Goal: Task Accomplishment & Management: Complete application form

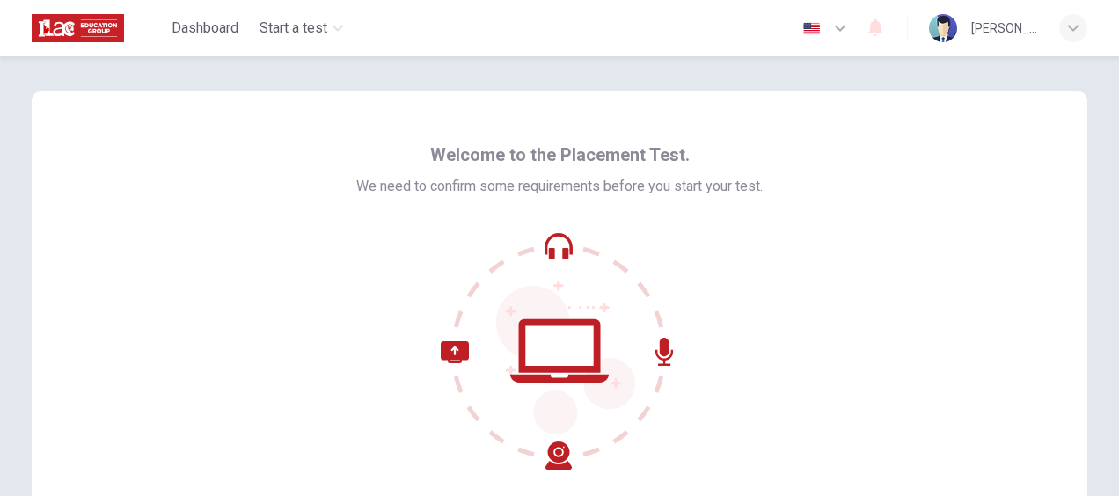
scroll to position [202, 0]
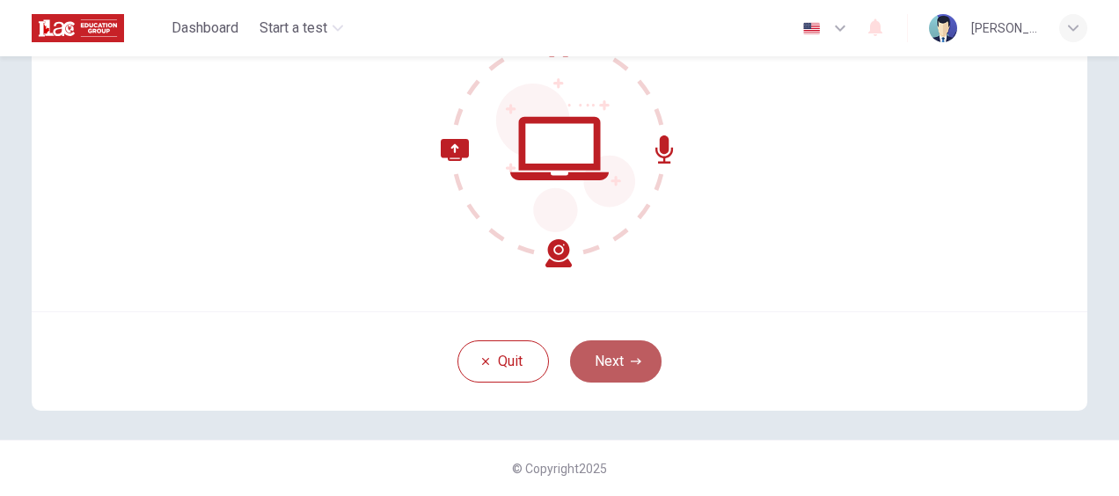
click at [591, 370] on button "Next" at bounding box center [615, 361] width 91 height 42
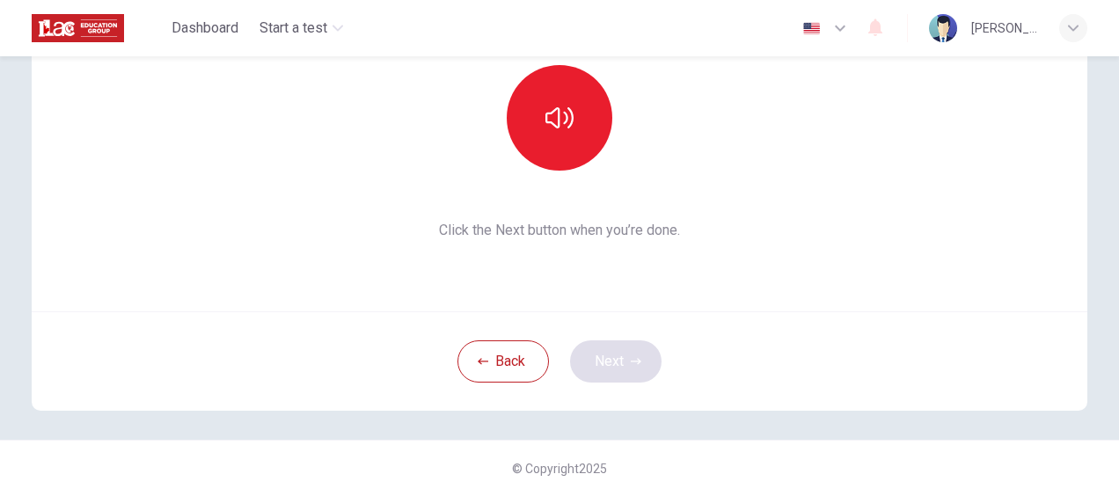
click at [591, 370] on div "Back Next" at bounding box center [559, 360] width 1055 height 99
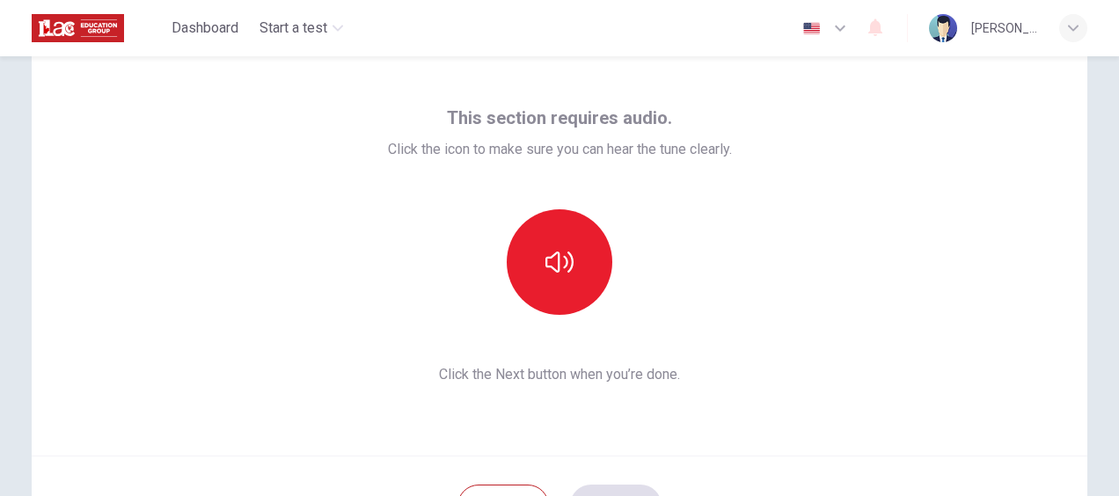
scroll to position [88, 0]
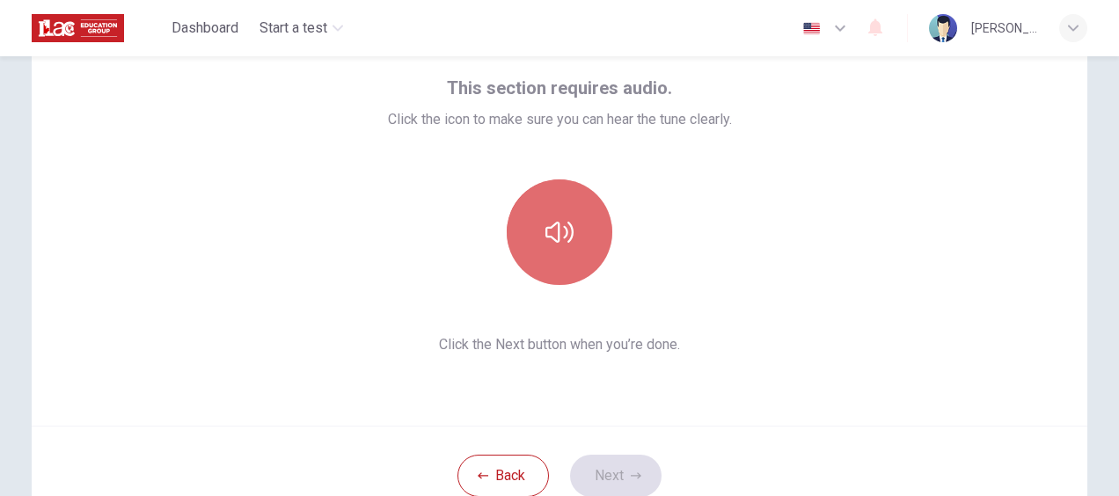
click at [589, 250] on button "button" at bounding box center [560, 232] width 106 height 106
click at [584, 233] on button "button" at bounding box center [560, 232] width 106 height 106
click at [580, 230] on button "button" at bounding box center [560, 232] width 106 height 106
click at [559, 262] on button "button" at bounding box center [560, 232] width 106 height 106
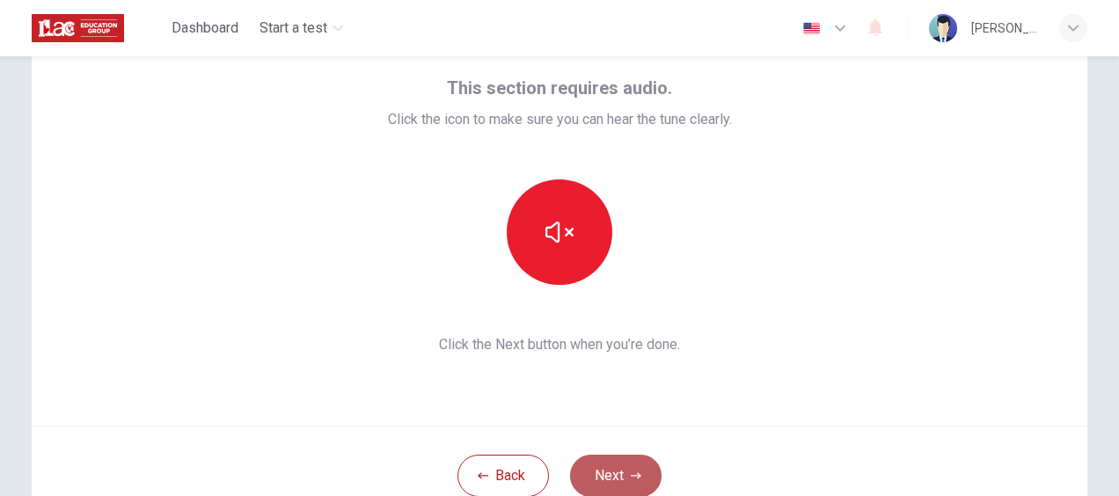
click at [621, 470] on button "Next" at bounding box center [615, 476] width 91 height 42
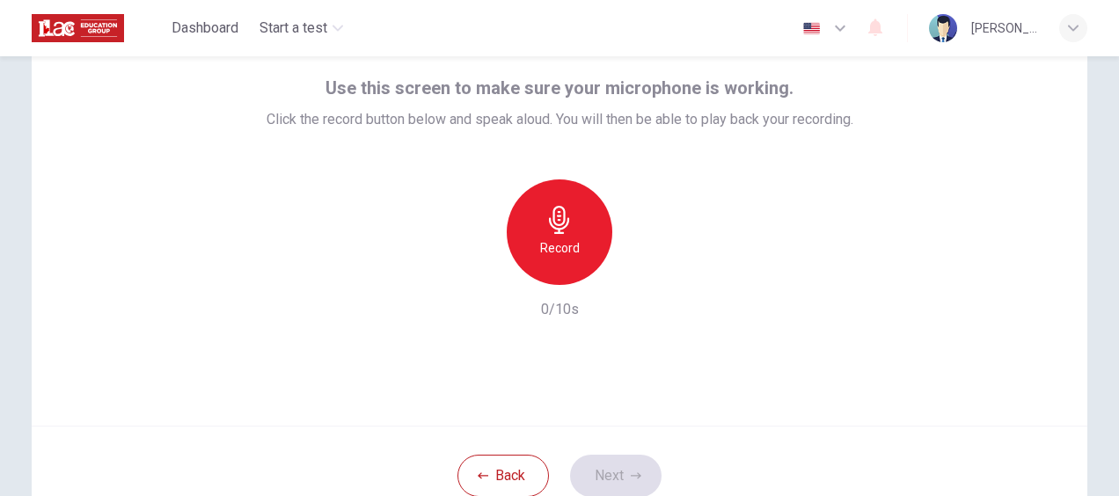
click at [555, 242] on h6 "Record" at bounding box center [560, 247] width 40 height 21
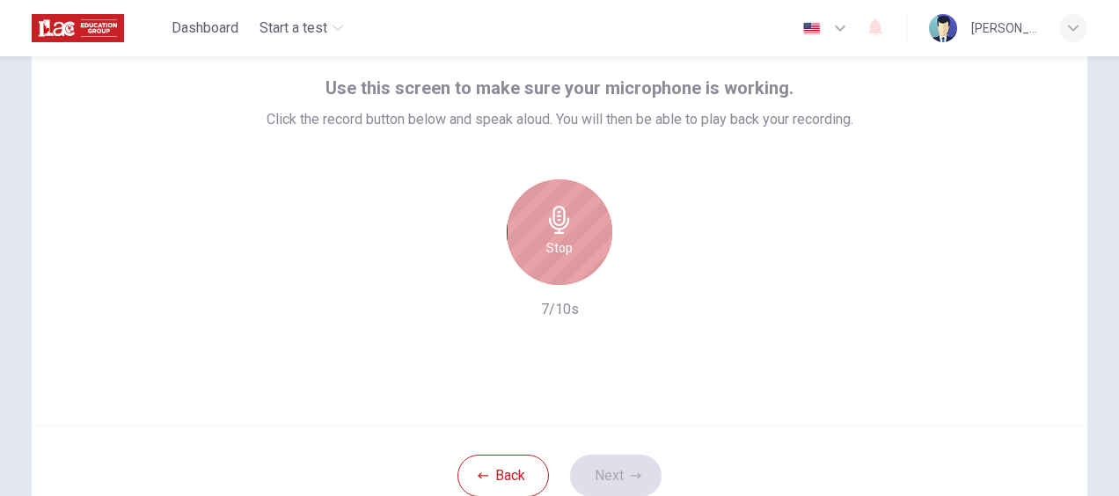
click at [555, 242] on h6 "Stop" at bounding box center [559, 247] width 26 height 21
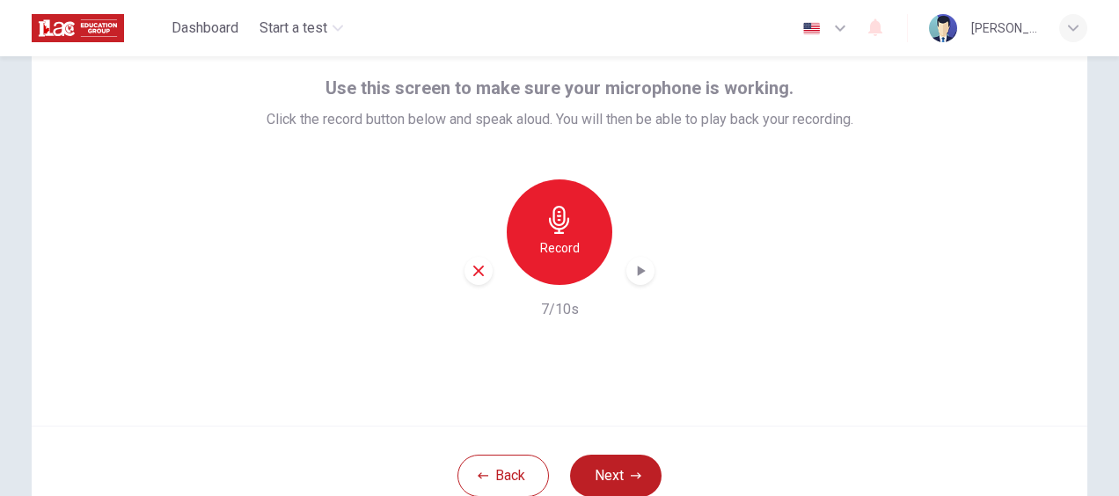
click at [642, 269] on icon "button" at bounding box center [640, 271] width 18 height 18
click at [478, 260] on div "button" at bounding box center [478, 271] width 28 height 28
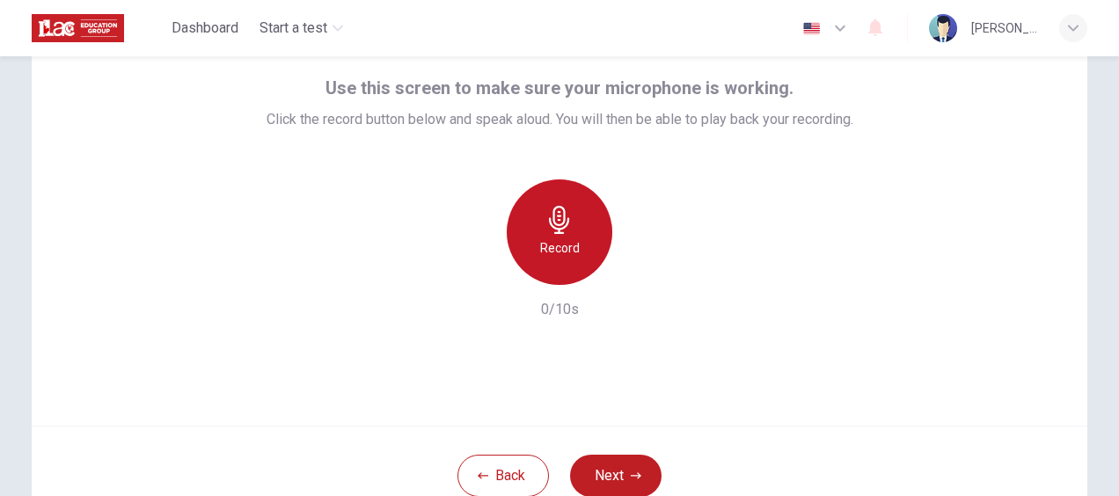
click at [595, 253] on div "Record" at bounding box center [560, 232] width 106 height 106
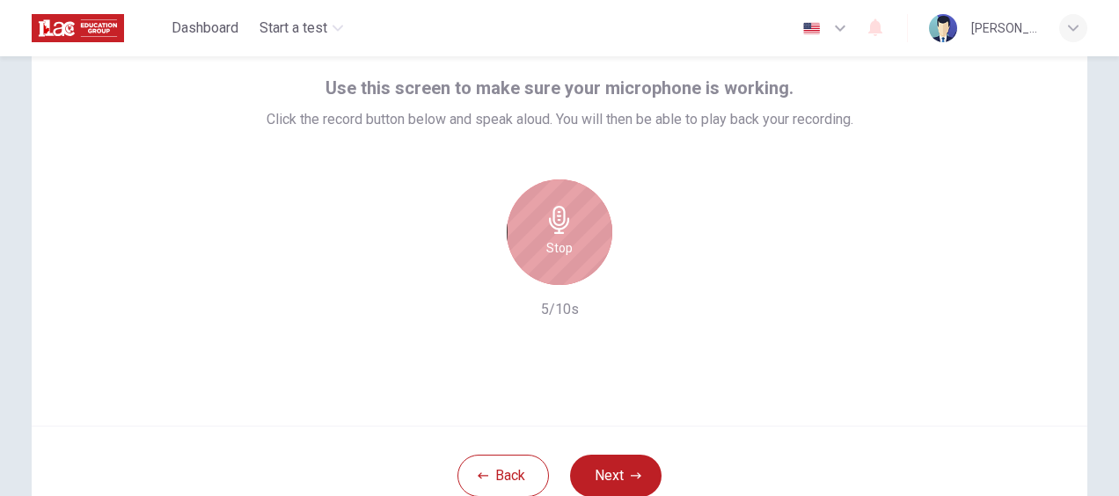
click at [579, 242] on div "Stop" at bounding box center [560, 232] width 106 height 106
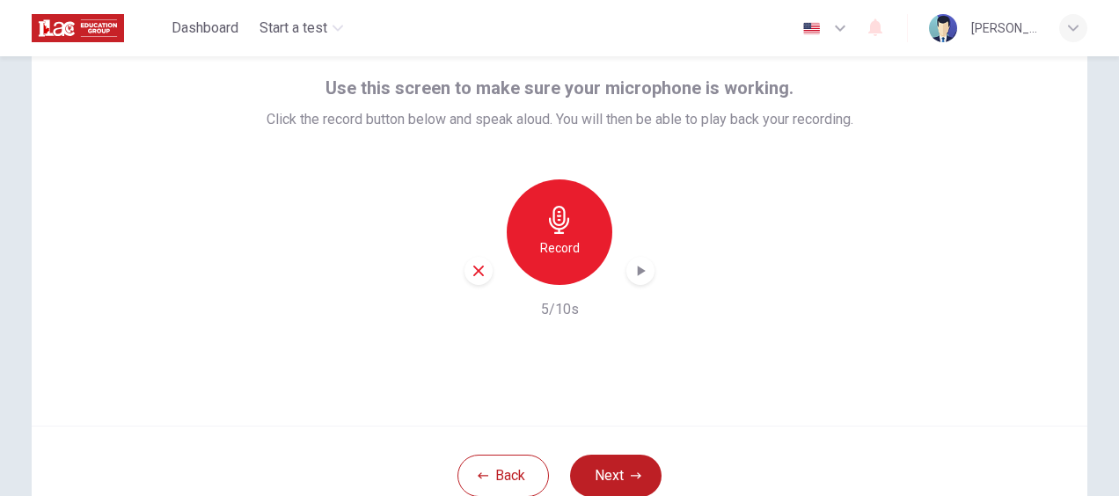
click at [651, 271] on div "Record 5/10s" at bounding box center [559, 249] width 587 height 141
click at [638, 267] on icon "button" at bounding box center [642, 271] width 8 height 11
click at [621, 468] on button "Next" at bounding box center [615, 476] width 91 height 42
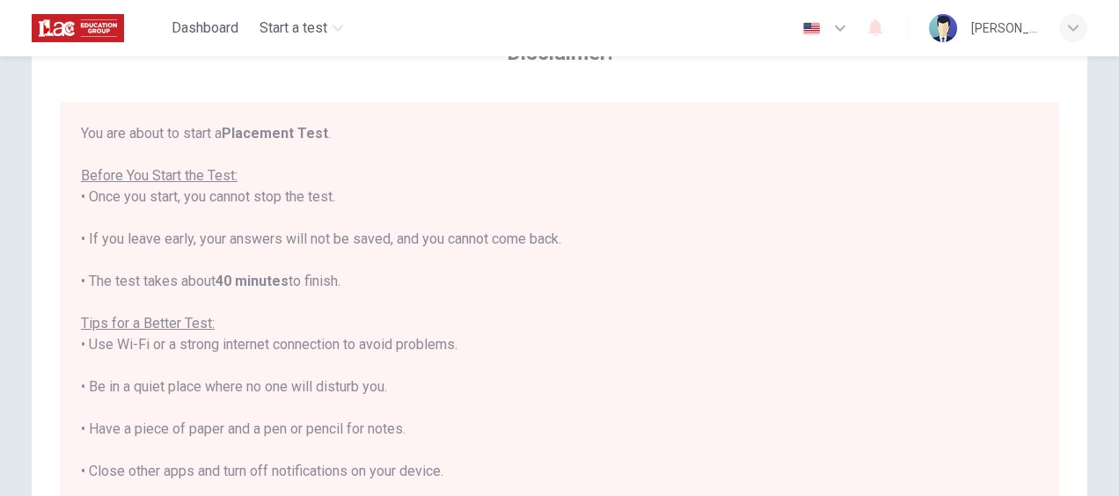
drag, startPoint x: 629, startPoint y: 254, endPoint x: 604, endPoint y: 278, distance: 34.2
click at [604, 278] on div "You are about to start a Placement Test . Before You Start the Test: • Once you…" at bounding box center [559, 365] width 957 height 485
click at [614, 285] on div "You are about to start a Placement Test . Before You Start the Test: • Once you…" at bounding box center [559, 365] width 957 height 485
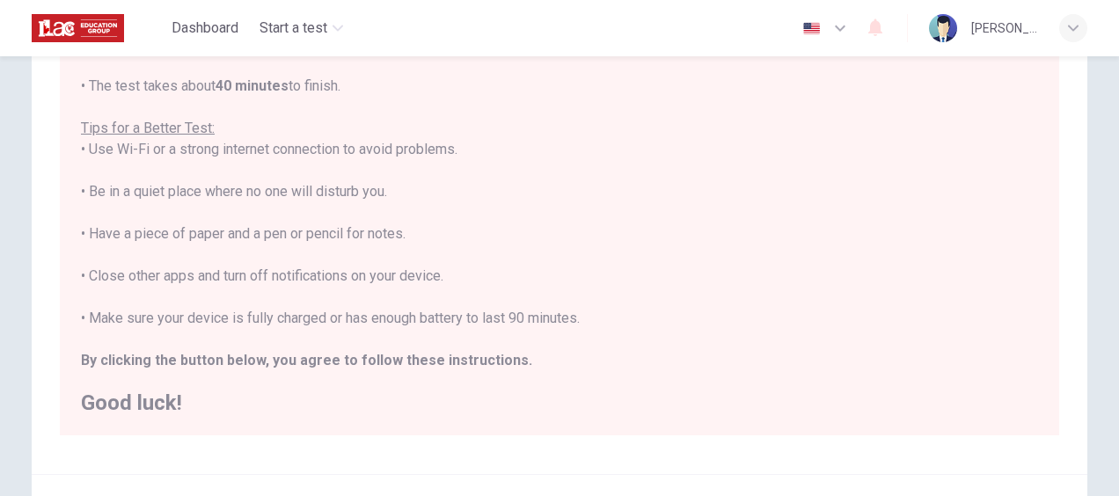
scroll to position [352, 0]
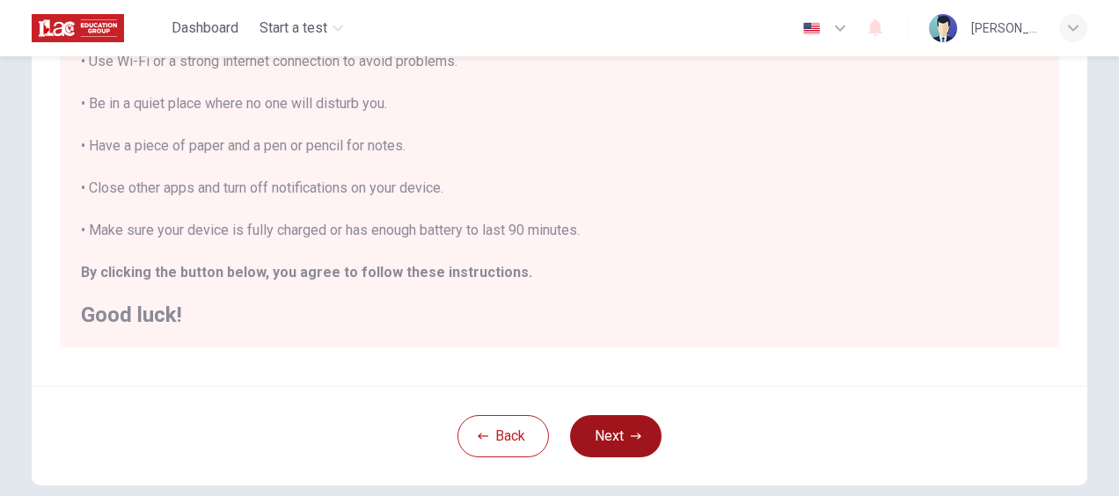
click at [614, 429] on button "Next" at bounding box center [615, 436] width 91 height 42
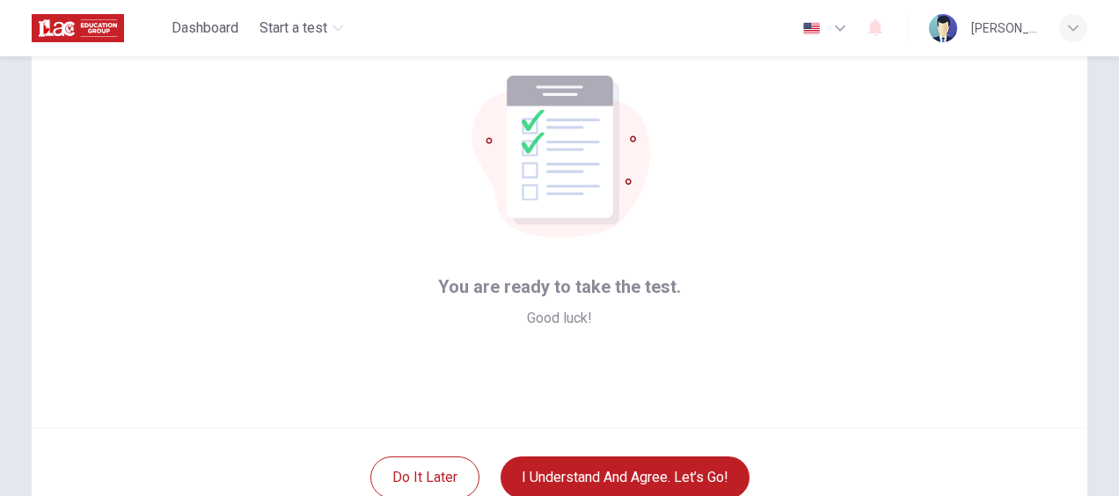
scroll to position [114, 0]
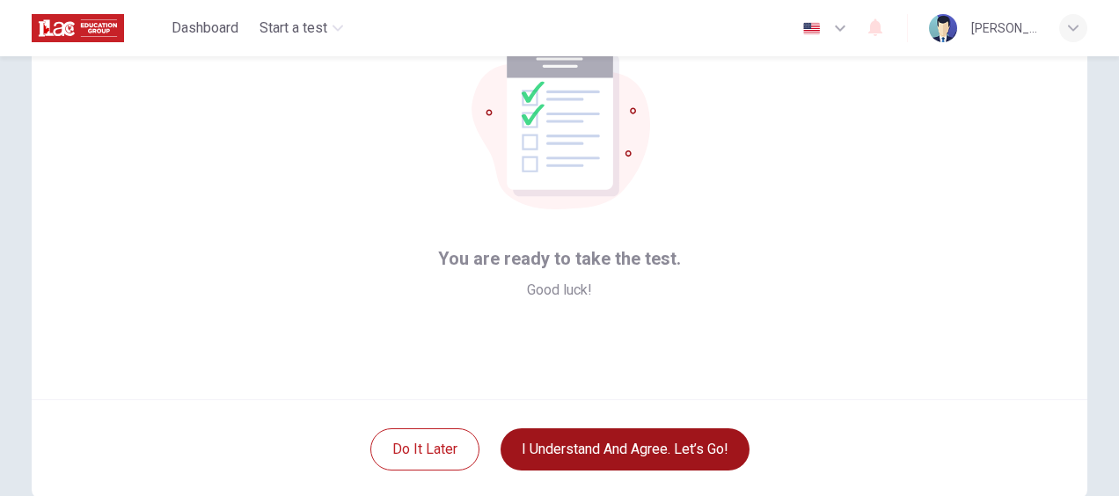
click at [623, 450] on button "I understand and agree. Let’s go!" at bounding box center [624, 449] width 249 height 42
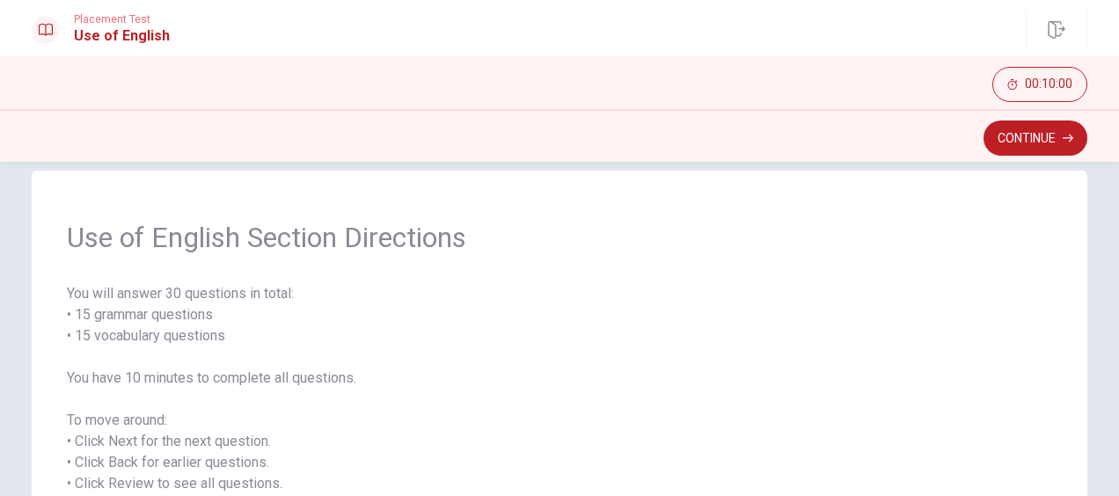
scroll to position [88, 0]
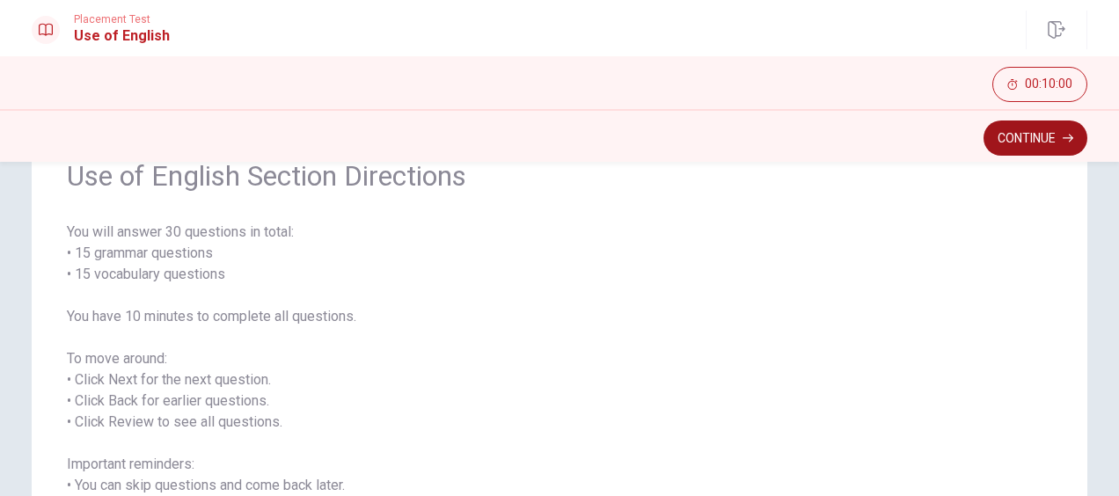
click at [1009, 139] on button "Continue" at bounding box center [1035, 137] width 104 height 35
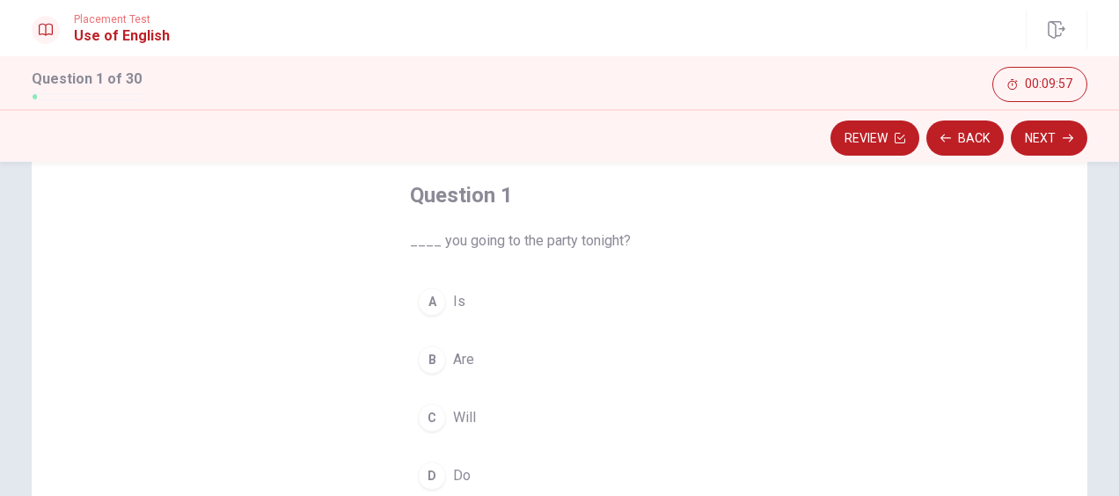
click at [463, 355] on span "Are" at bounding box center [463, 359] width 21 height 21
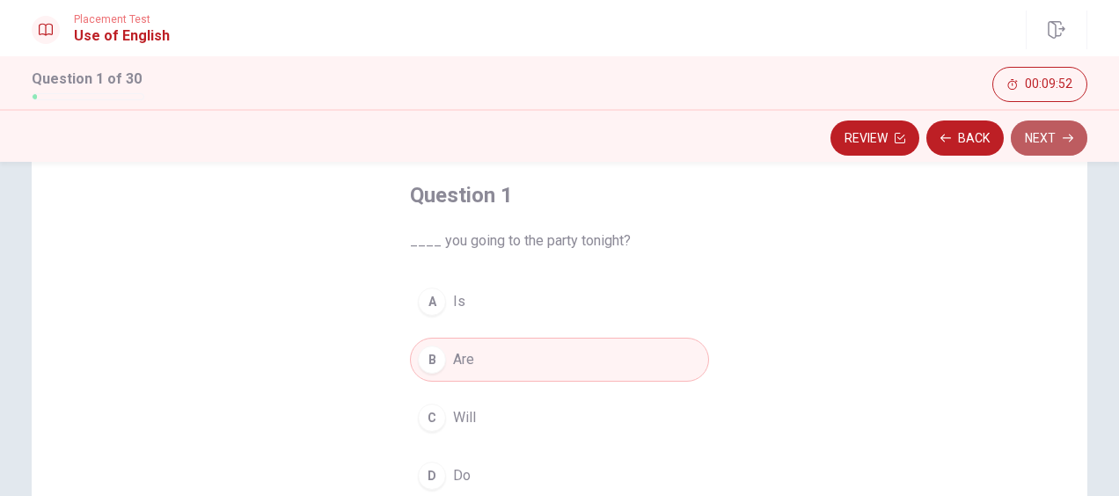
click at [1045, 144] on button "Next" at bounding box center [1048, 137] width 77 height 35
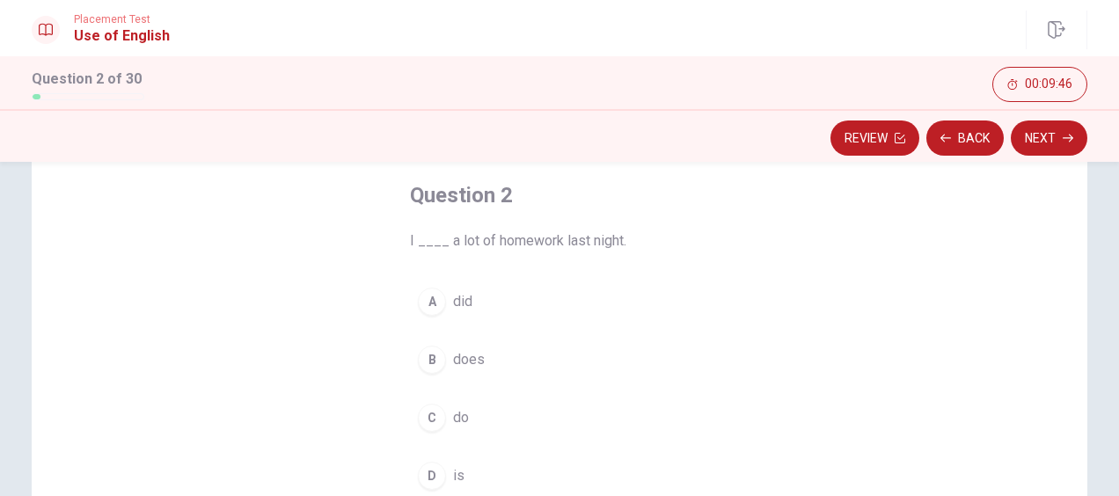
click at [455, 308] on span "did" at bounding box center [462, 301] width 19 height 21
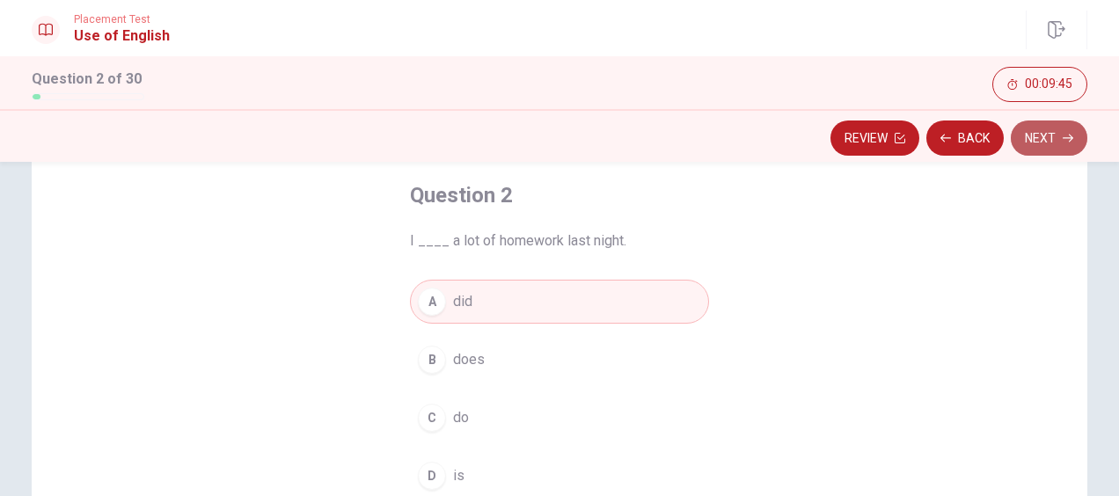
click at [1059, 146] on button "Next" at bounding box center [1048, 137] width 77 height 35
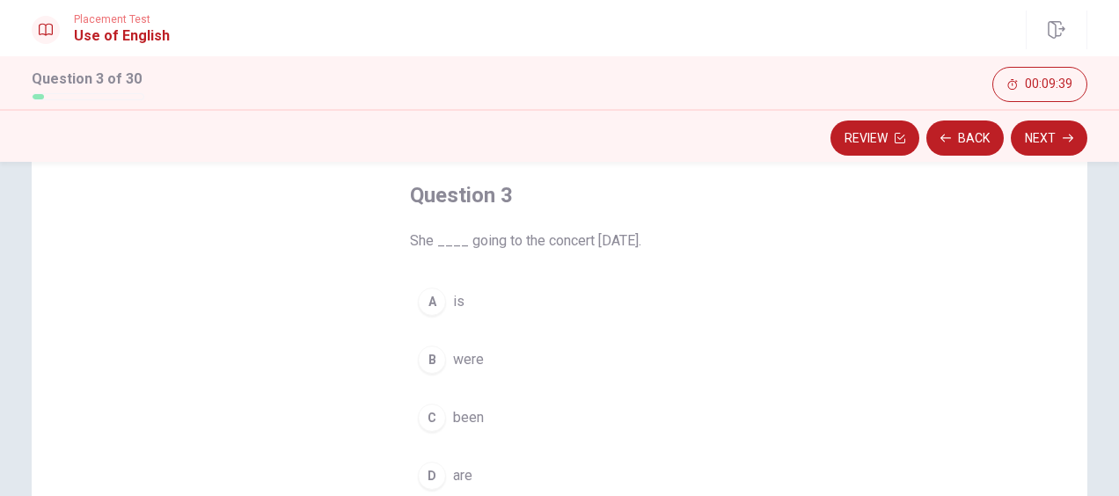
click at [438, 295] on div "A" at bounding box center [432, 302] width 28 height 28
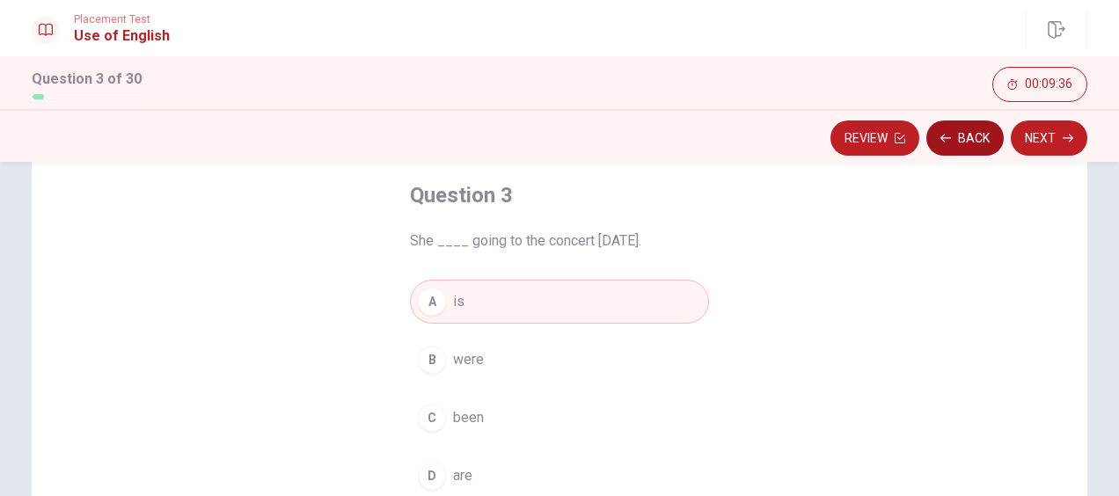
click at [948, 140] on icon "button" at bounding box center [945, 138] width 11 height 11
click at [950, 140] on icon "button" at bounding box center [945, 138] width 11 height 11
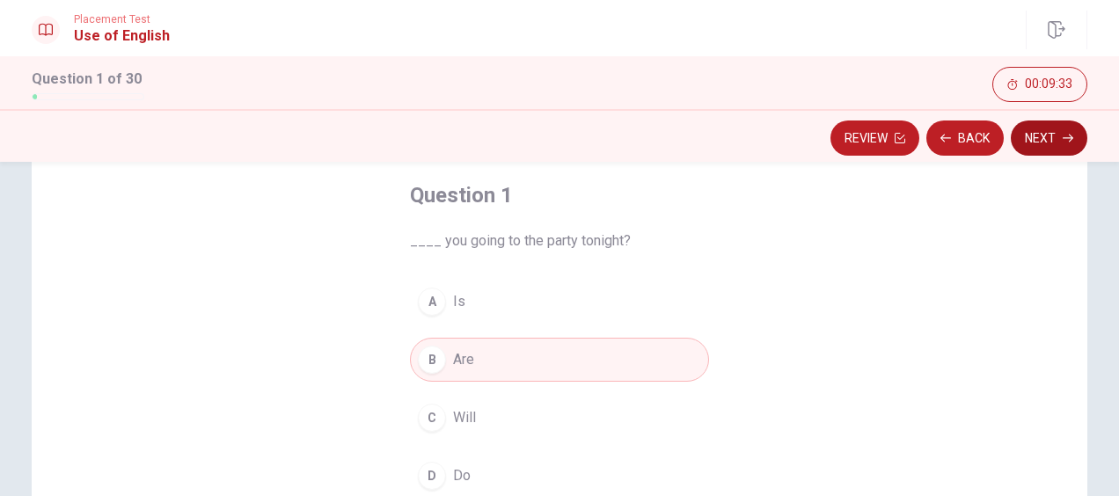
click at [1054, 148] on button "Next" at bounding box center [1048, 137] width 77 height 35
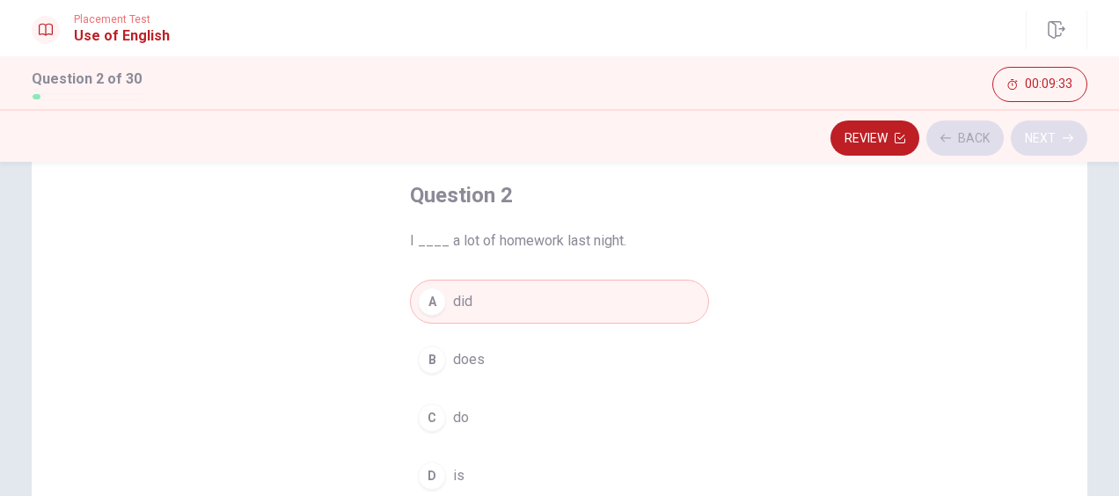
click at [1054, 148] on div "Review Back Next" at bounding box center [559, 137] width 1055 height 33
click at [1048, 154] on button "Next" at bounding box center [1048, 137] width 77 height 35
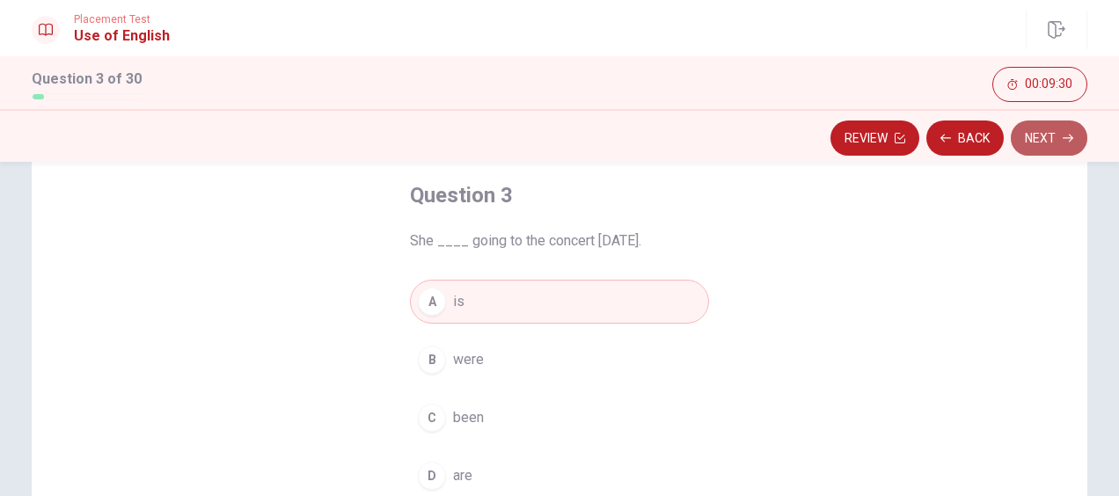
click at [1053, 142] on button "Next" at bounding box center [1048, 137] width 77 height 35
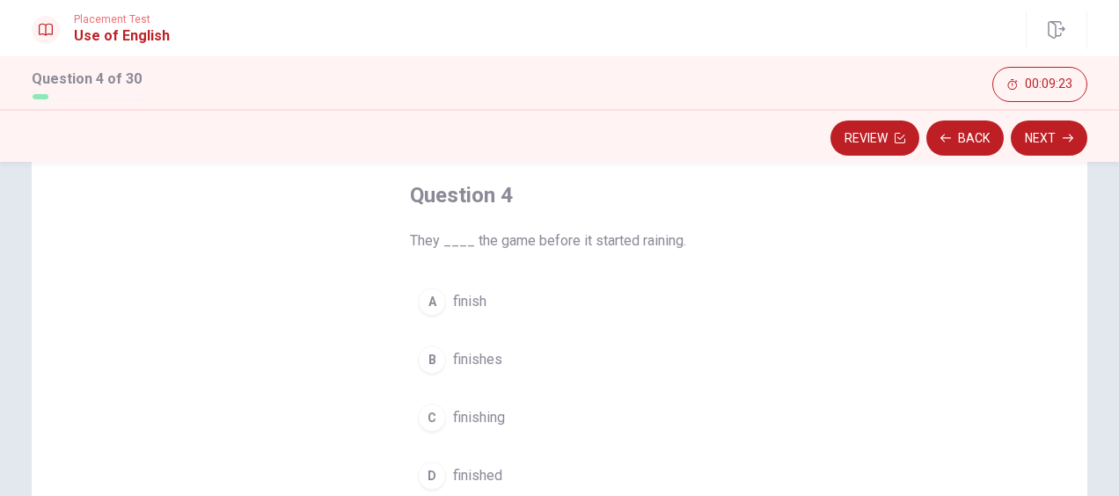
click at [484, 465] on span "finished" at bounding box center [477, 475] width 49 height 21
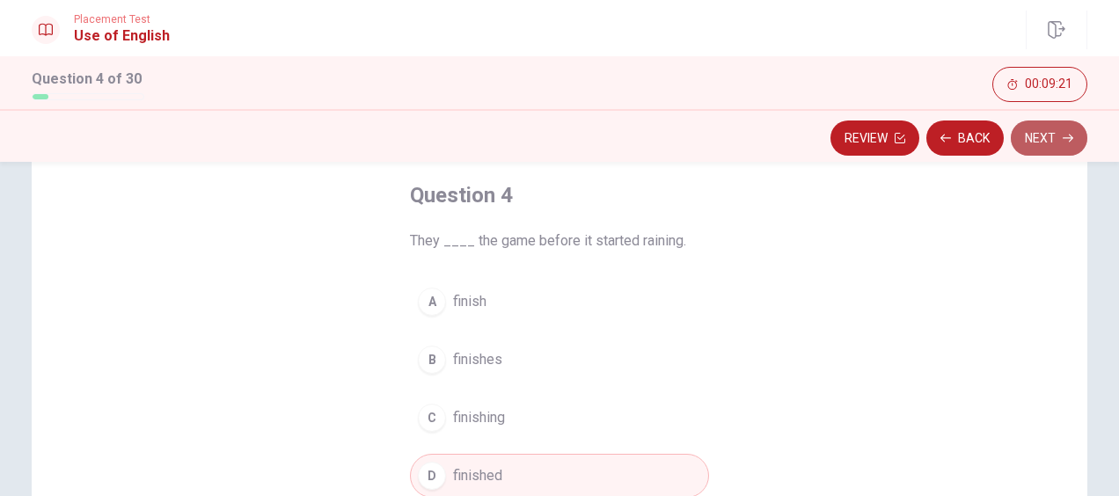
click at [1035, 148] on button "Next" at bounding box center [1048, 137] width 77 height 35
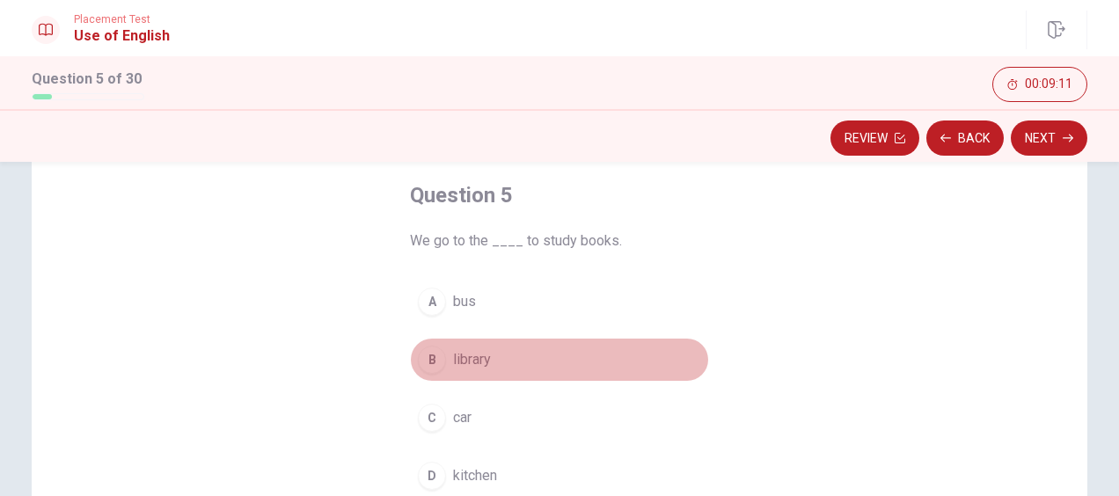
click at [471, 359] on span "library" at bounding box center [472, 359] width 38 height 21
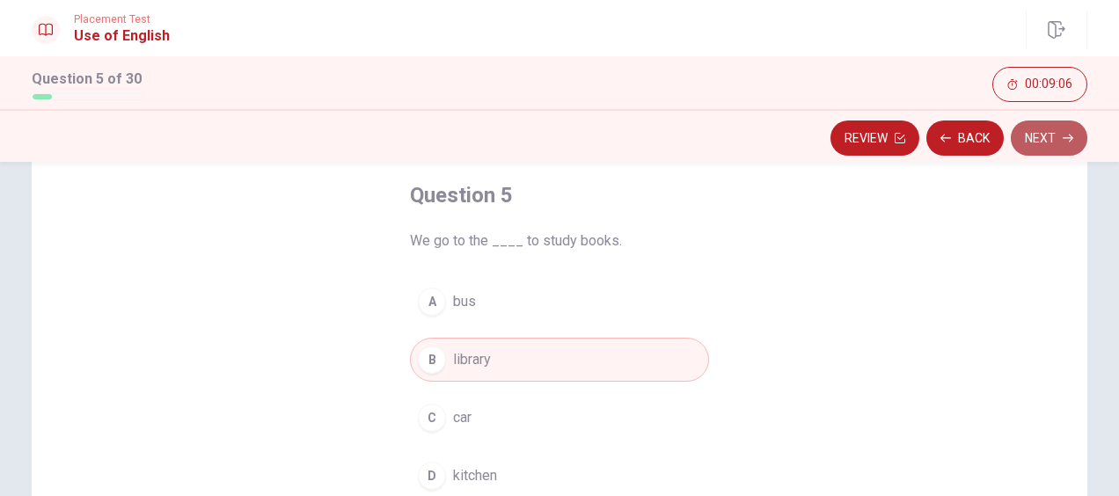
click at [1038, 146] on button "Next" at bounding box center [1048, 137] width 77 height 35
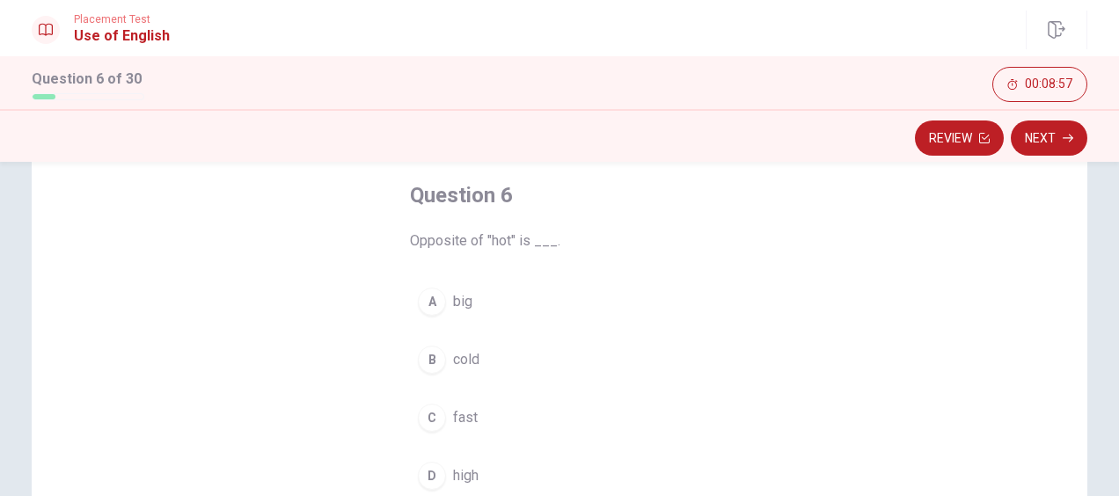
scroll to position [176, 0]
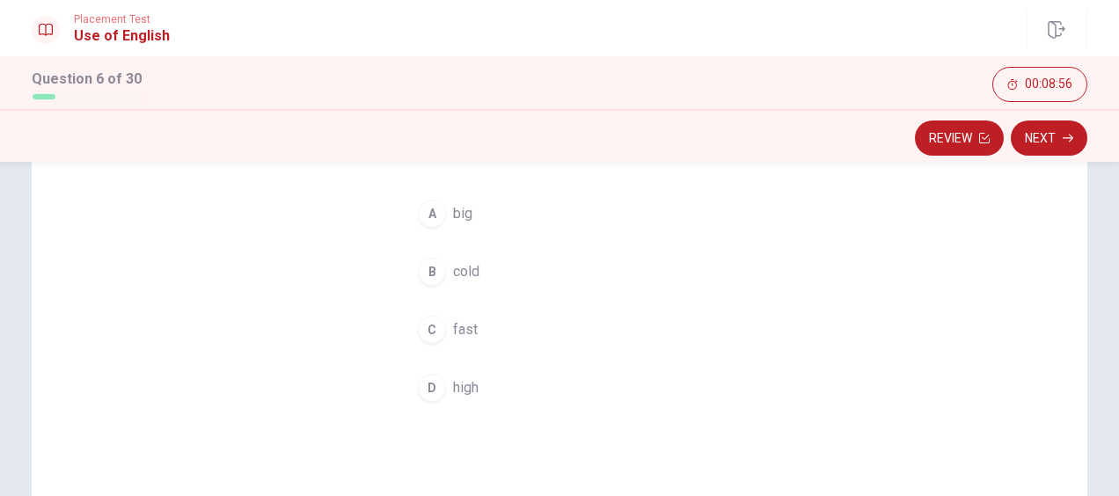
click at [457, 274] on span "cold" at bounding box center [466, 271] width 26 height 21
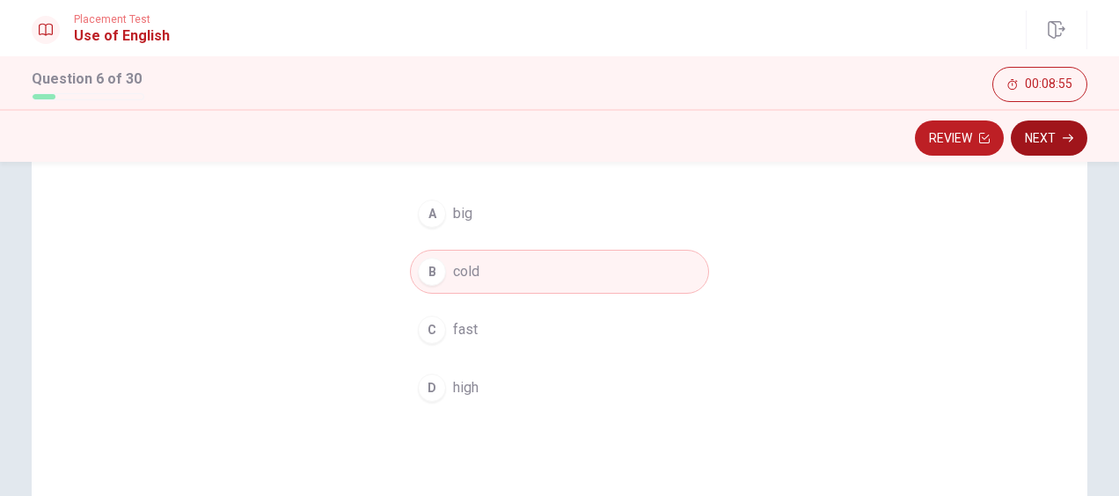
click at [1061, 144] on button "Next" at bounding box center [1048, 137] width 77 height 35
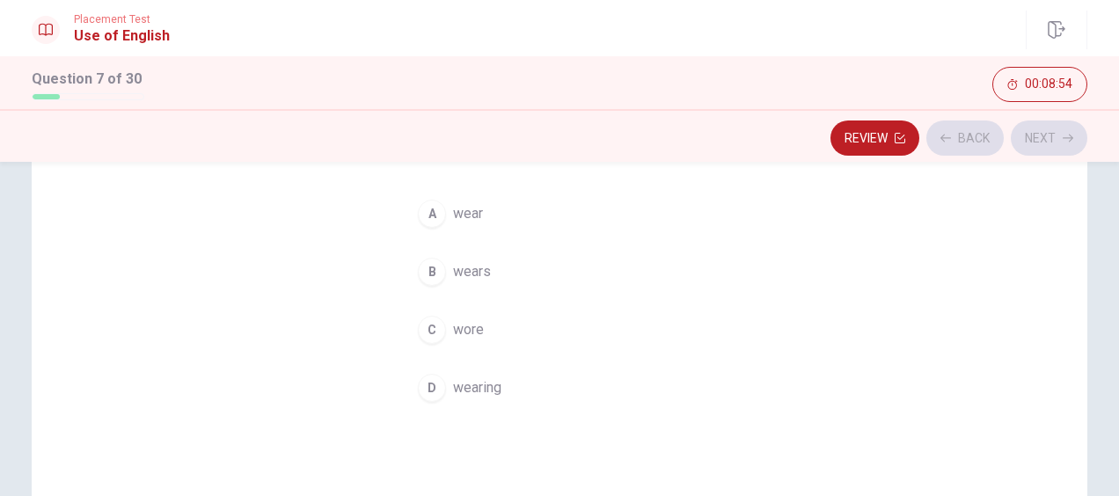
scroll to position [88, 0]
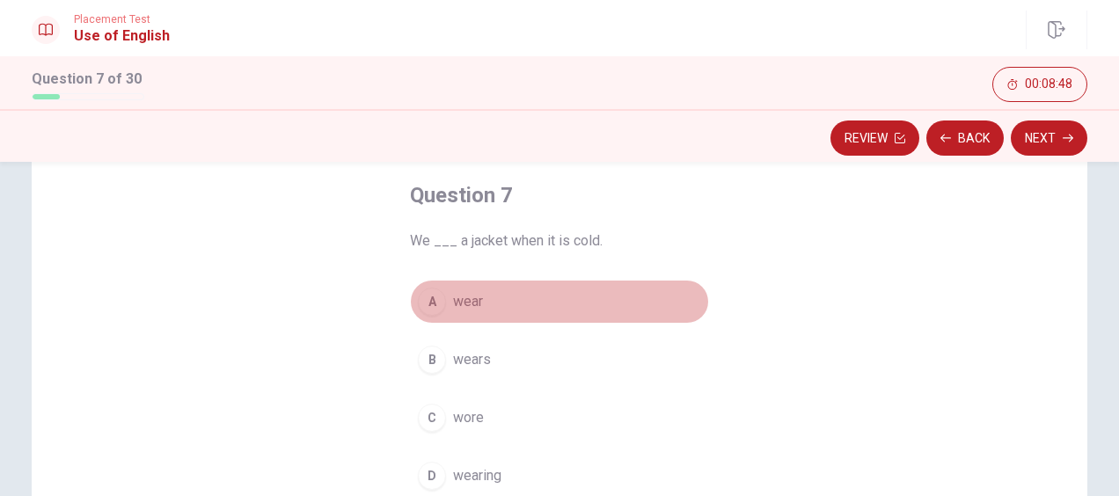
click at [497, 300] on button "A wear" at bounding box center [559, 302] width 299 height 44
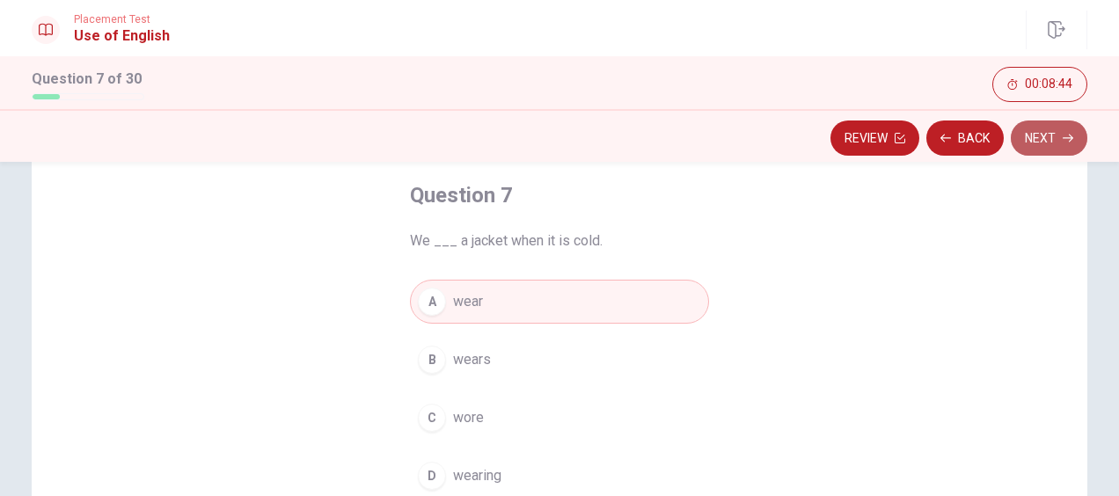
click at [1055, 135] on button "Next" at bounding box center [1048, 137] width 77 height 35
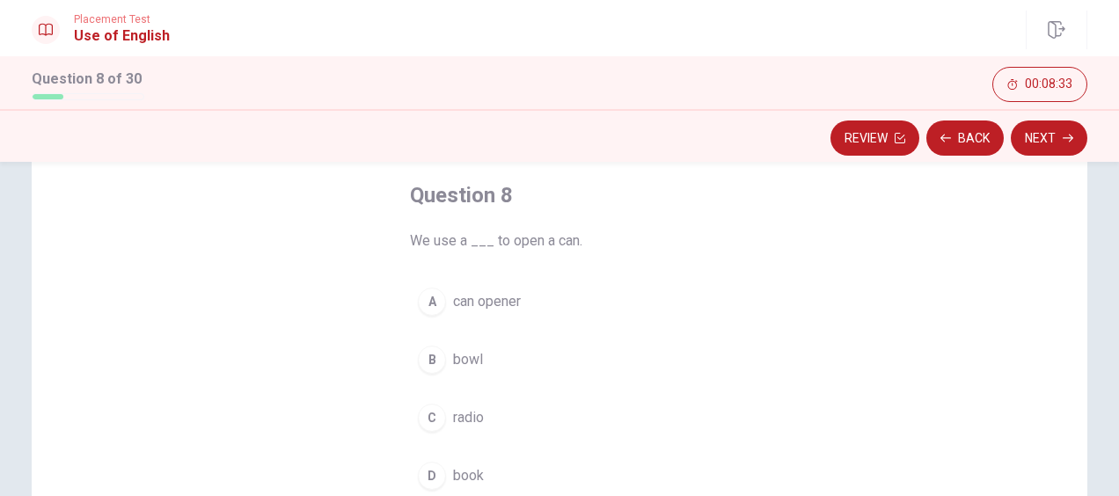
click at [464, 361] on span "bowl" at bounding box center [468, 359] width 30 height 21
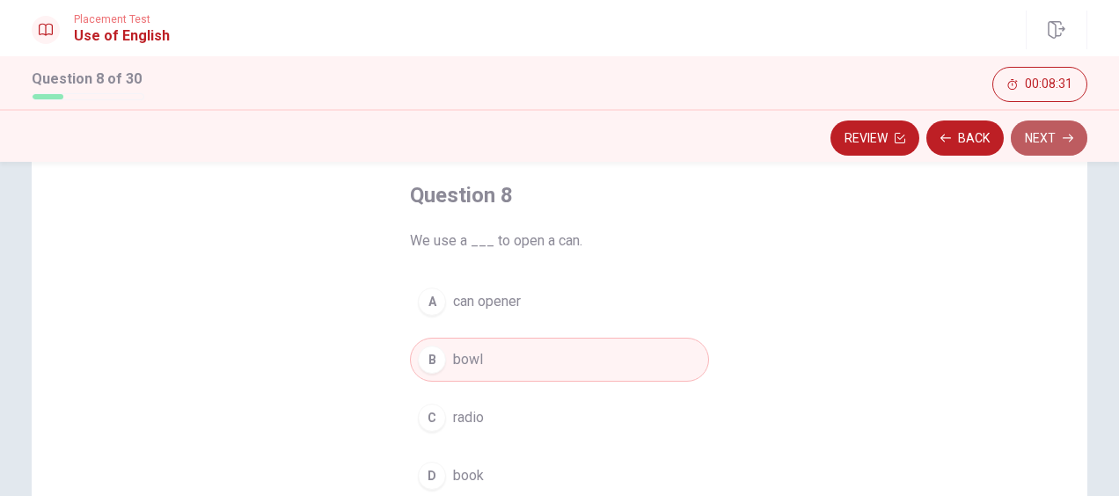
click at [1053, 150] on button "Next" at bounding box center [1048, 137] width 77 height 35
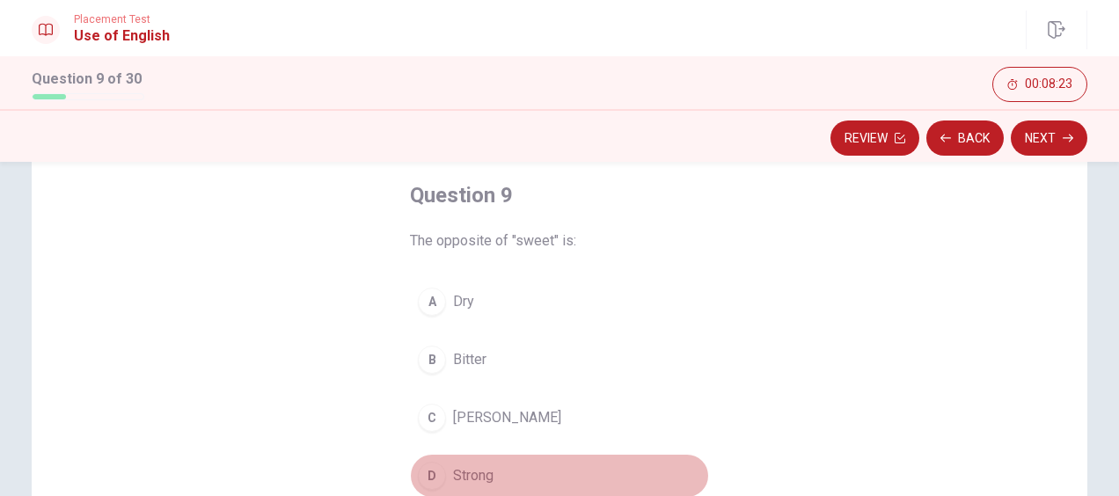
click at [478, 472] on span "Strong" at bounding box center [473, 475] width 40 height 21
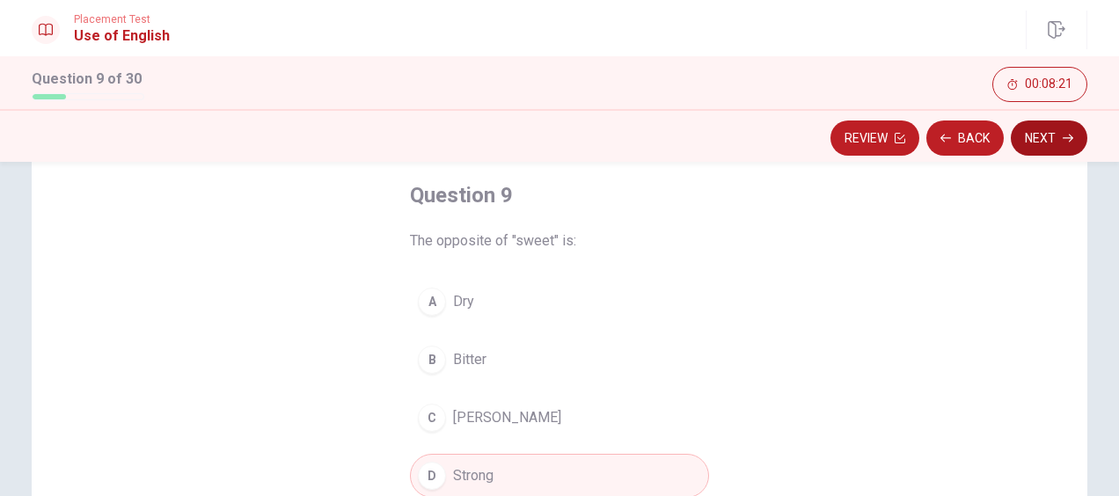
click at [1042, 150] on button "Next" at bounding box center [1048, 137] width 77 height 35
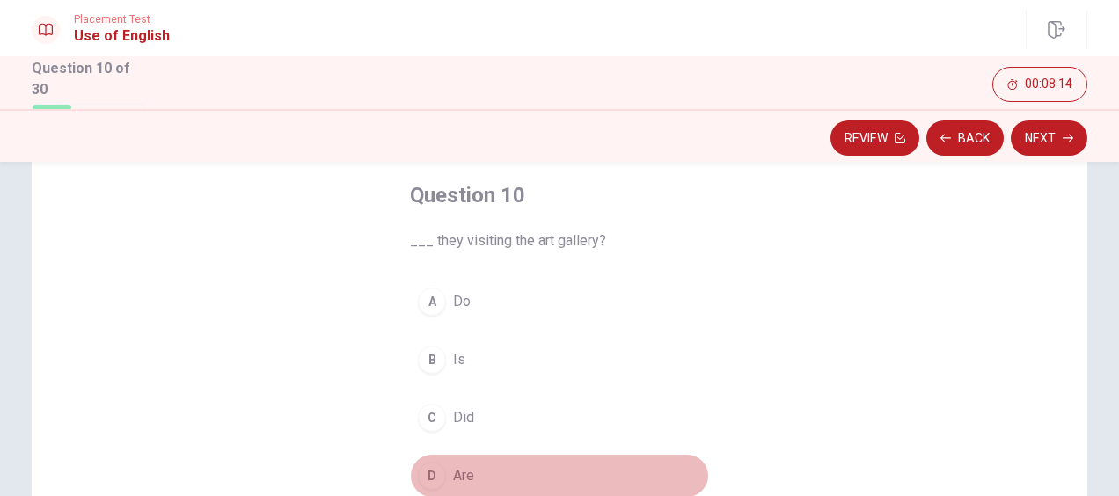
click at [473, 474] on button "D Are" at bounding box center [559, 476] width 299 height 44
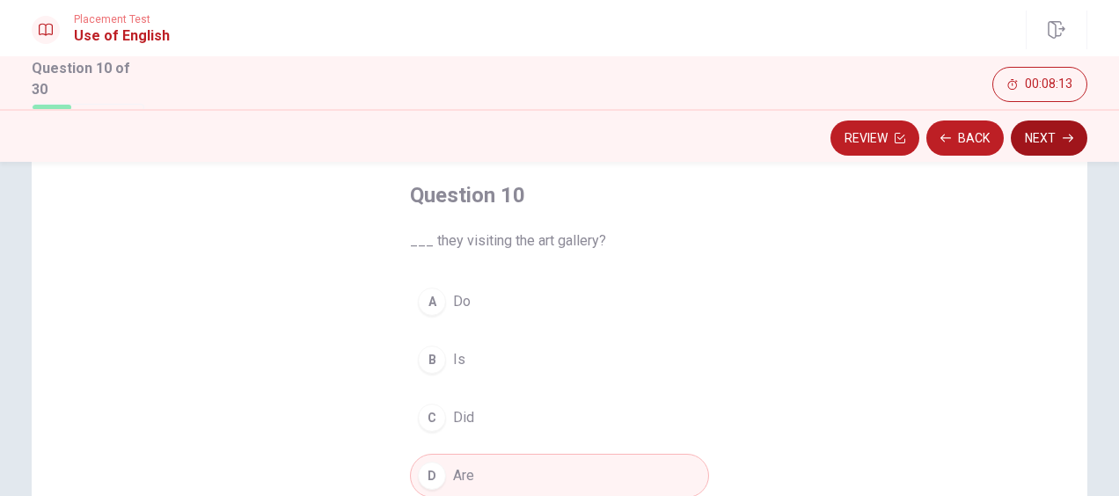
click at [1041, 142] on button "Next" at bounding box center [1048, 137] width 77 height 35
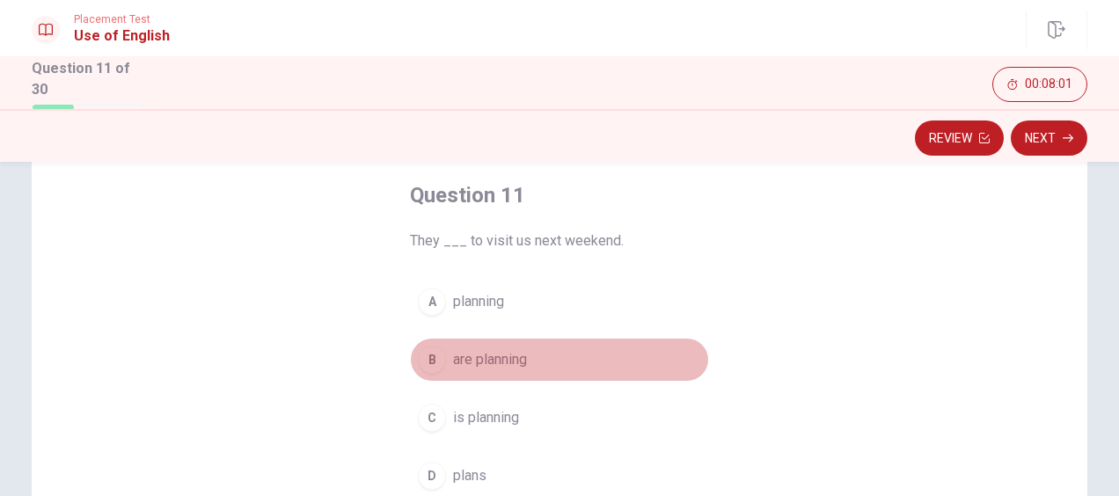
click at [520, 364] on span "are planning" at bounding box center [490, 359] width 74 height 21
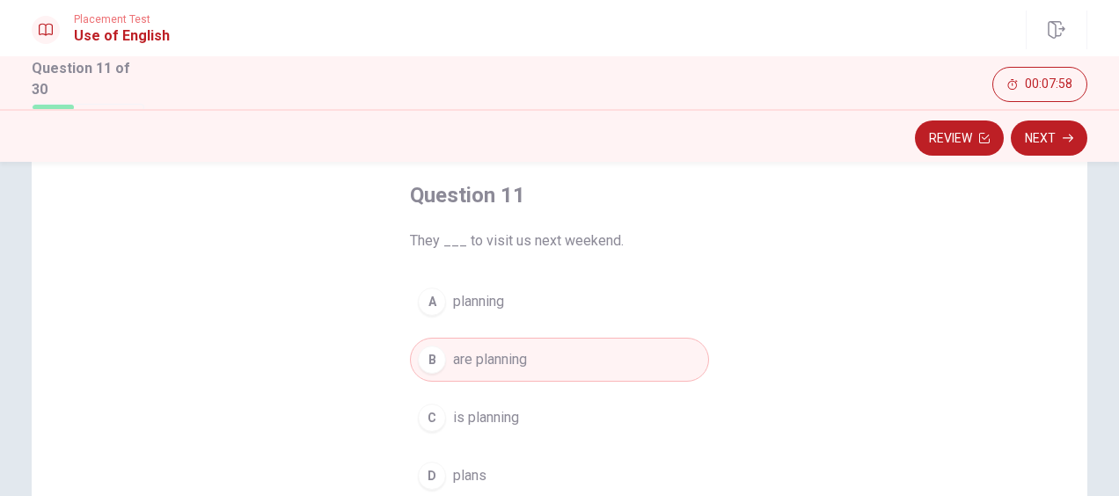
drag, startPoint x: 1059, startPoint y: 147, endPoint x: 916, endPoint y: 366, distance: 261.2
click at [945, 361] on div "Placement Test Use of English Question 11 of 30 Review Next 00:07:58 Question 1…" at bounding box center [559, 248] width 1119 height 496
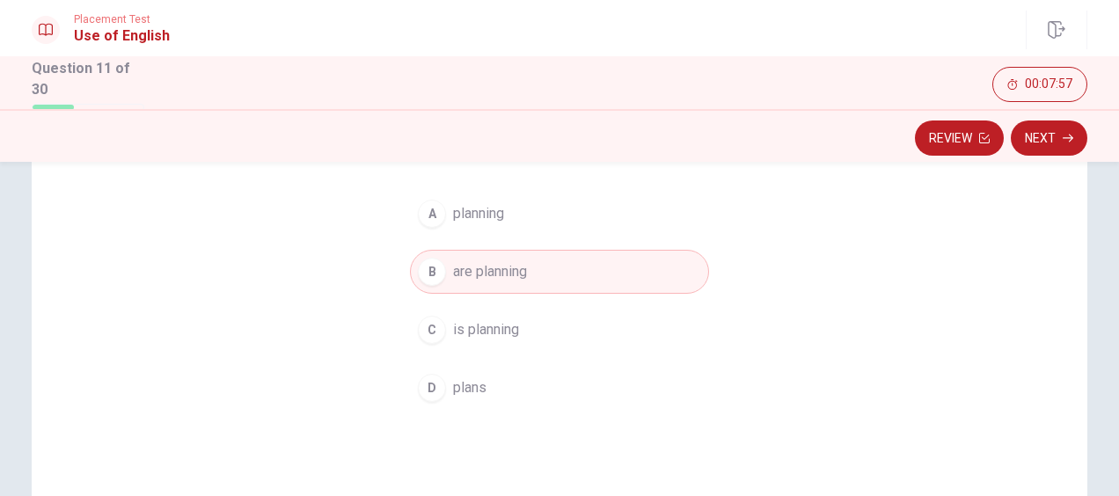
click at [535, 381] on button "D plans" at bounding box center [559, 388] width 299 height 44
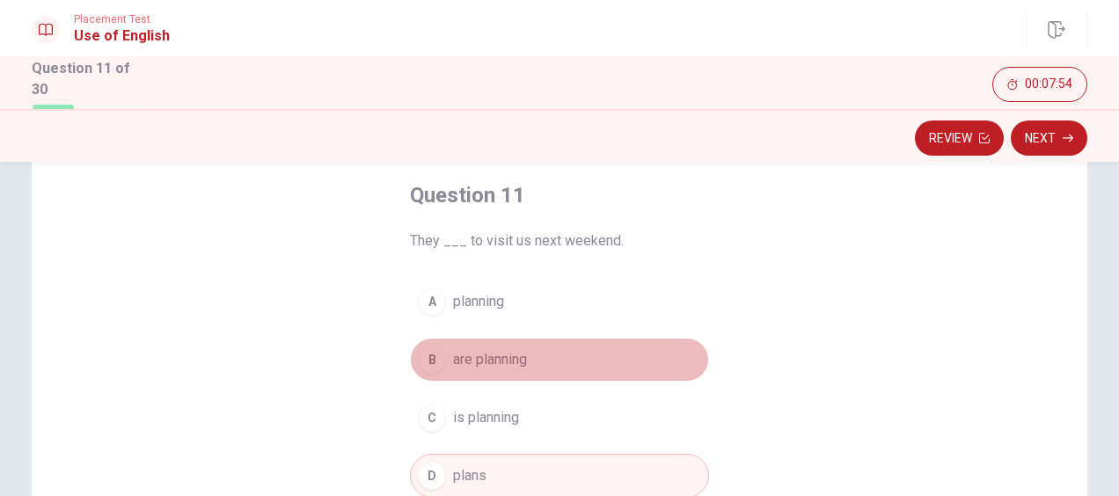
click at [598, 361] on button "B are planning" at bounding box center [559, 360] width 299 height 44
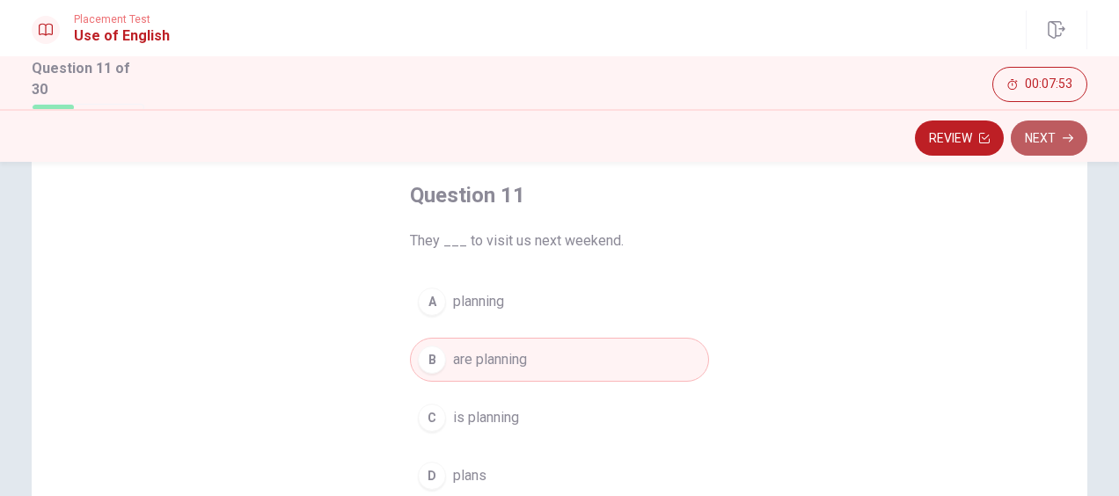
click at [1064, 145] on button "Next" at bounding box center [1048, 137] width 77 height 35
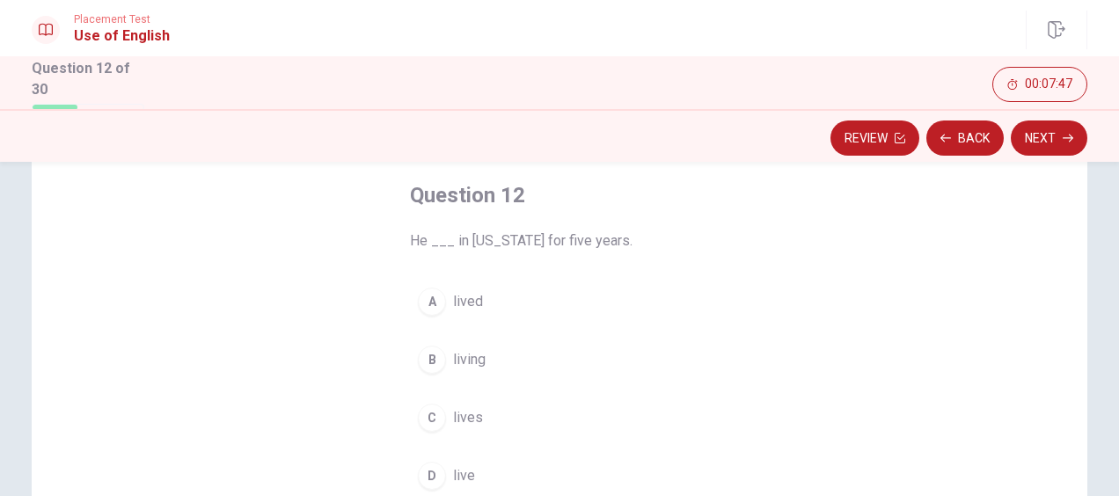
click at [487, 420] on button "C lives" at bounding box center [559, 418] width 299 height 44
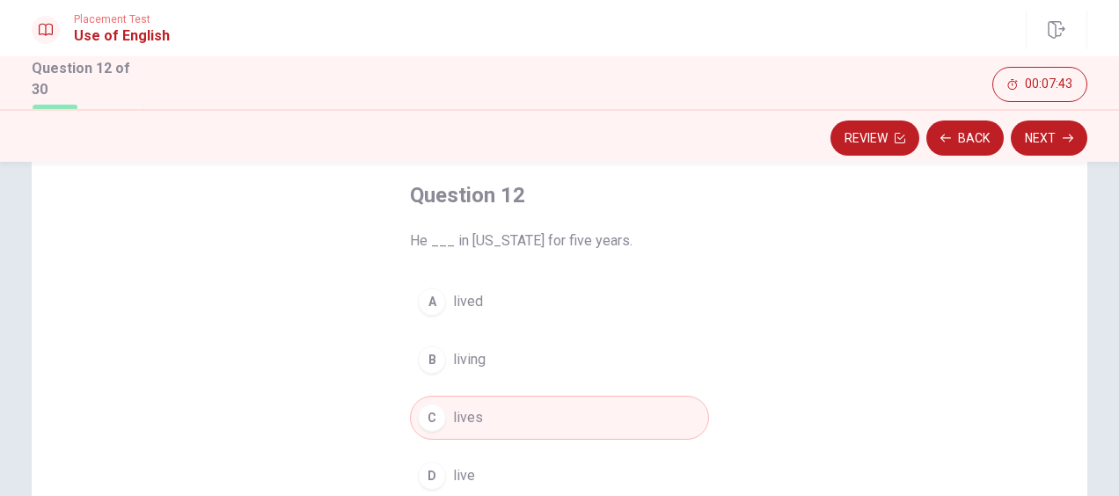
click at [549, 328] on div "A lived B living C lives D live" at bounding box center [559, 389] width 299 height 218
click at [540, 309] on button "A lived" at bounding box center [559, 302] width 299 height 44
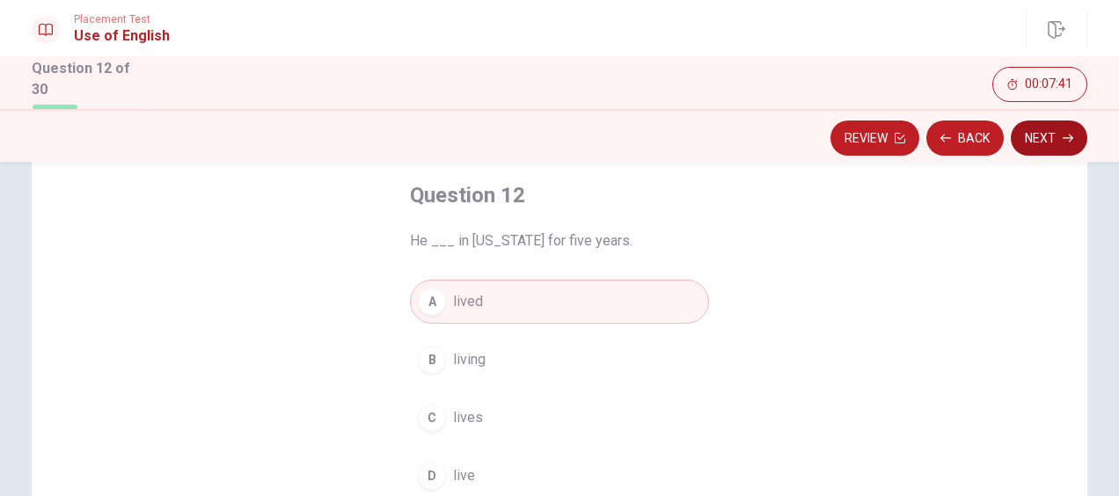
click at [1076, 153] on button "Next" at bounding box center [1048, 137] width 77 height 35
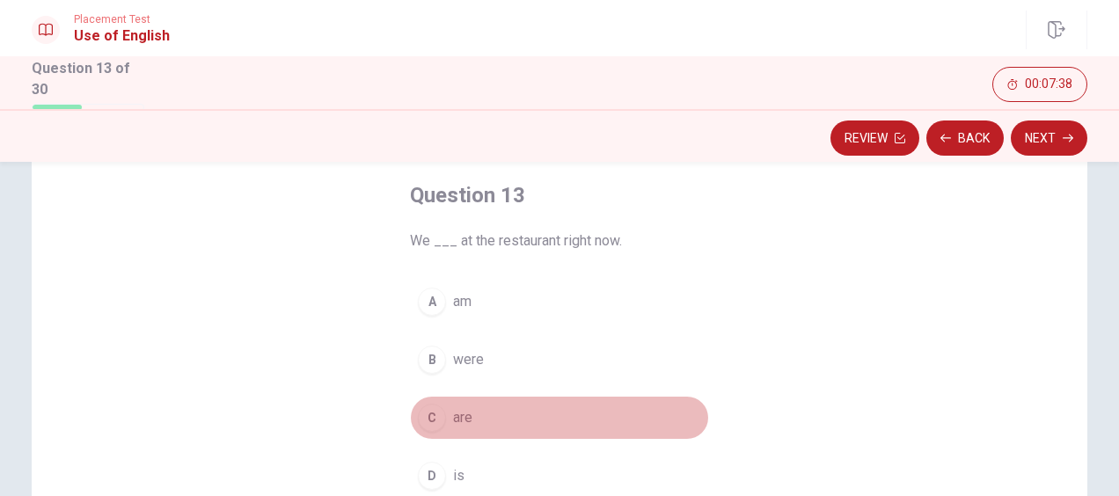
click at [463, 408] on span "are" at bounding box center [462, 417] width 19 height 21
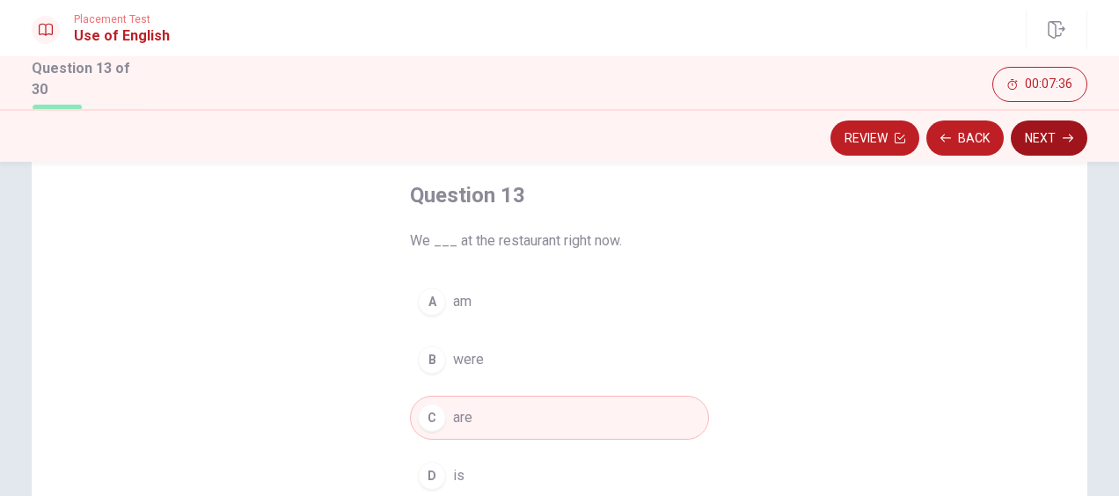
click at [1067, 136] on icon "button" at bounding box center [1067, 138] width 11 height 11
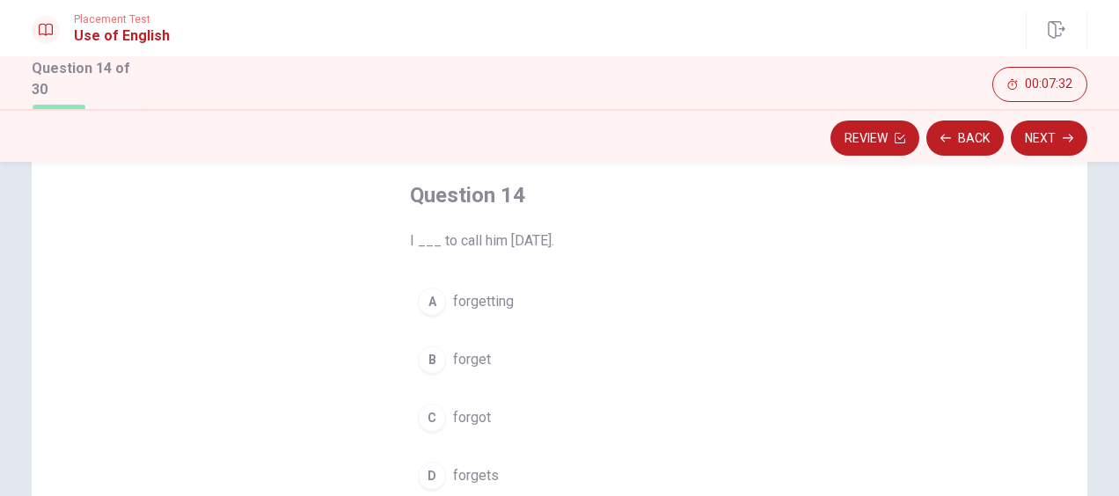
drag, startPoint x: 503, startPoint y: 423, endPoint x: 494, endPoint y: 425, distance: 9.0
click at [497, 424] on button "C forgot" at bounding box center [559, 418] width 299 height 44
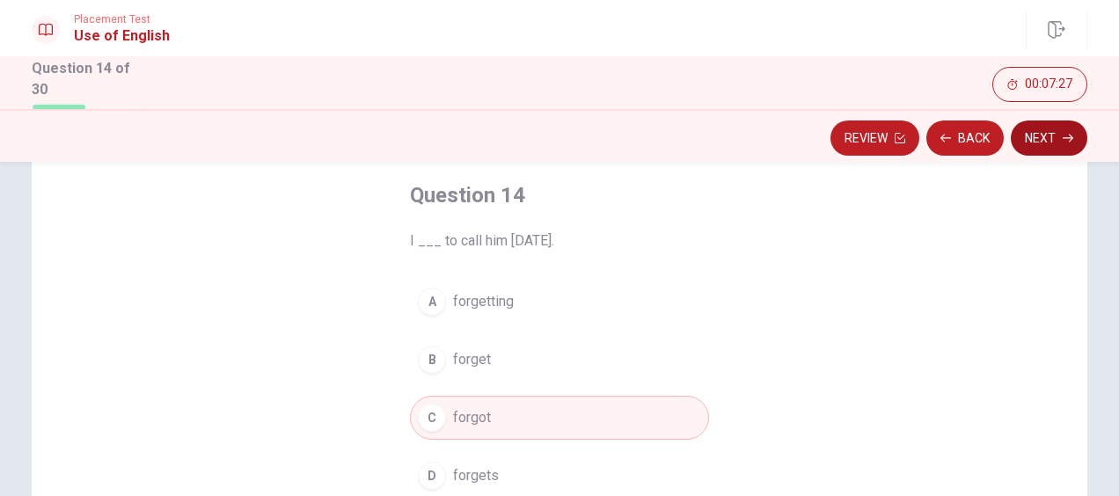
click at [1053, 150] on button "Next" at bounding box center [1048, 137] width 77 height 35
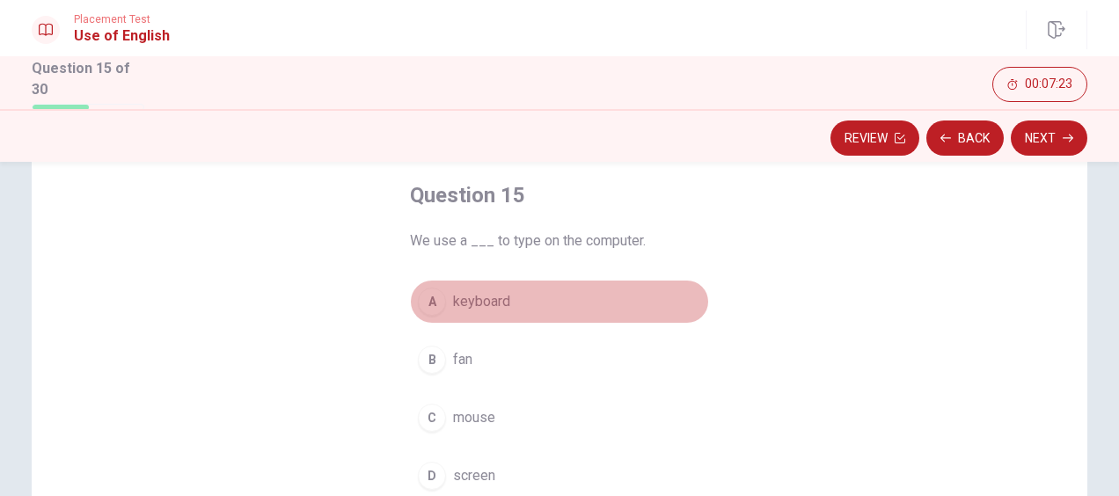
click at [534, 308] on button "A keyboard" at bounding box center [559, 302] width 299 height 44
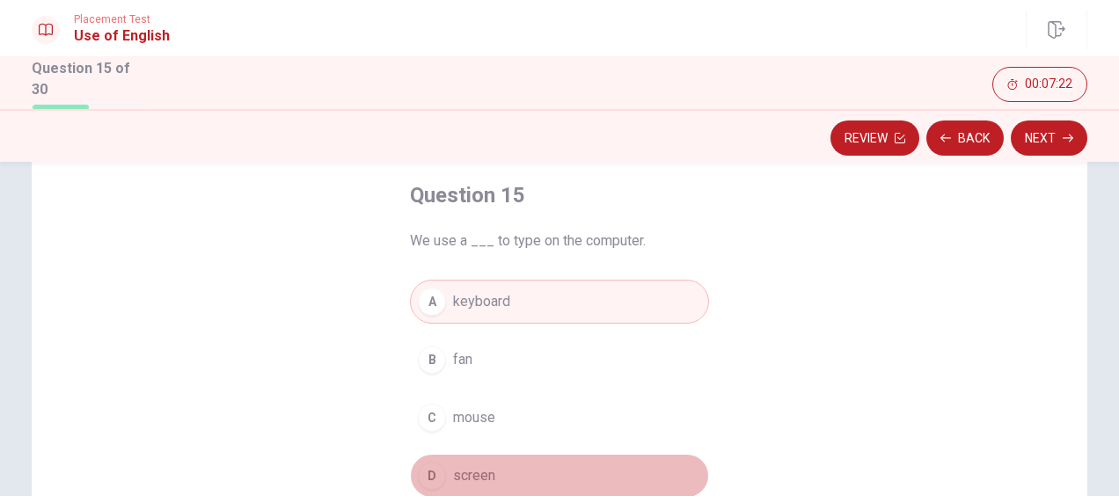
click at [486, 471] on span "screen" at bounding box center [474, 475] width 42 height 21
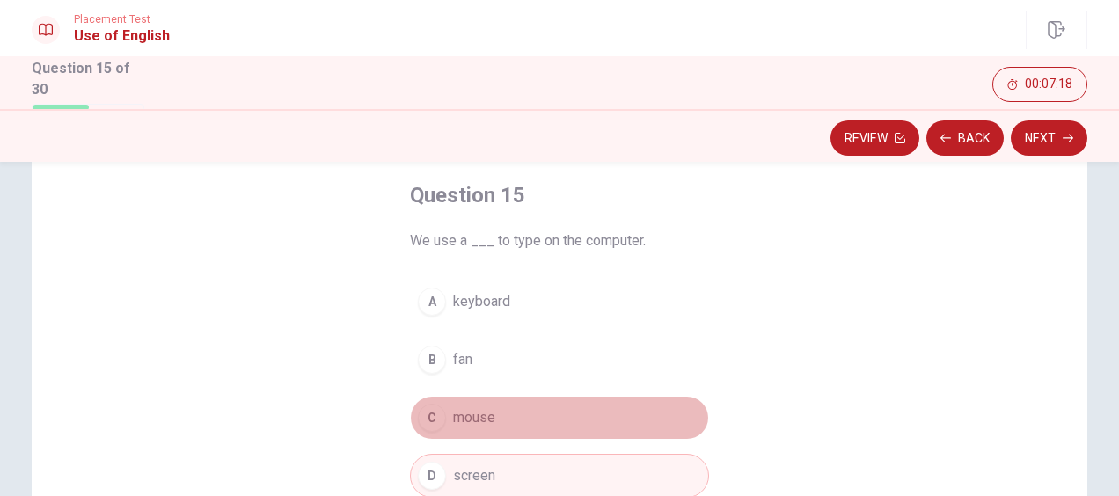
click at [484, 410] on span "mouse" at bounding box center [474, 417] width 42 height 21
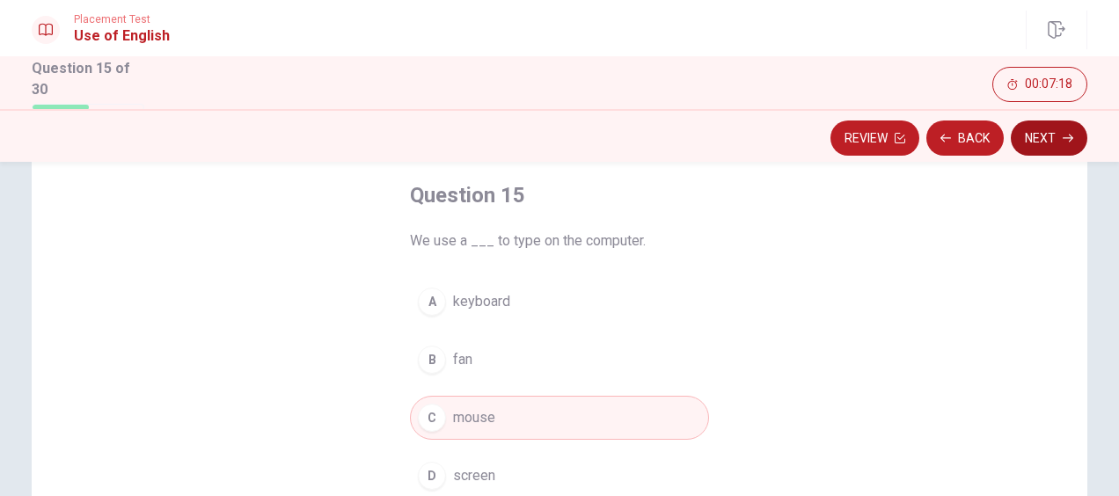
click at [1040, 137] on button "Next" at bounding box center [1048, 137] width 77 height 35
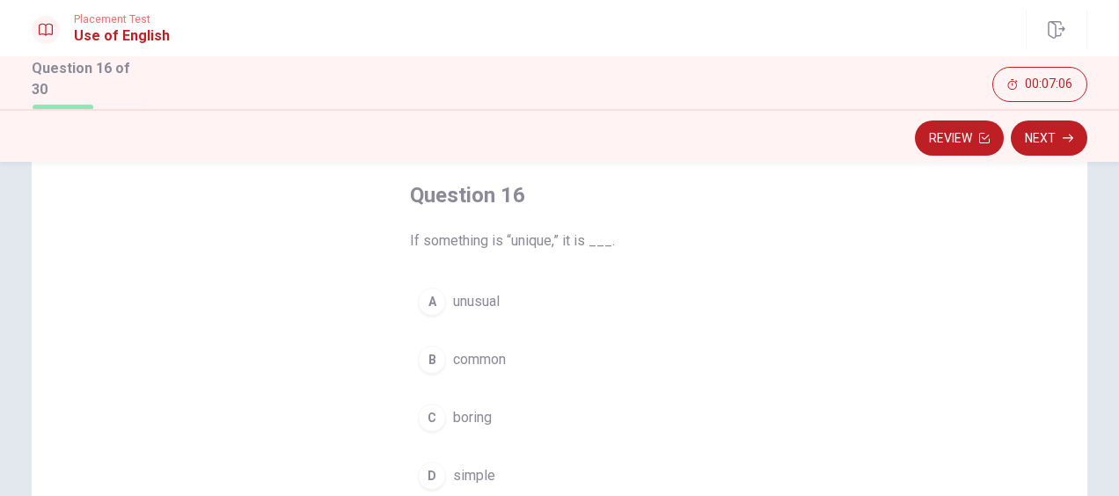
click at [507, 310] on button "A unusual" at bounding box center [559, 302] width 299 height 44
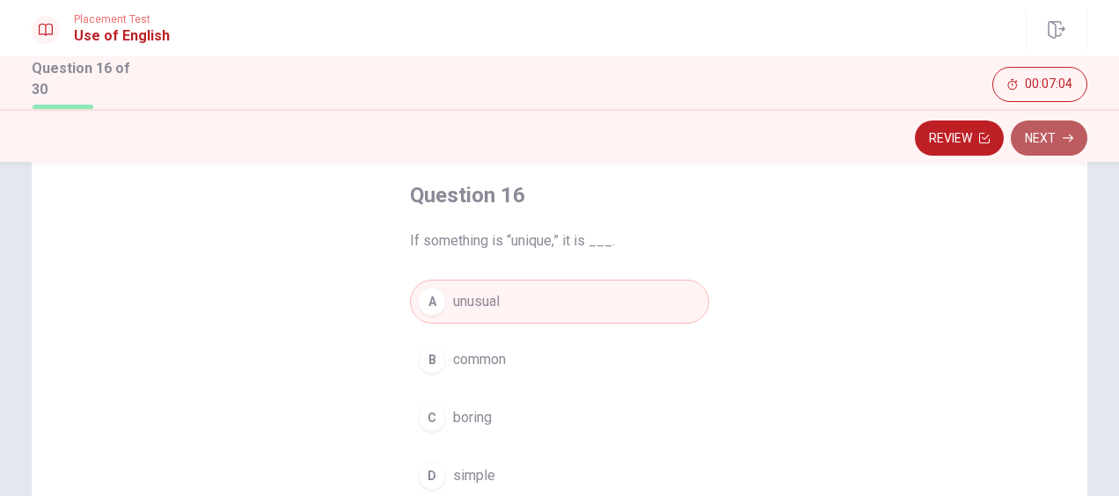
click at [1051, 140] on button "Next" at bounding box center [1048, 137] width 77 height 35
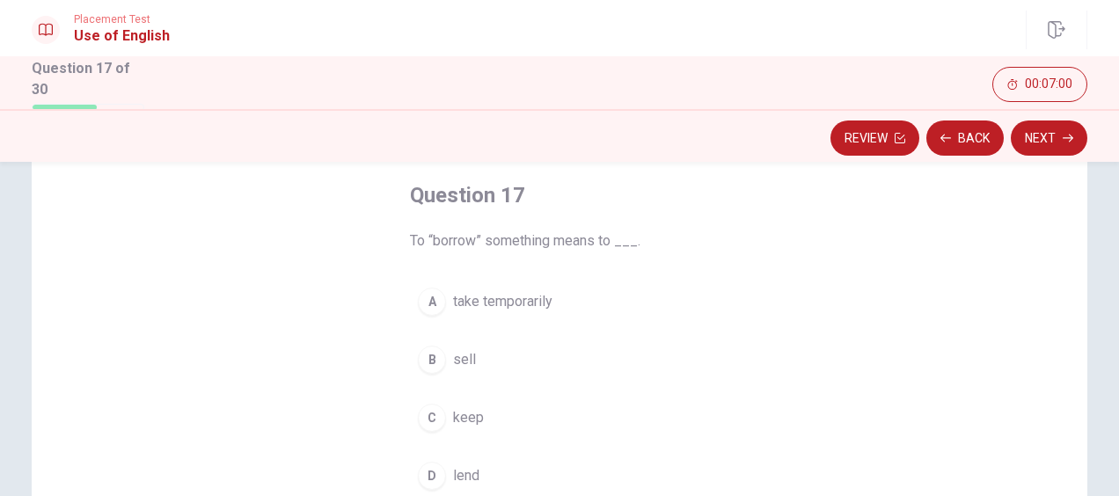
click at [463, 317] on button "A take temporarily" at bounding box center [559, 302] width 299 height 44
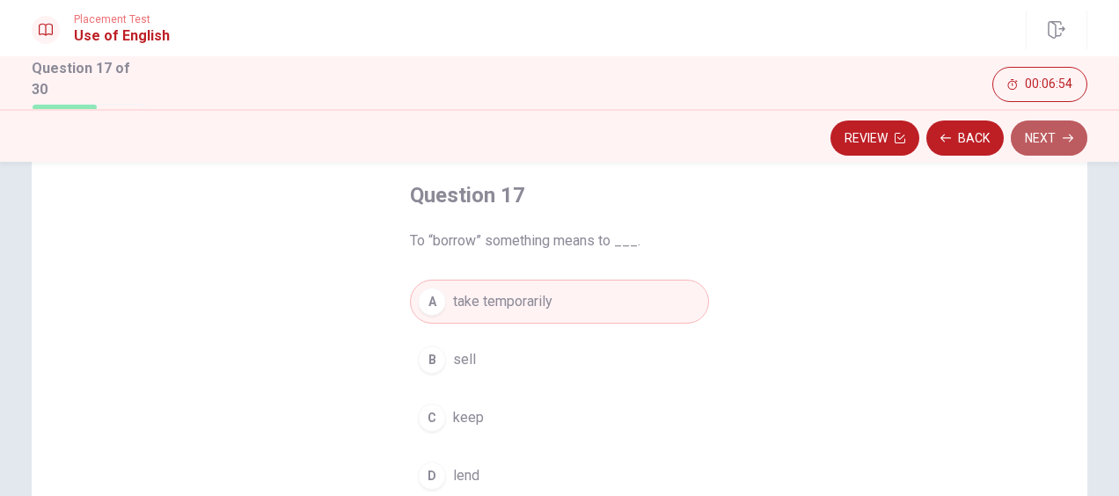
click at [1061, 140] on button "Next" at bounding box center [1048, 137] width 77 height 35
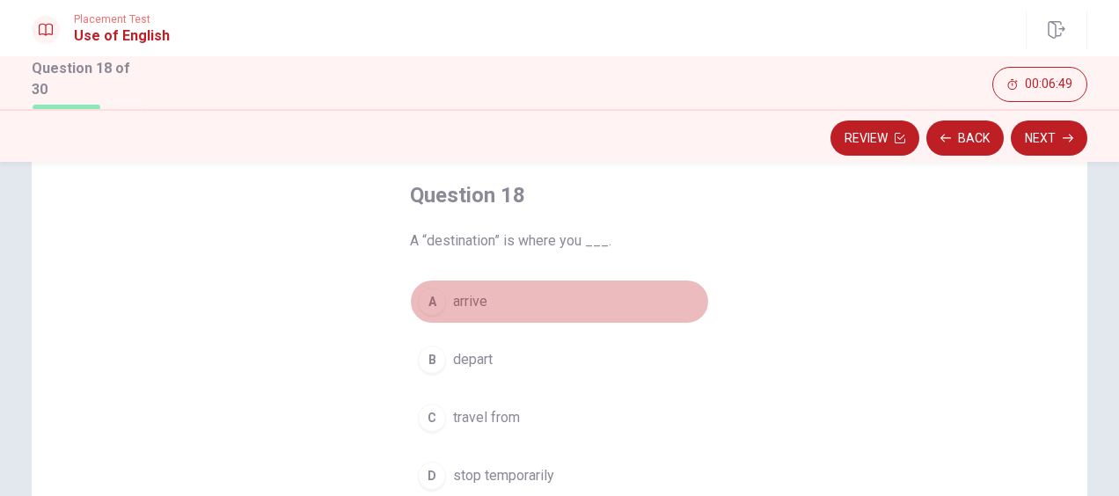
click at [525, 313] on button "A arrive" at bounding box center [559, 302] width 299 height 44
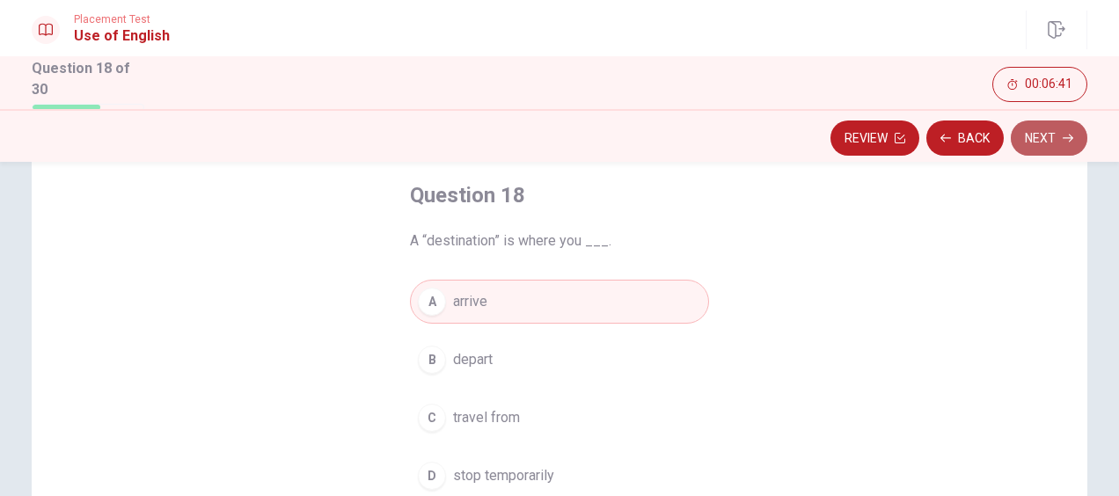
click at [1064, 153] on button "Next" at bounding box center [1048, 137] width 77 height 35
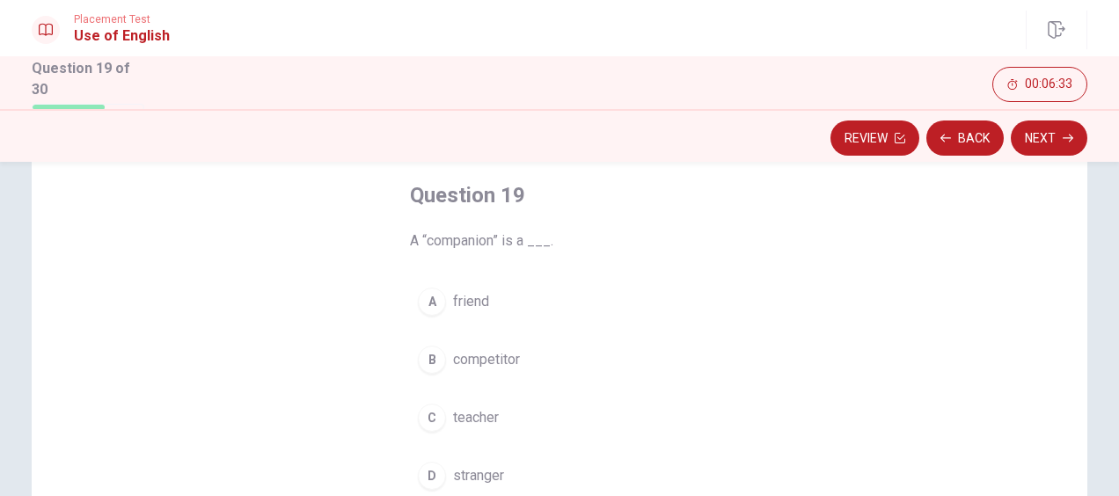
click at [505, 368] on span "competitor" at bounding box center [486, 359] width 67 height 21
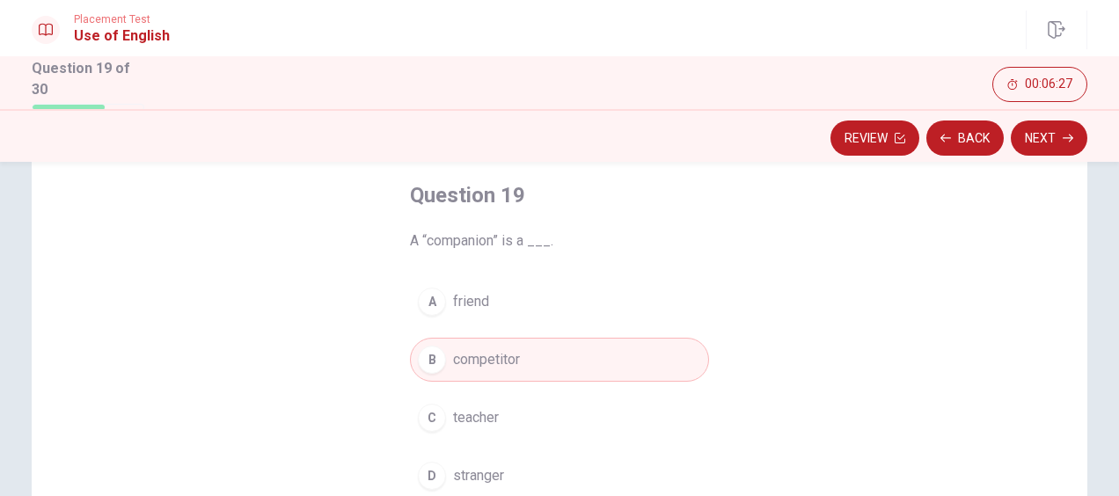
click at [536, 306] on button "A friend" at bounding box center [559, 302] width 299 height 44
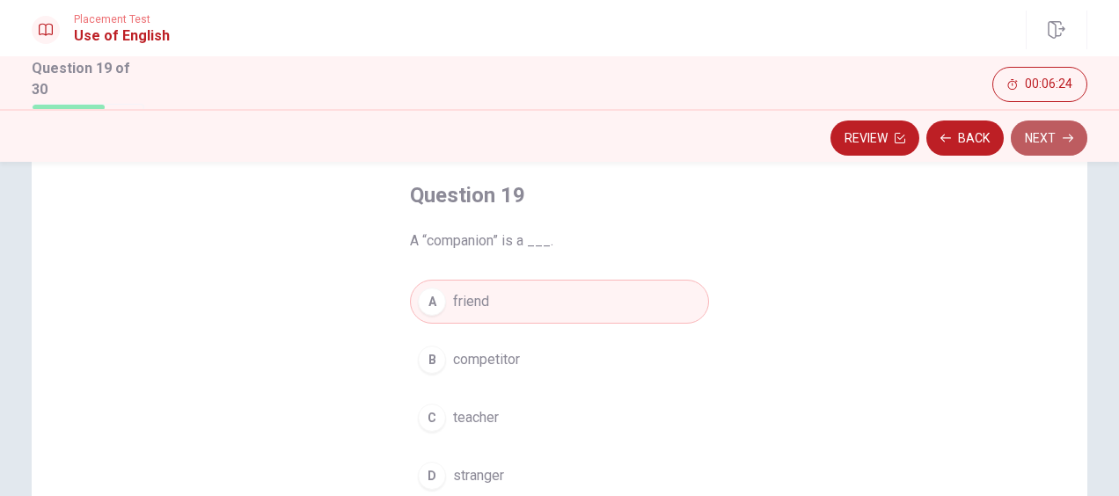
click at [1079, 140] on button "Next" at bounding box center [1048, 137] width 77 height 35
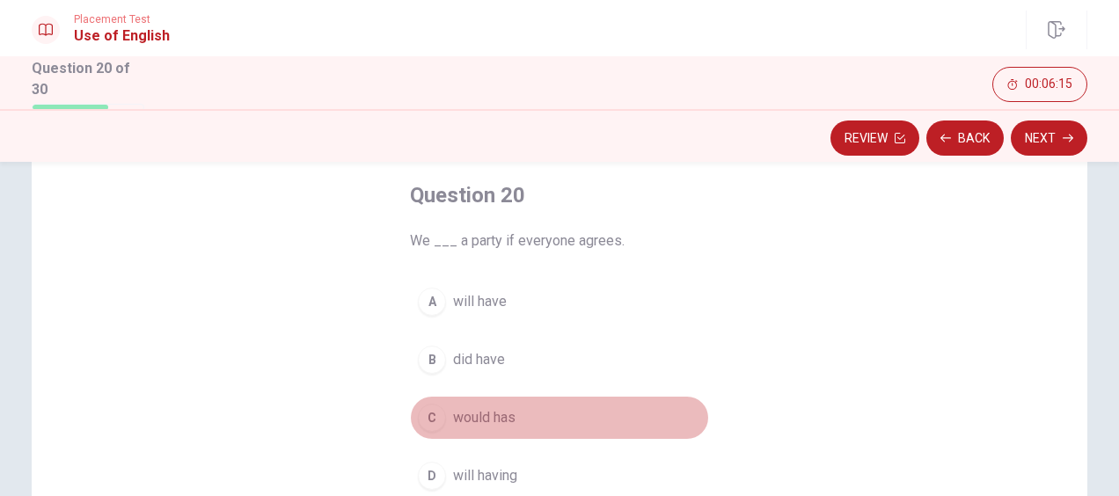
click at [526, 422] on button "C would has" at bounding box center [559, 418] width 299 height 44
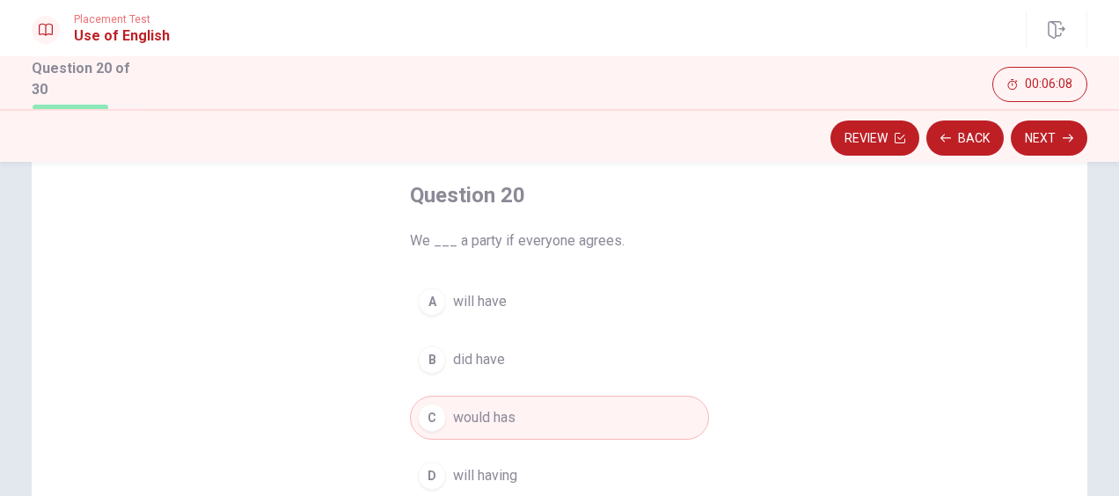
click at [533, 311] on button "A will have" at bounding box center [559, 302] width 299 height 44
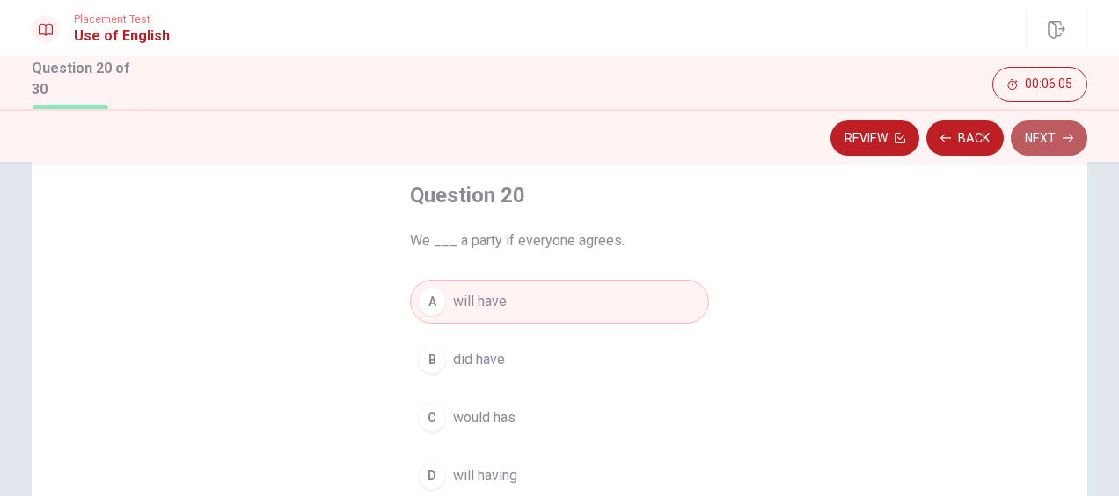
click at [1063, 144] on button "Next" at bounding box center [1048, 137] width 77 height 35
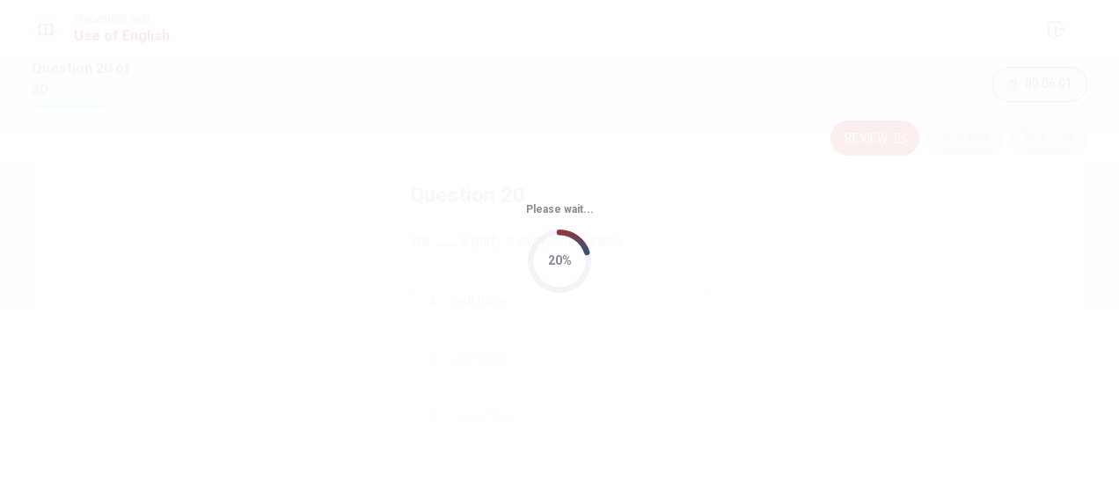
scroll to position [0, 0]
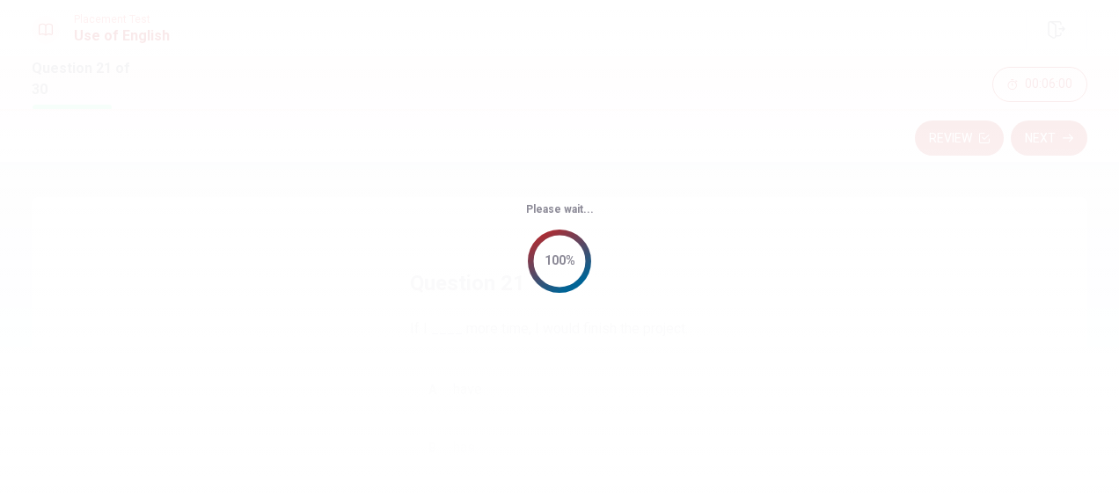
click at [748, 275] on div "Please wait... 100%" at bounding box center [559, 248] width 1119 height 496
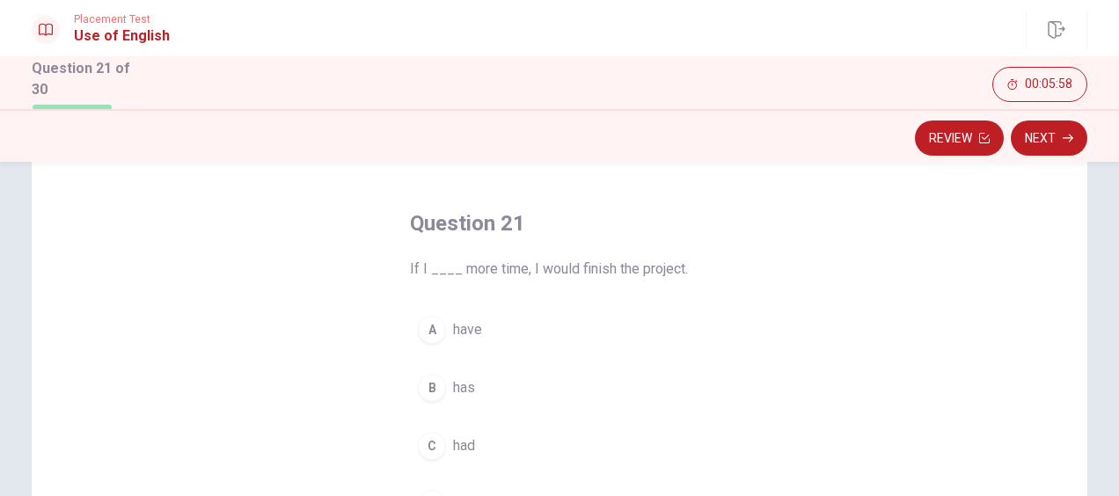
scroll to position [88, 0]
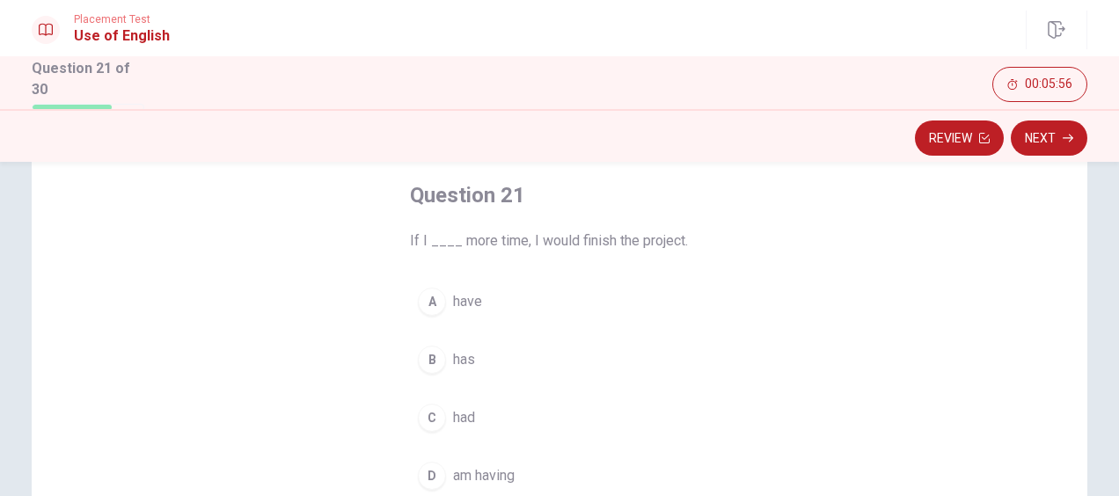
click at [529, 406] on button "C had" at bounding box center [559, 418] width 299 height 44
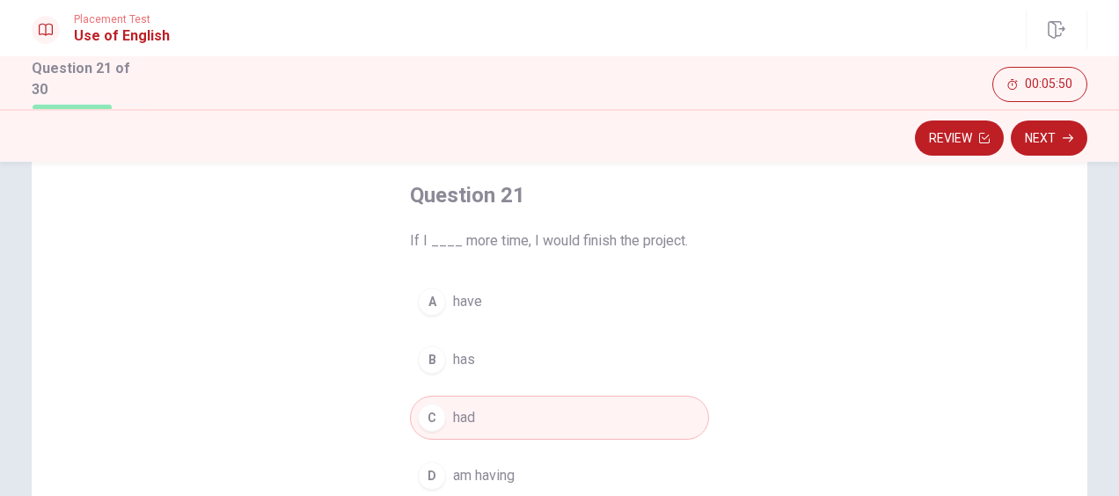
click at [525, 295] on button "A have" at bounding box center [559, 302] width 299 height 44
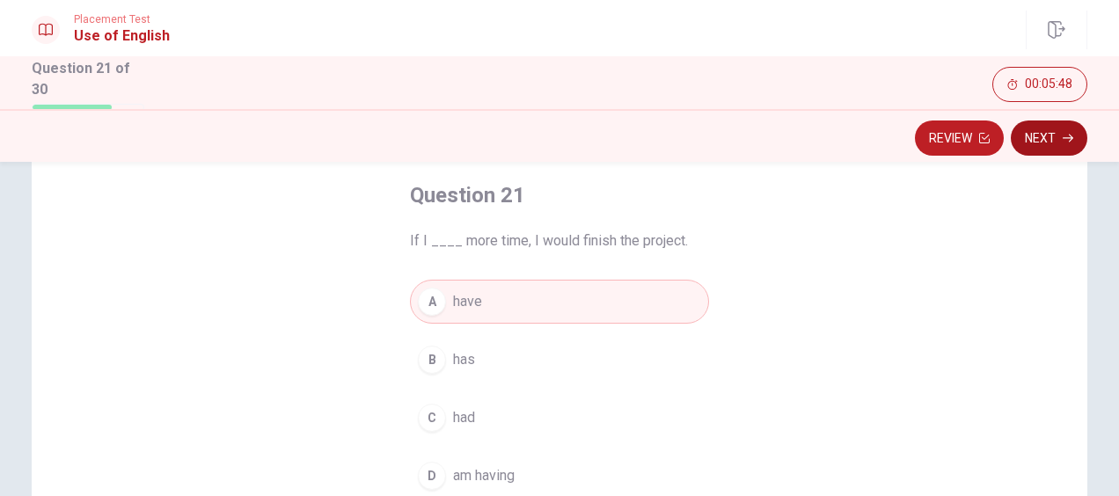
click at [1061, 131] on button "Next" at bounding box center [1048, 137] width 77 height 35
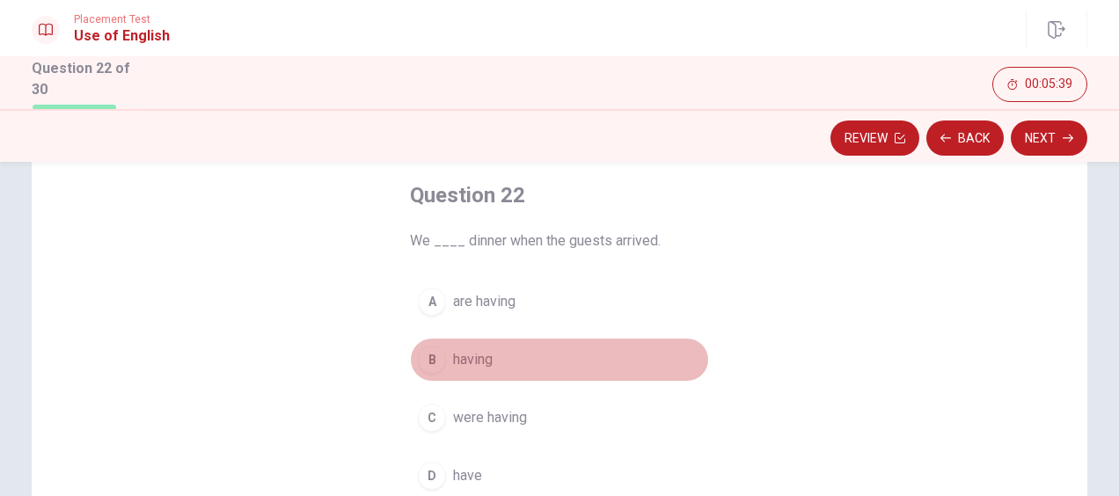
click at [510, 361] on button "B having" at bounding box center [559, 360] width 299 height 44
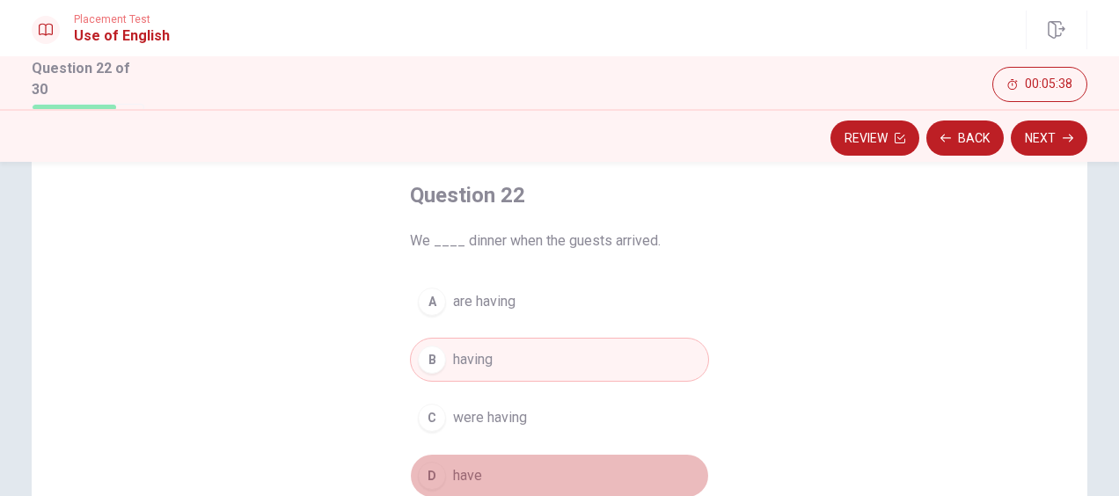
click at [464, 456] on button "D have" at bounding box center [559, 476] width 299 height 44
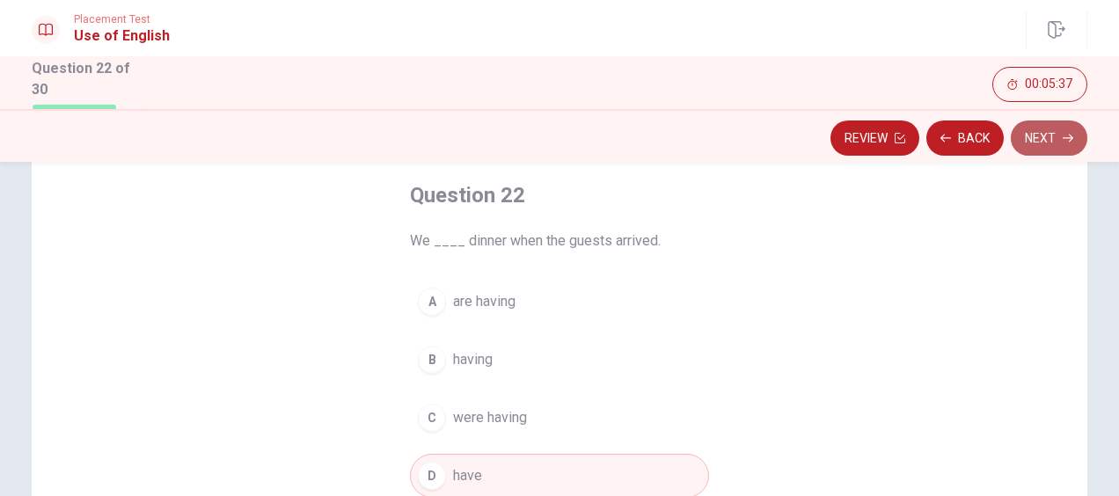
click at [1058, 147] on button "Next" at bounding box center [1048, 137] width 77 height 35
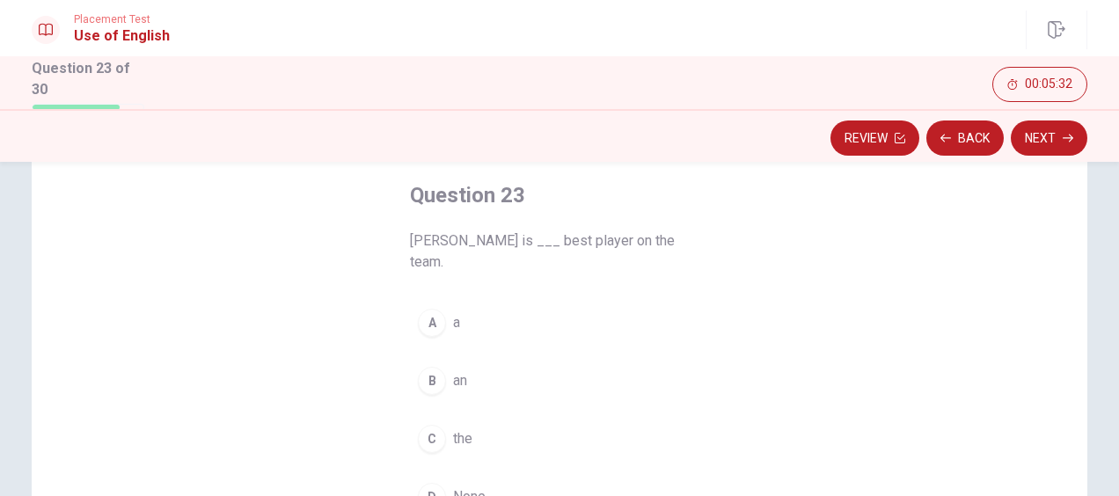
click at [508, 422] on button "C the" at bounding box center [559, 439] width 299 height 44
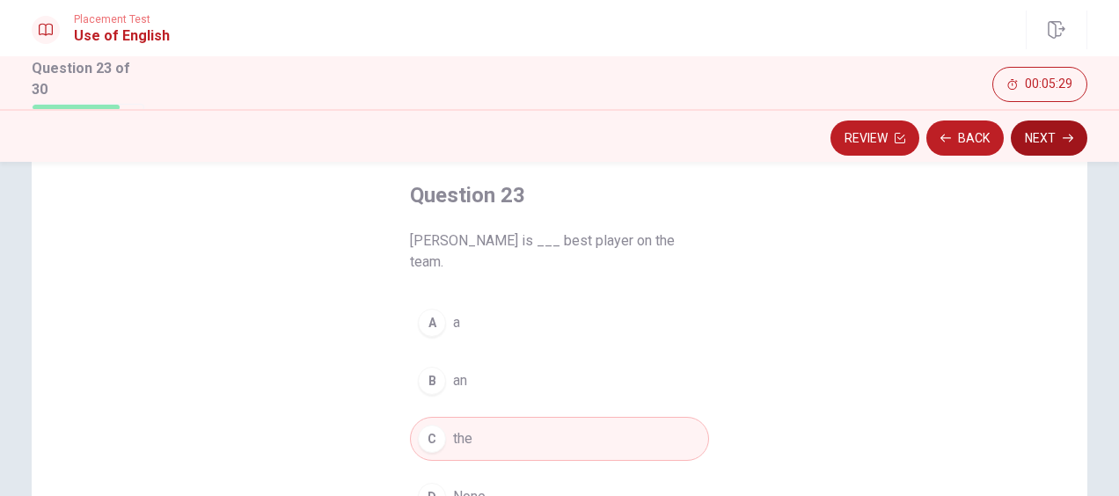
click at [1039, 141] on button "Next" at bounding box center [1048, 137] width 77 height 35
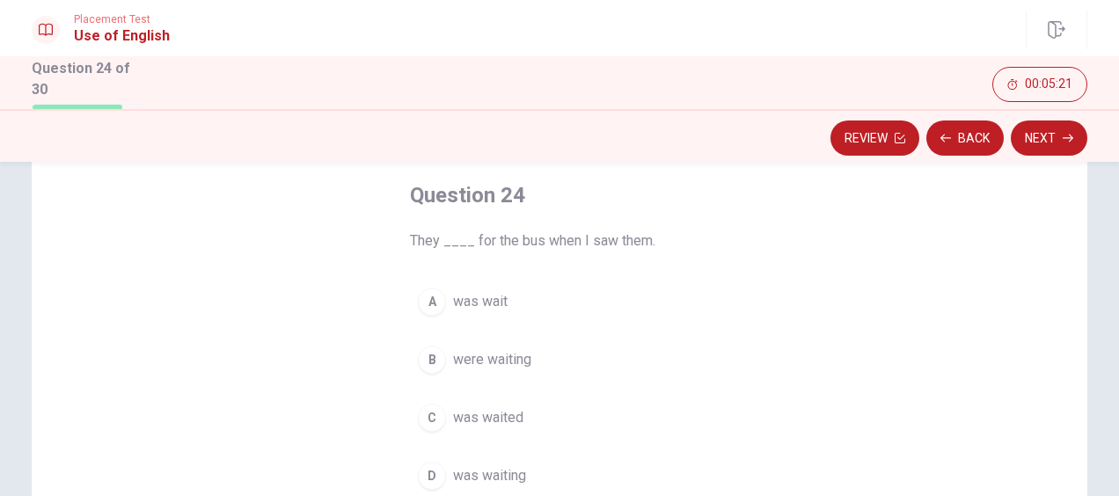
click at [519, 356] on span "were waiting" at bounding box center [492, 359] width 78 height 21
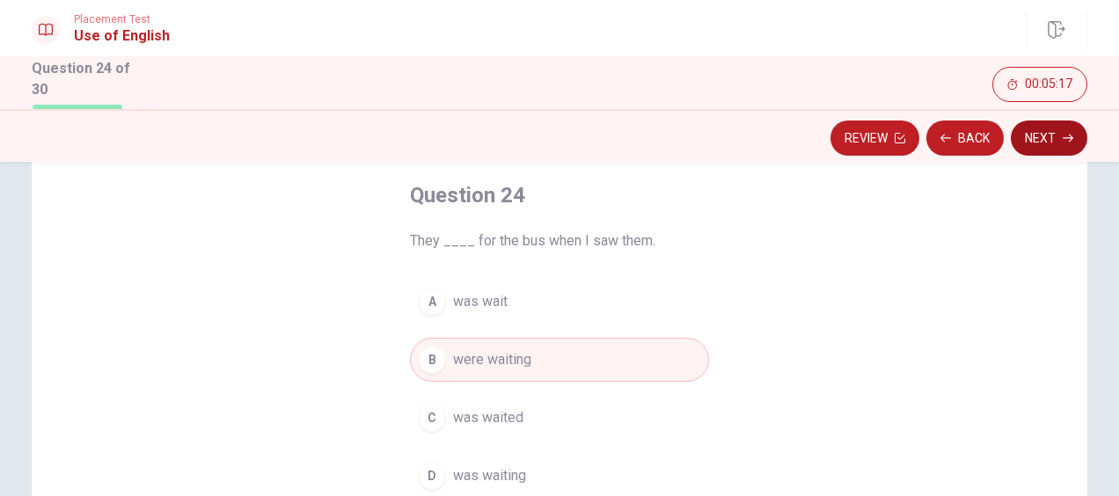
click at [1061, 138] on button "Next" at bounding box center [1048, 137] width 77 height 35
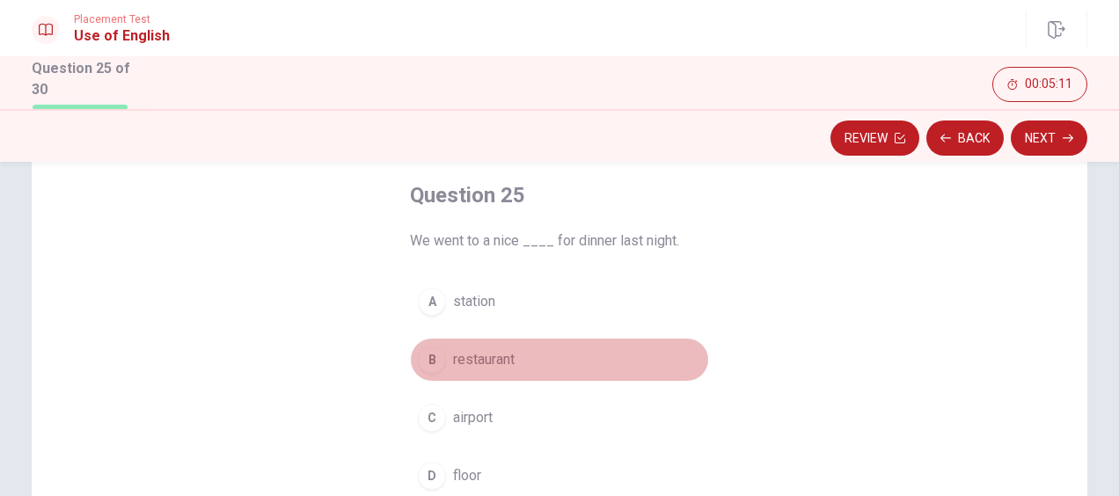
click at [559, 350] on button "B restaurant" at bounding box center [559, 360] width 299 height 44
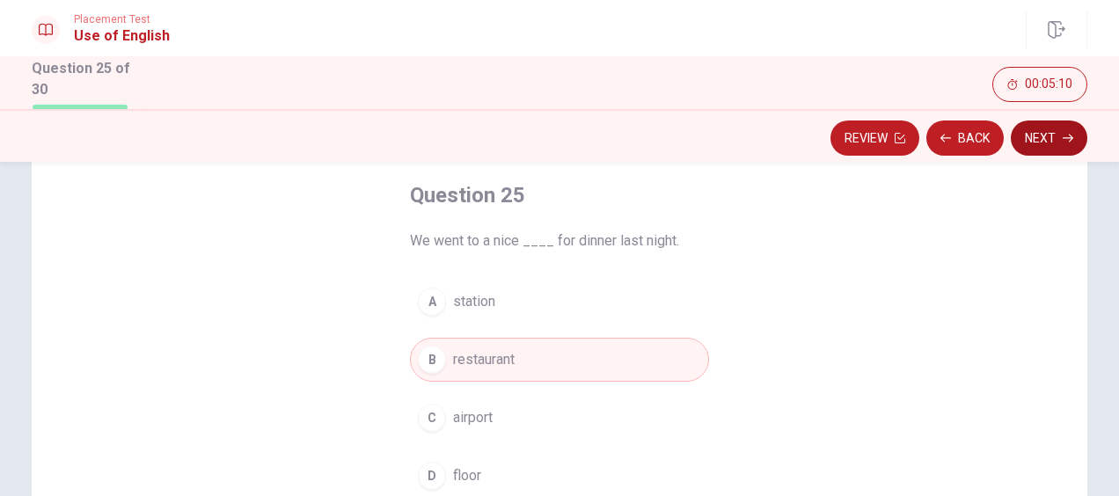
click at [1032, 147] on button "Next" at bounding box center [1048, 137] width 77 height 35
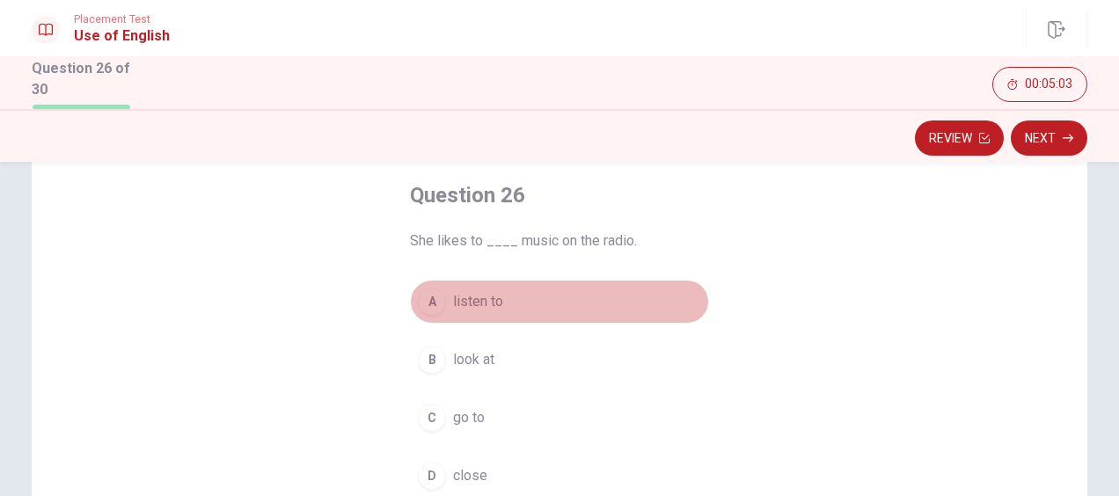
click at [511, 308] on button "A listen to" at bounding box center [559, 302] width 299 height 44
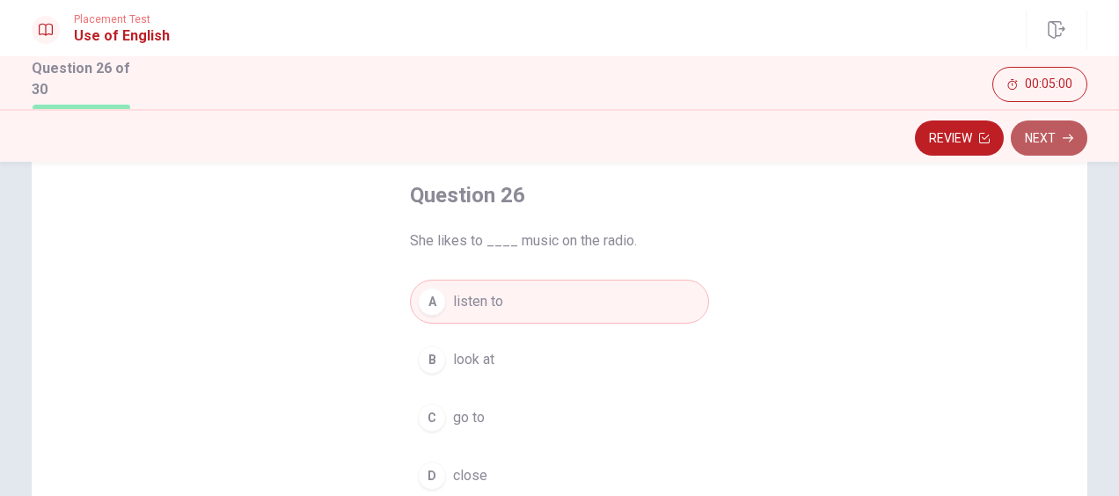
click at [1054, 146] on button "Next" at bounding box center [1048, 137] width 77 height 35
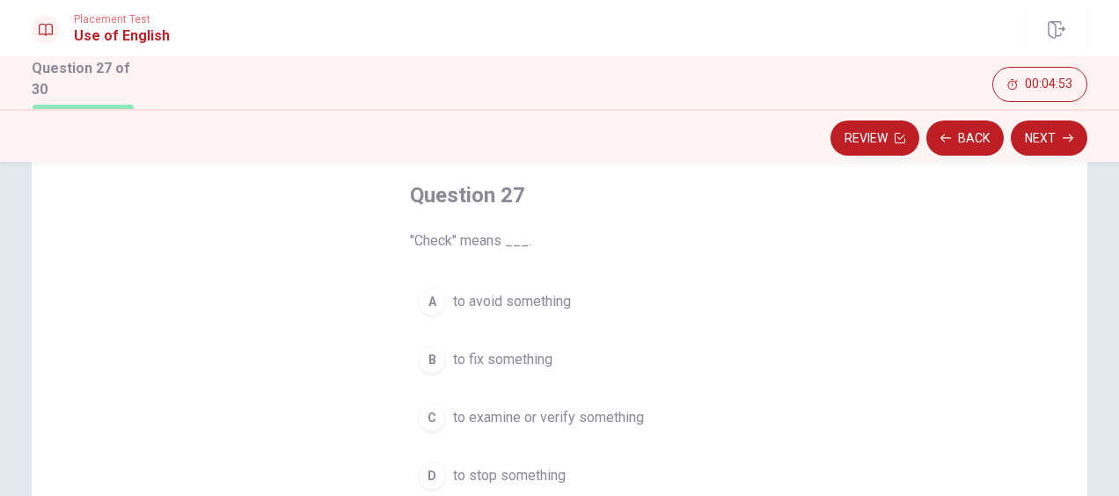
click at [592, 419] on span "to examine or verify something" at bounding box center [548, 417] width 191 height 21
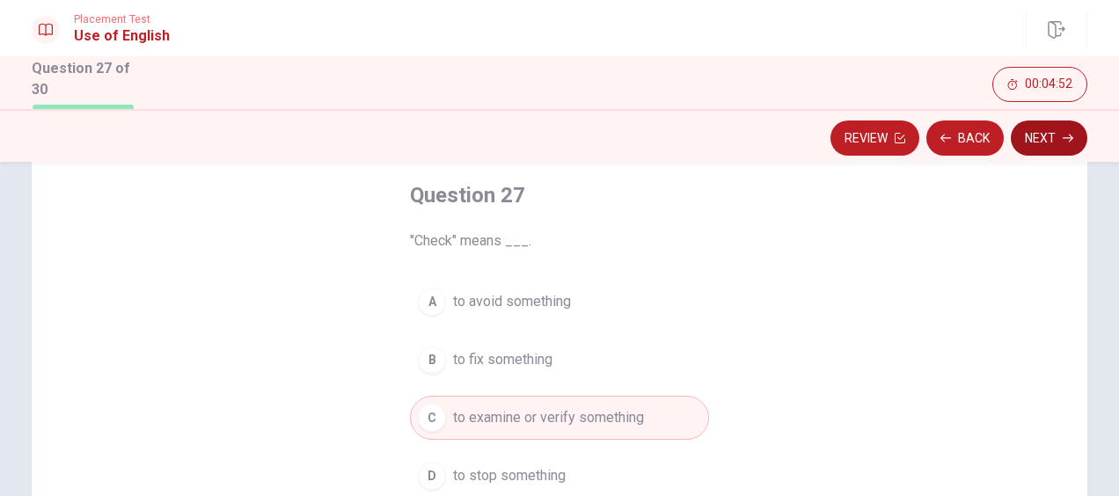
click at [1055, 138] on button "Next" at bounding box center [1048, 137] width 77 height 35
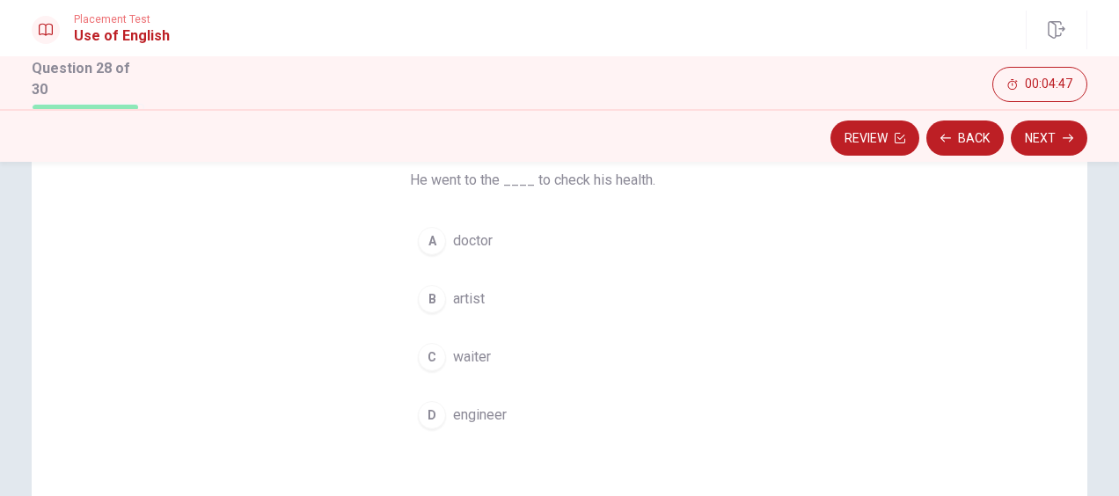
scroll to position [176, 0]
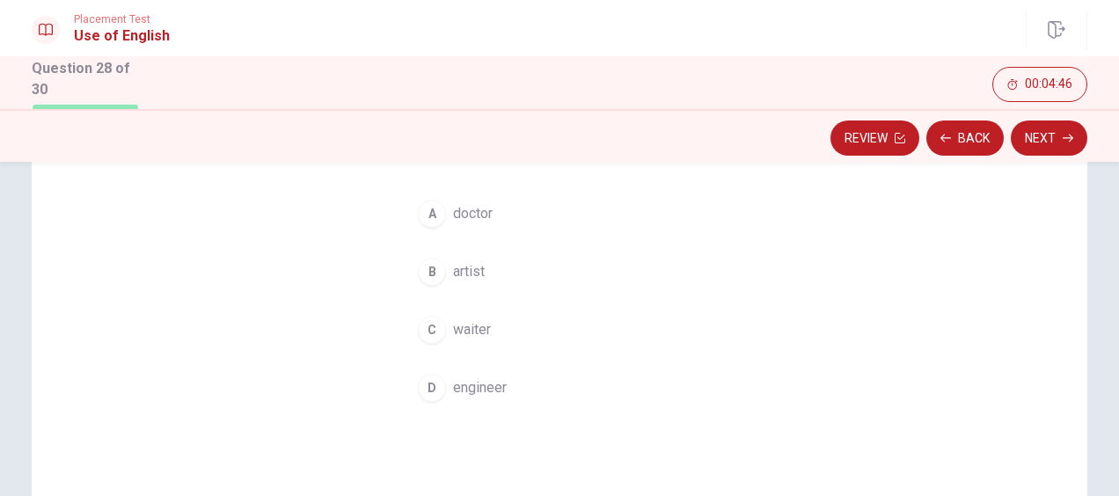
click at [491, 217] on button "A doctor" at bounding box center [559, 214] width 299 height 44
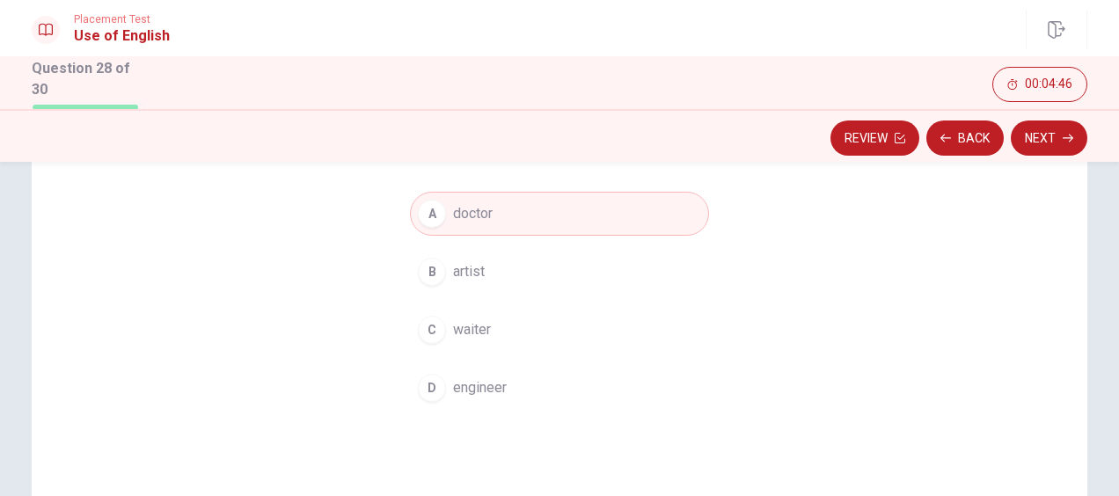
scroll to position [88, 0]
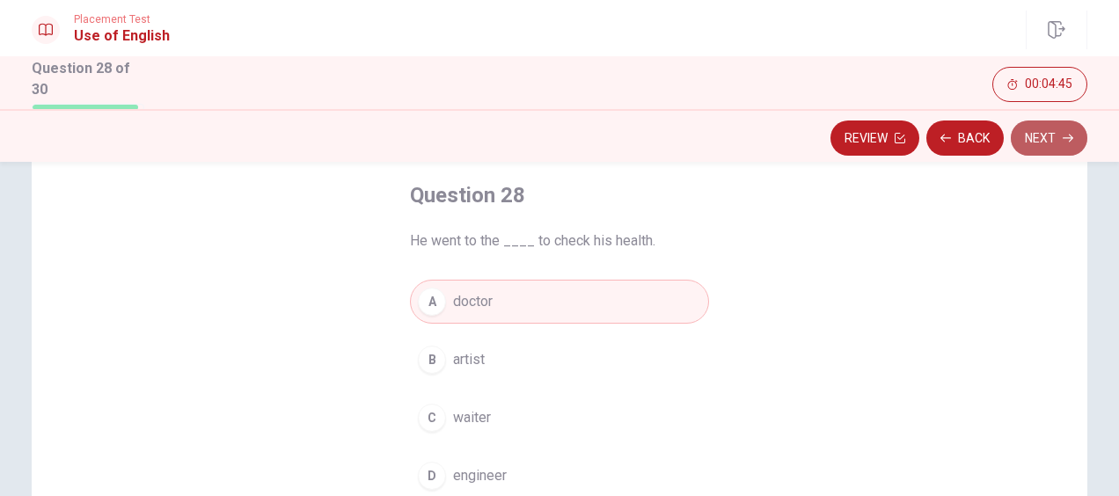
click at [1054, 141] on button "Next" at bounding box center [1048, 137] width 77 height 35
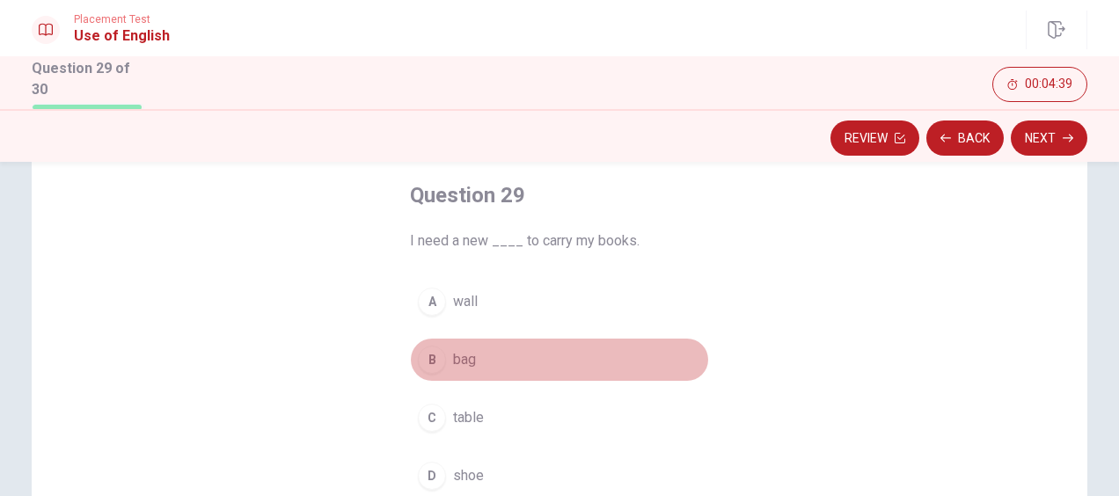
click at [468, 344] on button "B bag" at bounding box center [559, 360] width 299 height 44
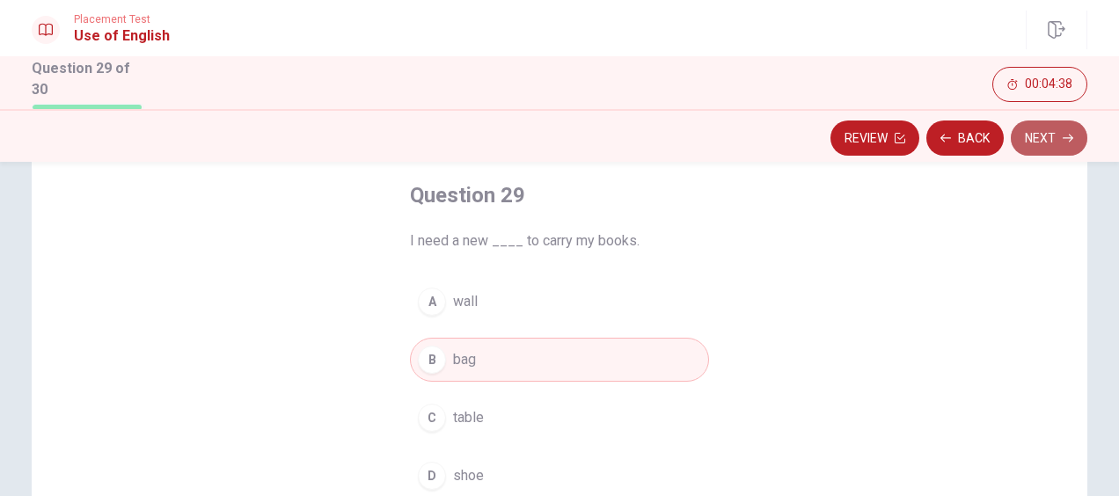
click at [1053, 141] on button "Next" at bounding box center [1048, 137] width 77 height 35
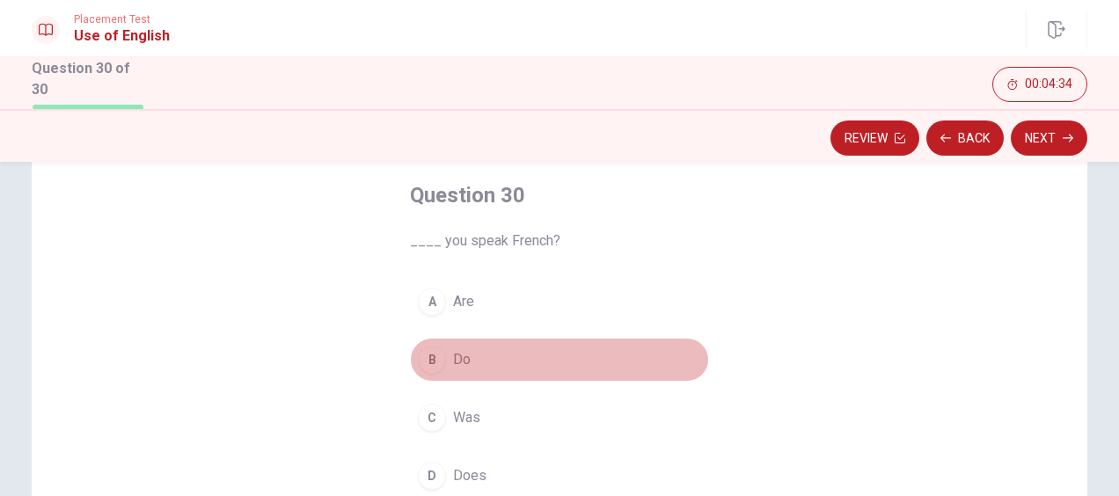
click at [483, 360] on button "B Do" at bounding box center [559, 360] width 299 height 44
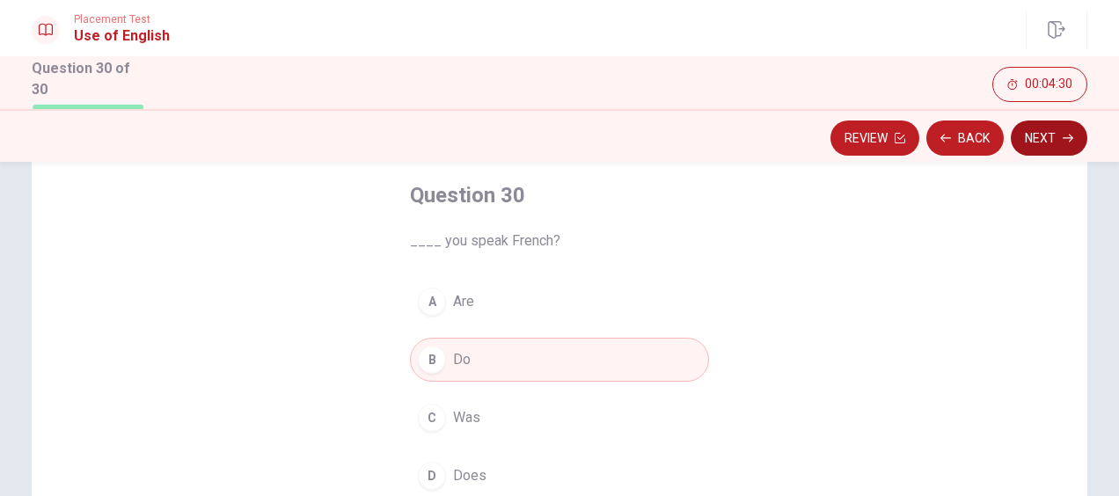
click at [1055, 144] on button "Next" at bounding box center [1048, 137] width 77 height 35
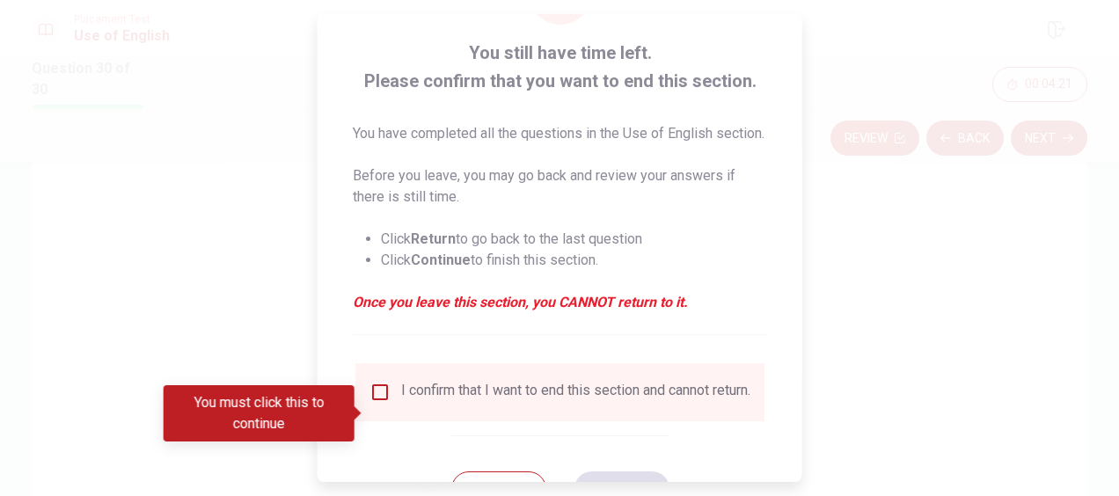
click at [376, 403] on input "You must click this to continue" at bounding box center [379, 392] width 21 height 21
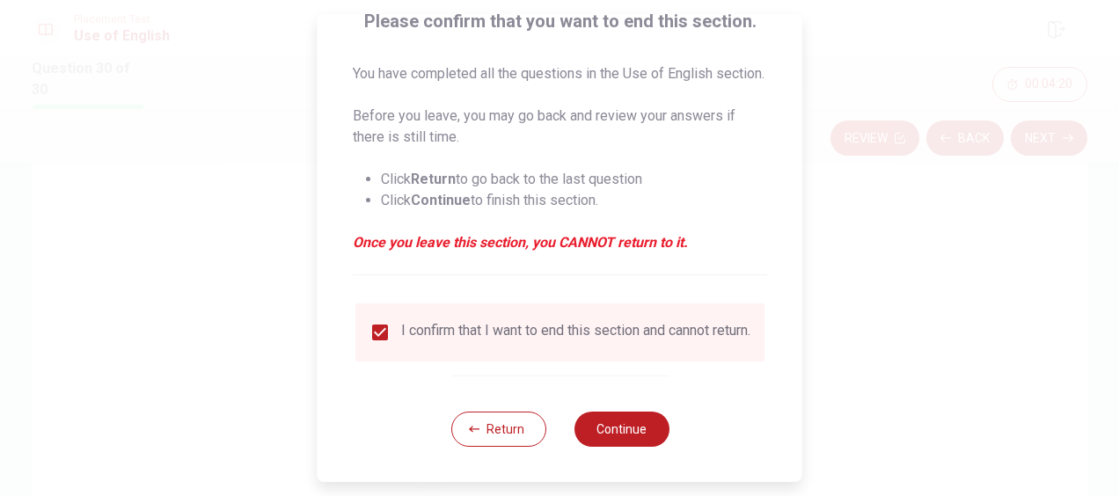
scroll to position [181, 0]
click at [614, 420] on button "Continue" at bounding box center [620, 429] width 95 height 35
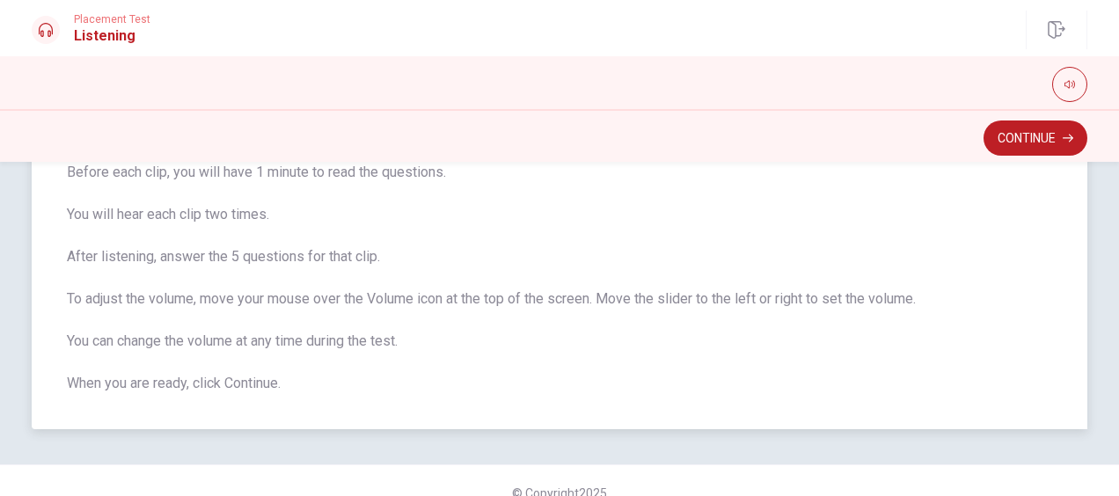
scroll to position [88, 0]
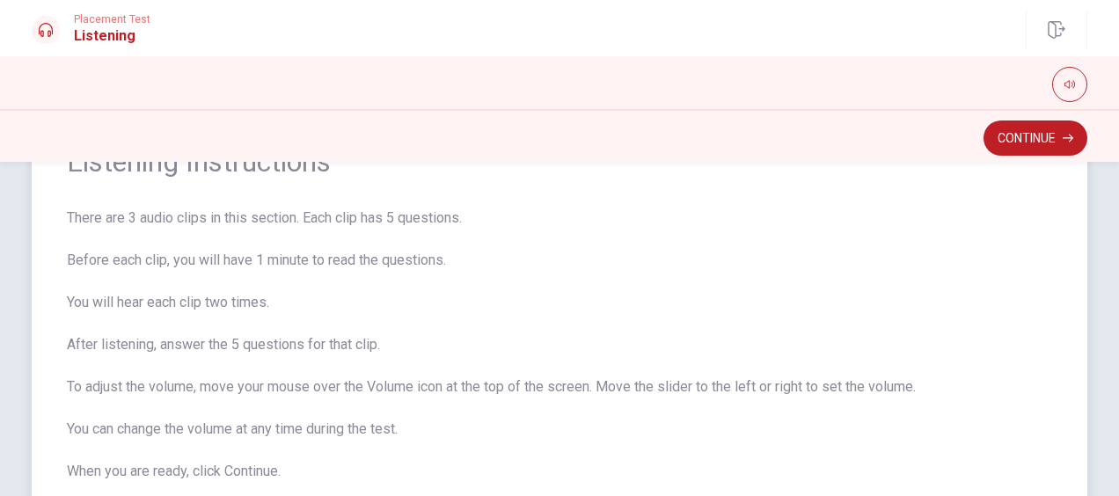
click at [100, 218] on span "There are 3 audio clips in this section. Each clip has 5 questions. Before each…" at bounding box center [559, 345] width 985 height 274
drag, startPoint x: 100, startPoint y: 218, endPoint x: 189, endPoint y: 213, distance: 89.0
click at [189, 213] on span "There are 3 audio clips in this section. Each clip has 5 questions. Before each…" at bounding box center [559, 345] width 985 height 274
drag, startPoint x: 64, startPoint y: 263, endPoint x: 150, endPoint y: 264, distance: 85.3
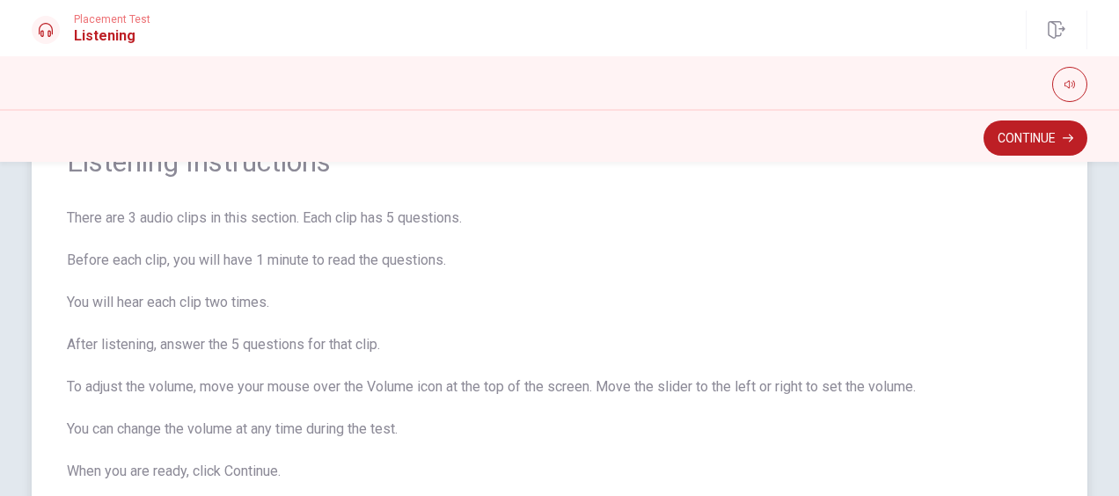
click at [150, 264] on span "There are 3 audio clips in this section. Each clip has 5 questions. Before each…" at bounding box center [559, 345] width 985 height 274
click at [1052, 144] on button "Continue" at bounding box center [1035, 137] width 104 height 35
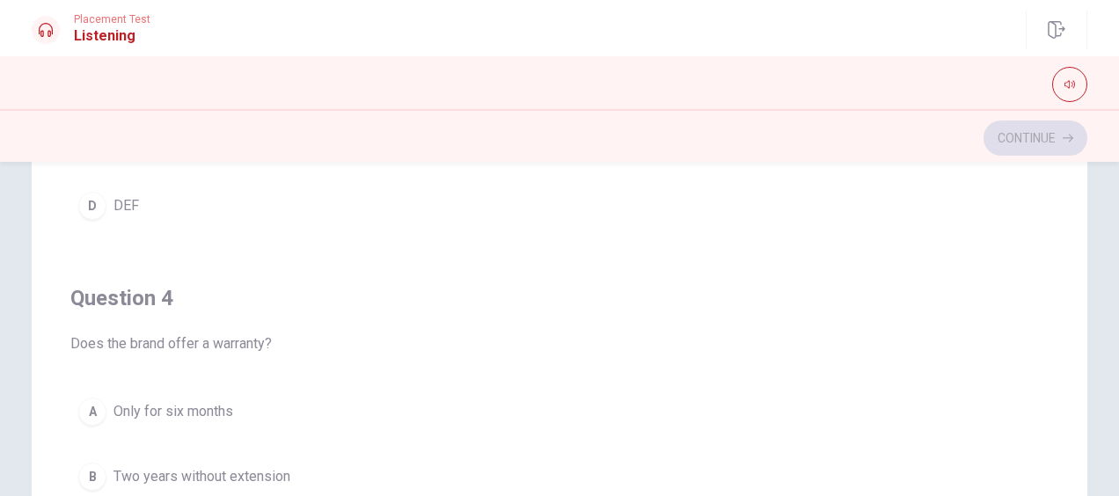
scroll to position [0, 0]
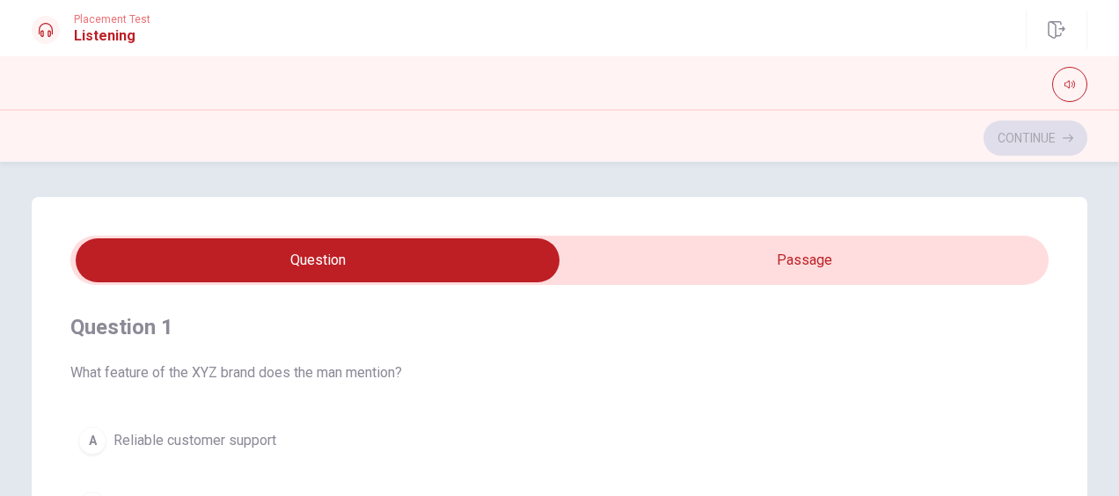
type input "22"
click at [611, 250] on input "checkbox" at bounding box center [317, 260] width 1467 height 44
checkbox input "true"
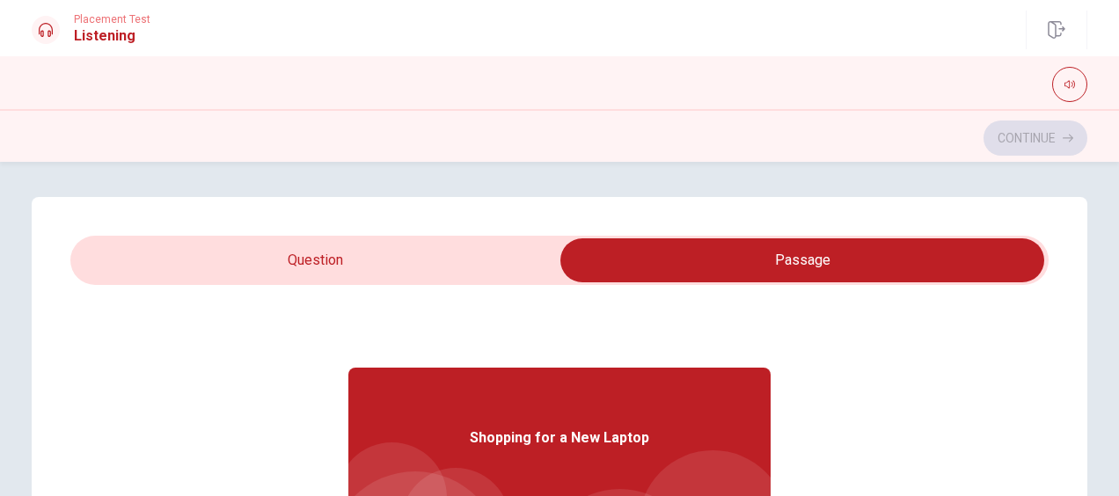
type input "25"
click at [444, 264] on input "checkbox" at bounding box center [802, 260] width 1467 height 44
checkbox input "false"
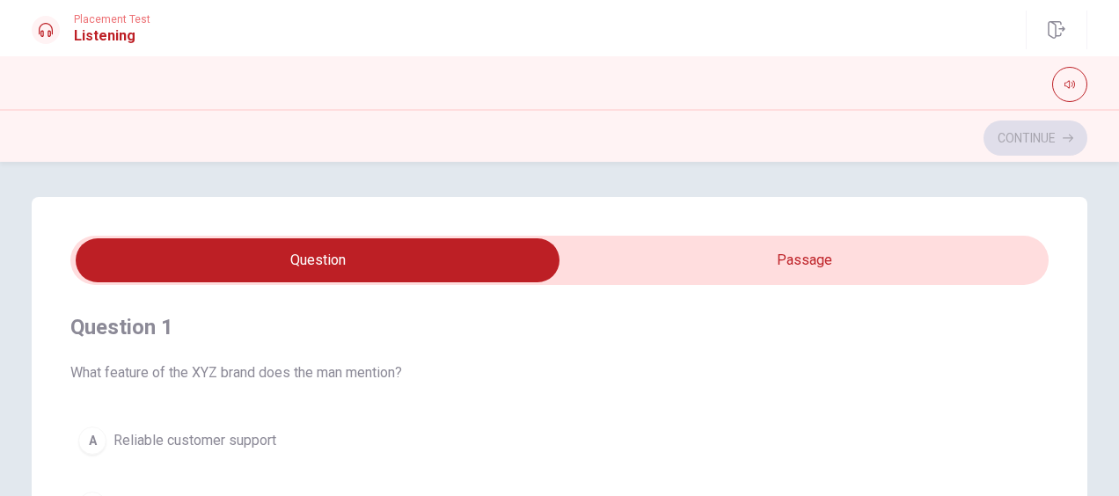
type input "27"
click at [691, 266] on input "checkbox" at bounding box center [317, 260] width 1467 height 44
checkbox input "true"
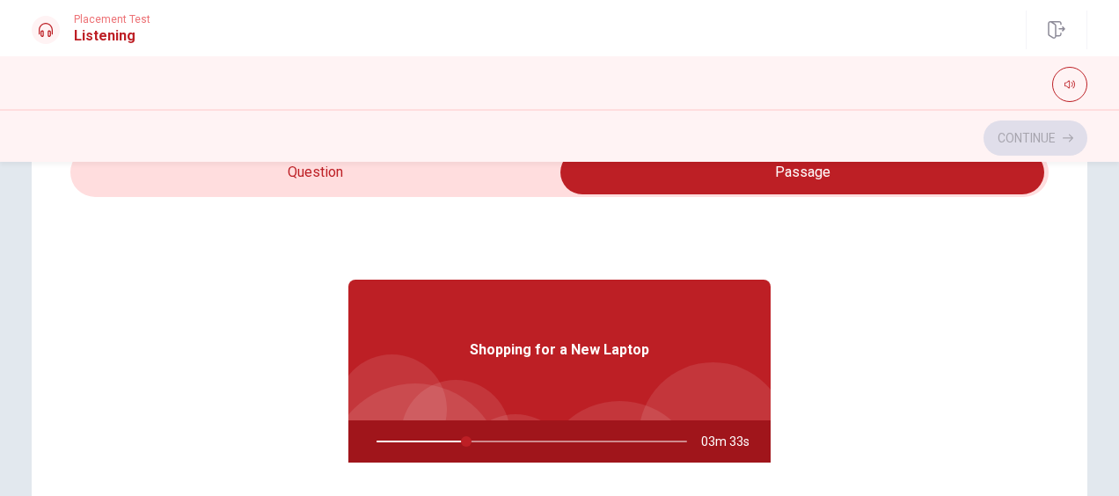
type input "29"
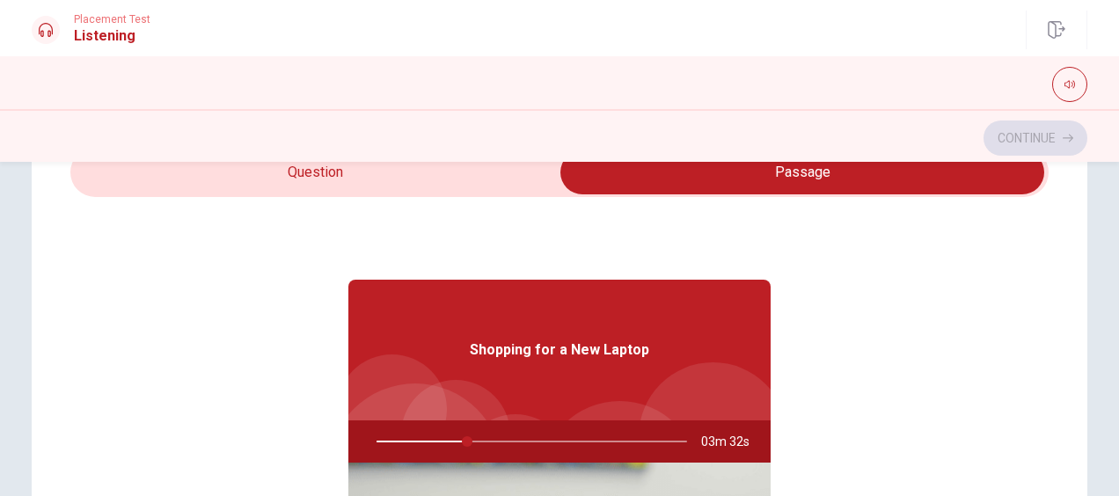
click at [401, 186] on input "checkbox" at bounding box center [802, 172] width 1467 height 44
checkbox input "false"
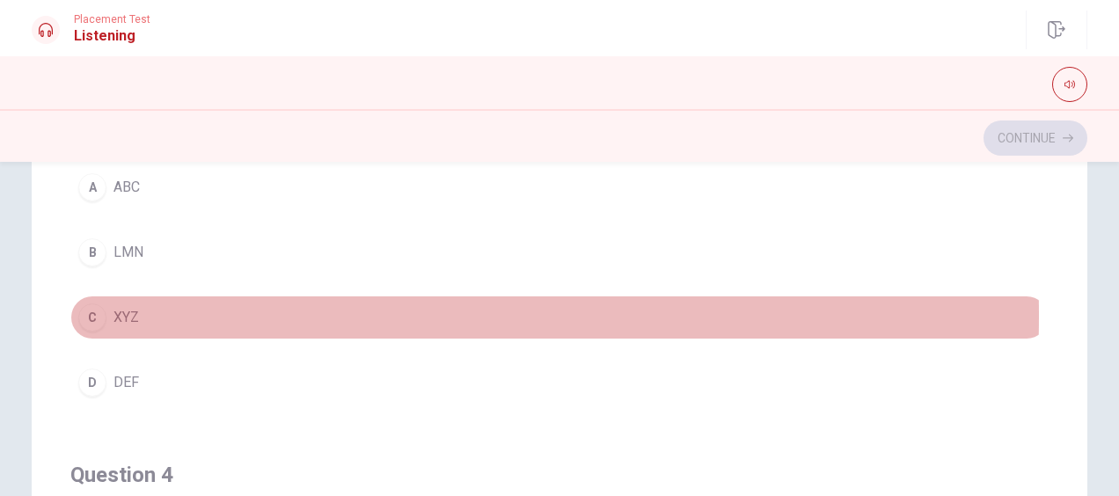
click at [91, 310] on div "C" at bounding box center [92, 317] width 28 height 28
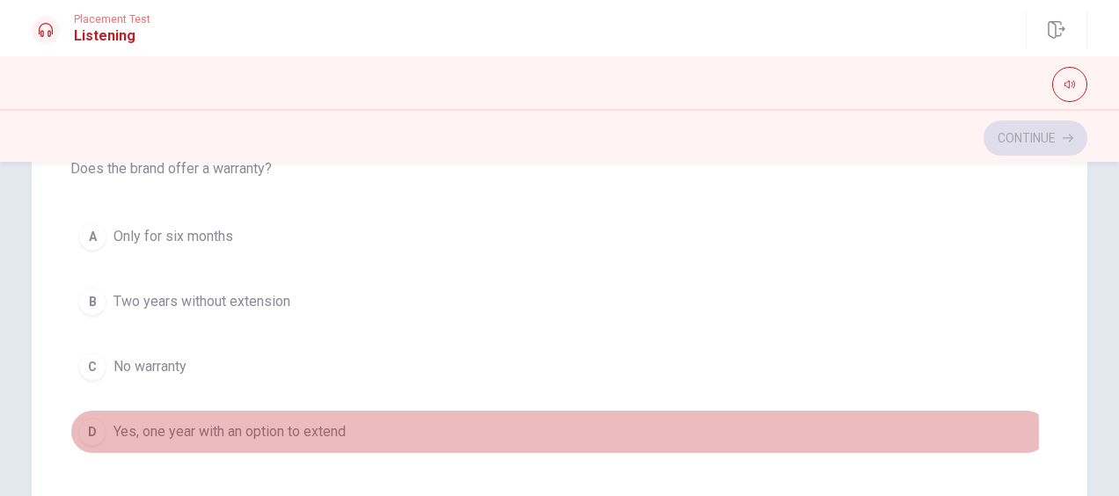
click at [222, 424] on span "Yes, one year with an option to extend" at bounding box center [229, 431] width 232 height 21
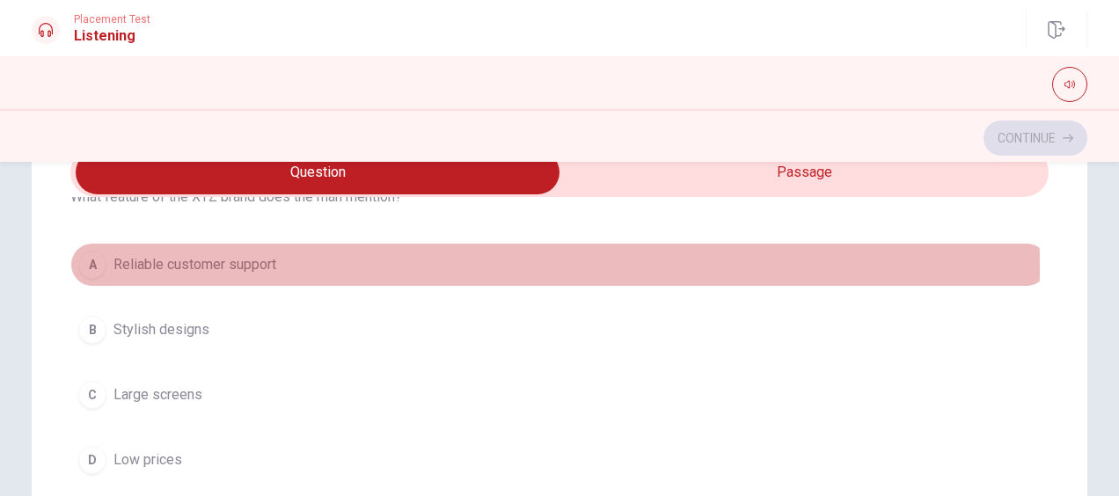
click at [484, 265] on button "A Reliable customer support" at bounding box center [559, 265] width 978 height 44
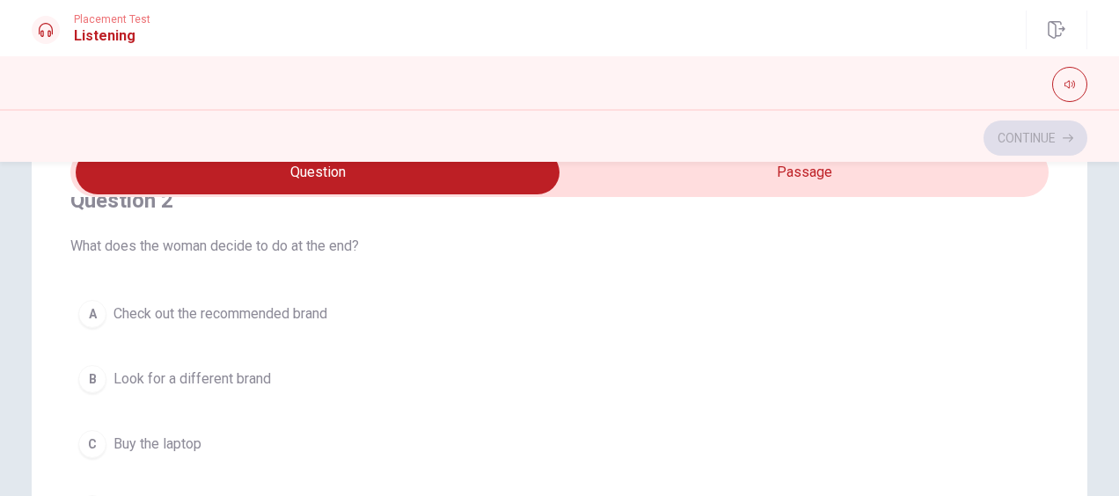
scroll to position [528, 0]
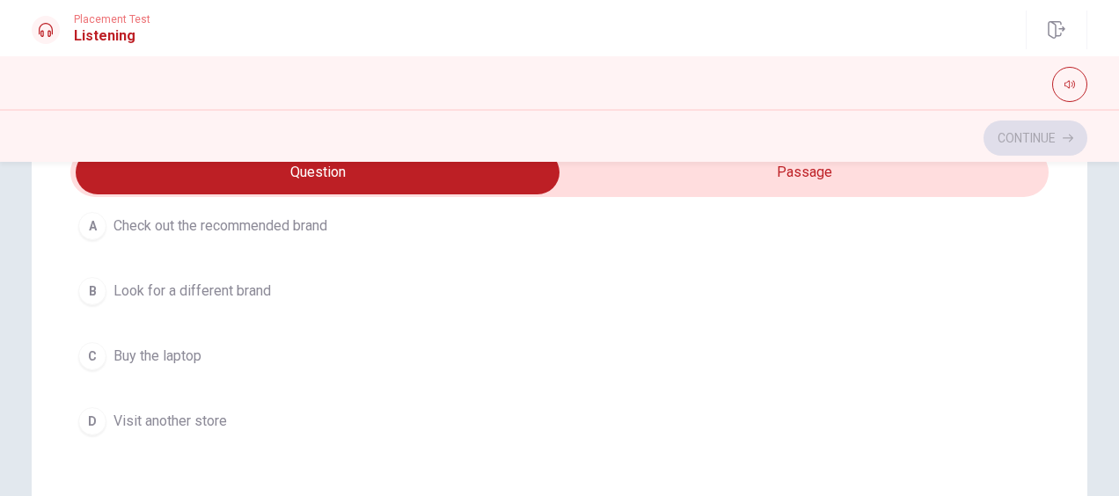
click at [383, 233] on button "A Check out the recommended brand" at bounding box center [559, 226] width 978 height 44
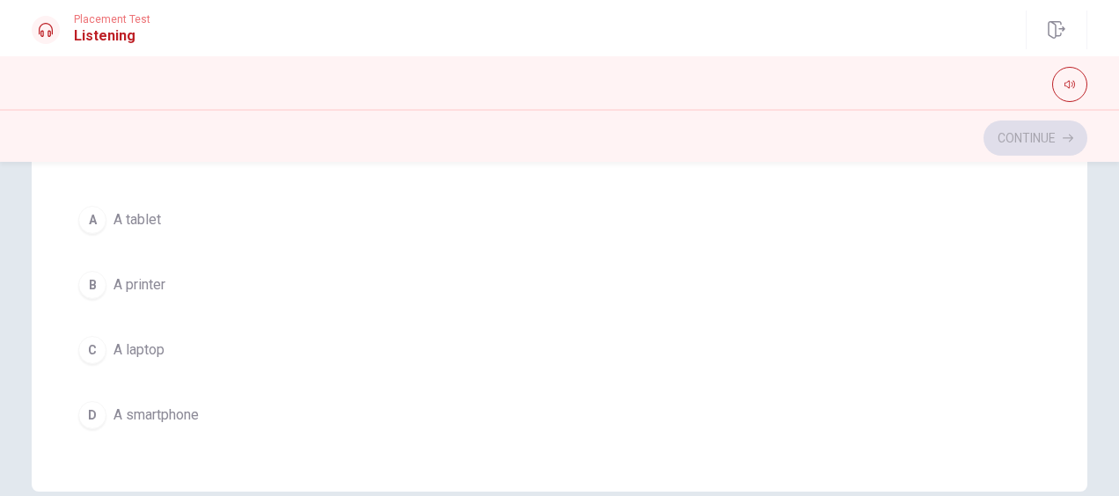
scroll to position [440, 0]
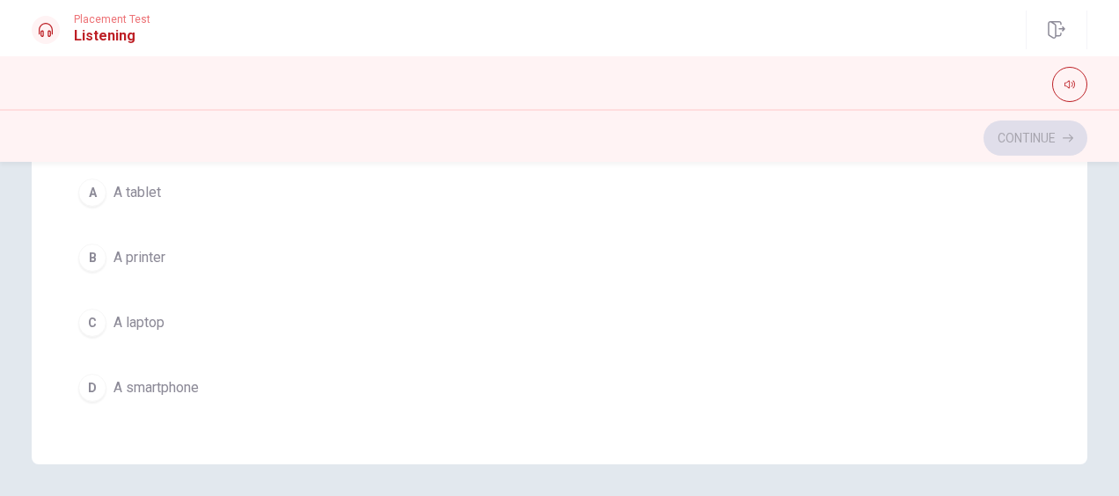
click at [177, 310] on button "C A laptop" at bounding box center [559, 323] width 978 height 44
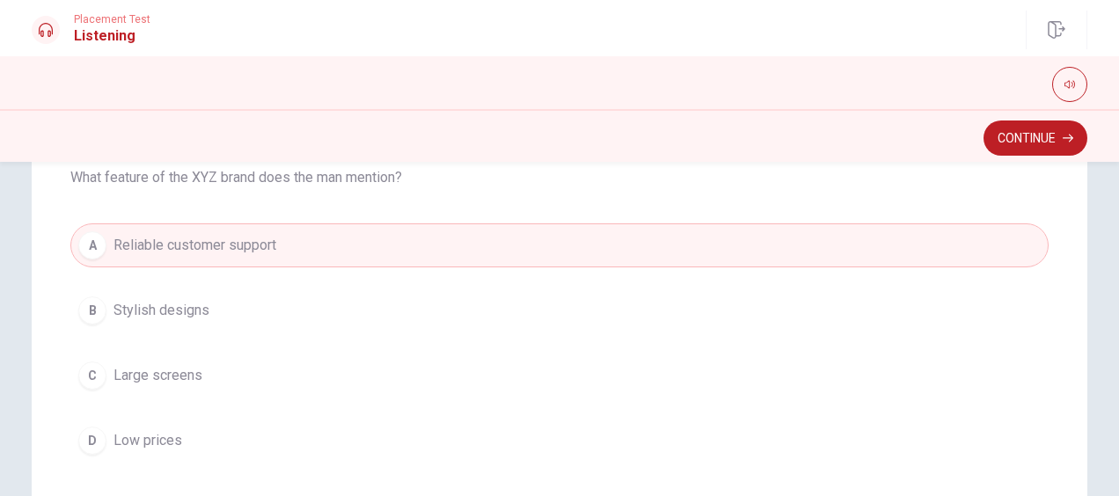
scroll to position [0, 0]
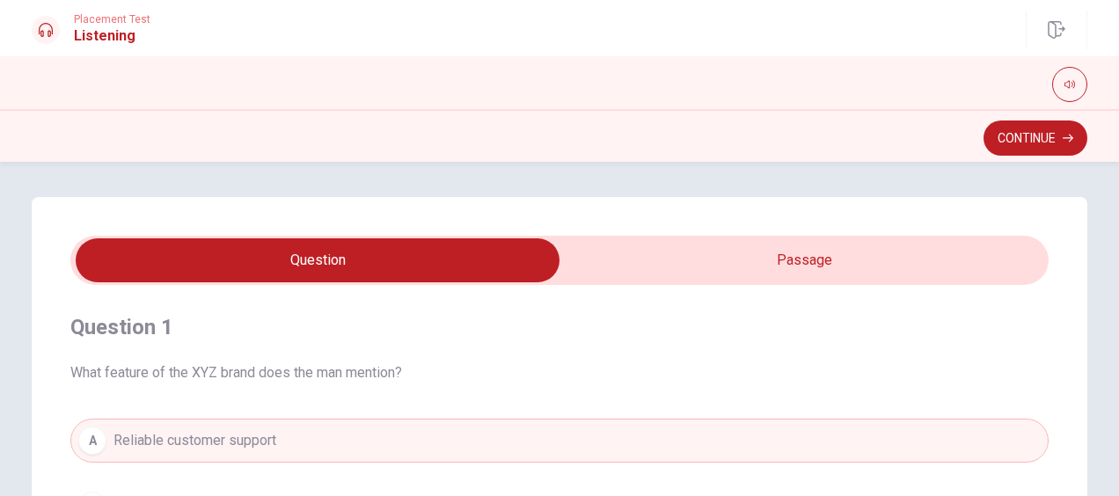
type input "50"
click at [642, 285] on div "Question 1 What feature of the XYZ brand does the man mention? A Reliable custo…" at bounding box center [559, 485] width 978 height 401
click at [656, 262] on input "checkbox" at bounding box center [317, 260] width 1467 height 44
checkbox input "true"
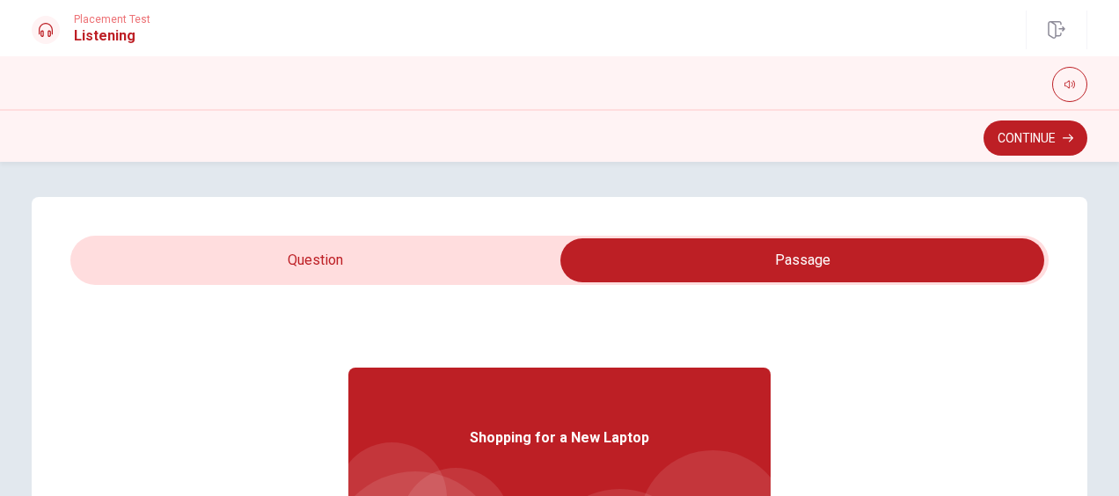
type input "52"
click at [474, 250] on input "checkbox" at bounding box center [802, 260] width 1467 height 44
checkbox input "false"
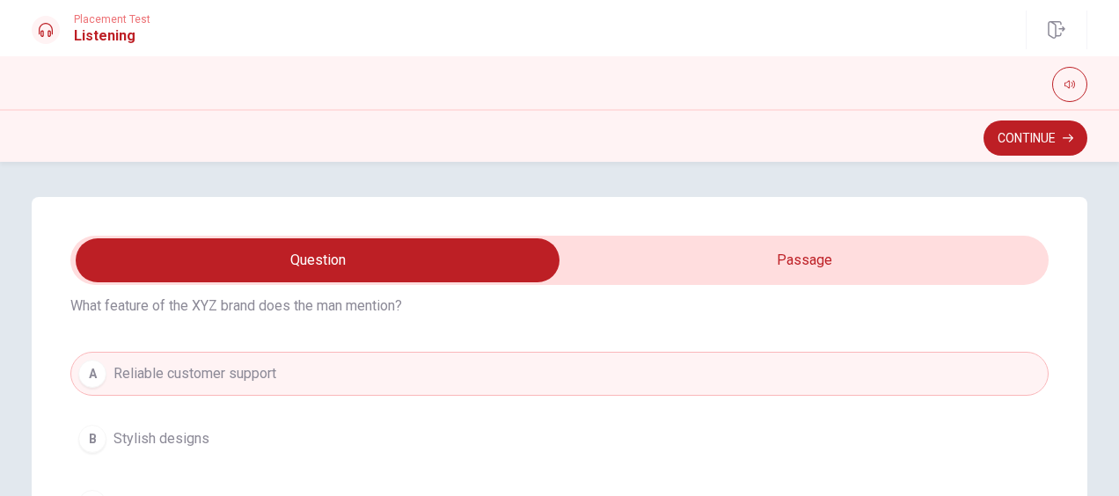
scroll to position [88, 0]
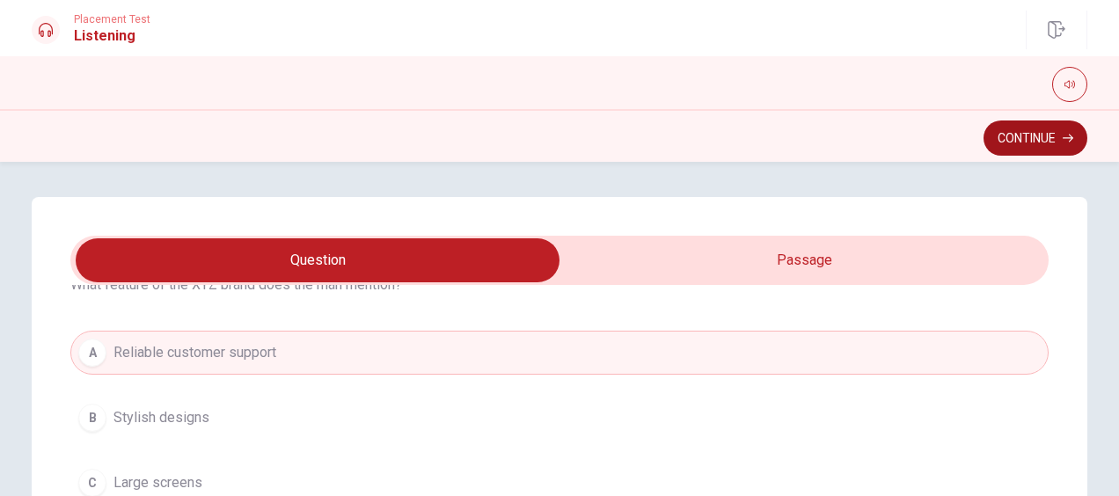
click at [1055, 142] on button "Continue" at bounding box center [1035, 137] width 104 height 35
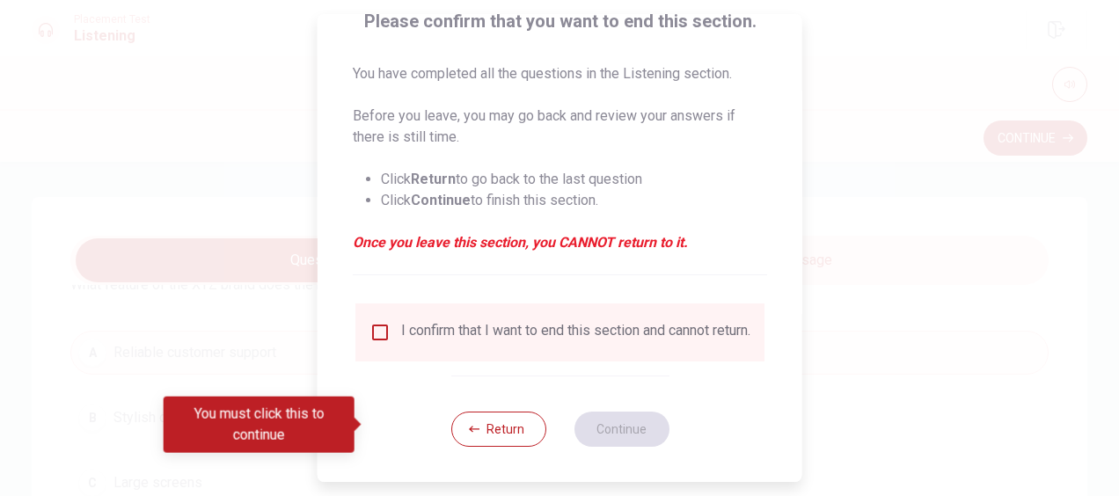
scroll to position [160, 0]
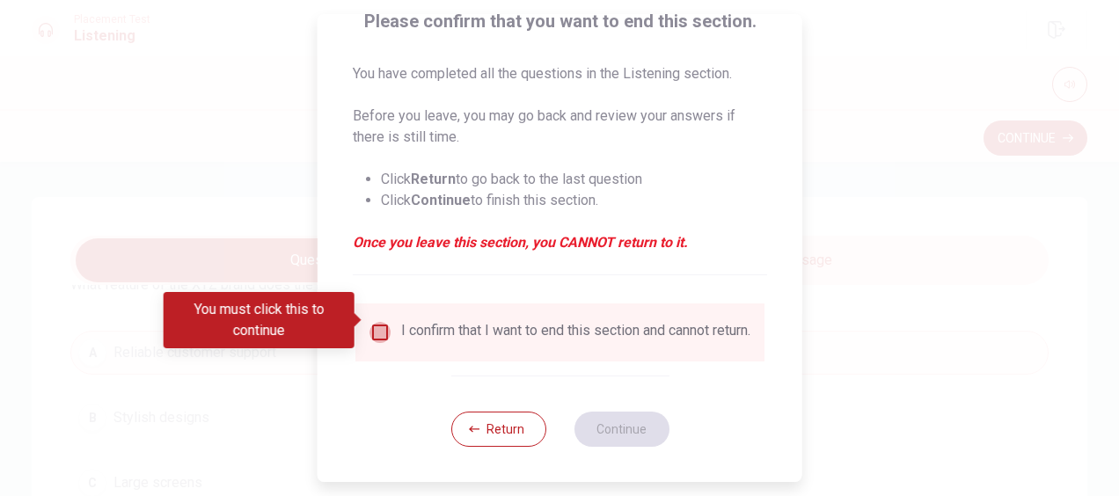
click at [376, 322] on input "You must click this to continue" at bounding box center [379, 332] width 21 height 21
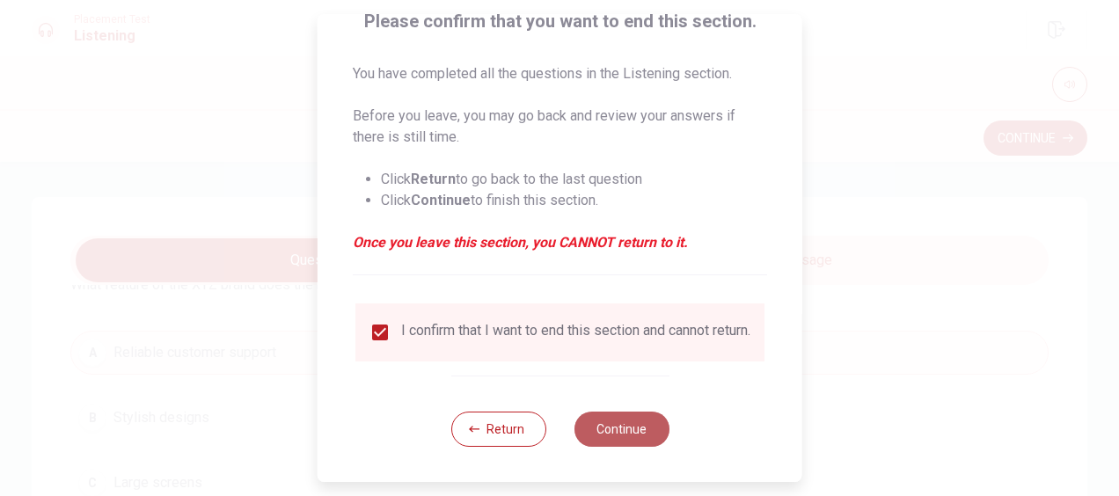
click at [621, 420] on button "Continue" at bounding box center [620, 429] width 95 height 35
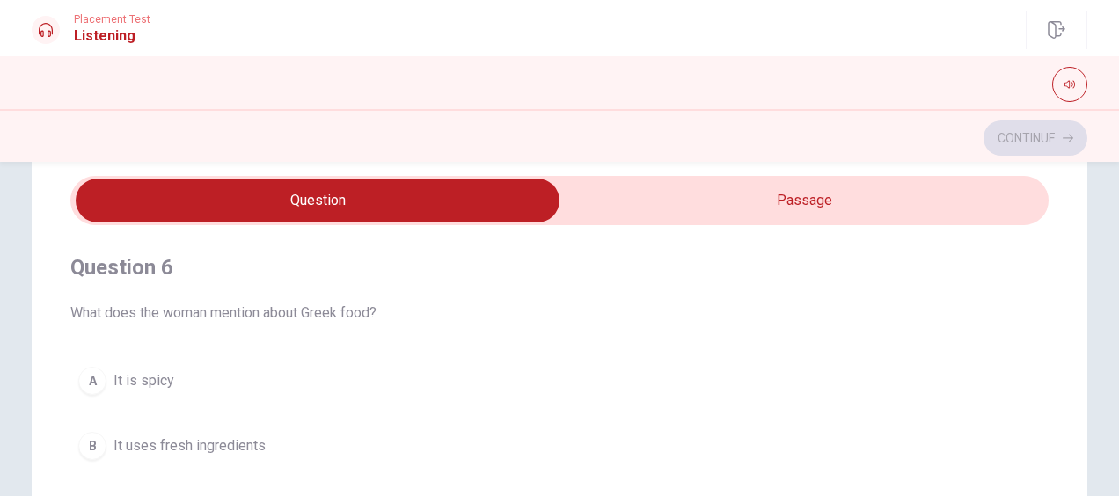
scroll to position [88, 0]
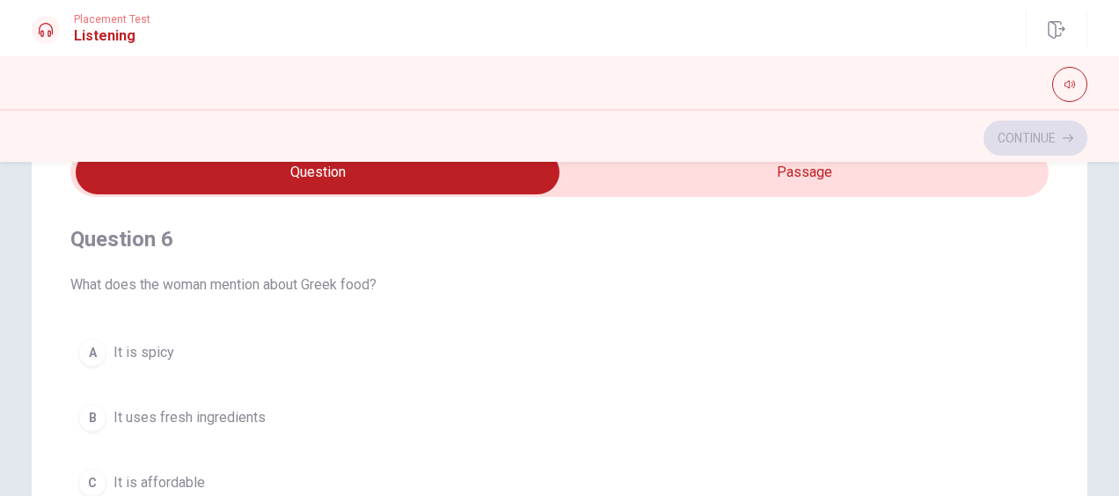
drag, startPoint x: 105, startPoint y: 285, endPoint x: 332, endPoint y: 288, distance: 227.8
click at [317, 288] on span "What does the woman mention about Greek food?" at bounding box center [559, 284] width 978 height 21
drag, startPoint x: 332, startPoint y: 288, endPoint x: 381, endPoint y: 288, distance: 48.4
click at [381, 288] on span "What does the woman mention about Greek food?" at bounding box center [559, 284] width 978 height 21
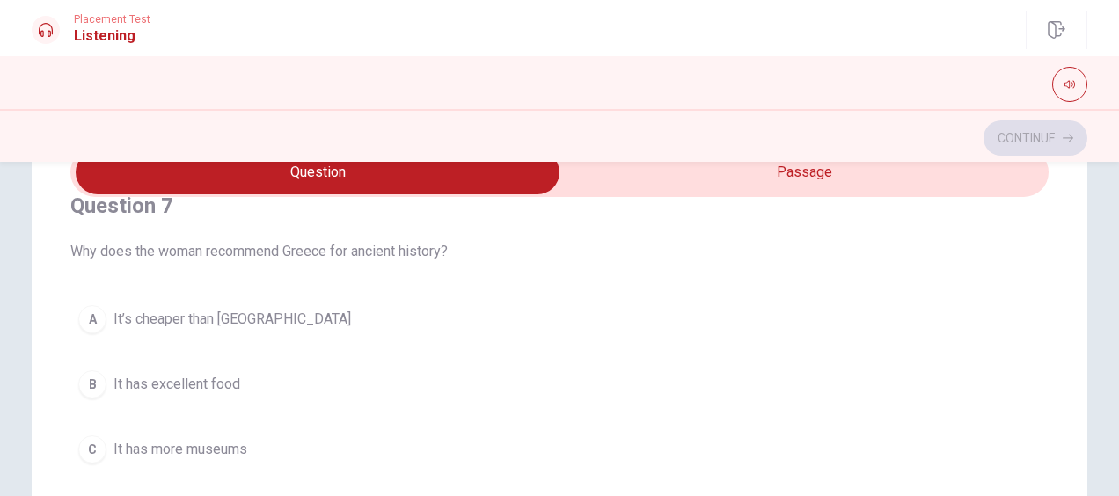
scroll to position [440, 0]
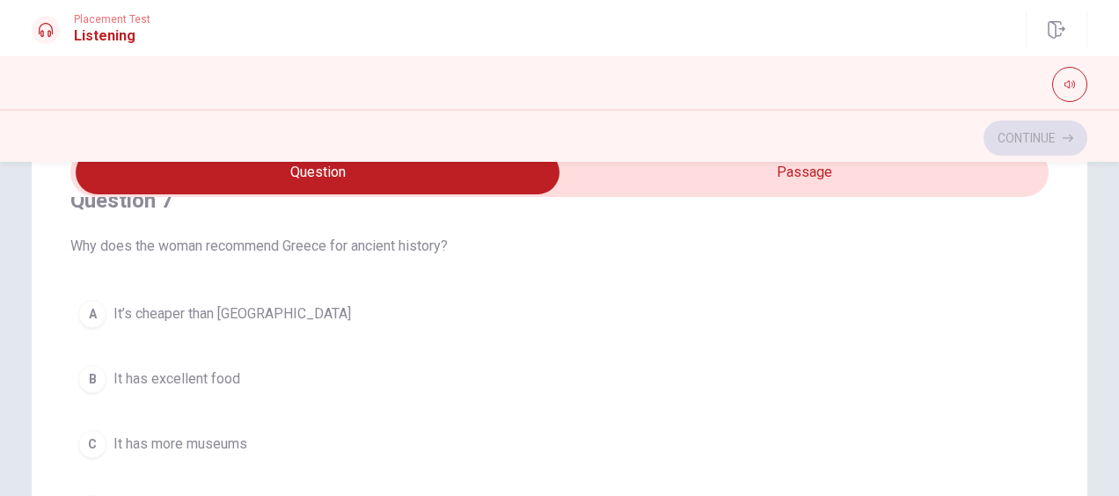
drag, startPoint x: 63, startPoint y: 244, endPoint x: 187, endPoint y: 244, distance: 124.0
click at [184, 244] on div "Question 6 What does the woman mention about Greek food? A It is spicy B It use…" at bounding box center [559, 462] width 1055 height 707
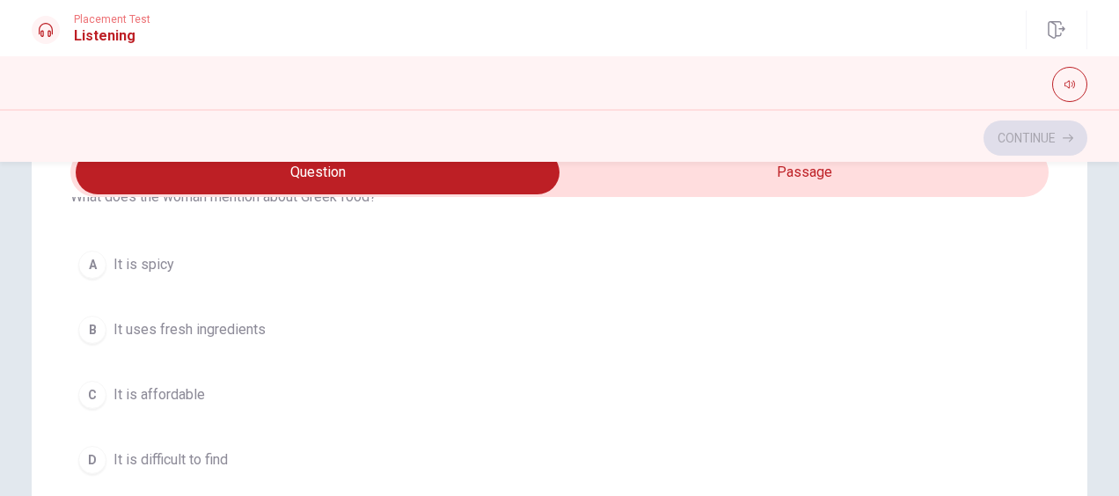
scroll to position [0, 0]
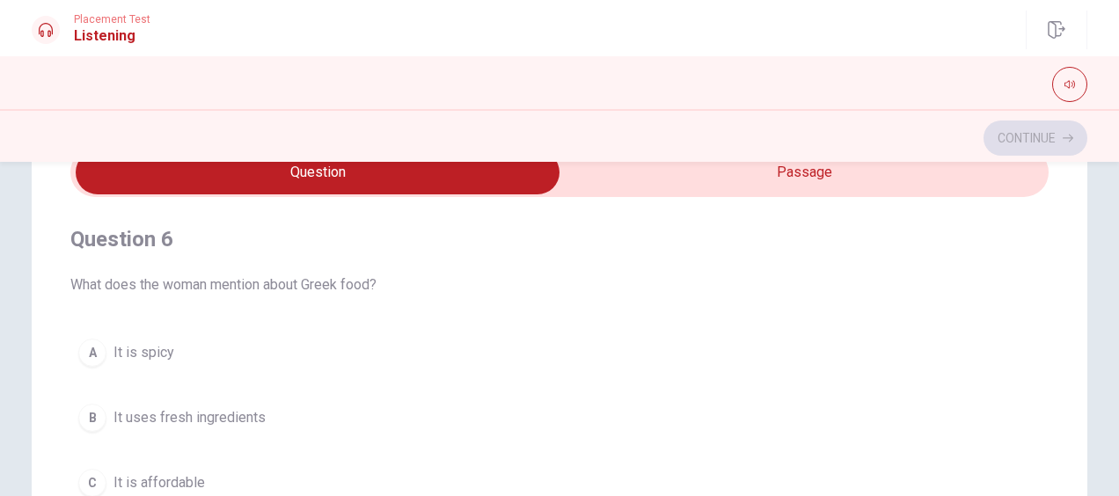
drag, startPoint x: 81, startPoint y: 276, endPoint x: 331, endPoint y: 280, distance: 249.8
click at [331, 280] on span "What does the woman mention about Greek food?" at bounding box center [559, 284] width 978 height 21
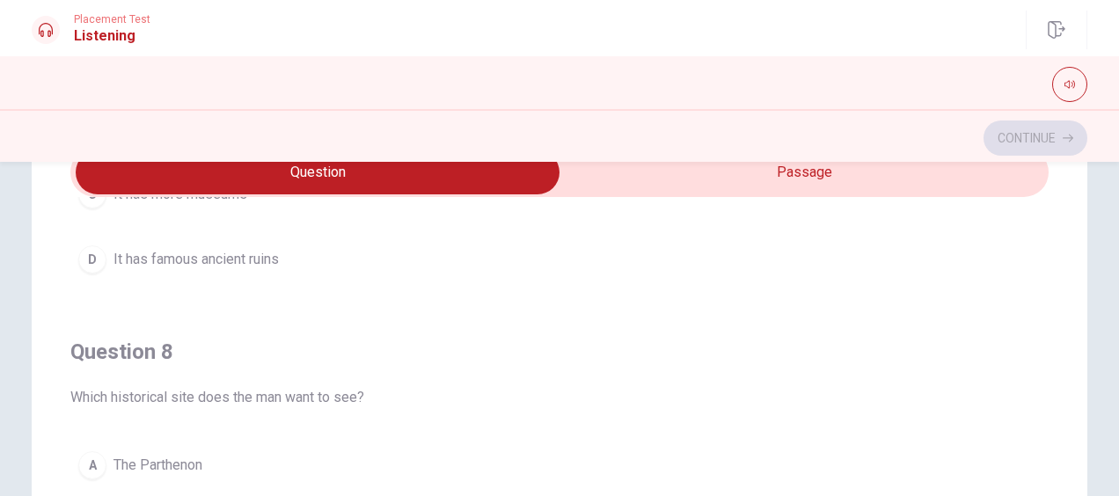
scroll to position [792, 0]
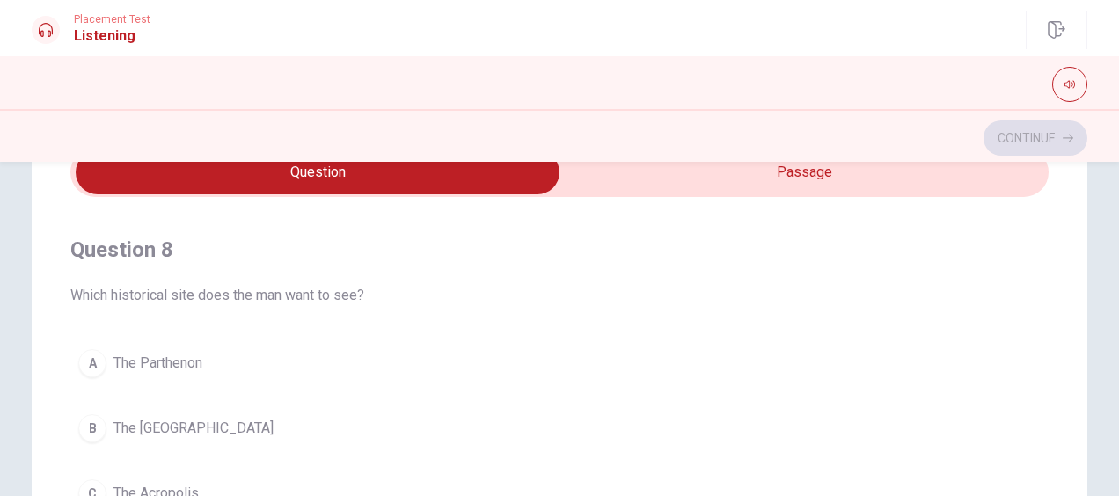
drag, startPoint x: 75, startPoint y: 292, endPoint x: 253, endPoint y: 292, distance: 178.5
click at [252, 292] on span "Which historical site does the man want to see?" at bounding box center [559, 295] width 978 height 21
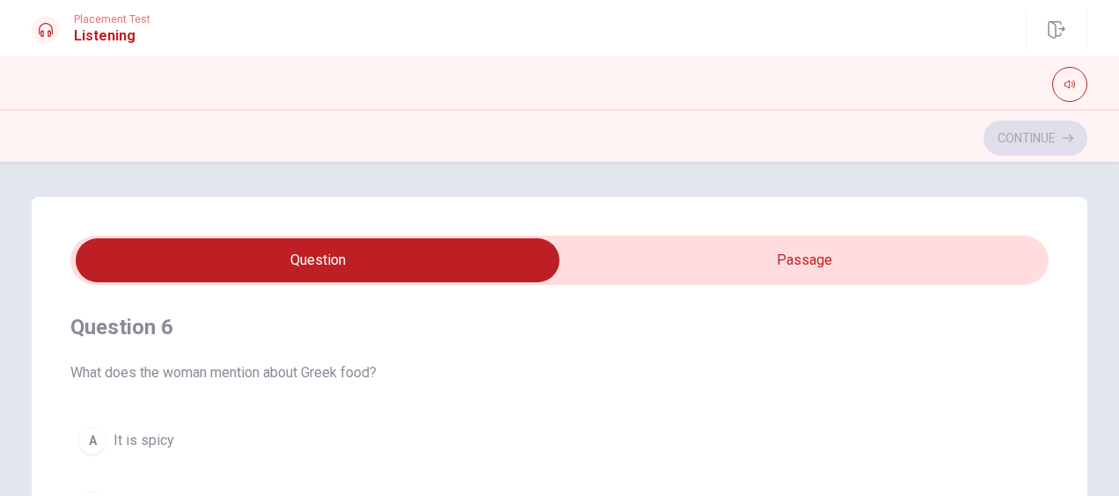
scroll to position [88, 0]
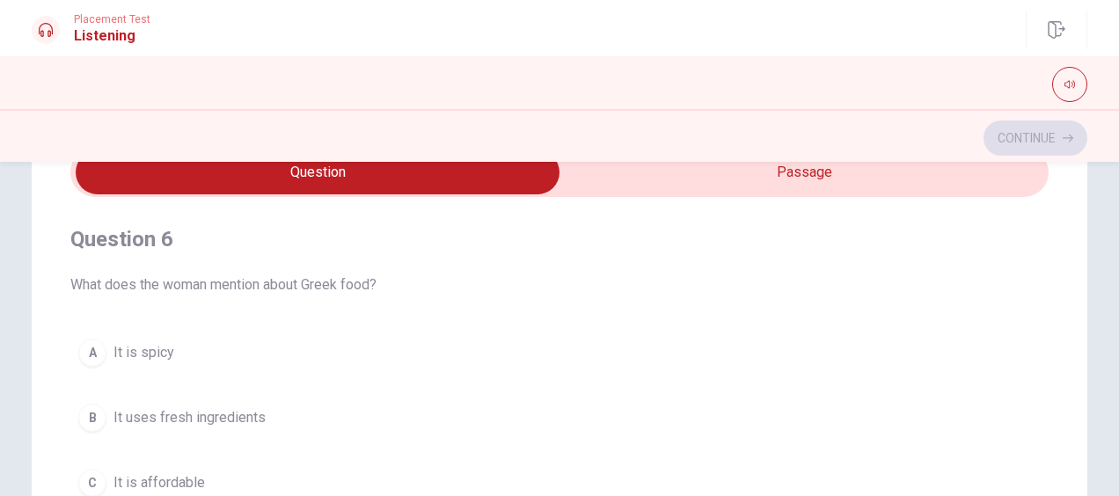
click at [689, 188] on input "checkbox" at bounding box center [317, 172] width 1467 height 44
checkbox input "true"
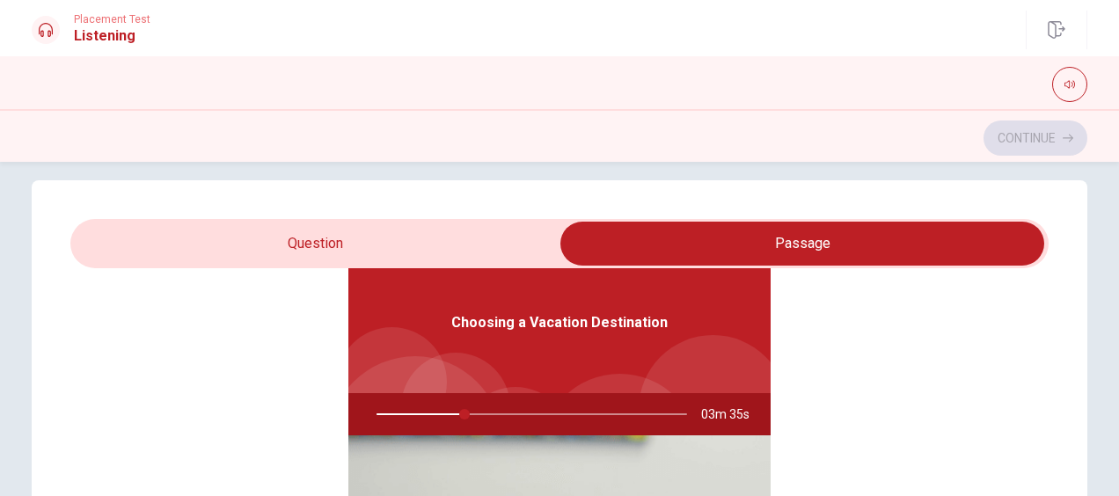
scroll to position [0, 0]
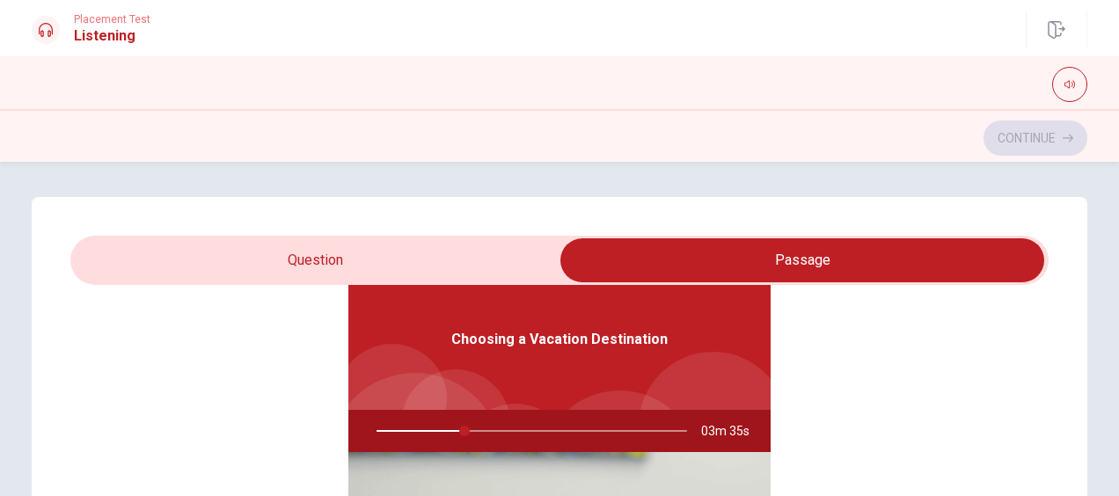
type input "29"
click at [463, 261] on input "checkbox" at bounding box center [802, 260] width 1467 height 44
checkbox input "false"
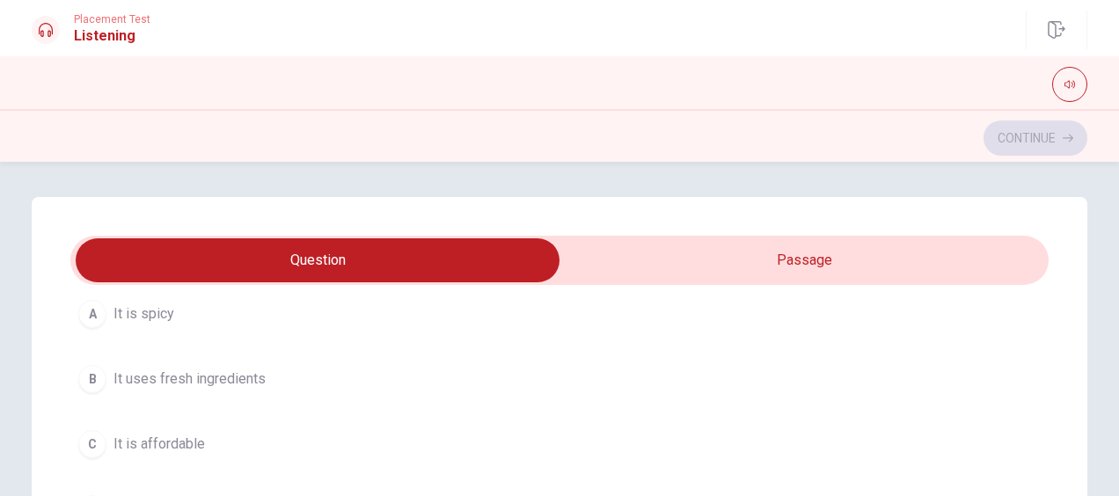
scroll to position [88, 0]
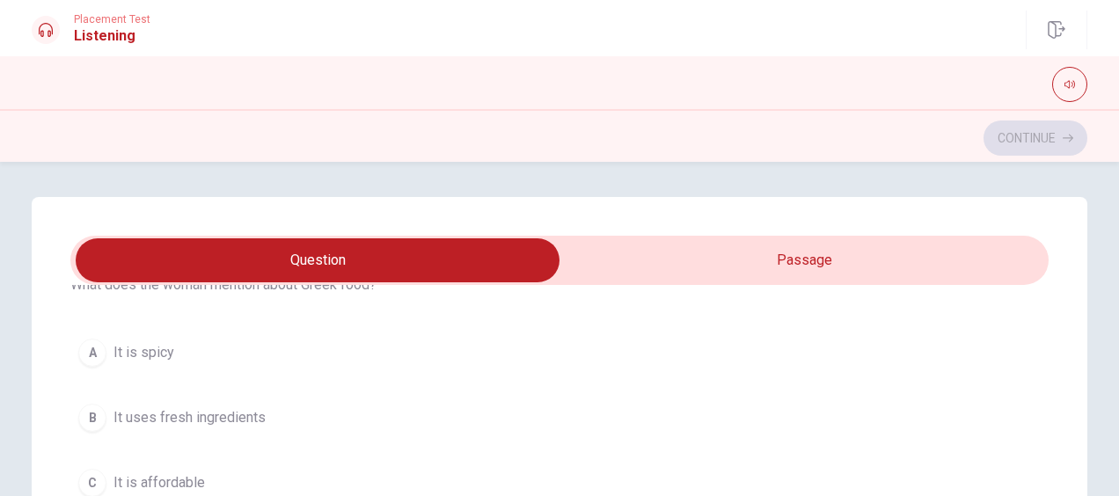
click at [324, 396] on button "B It uses fresh ingredients" at bounding box center [559, 418] width 978 height 44
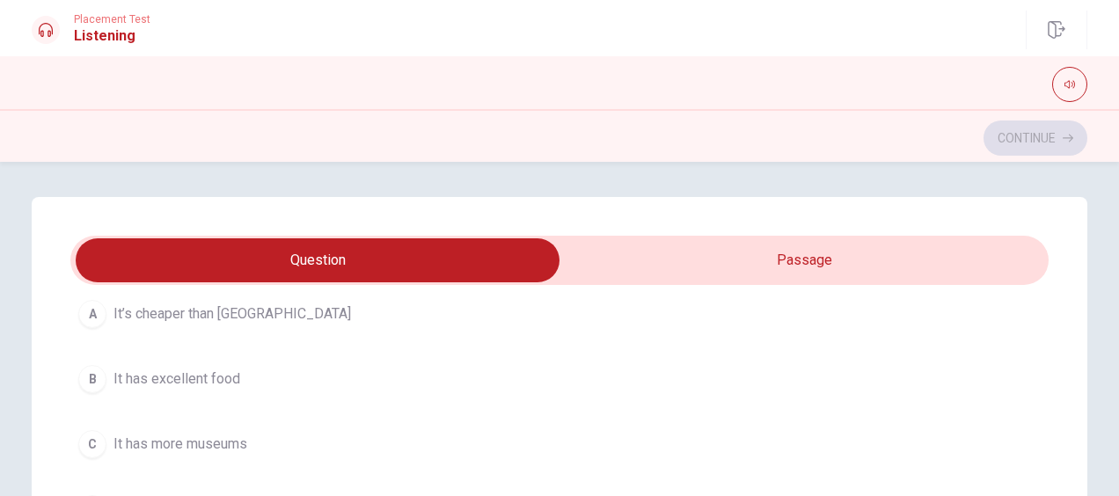
scroll to position [616, 0]
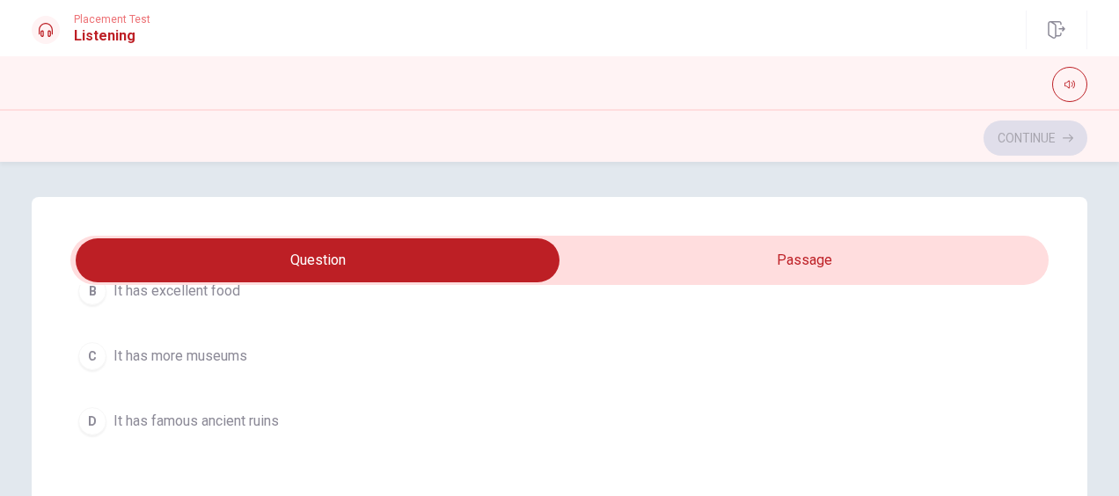
click at [263, 413] on span "It has famous ancient ruins" at bounding box center [195, 421] width 165 height 21
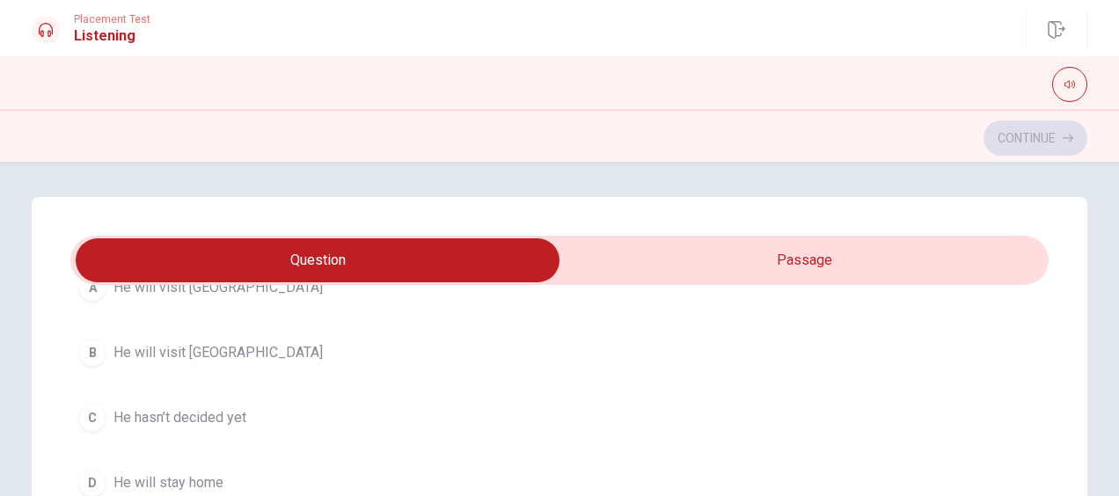
scroll to position [1319, 0]
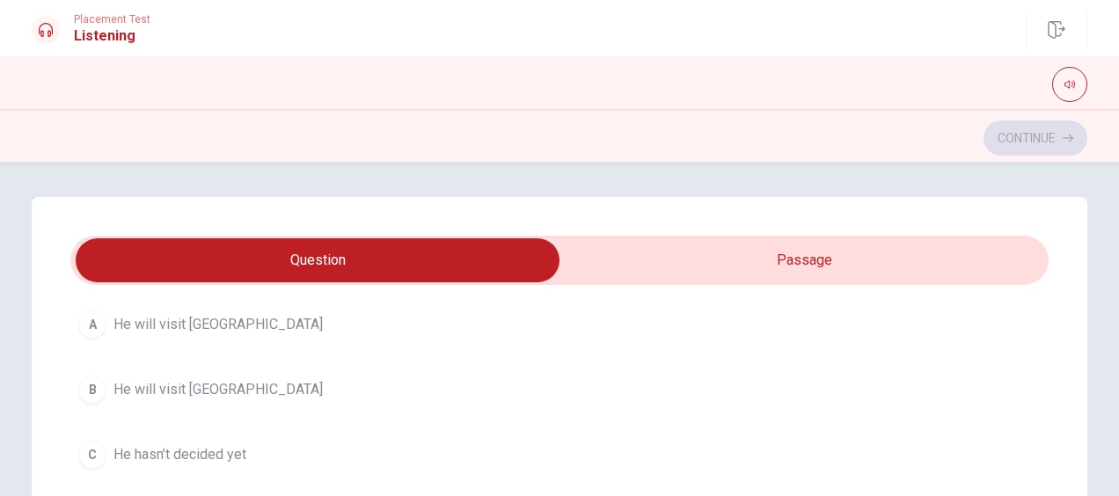
click at [204, 383] on span "He will visit [GEOGRAPHIC_DATA]" at bounding box center [217, 389] width 209 height 21
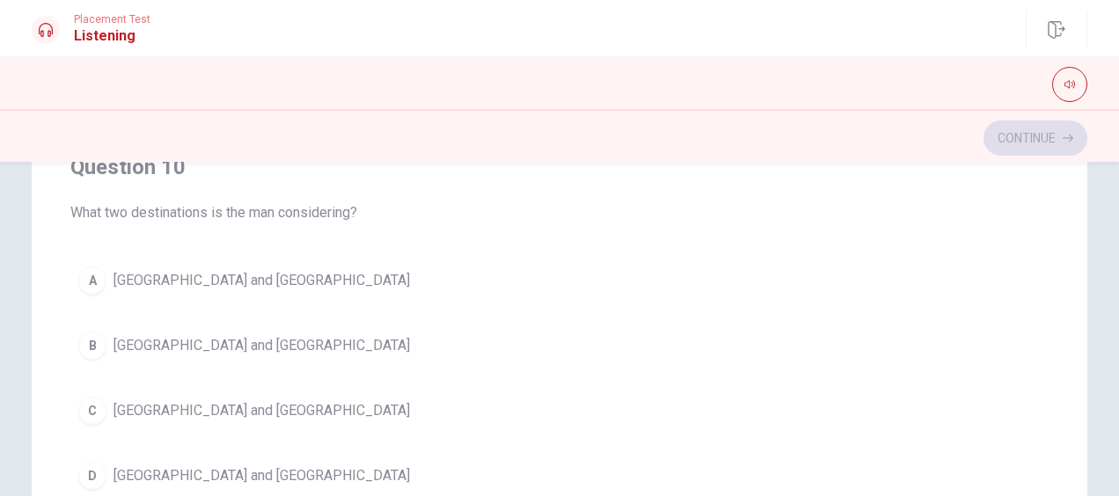
scroll to position [440, 0]
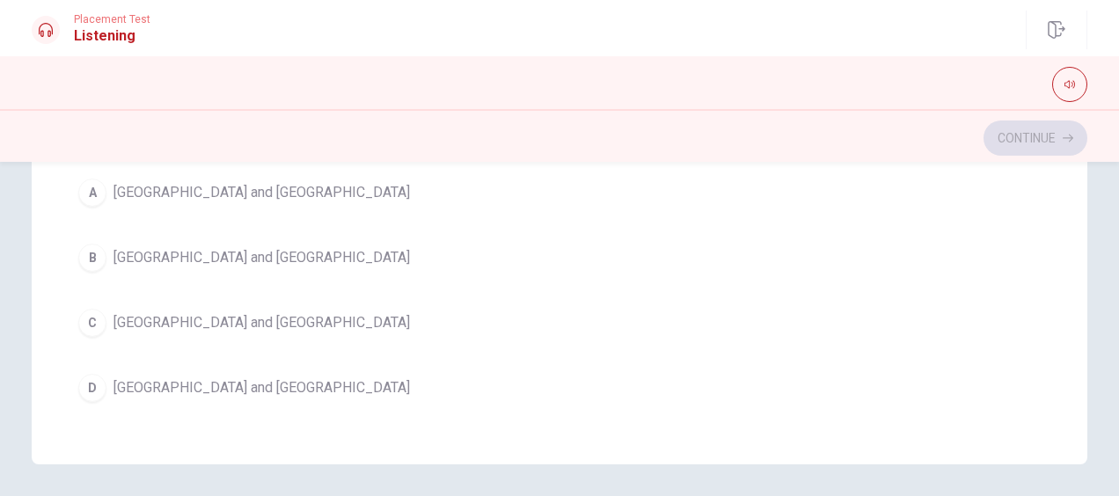
click at [266, 387] on button "D [GEOGRAPHIC_DATA] and [GEOGRAPHIC_DATA]" at bounding box center [559, 388] width 978 height 44
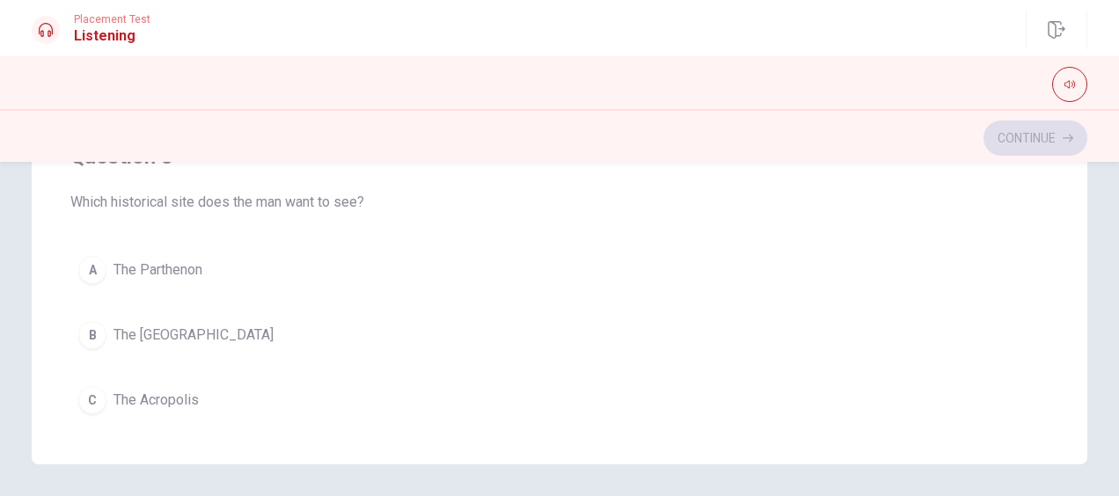
scroll to position [621, 0]
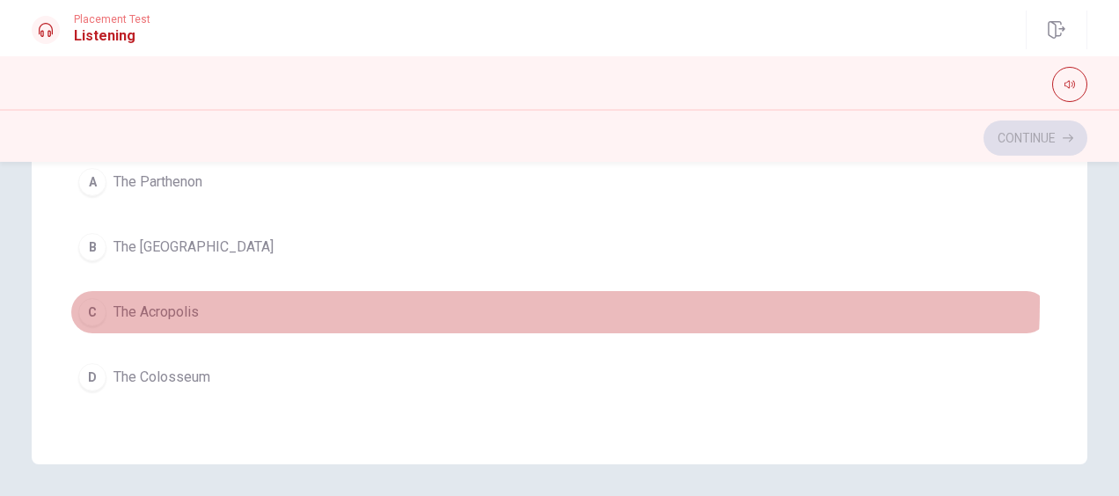
click at [440, 295] on button "C The Acropolis" at bounding box center [559, 312] width 978 height 44
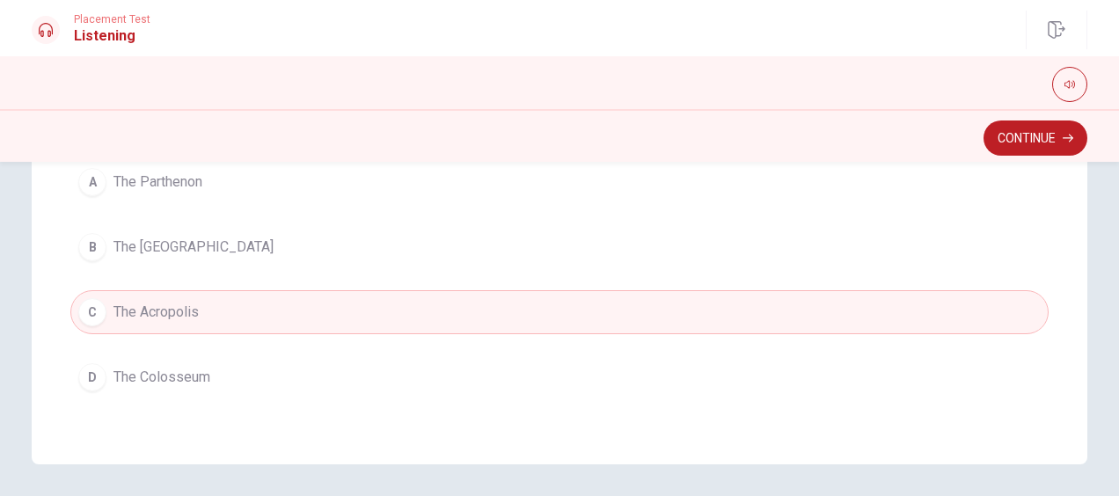
click at [357, 186] on button "A The Parthenon" at bounding box center [559, 182] width 978 height 44
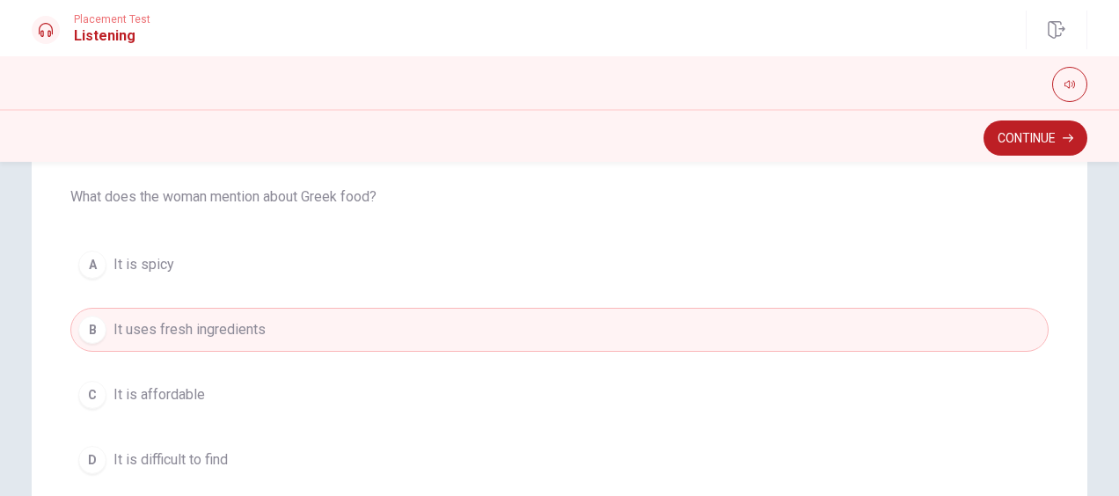
scroll to position [88, 0]
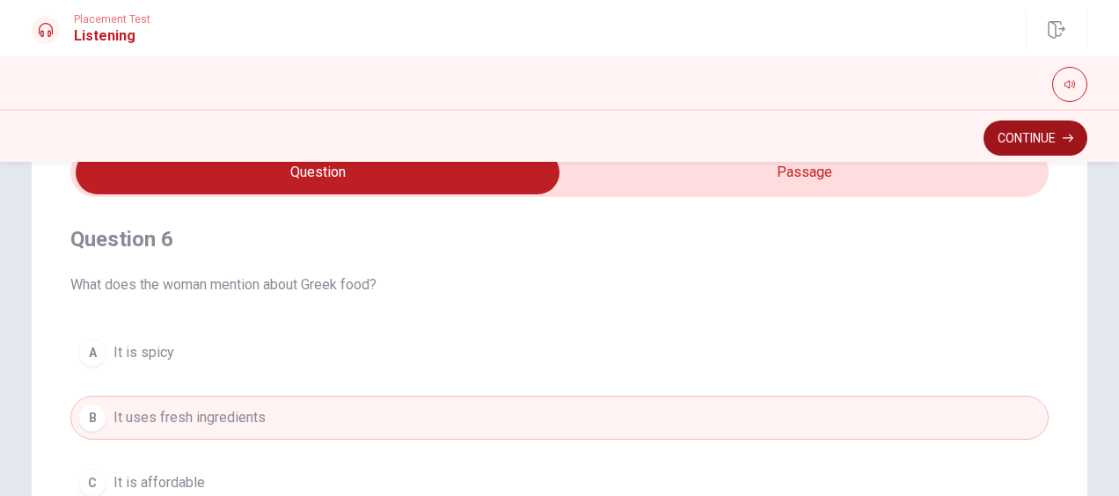
click at [1024, 133] on button "Continue" at bounding box center [1035, 137] width 104 height 35
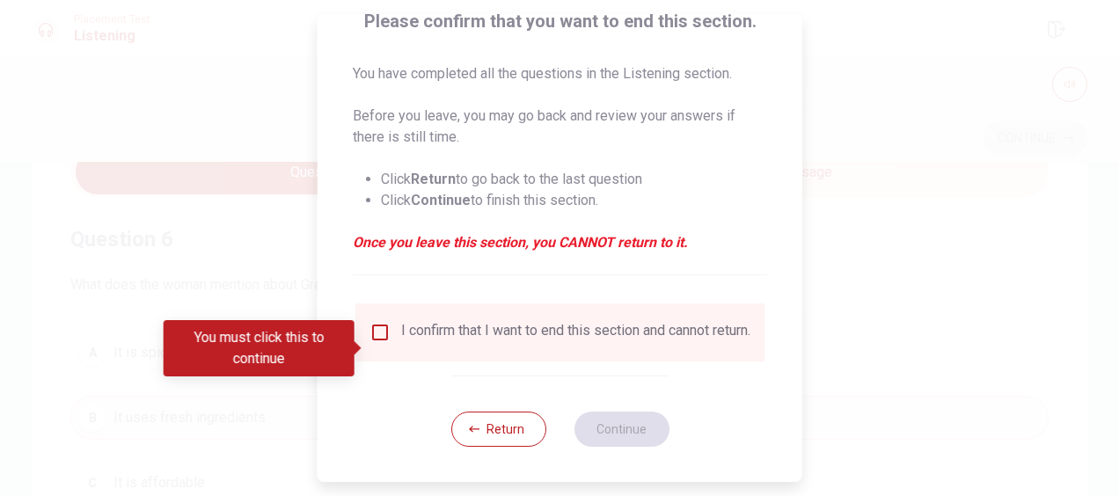
scroll to position [160, 0]
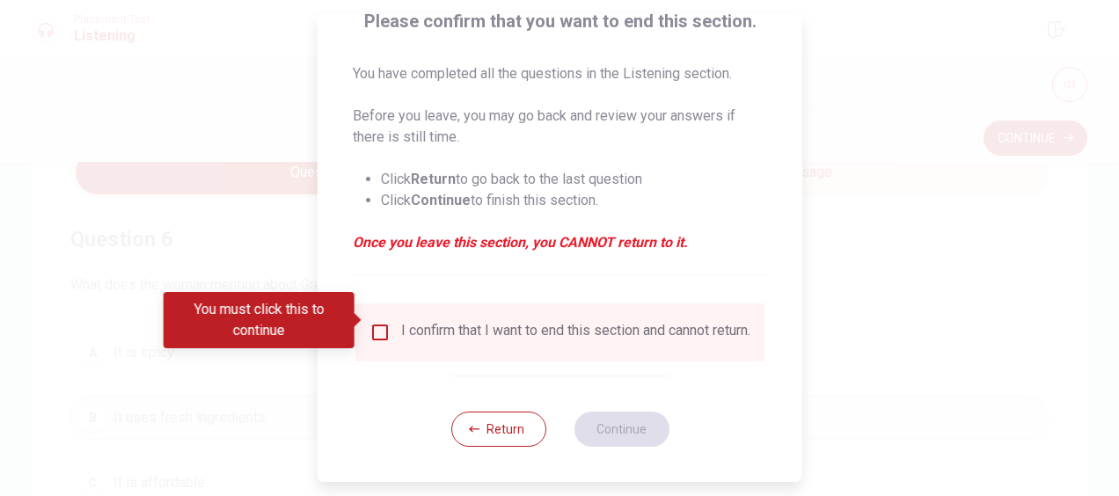
click at [381, 324] on input "You must click this to continue" at bounding box center [379, 332] width 21 height 21
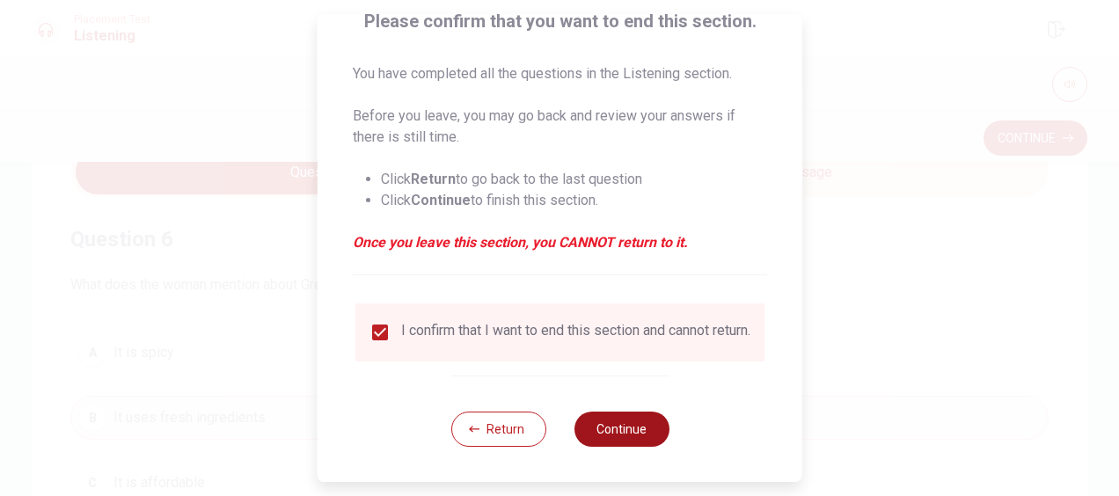
click at [653, 430] on button "Continue" at bounding box center [620, 429] width 95 height 35
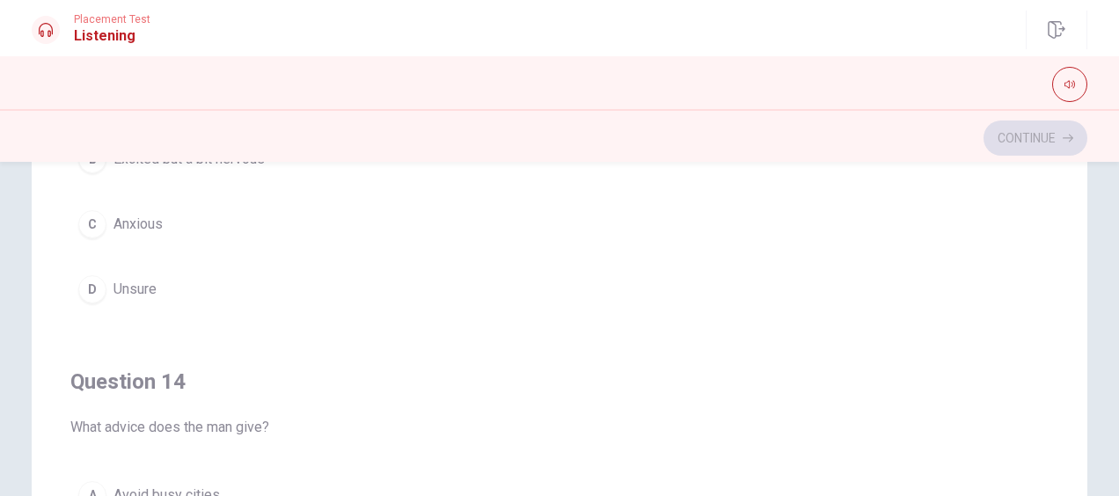
scroll to position [709, 0]
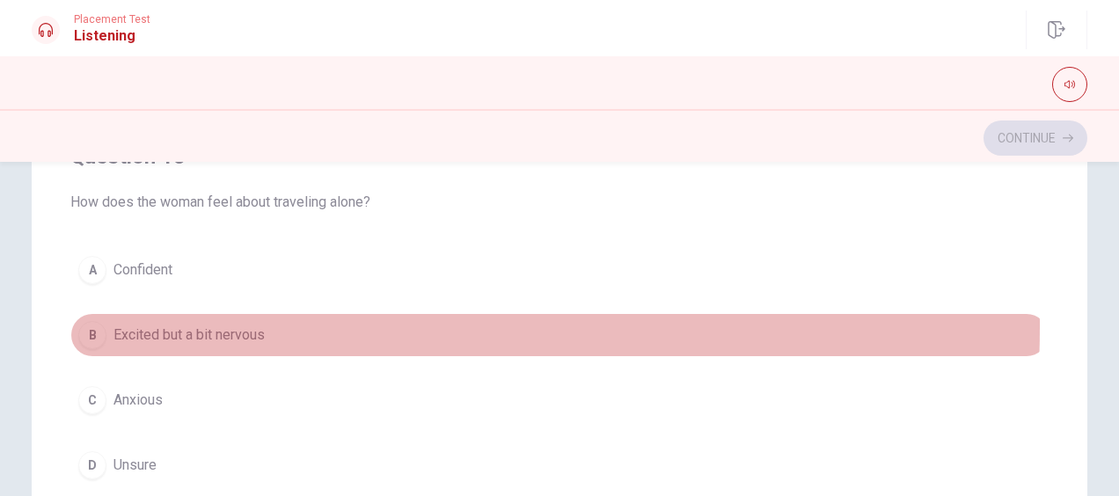
click at [175, 325] on span "Excited but a bit nervous" at bounding box center [188, 335] width 151 height 21
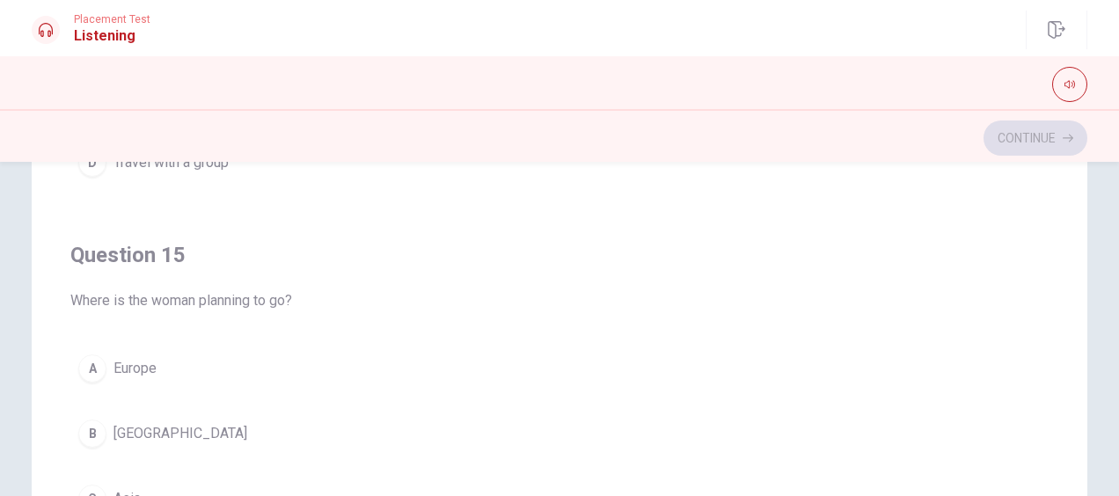
click at [150, 347] on button "A [GEOGRAPHIC_DATA]" at bounding box center [559, 369] width 978 height 44
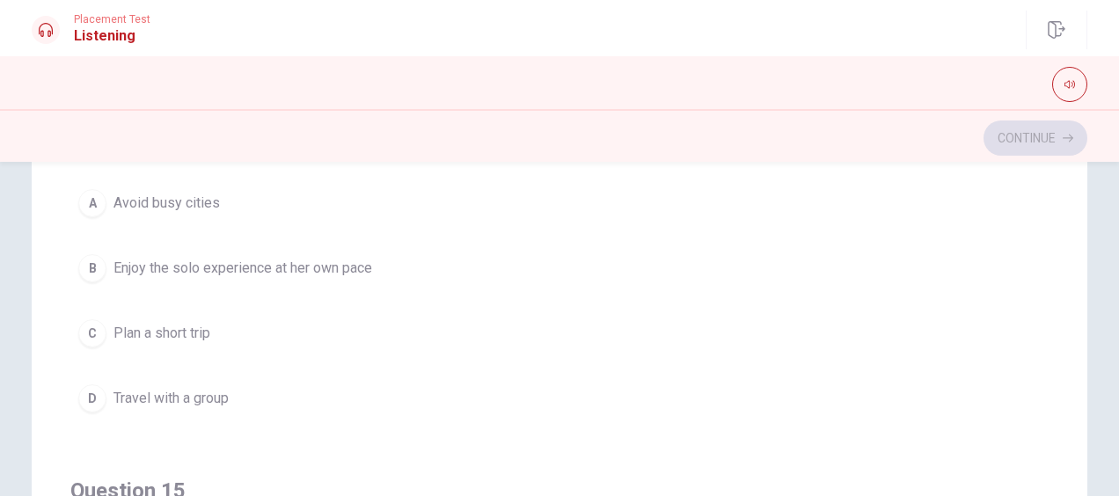
scroll to position [1149, 0]
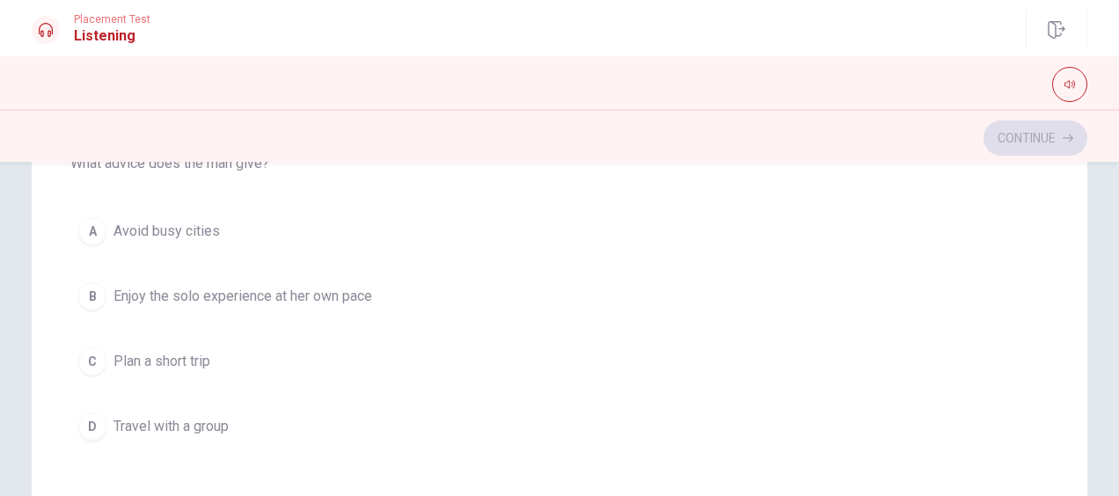
click at [317, 295] on span "Enjoy the solo experience at her own pace" at bounding box center [242, 296] width 259 height 21
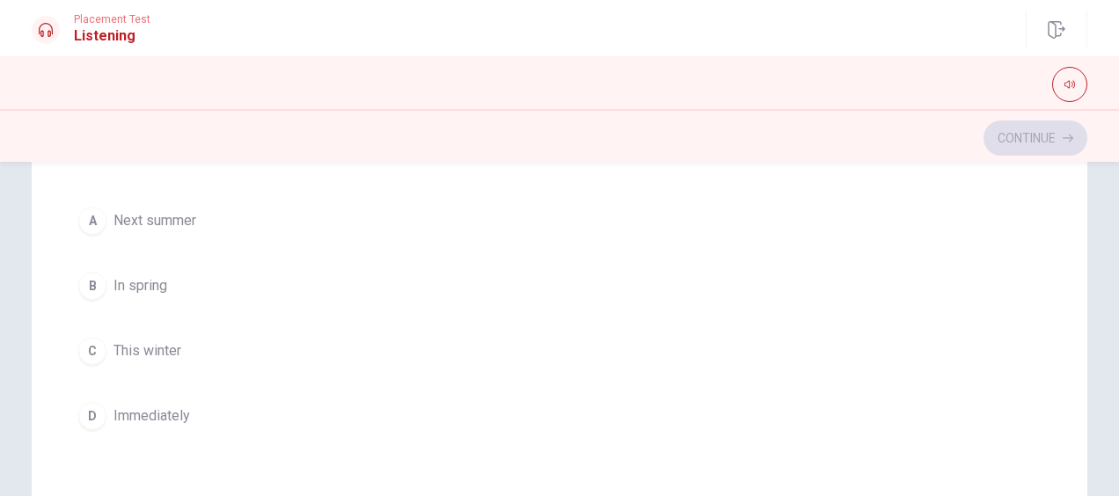
scroll to position [269, 0]
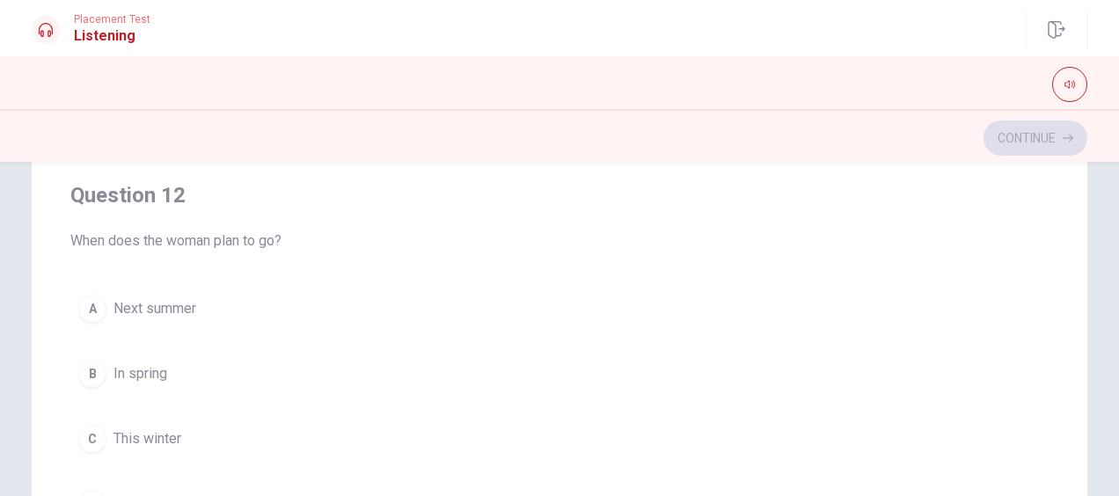
click at [190, 280] on div "Question 12 When does the woman plan to go? A Next summer B In spring C This wi…" at bounding box center [559, 353] width 978 height 401
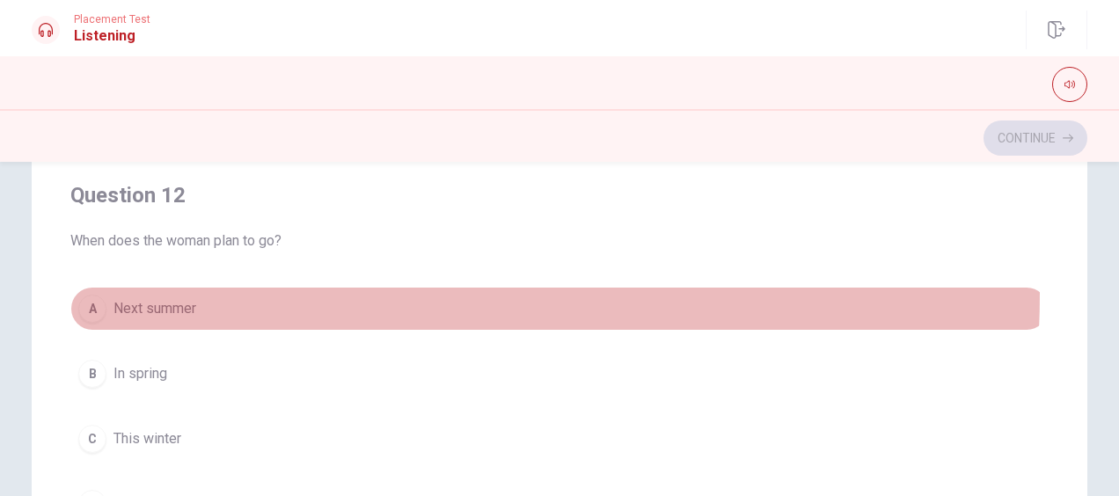
click at [190, 289] on button "A Next summer" at bounding box center [559, 309] width 978 height 44
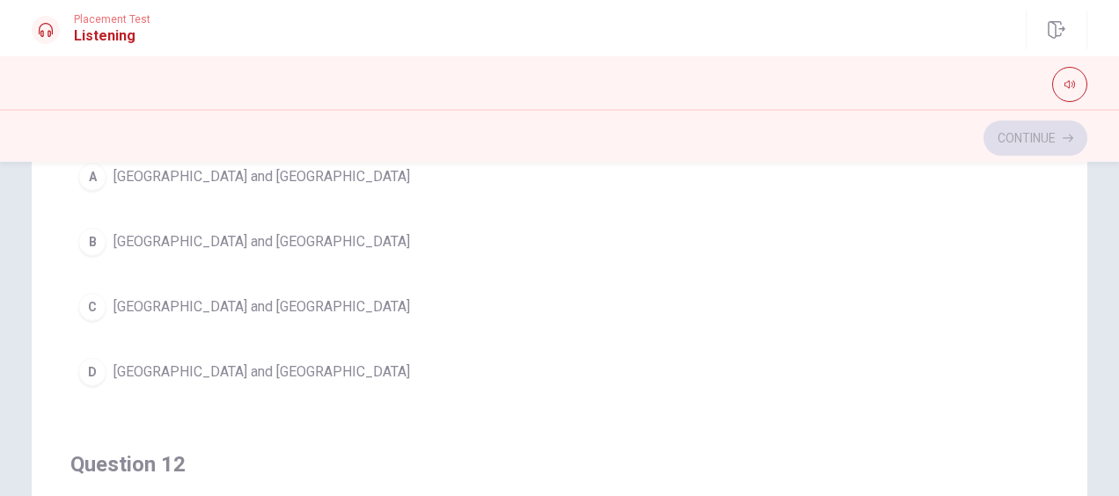
scroll to position [176, 0]
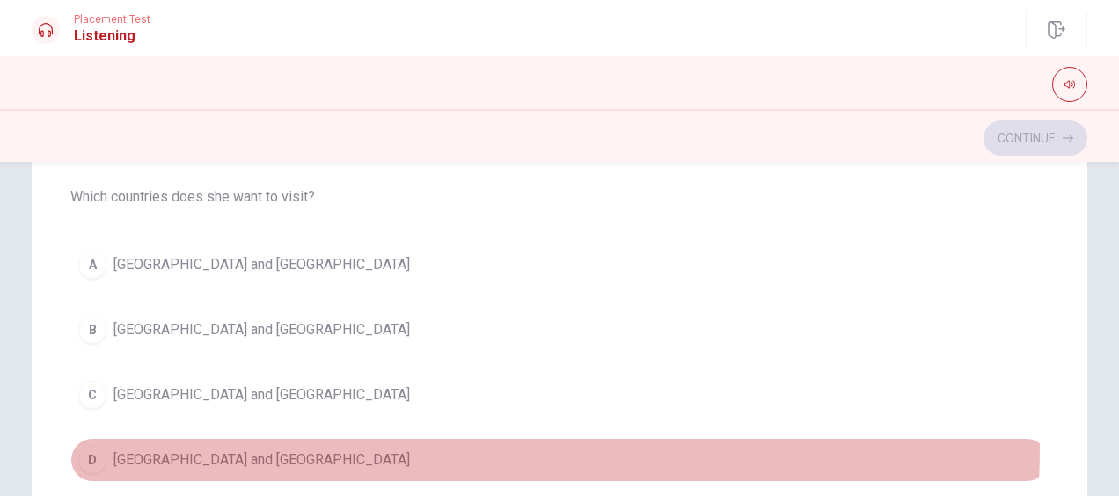
click at [247, 443] on button "D [GEOGRAPHIC_DATA] and [GEOGRAPHIC_DATA]" at bounding box center [559, 460] width 978 height 44
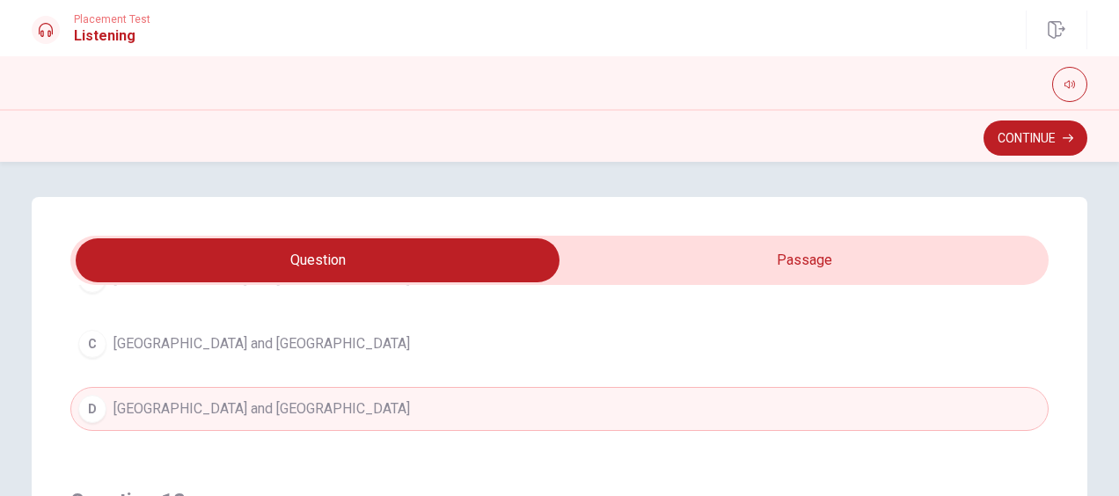
scroll to position [264, 0]
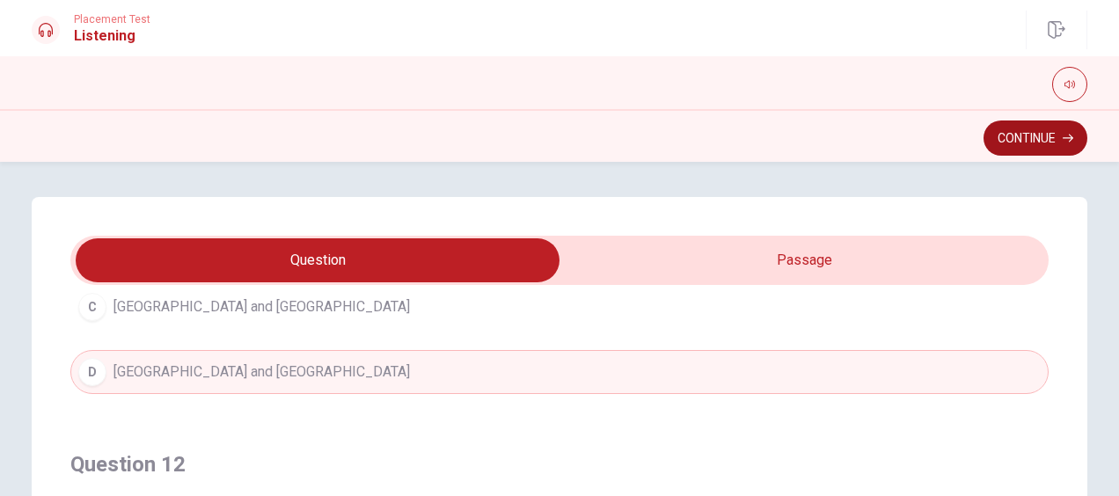
click at [1027, 141] on button "Continue" at bounding box center [1035, 137] width 104 height 35
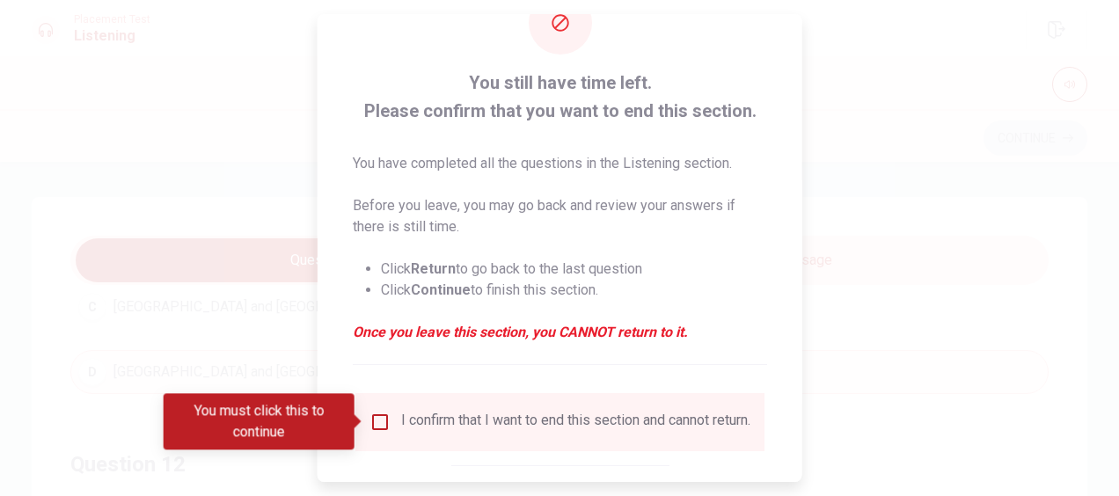
scroll to position [160, 0]
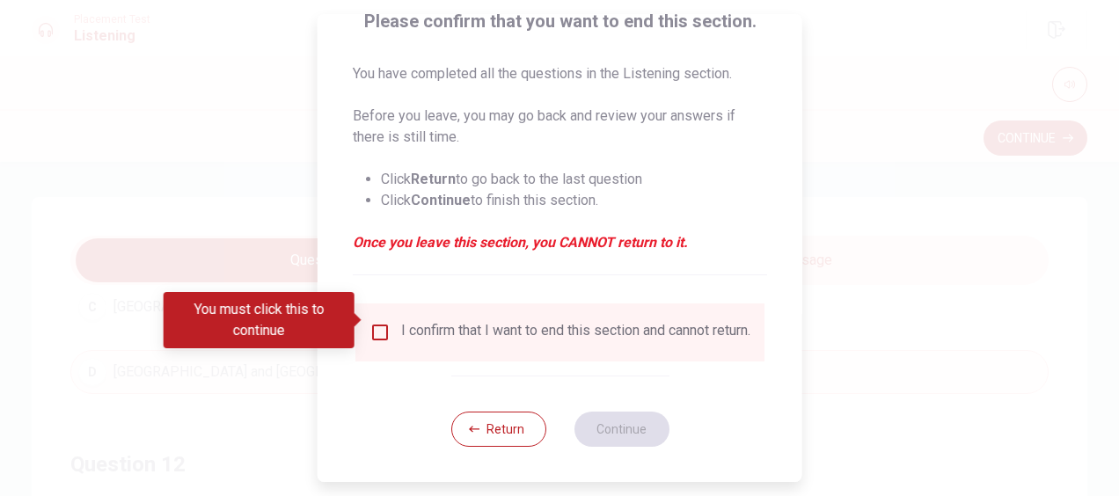
click at [445, 322] on div "I confirm that I want to end this section and cannot return." at bounding box center [575, 332] width 349 height 21
click at [379, 322] on input "You must click this to continue" at bounding box center [379, 332] width 21 height 21
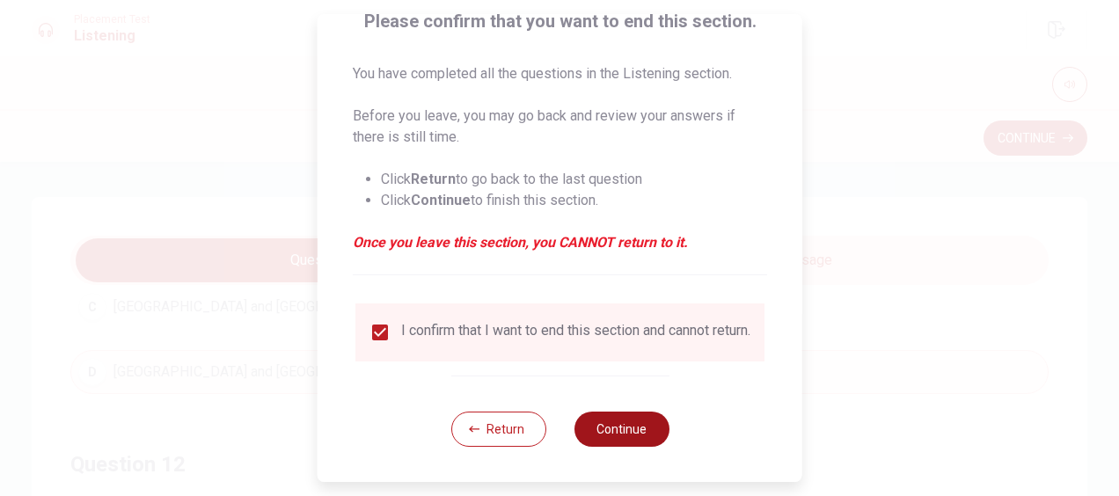
click at [603, 436] on button "Continue" at bounding box center [620, 429] width 95 height 35
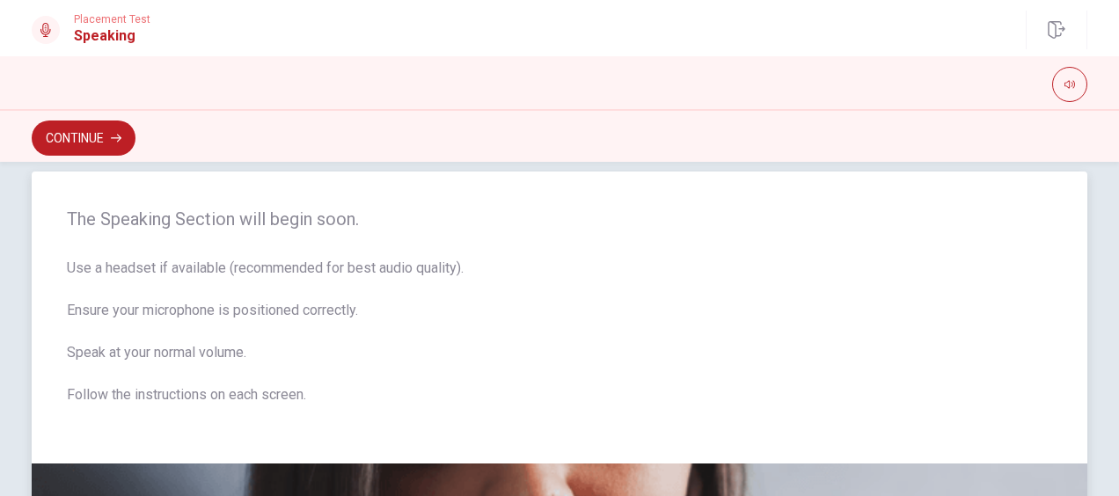
scroll to position [0, 0]
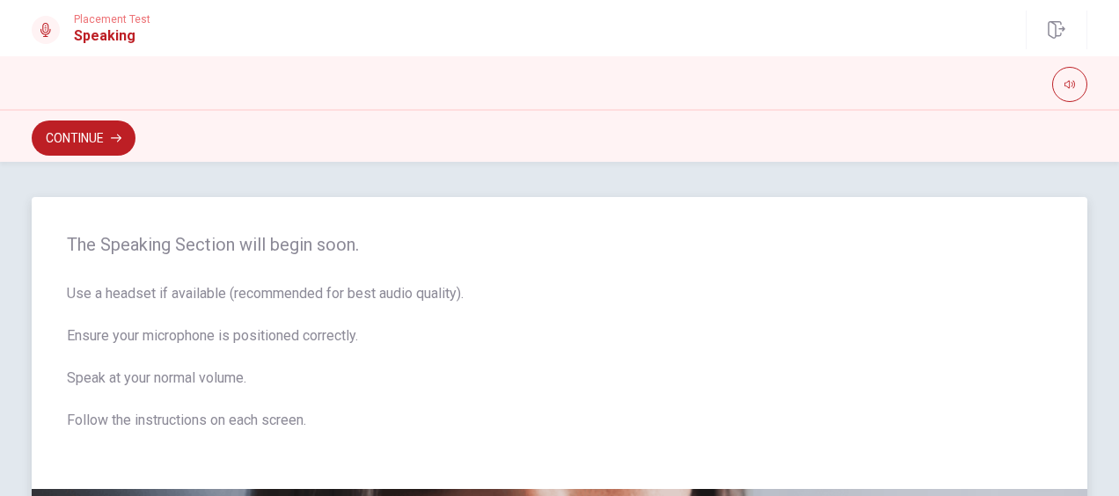
drag, startPoint x: 70, startPoint y: 295, endPoint x: 310, endPoint y: 300, distance: 240.1
click at [310, 300] on span "Use a headset if available (recommended for best audio quality). Ensure your mi…" at bounding box center [559, 367] width 985 height 169
drag, startPoint x: 84, startPoint y: 330, endPoint x: 226, endPoint y: 330, distance: 142.5
click at [226, 330] on span "Use a headset if available (recommended for best audio quality). Ensure your mi…" at bounding box center [559, 367] width 985 height 169
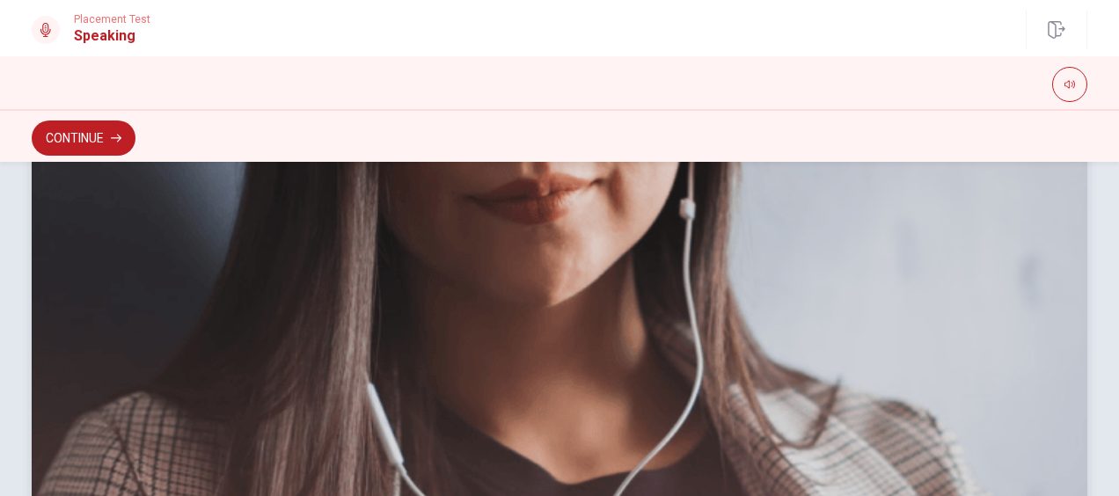
scroll to position [559, 0]
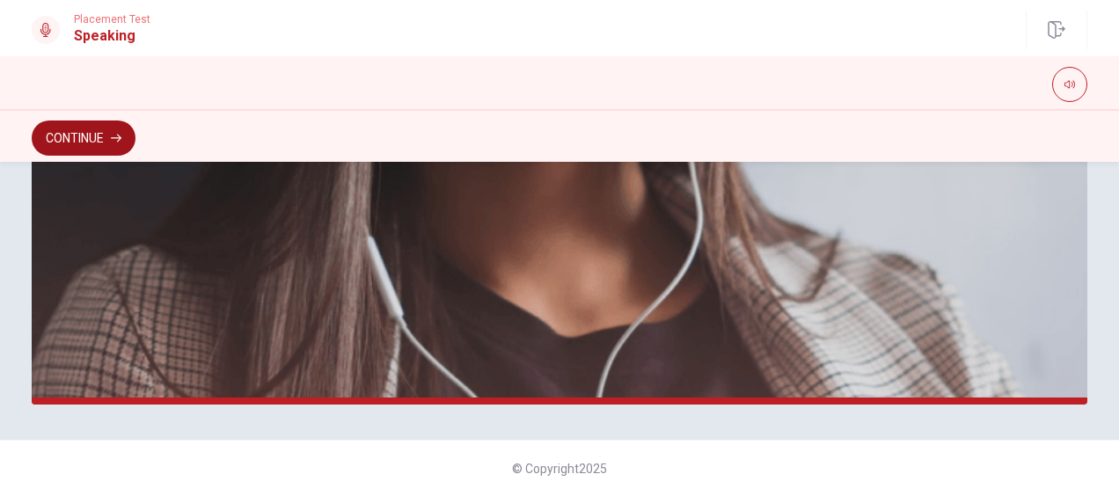
click at [94, 134] on button "Continue" at bounding box center [84, 137] width 104 height 35
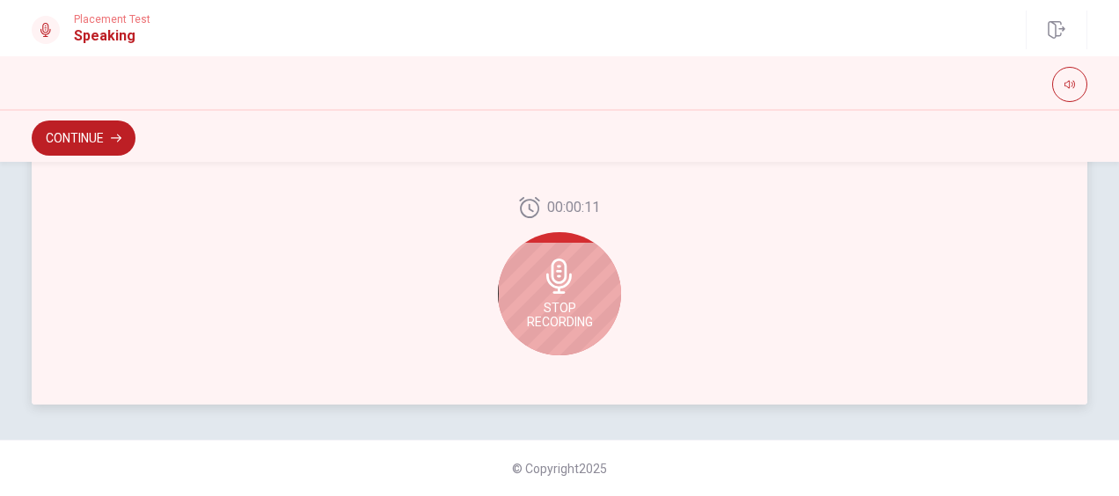
drag, startPoint x: 536, startPoint y: 304, endPoint x: 497, endPoint y: 290, distance: 42.0
click at [535, 303] on span "Stop Recording" at bounding box center [560, 315] width 66 height 28
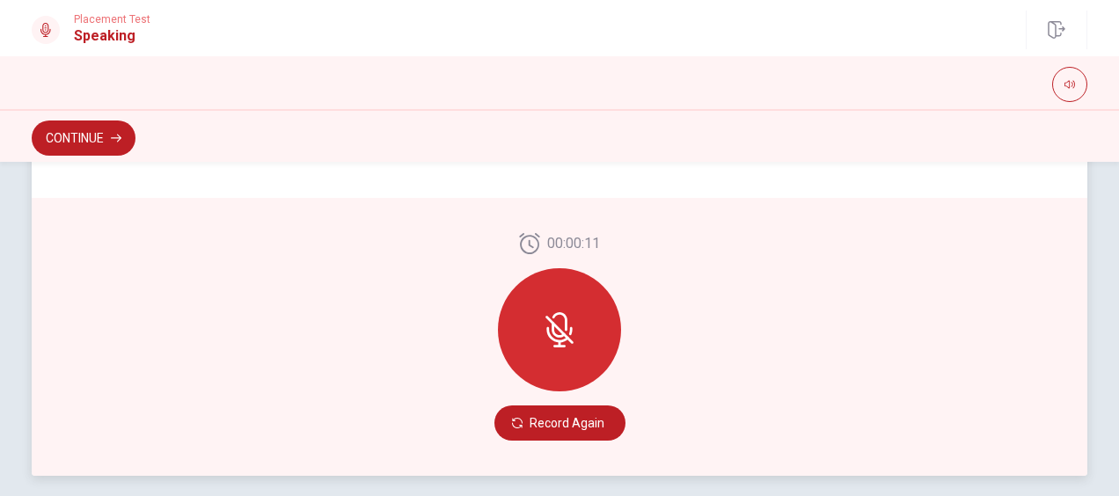
scroll to position [471, 0]
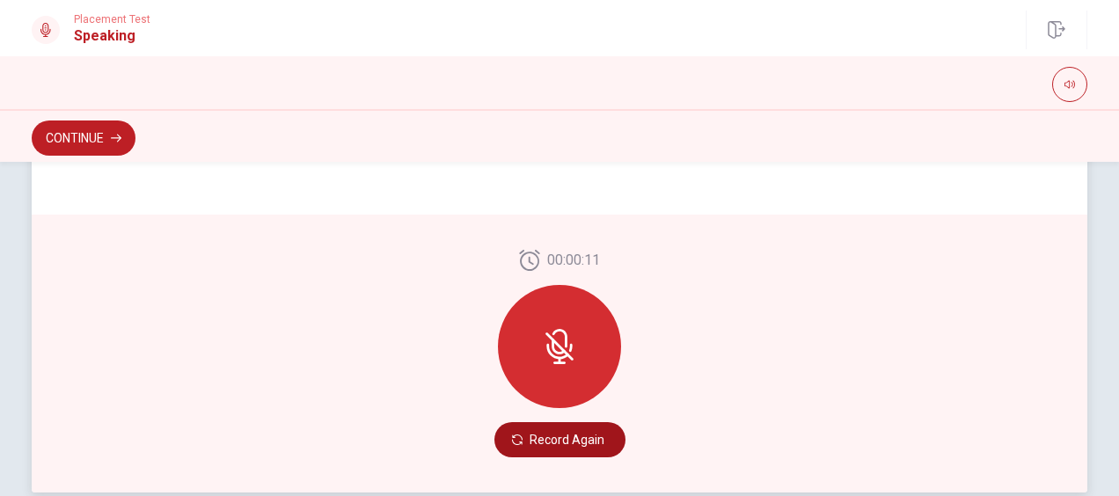
click at [579, 451] on button "Record Again" at bounding box center [559, 439] width 131 height 35
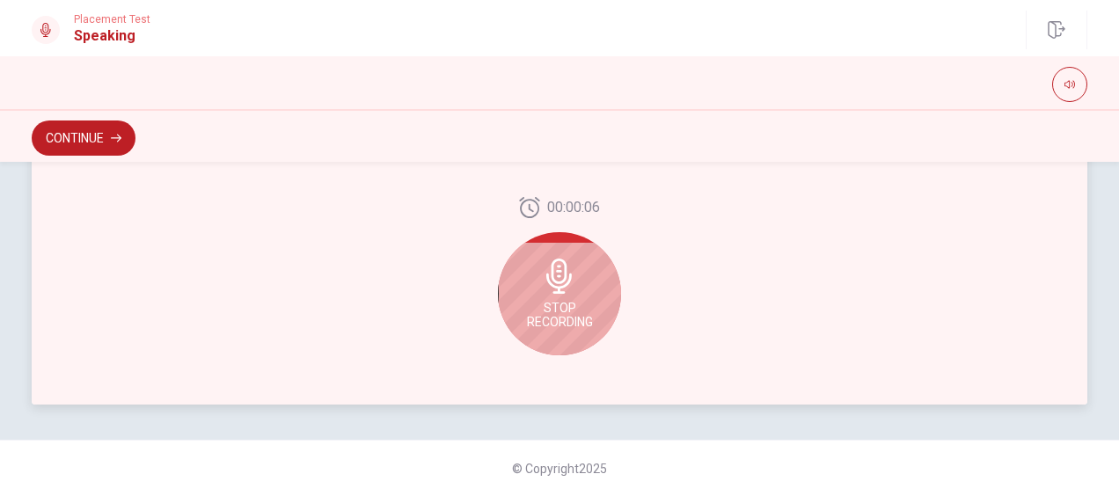
click at [573, 259] on div "Stop Recording" at bounding box center [559, 293] width 123 height 123
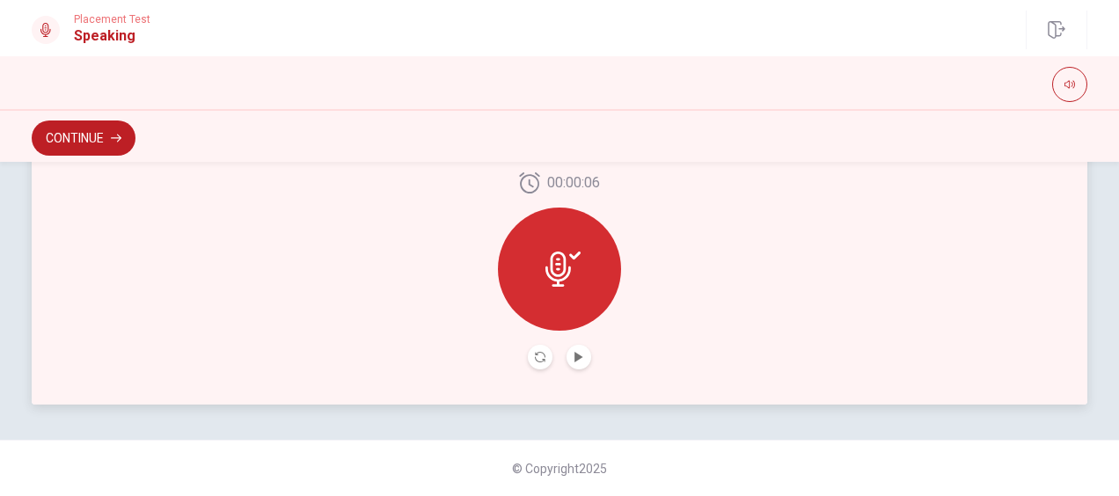
scroll to position [535, 0]
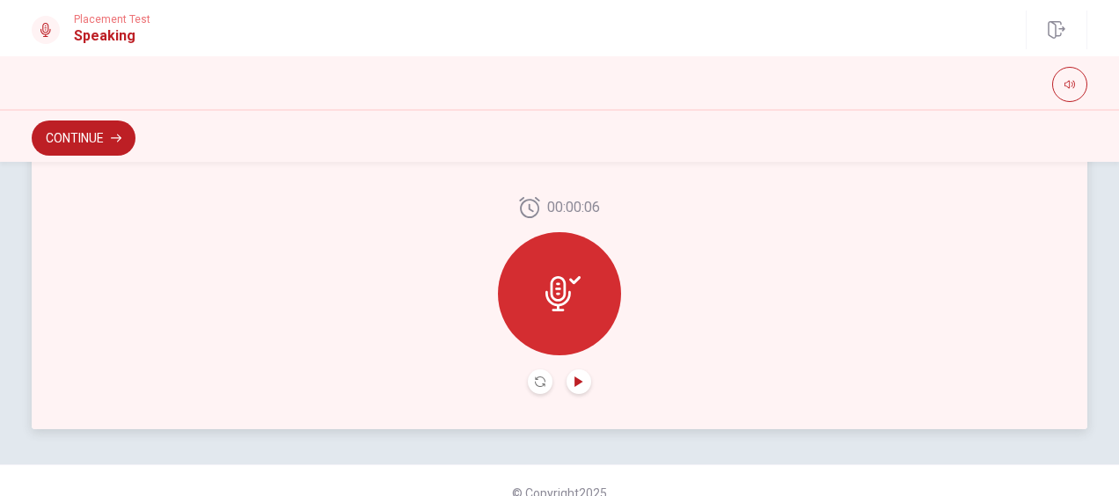
click at [578, 378] on button "Play Audio" at bounding box center [578, 381] width 25 height 25
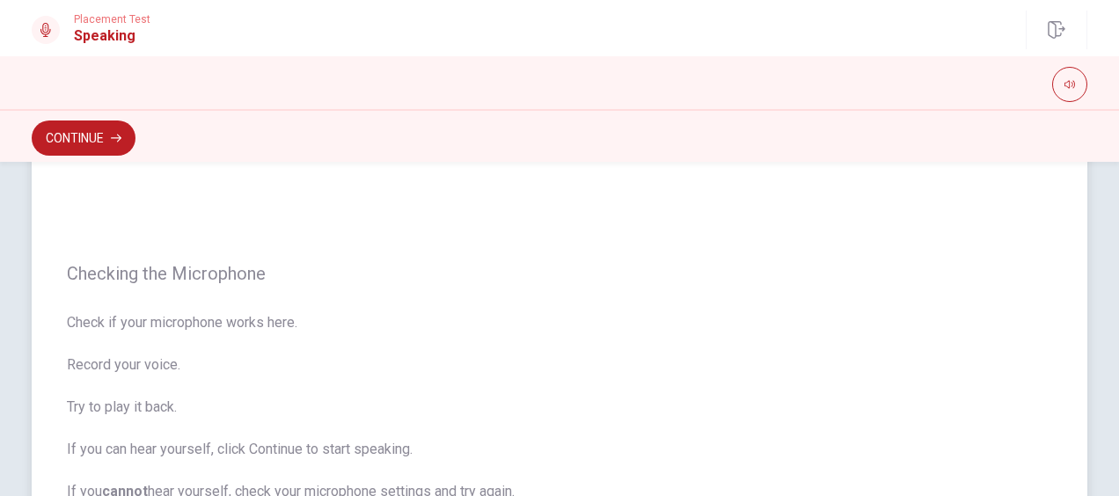
scroll to position [176, 0]
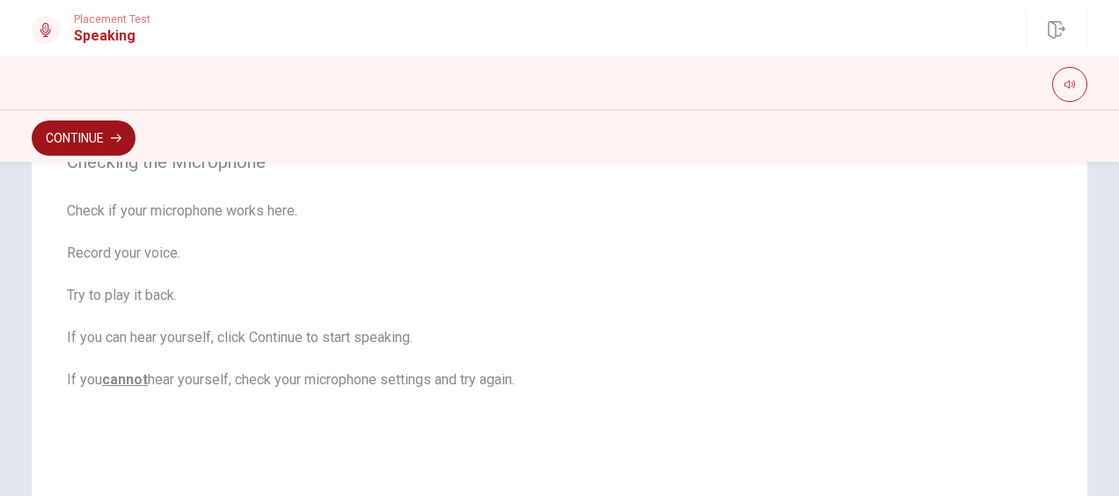
click at [44, 135] on button "Continue" at bounding box center [84, 137] width 104 height 35
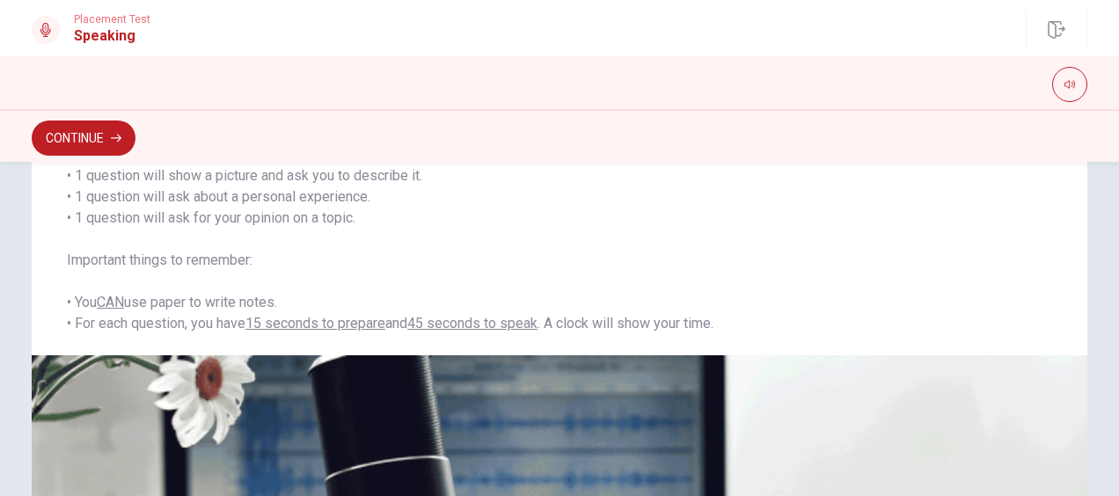
scroll to position [172, 0]
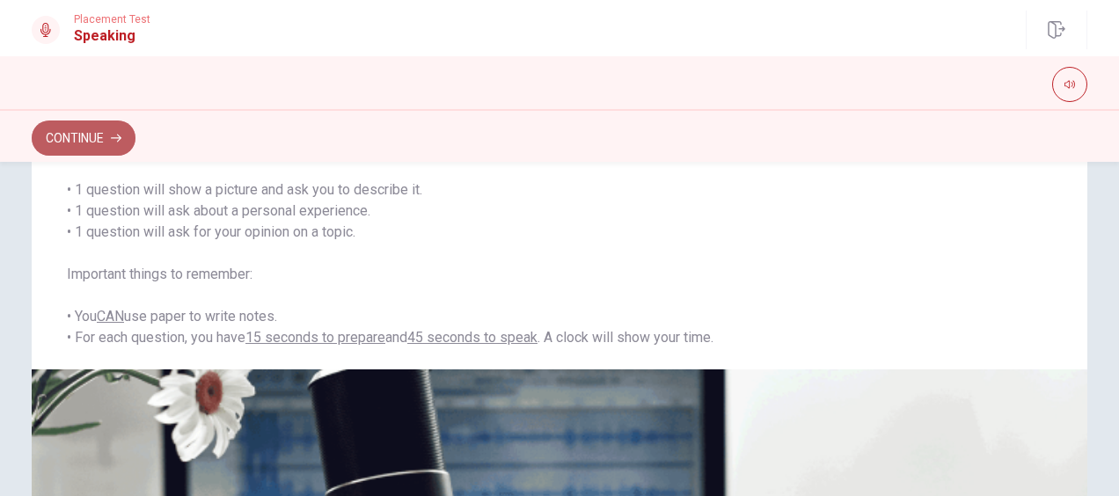
click at [78, 135] on button "Continue" at bounding box center [84, 137] width 104 height 35
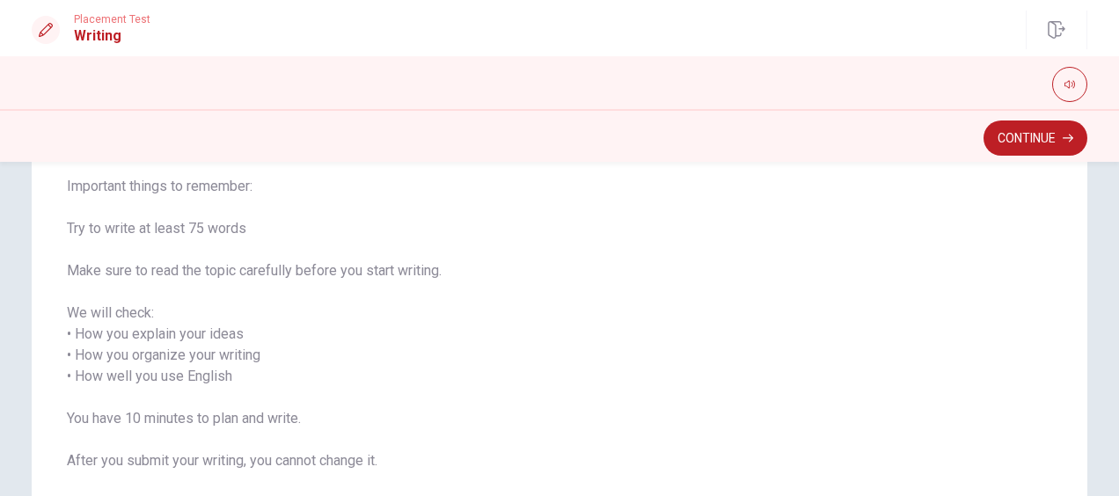
scroll to position [88, 0]
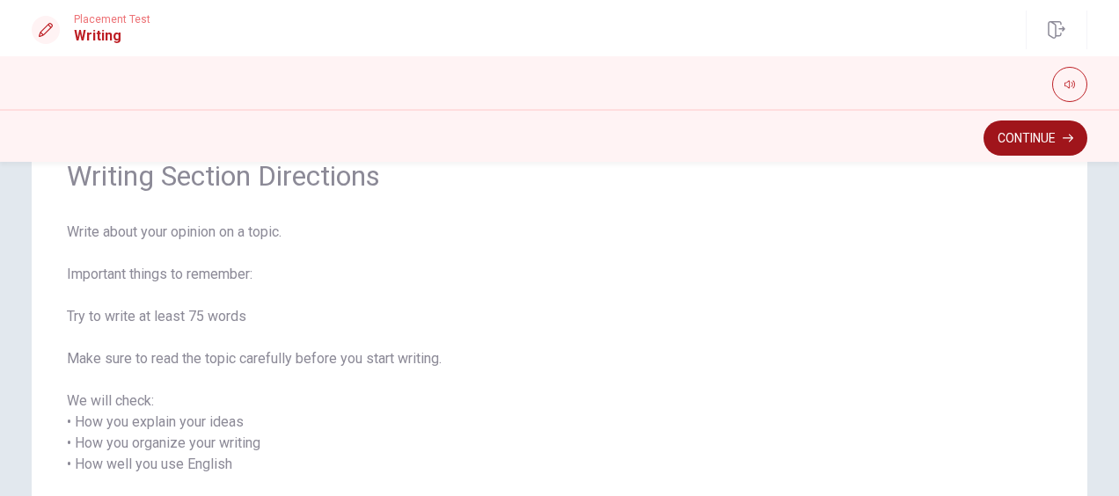
click at [1020, 155] on button "Continue" at bounding box center [1035, 137] width 104 height 35
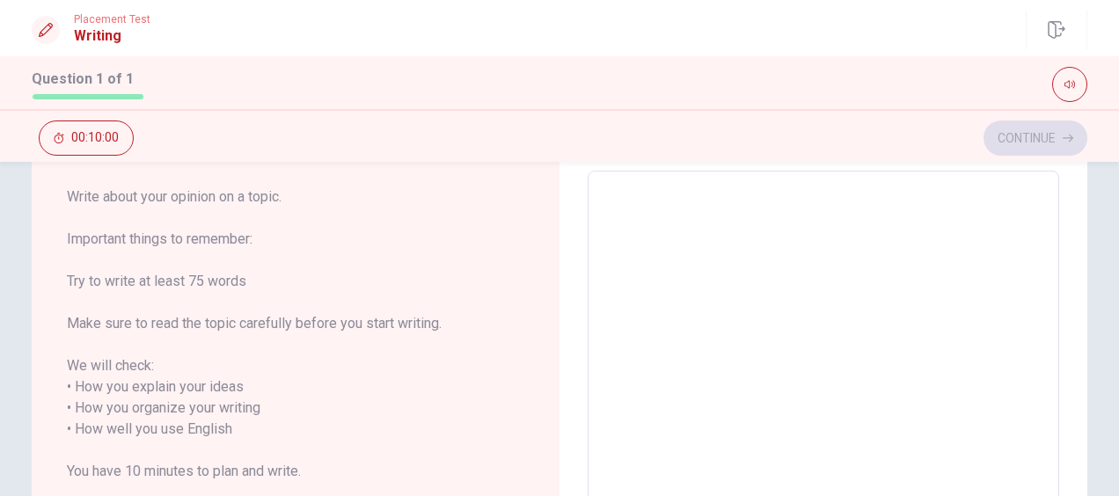
scroll to position [0, 0]
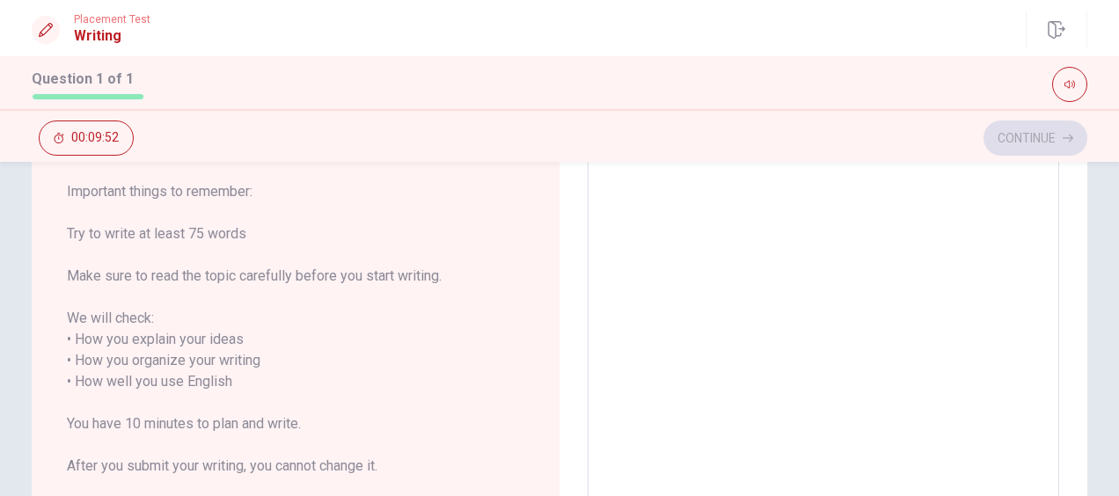
scroll to position [176, 0]
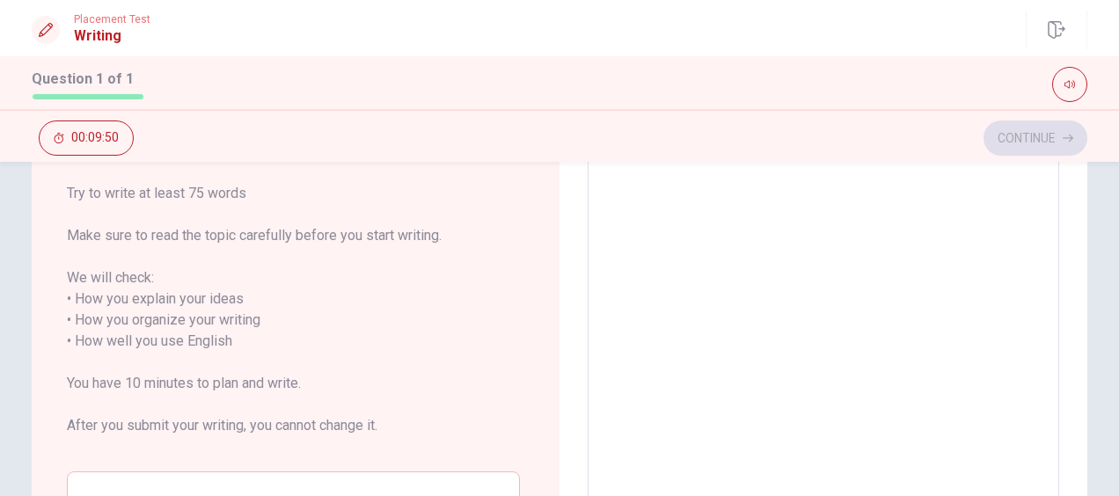
drag, startPoint x: 65, startPoint y: 279, endPoint x: 157, endPoint y: 279, distance: 91.5
click at [157, 279] on span "Write about your opinion on a topic. Important things to remember: Try to write…" at bounding box center [293, 277] width 453 height 359
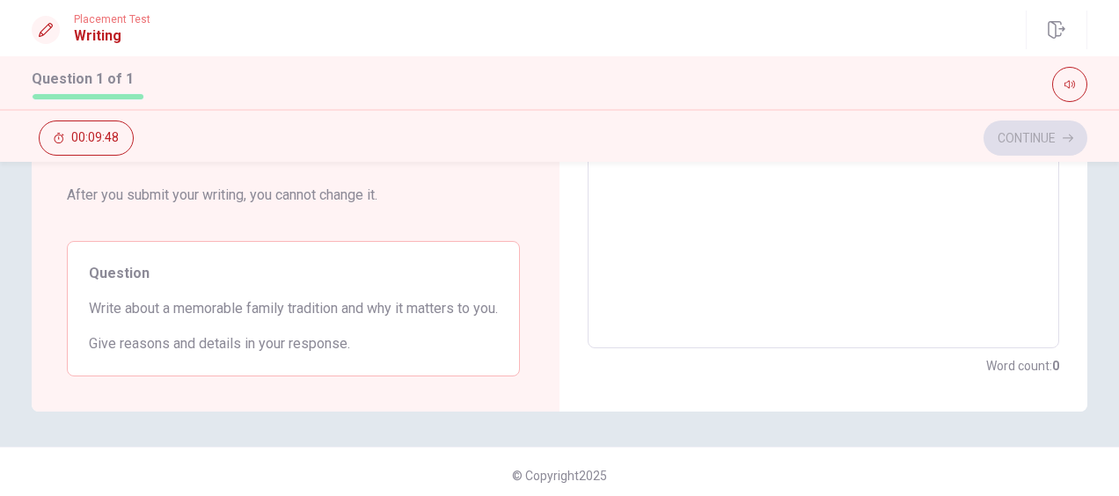
scroll to position [434, 0]
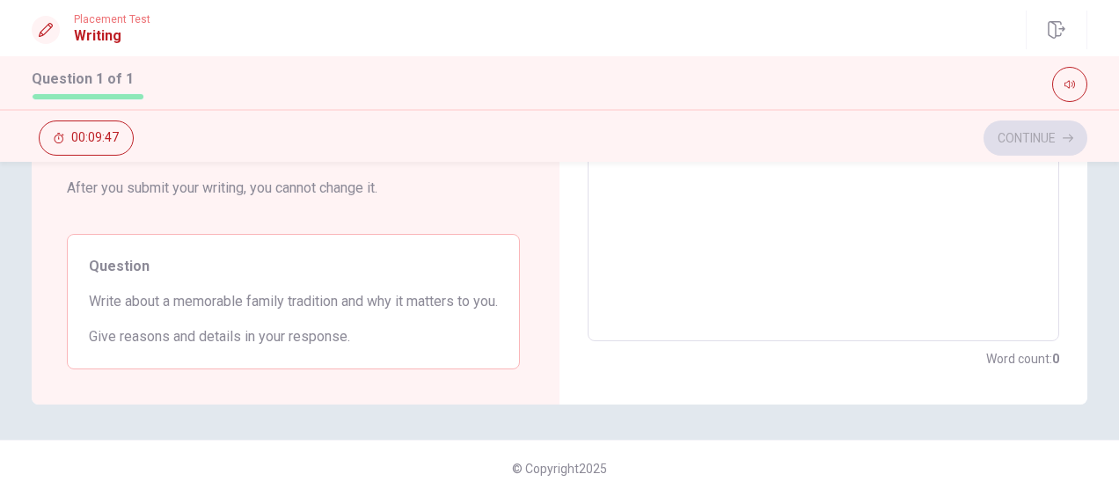
drag, startPoint x: 86, startPoint y: 277, endPoint x: 225, endPoint y: 289, distance: 139.5
click at [202, 291] on span "Write about a memorable family tradition and why it matters to you." at bounding box center [293, 301] width 409 height 21
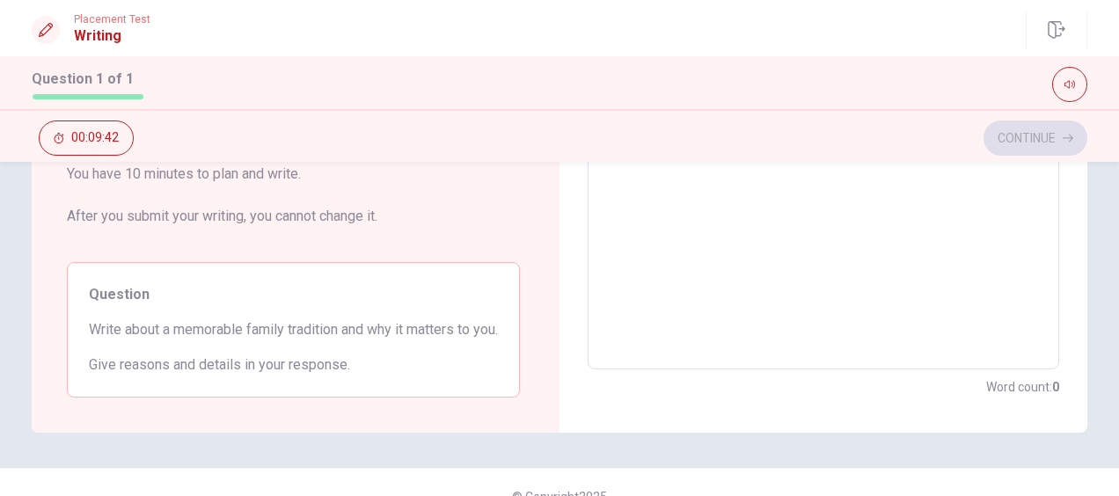
scroll to position [346, 0]
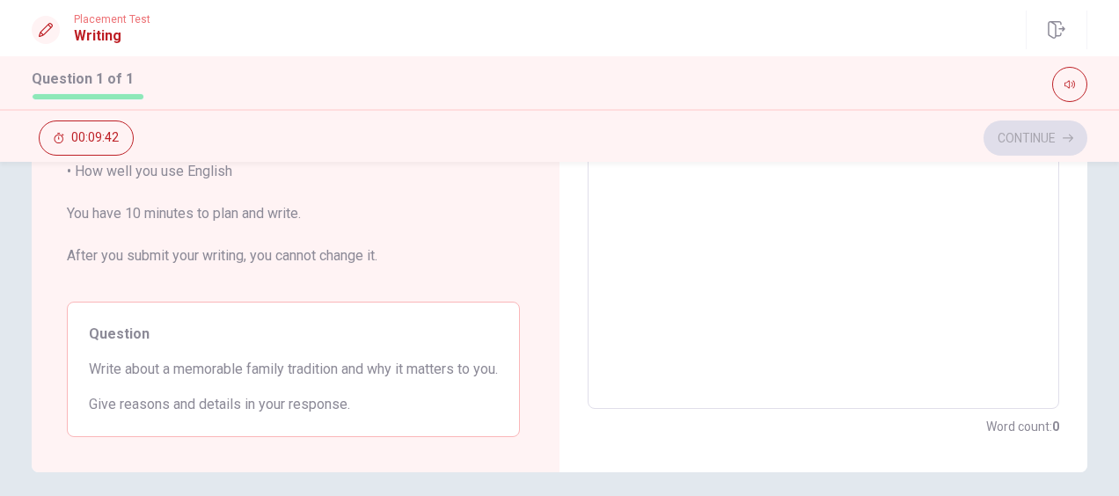
click at [731, 317] on textarea at bounding box center [823, 161] width 447 height 467
type textarea "A"
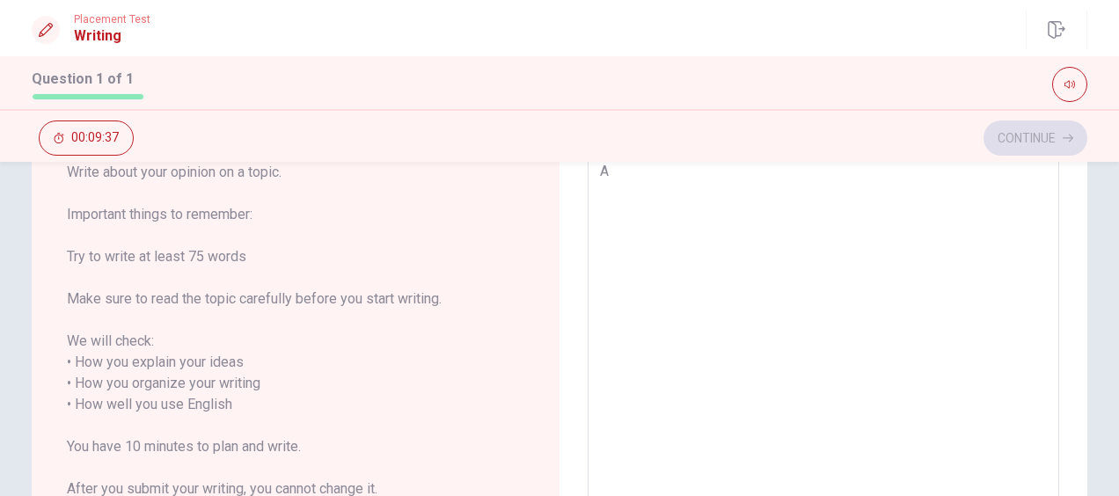
type textarea "x"
type textarea "A"
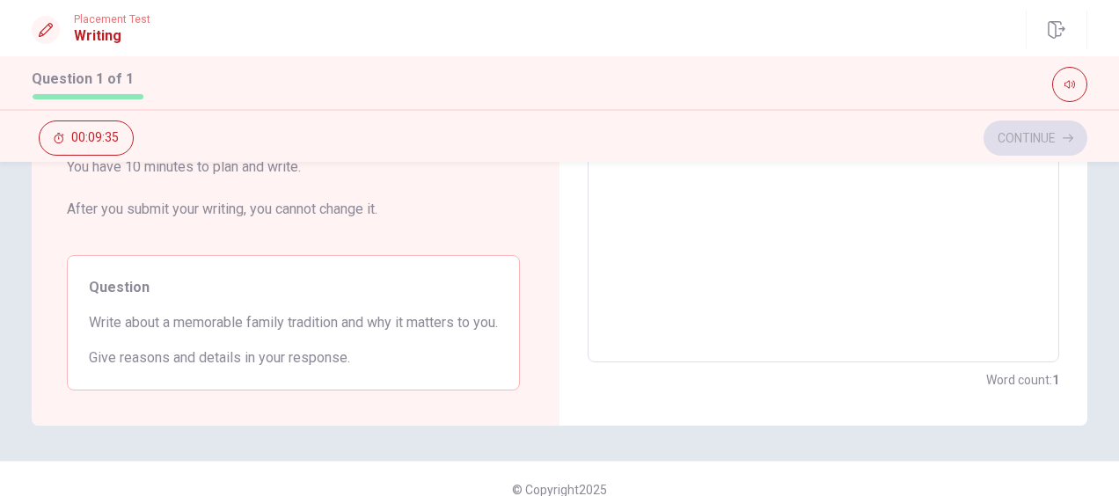
scroll to position [434, 0]
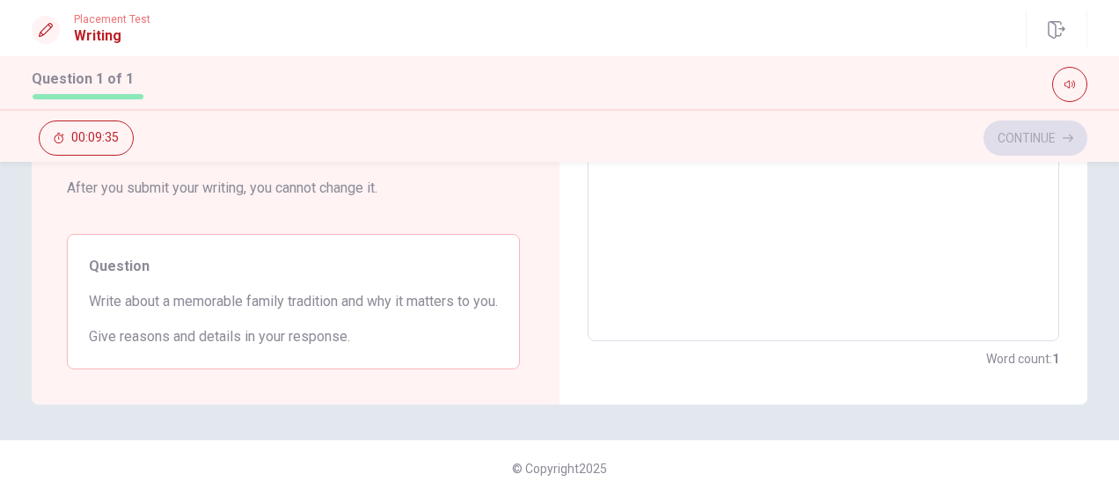
type textarea "x"
type textarea "A f"
type textarea "x"
type textarea "A fa"
type textarea "x"
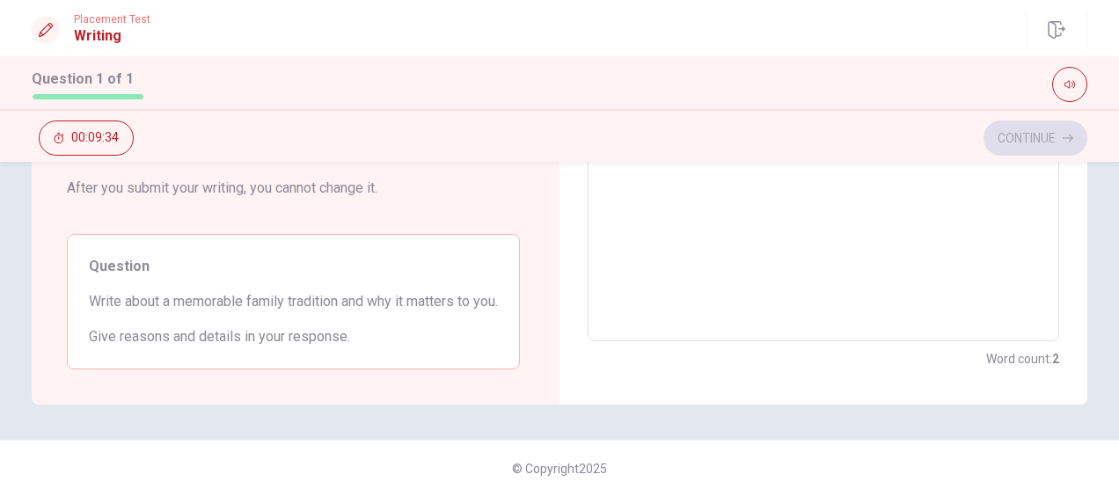
scroll to position [113, 0]
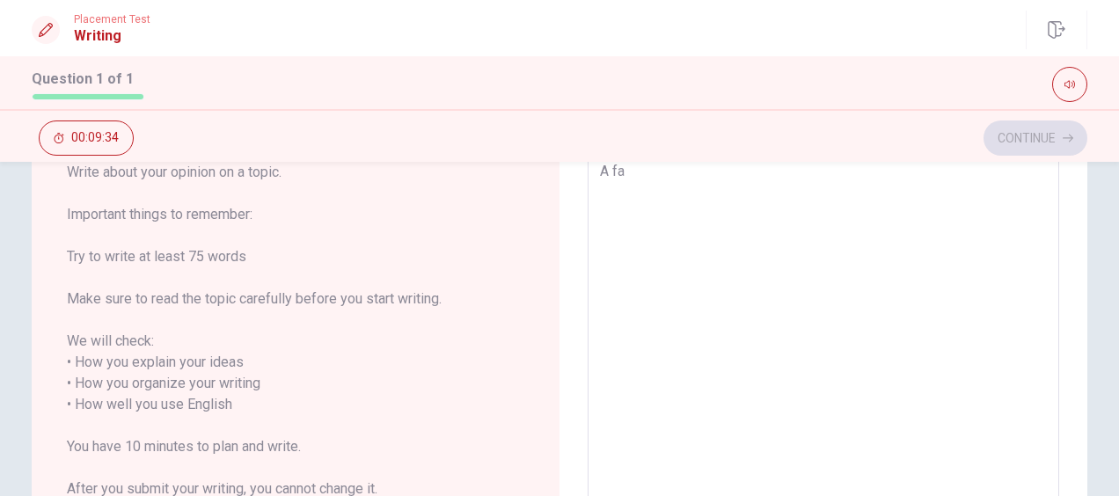
type textarea "A fam"
type textarea "x"
type textarea "A fami"
type textarea "x"
type textarea "A famil"
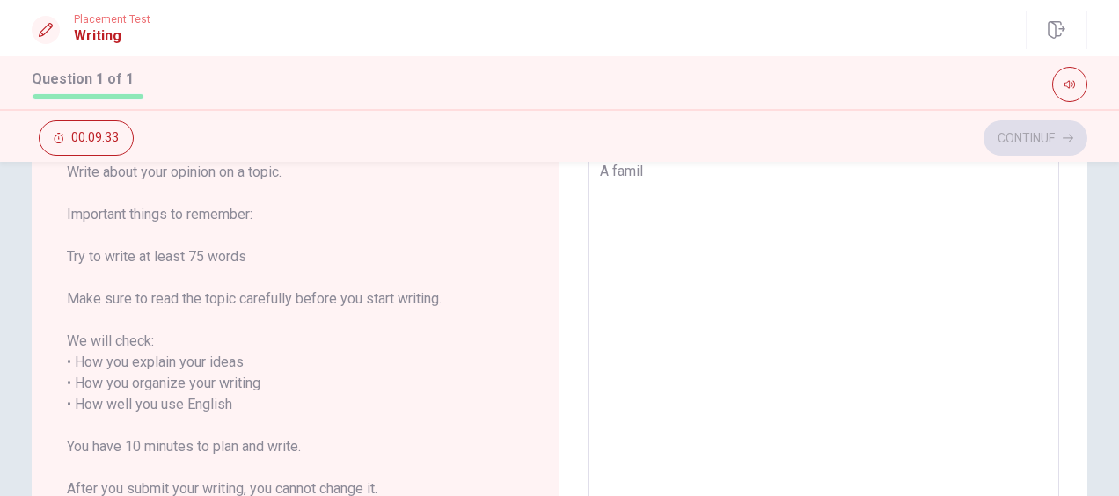
type textarea "x"
type textarea "A family"
type textarea "x"
type textarea "A family"
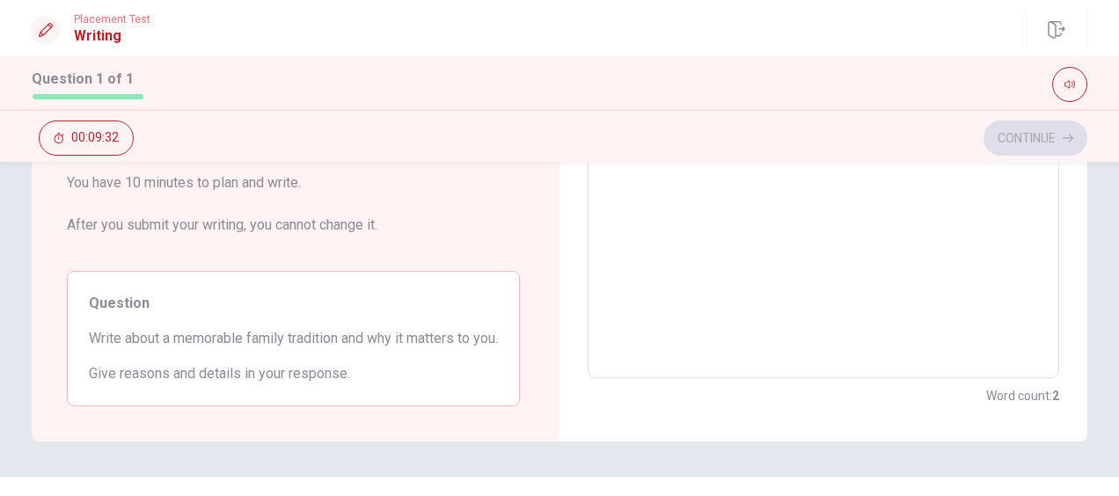
type textarea "x"
type textarea "A family t"
type textarea "x"
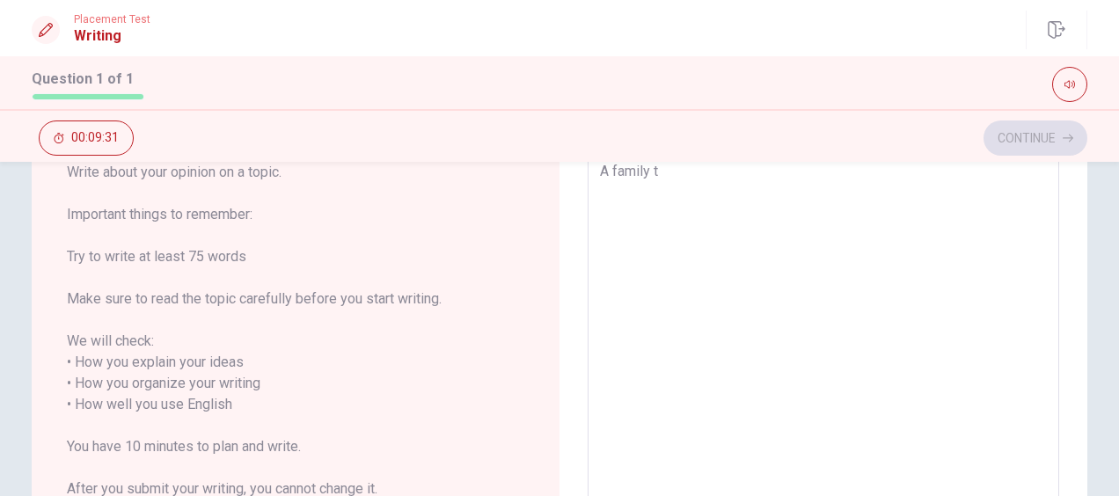
type textarea "A family tr"
type textarea "x"
type textarea "A family tra"
type textarea "x"
type textarea "A family trad"
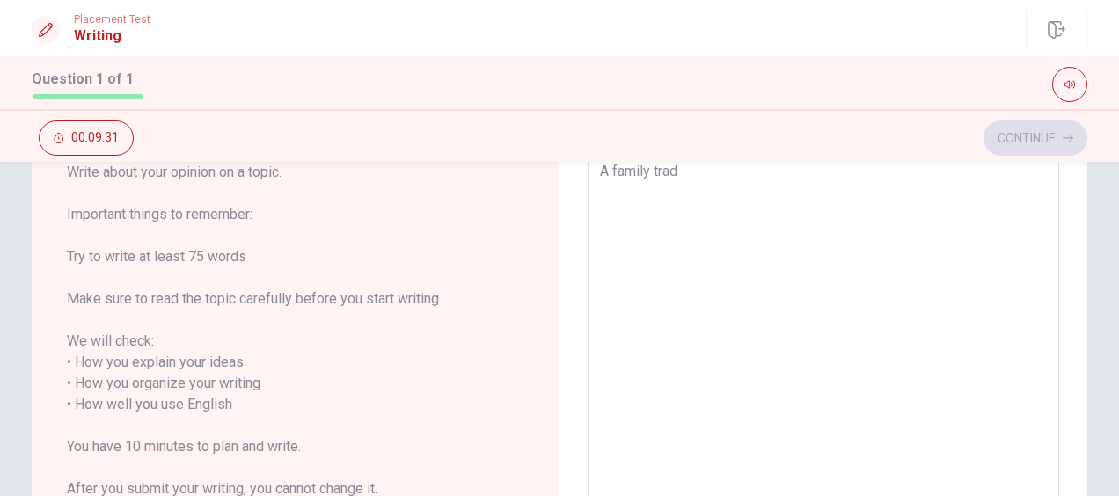
type textarea "x"
type textarea "A family tradi"
type textarea "x"
type textarea "A family tradit"
type textarea "x"
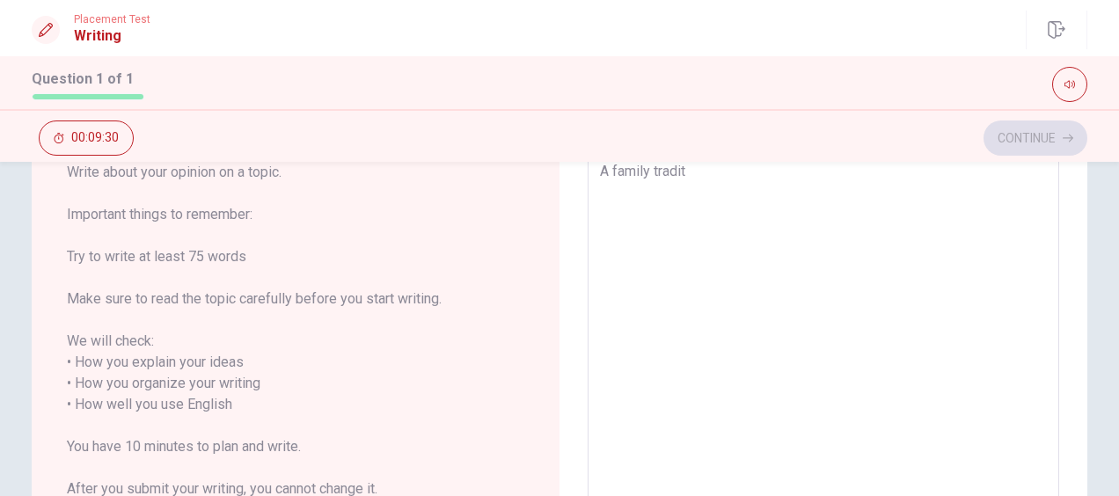
type textarea "A family traditi"
type textarea "x"
type textarea "A family traditio"
type textarea "x"
type textarea "A family tradition"
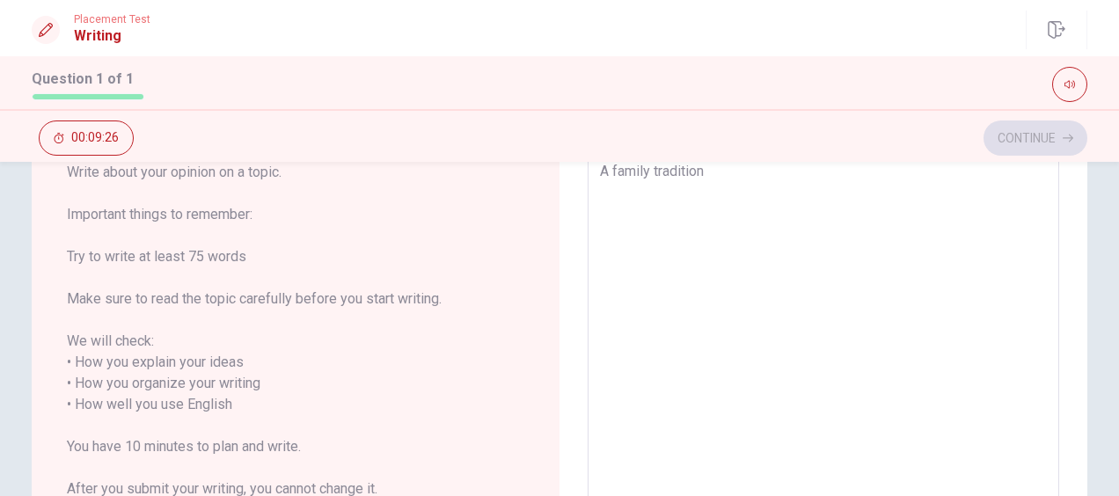
type textarea "x"
type textarea "E"
type textarea "x"
type textarea "Ev"
type textarea "x"
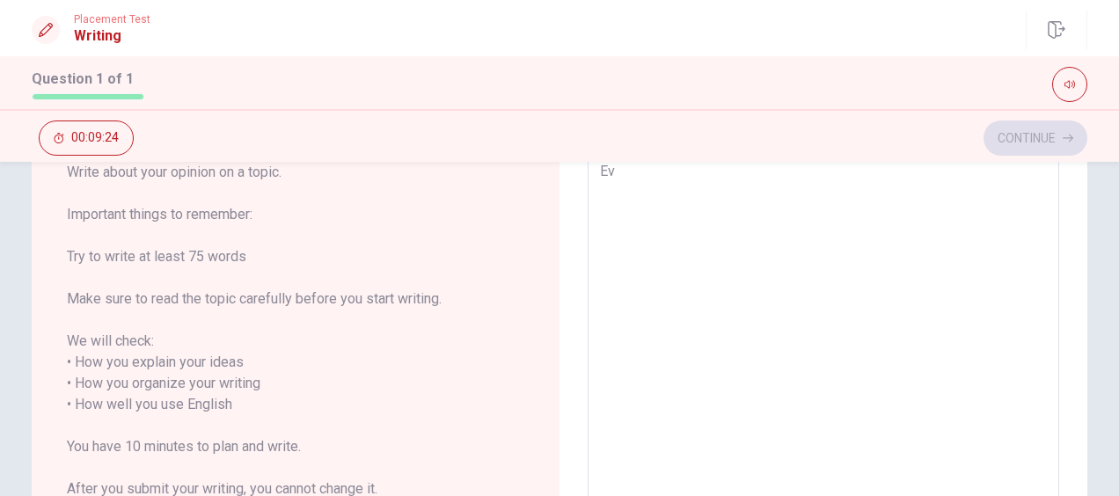
type textarea "Eve"
type textarea "x"
type textarea "Ever"
type textarea "x"
type textarea "Every"
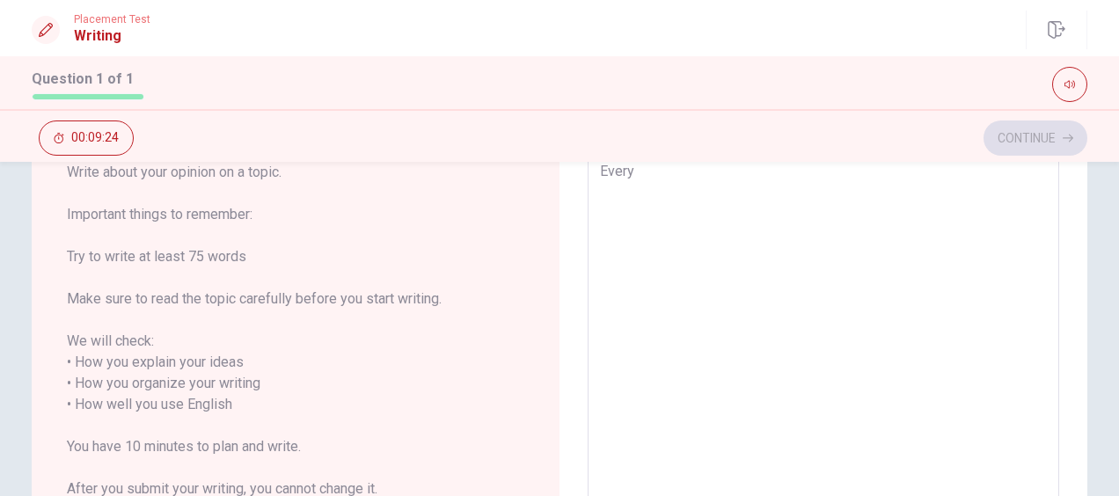
type textarea "x"
type textarea "Every"
type textarea "x"
type textarea "Every s"
type textarea "x"
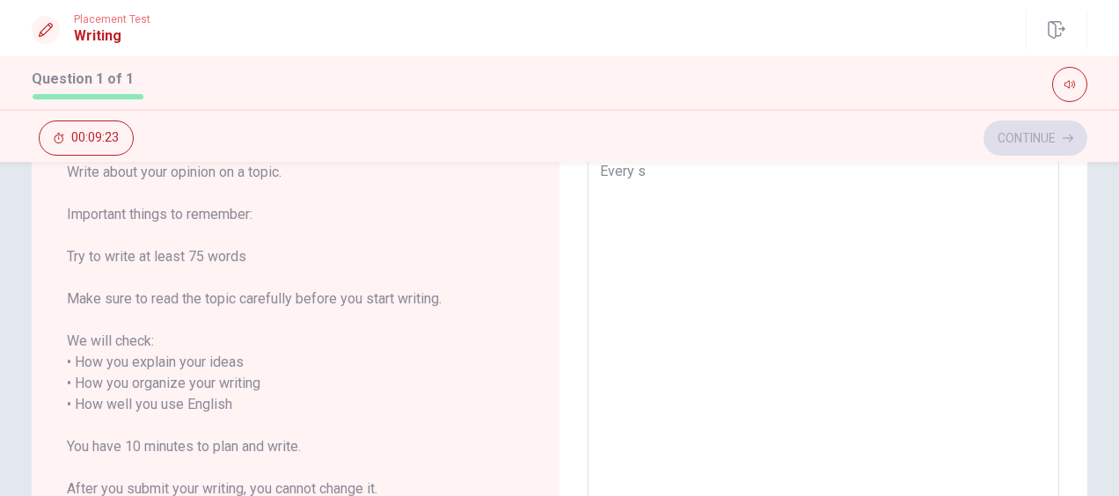
type textarea "Every su"
type textarea "x"
type textarea "Every sun"
type textarea "x"
type textarea "Every [PERSON_NAME]"
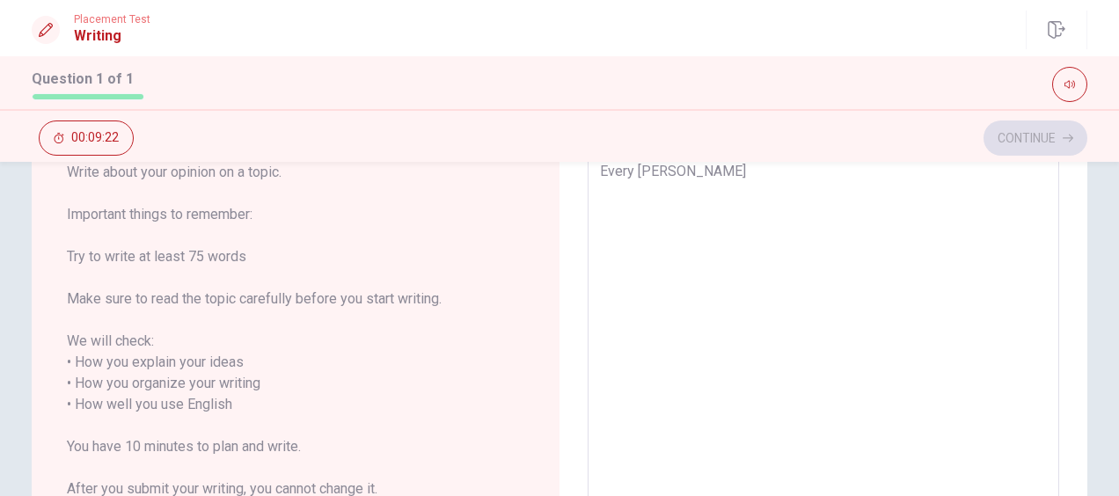
type textarea "x"
type textarea "Every sunda"
type textarea "x"
type textarea "Every [DATE]"
type textarea "x"
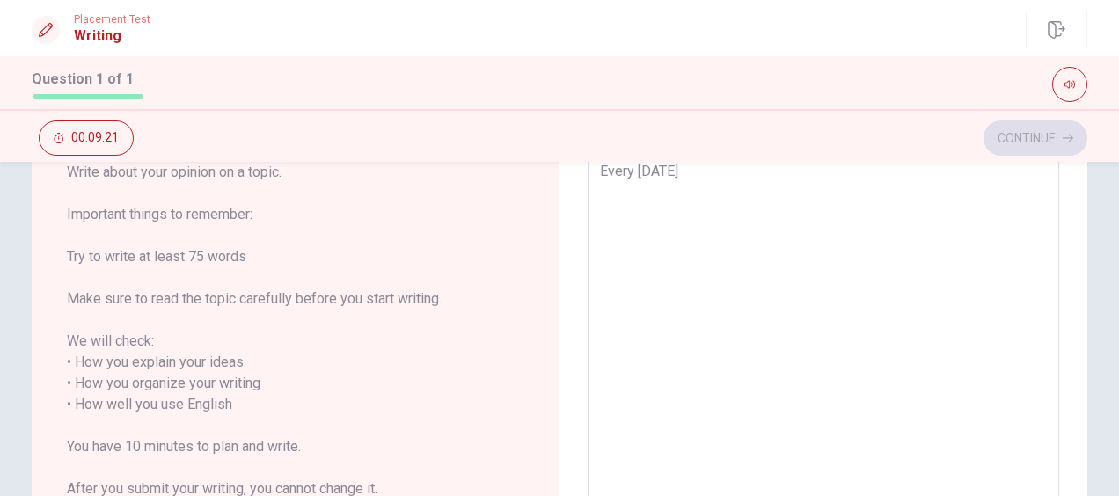
type textarea "Every [DATE]"
type textarea "x"
type textarea "Every [DATE] I"
type textarea "x"
type textarea "Every [DATE] I"
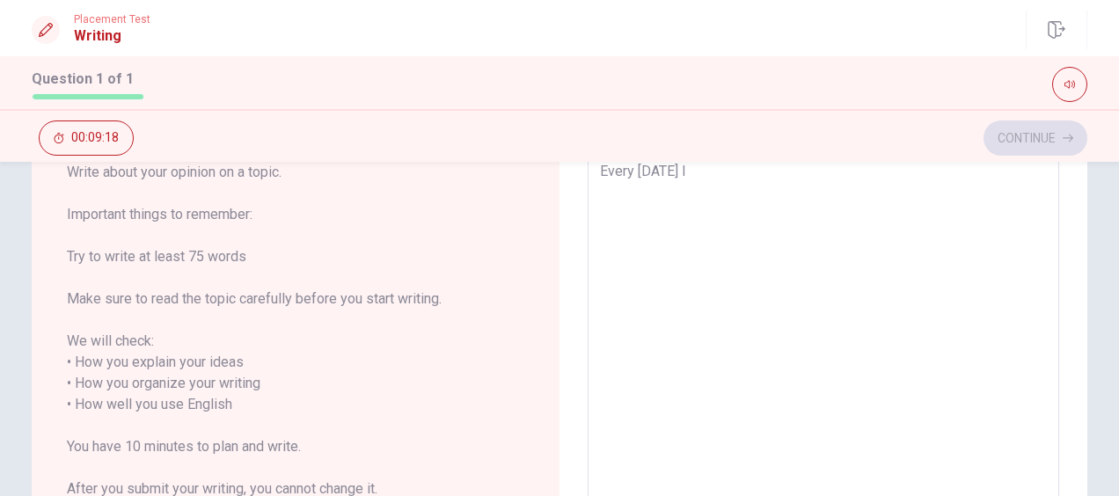
type textarea "x"
type textarea "Every [DATE] I h"
type textarea "x"
type textarea "Every [DATE] I ha"
type textarea "x"
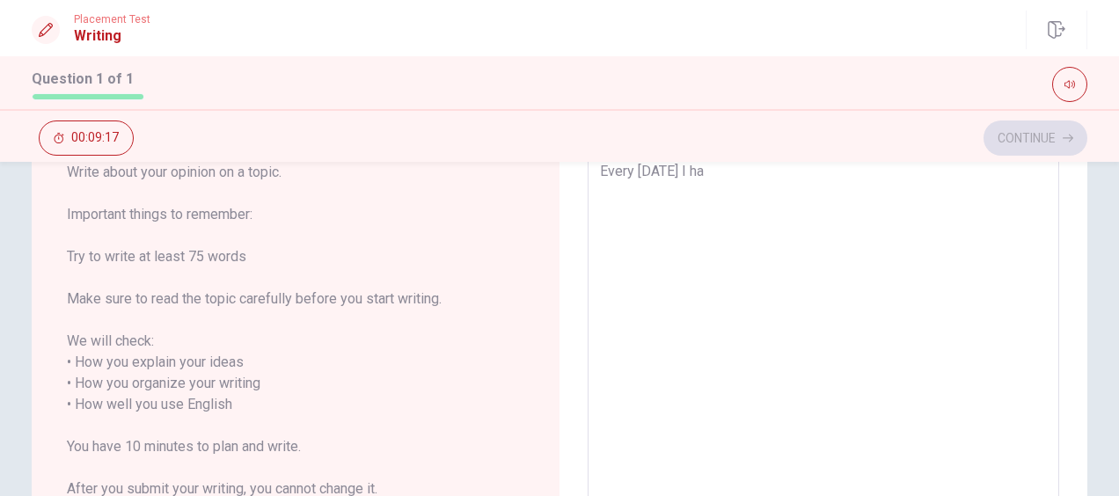
type textarea "Every [DATE] I hav"
type textarea "x"
type textarea "Every [DATE] I have"
type textarea "x"
type textarea "Every [DATE] I have"
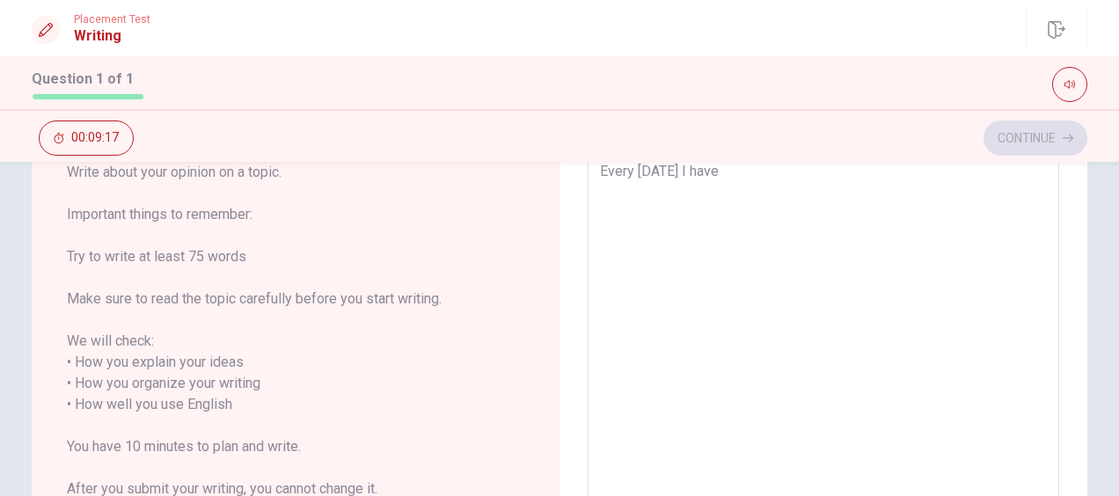
type textarea "x"
type textarea "Every [DATE] I have l"
type textarea "x"
type textarea "Every [DATE] I have lu"
type textarea "x"
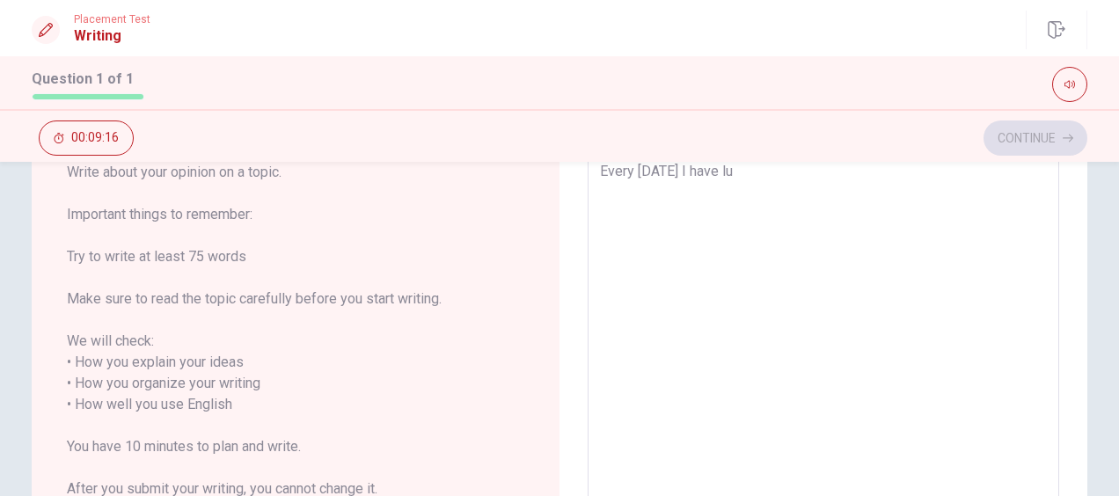
type textarea "Every [DATE] I have lun"
type textarea "x"
type textarea "Every [DATE] I have lunc"
type textarea "x"
type textarea "Every [DATE] I have lunch"
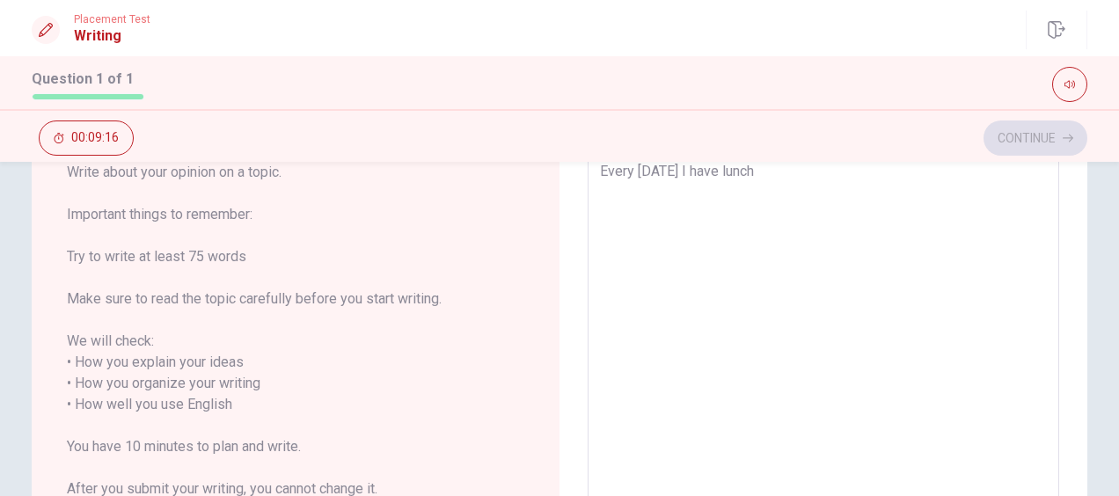
type textarea "x"
type textarea "Every [DATE] I have lunch"
type textarea "x"
type textarea "Every [DATE] I have lunch w"
type textarea "x"
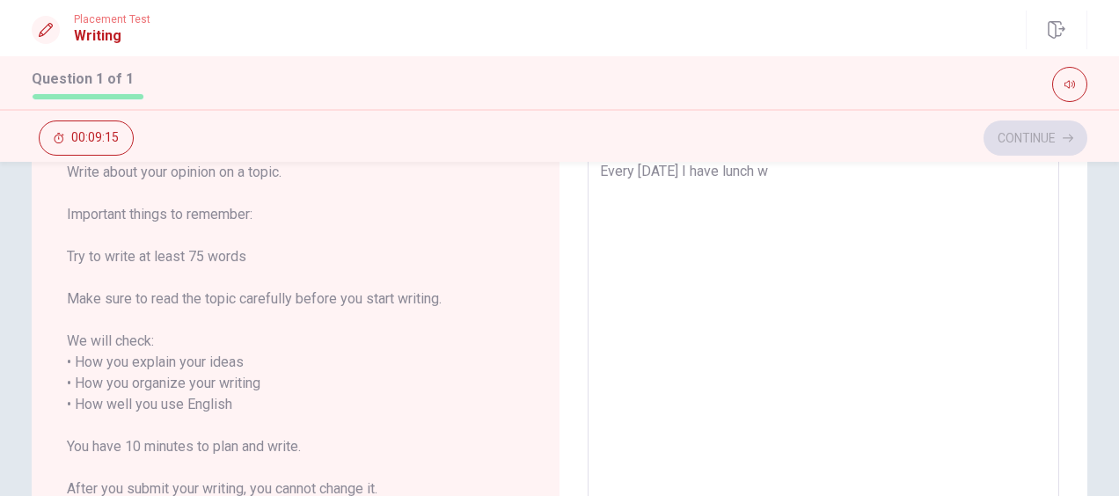
type textarea "Every [DATE] I have lunch wi"
type textarea "x"
type textarea "Every [DATE] I have lunch wit"
type textarea "x"
type textarea "Every [DATE] I have lunch with"
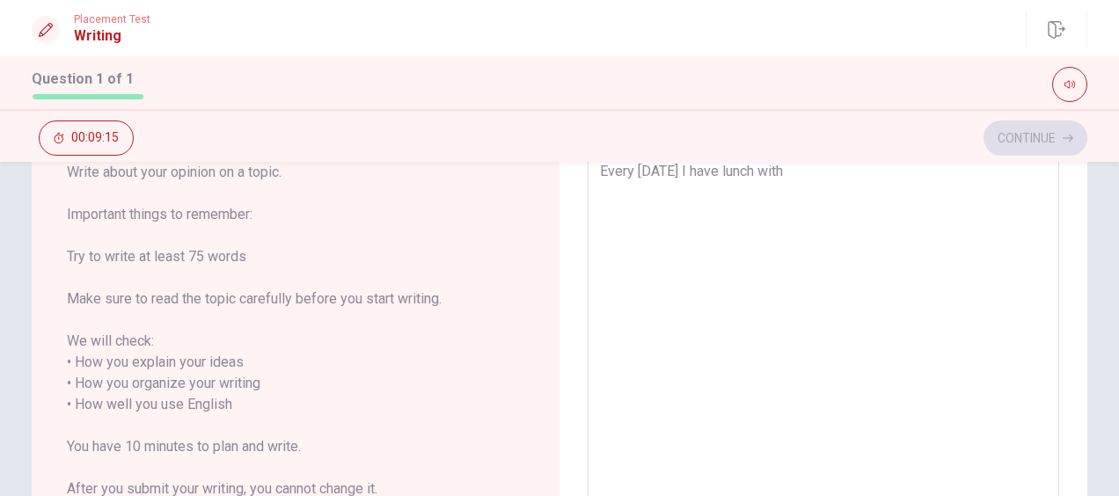
type textarea "x"
type textarea "Every [DATE] I have lunch with"
type textarea "x"
type textarea "Every [DATE] I have lunch with m"
type textarea "x"
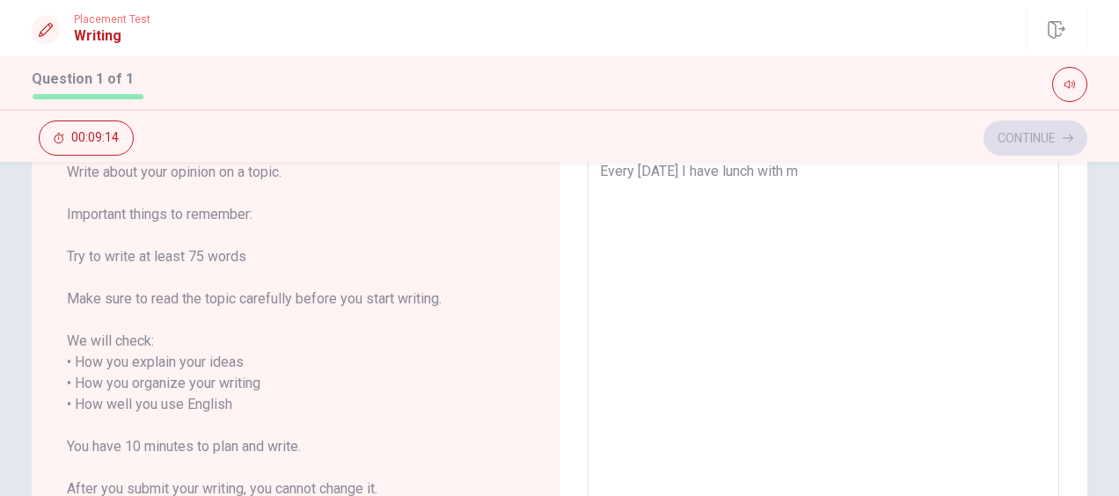
type textarea "Every [DATE] I have lunch with my"
type textarea "x"
type textarea "Every [DATE] I have lunch with my"
type textarea "x"
type textarea "Every [DATE] I have lunch with my s"
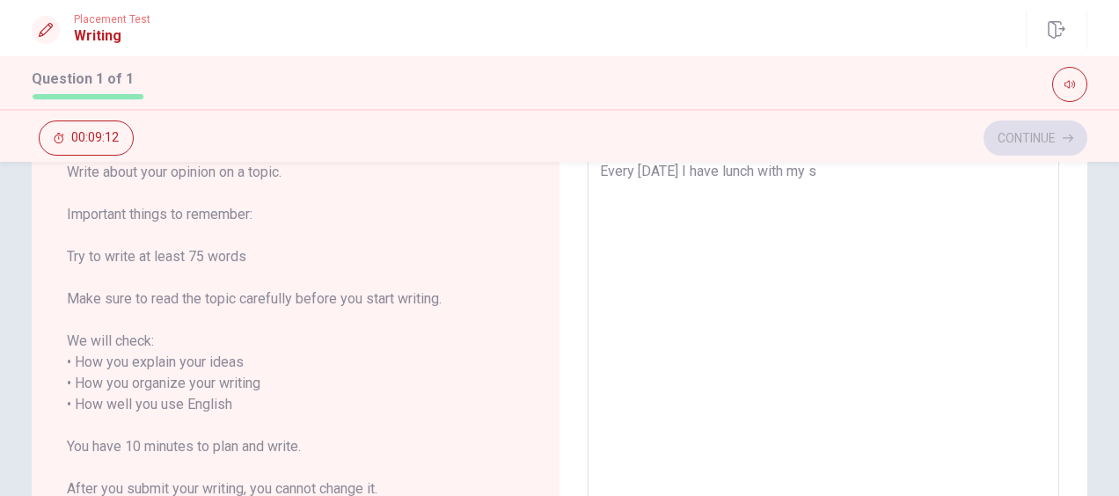
type textarea "x"
type textarea "Every [DATE] I have lunch with my si"
type textarea "x"
type textarea "Every [DATE] I have lunch with my sim"
type textarea "x"
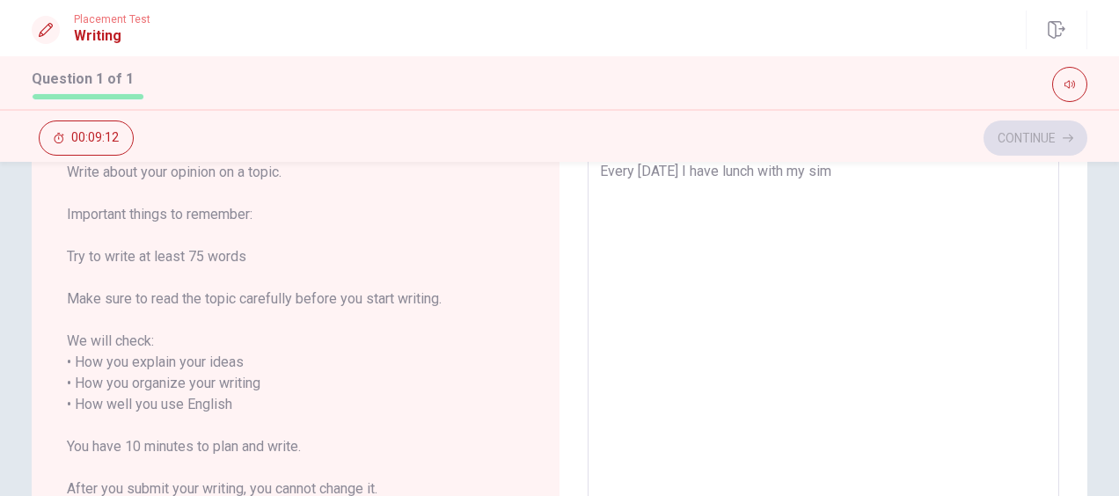
type textarea "Every [DATE] I have lunch with my simi"
type textarea "x"
type textarea "Every [DATE] I have lunch with my simil"
type textarea "x"
type textarea "Every [DATE] I have lunch with my simili"
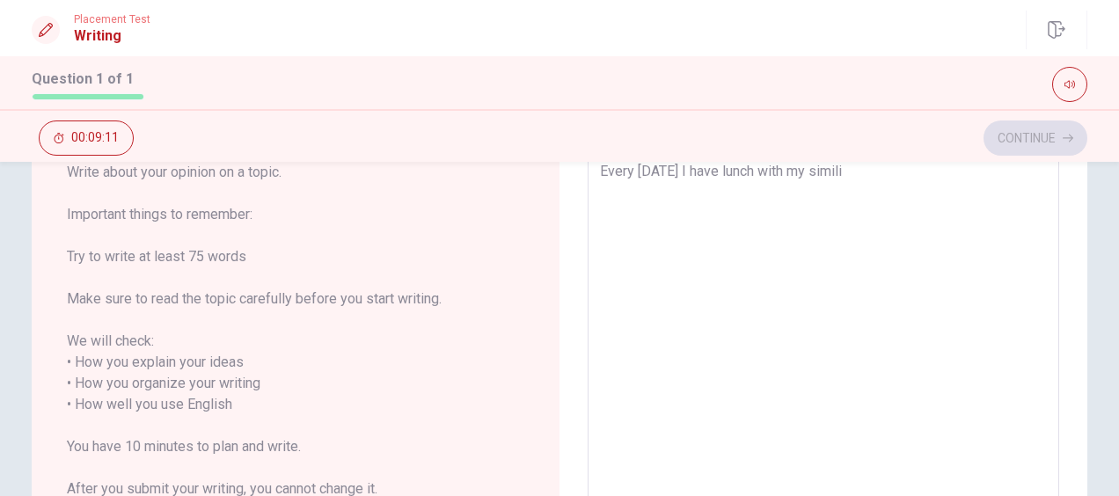
type textarea "x"
type textarea "Every [DATE] I have lunch with my similia"
type textarea "x"
type textarea "Every [DATE] I have lunch with my similiar"
type textarea "x"
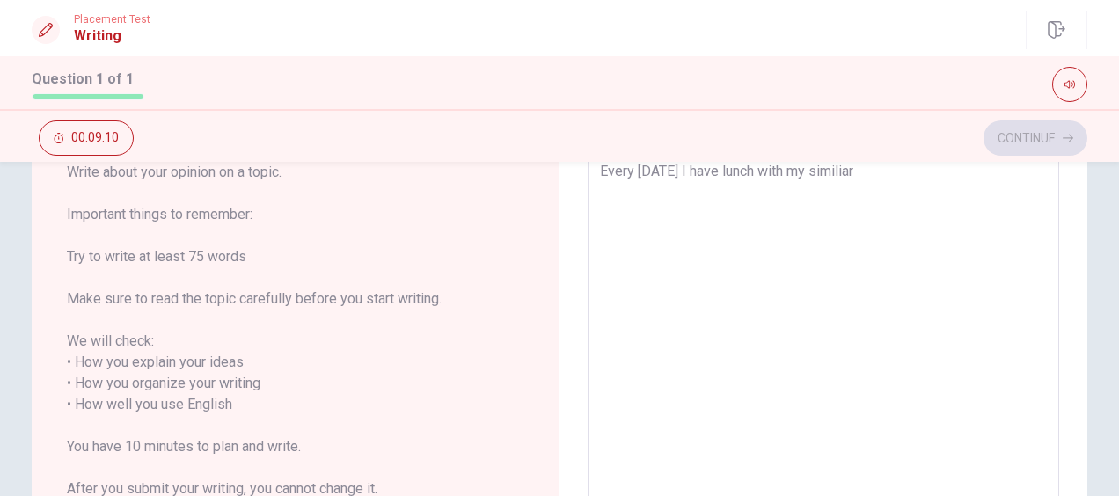
type textarea "Every [DATE] I have lunch with my similiars"
type textarea "x"
type textarea "Every [DATE] I have lunch with my similiars"
type textarea "x"
type textarea "Every [DATE] I have lunch with my similiars"
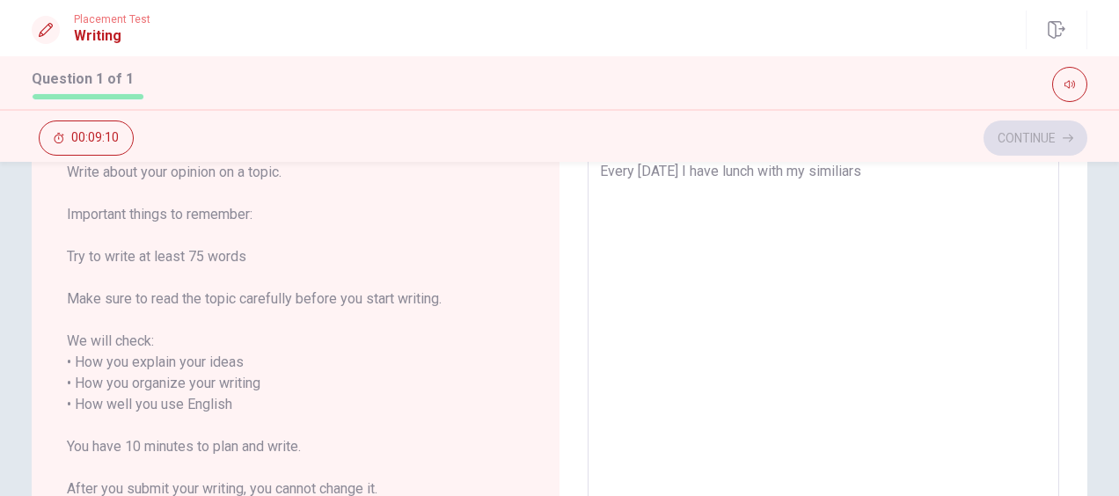
type textarea "x"
type textarea "Every [DATE] I have lunch with my"
type textarea "x"
type textarea "Every [DATE] I have lunch with my f"
type textarea "x"
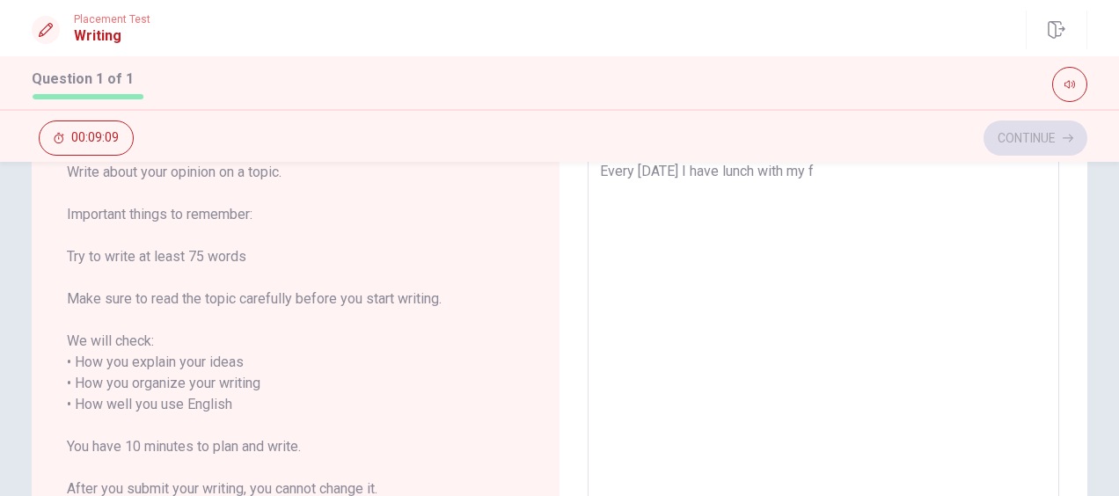
type textarea "Every [DATE] I have lunch with my fa"
type textarea "x"
type textarea "Every [DATE] I have lunch with my fam"
type textarea "x"
type textarea "Every [DATE] I have lunch with my fami"
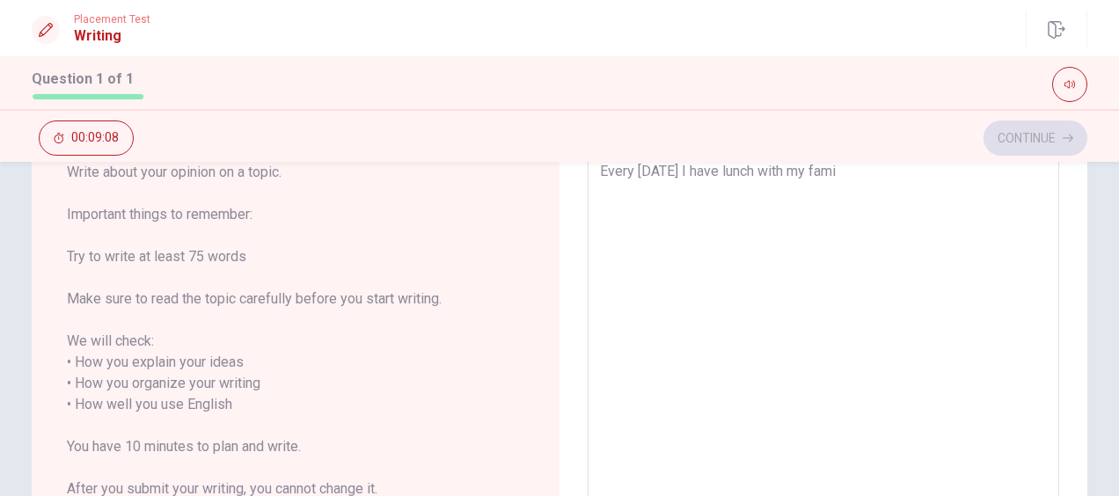
type textarea "x"
type textarea "Every [DATE] I have lunch with my famil"
type textarea "x"
type textarea "Every [DATE] I have lunch with my family"
type textarea "x"
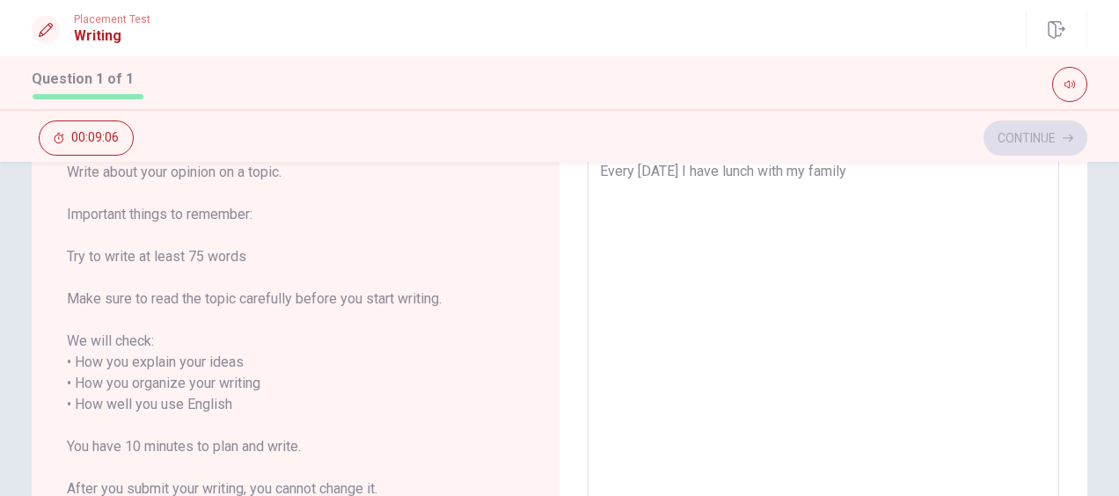
type textarea "Every [DATE] I have lunch with my family"
type textarea "x"
type textarea "Every [DATE] I have lunch with my family a"
type textarea "x"
type textarea "Every [DATE] I have lunch with my family an"
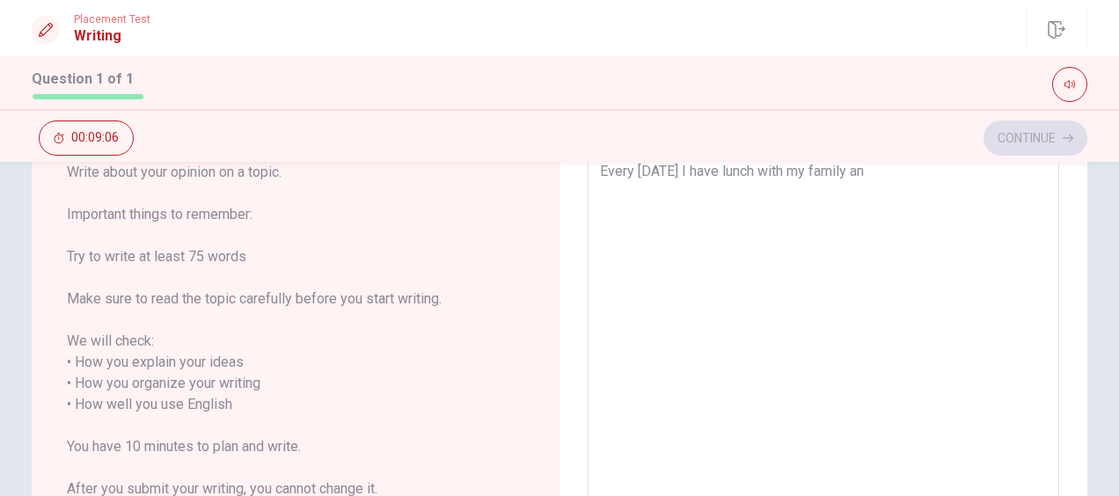
type textarea "x"
type textarea "Every [DATE] I have lunch with my family and"
type textarea "x"
type textarea "Every [DATE] I have lunch with my family and"
type textarea "x"
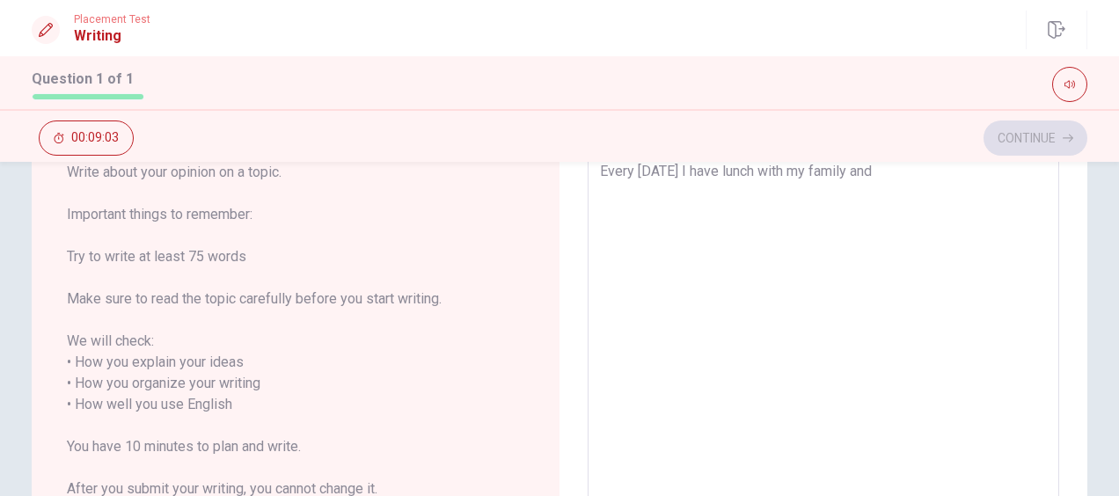
type textarea "Every [DATE] I have lunch with my family and"
type textarea "x"
type textarea "Every [DATE] I have lunch with my family"
type textarea "x"
type textarea "Every [DATE] I have lunch with my"
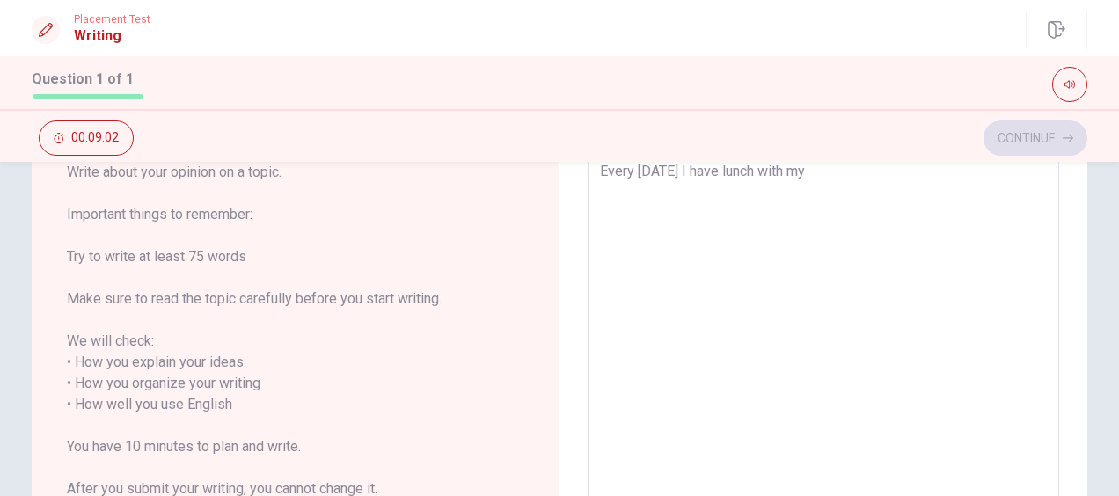
type textarea "x"
type textarea "Every [DATE] I have lunch with my p"
type textarea "x"
type textarea "Every [DATE] I have lunch with my pa"
type textarea "x"
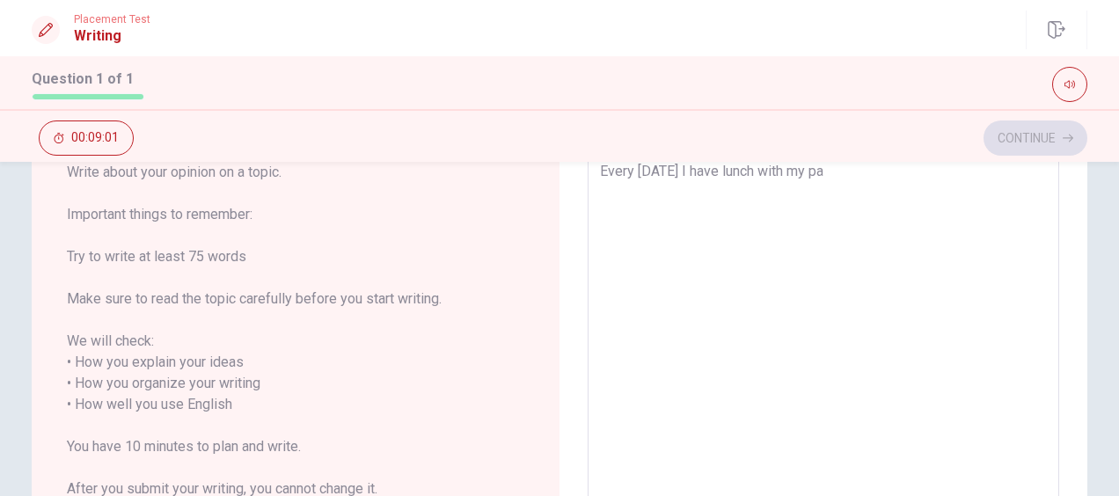
type textarea "Every [DATE] I have lunch with my par"
type textarea "x"
type textarea "Every [DATE] I have lunch with my part"
type textarea "x"
type textarea "Every [DATE] I have lunch with my parte"
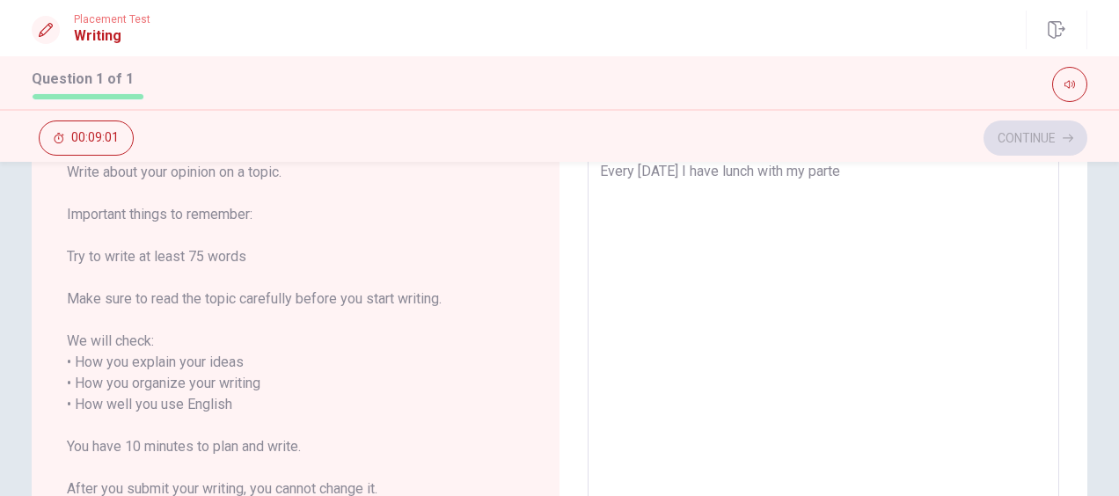
type textarea "x"
type textarea "Every [DATE] I have lunch with my [PERSON_NAME]"
type textarea "x"
type textarea "Every [DATE] I have lunch with my partent"
type textarea "x"
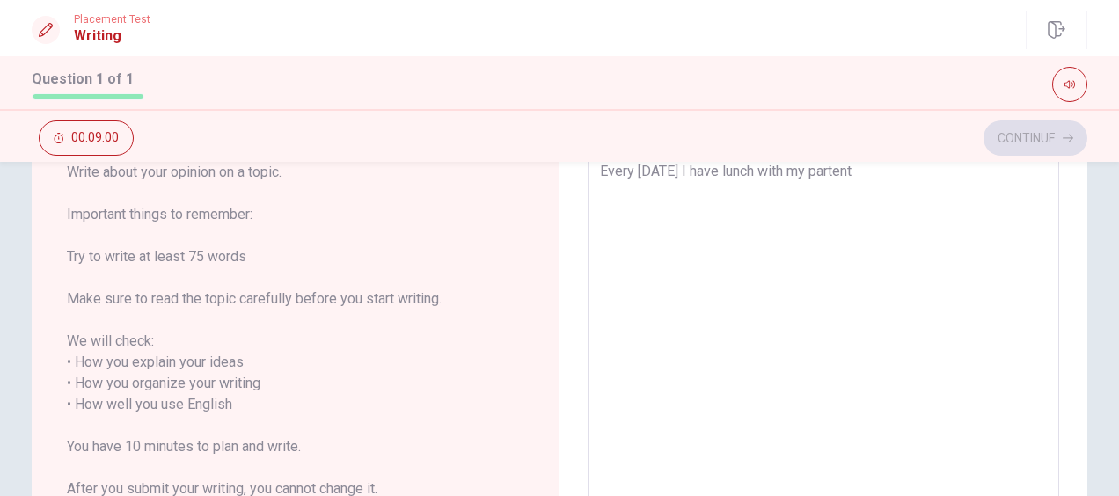
type textarea "Every [DATE] I have lunch with my partents"
type textarea "x"
type textarea "Every [DATE] I have lunch with my partents"
type textarea "x"
type textarea "Every [DATE] I have lunch with my partents a"
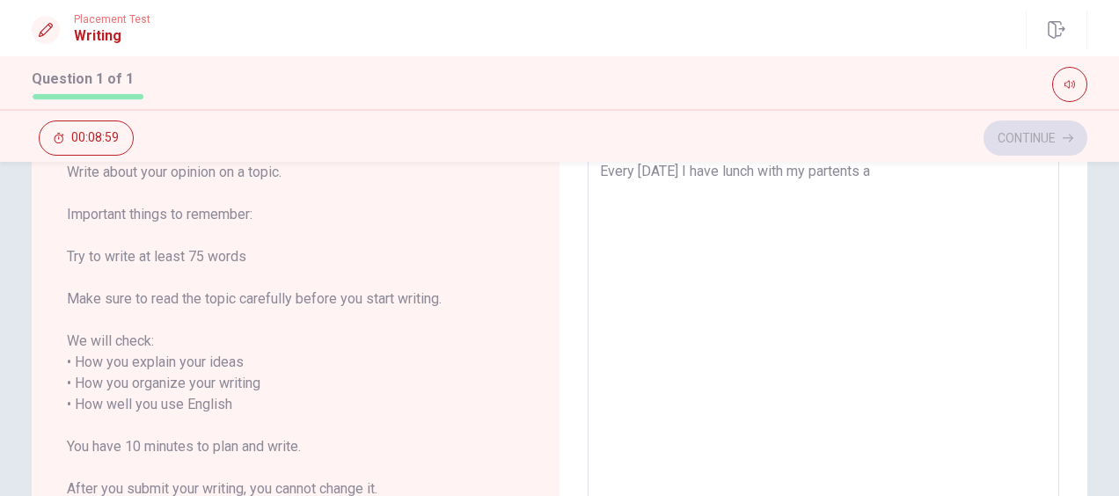
type textarea "x"
type textarea "Every [DATE] I have lunch with my partents an"
type textarea "x"
type textarea "Every [DATE] I have lunch with my partents and"
type textarea "x"
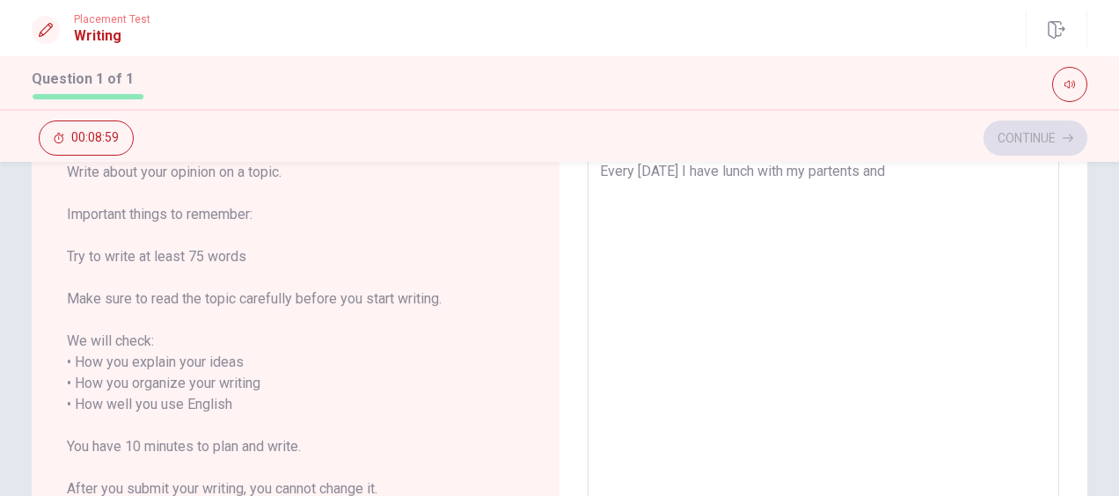
type textarea "Every [DATE] I have lunch with my partents and"
type textarea "x"
type textarea "Every [DATE] I have lunch with my partents and s"
type textarea "x"
type textarea "Every [DATE] I have lunch with my partents and si"
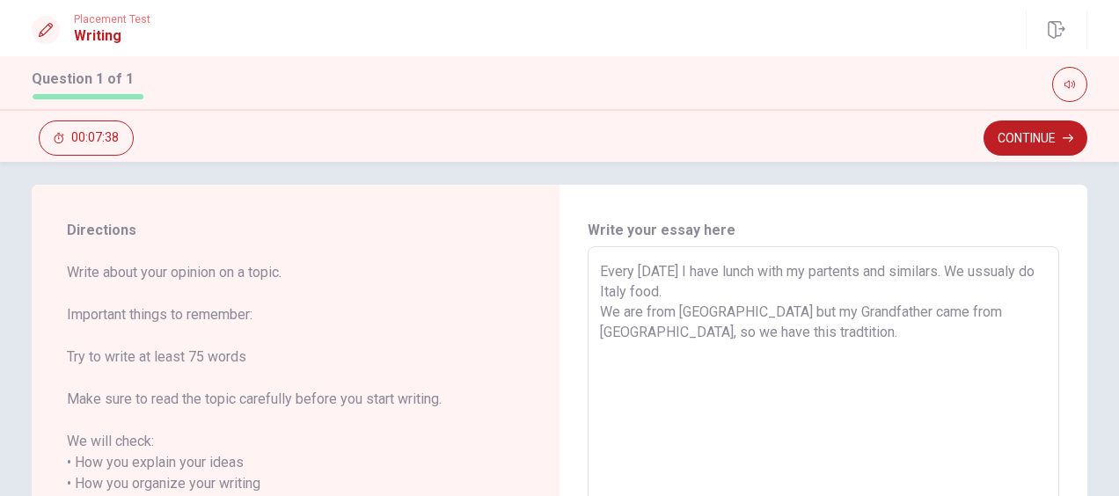
scroll to position [0, 0]
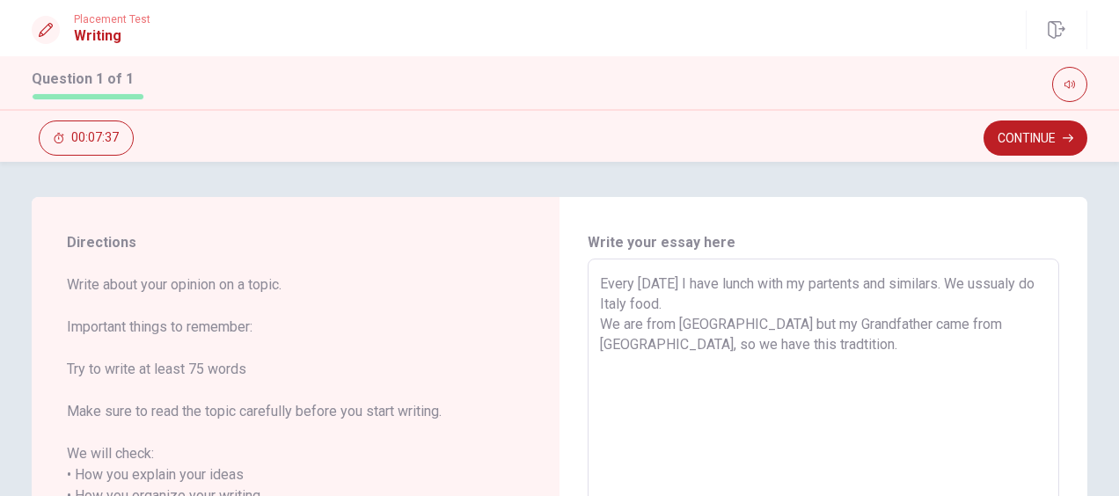
drag, startPoint x: 670, startPoint y: 347, endPoint x: 974, endPoint y: 318, distance: 305.7
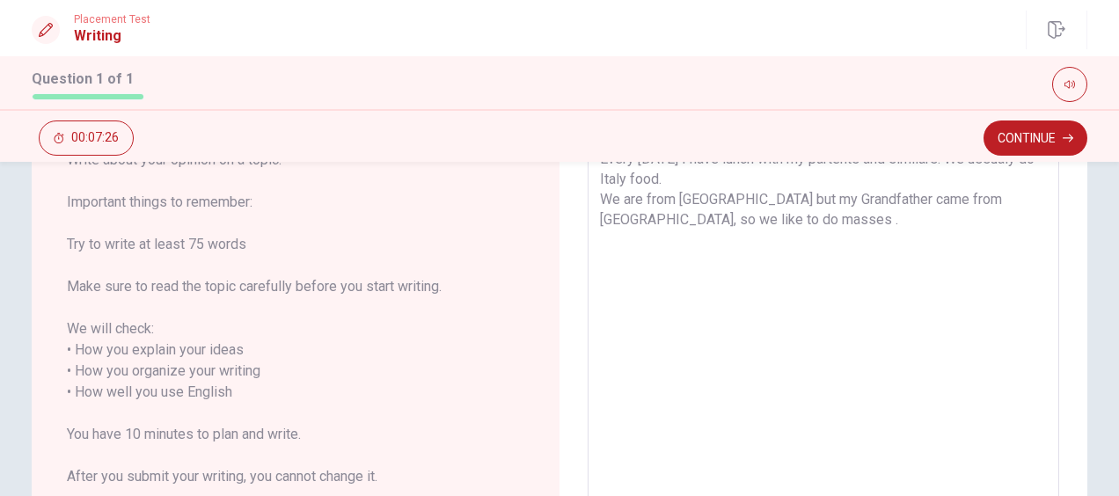
scroll to position [88, 0]
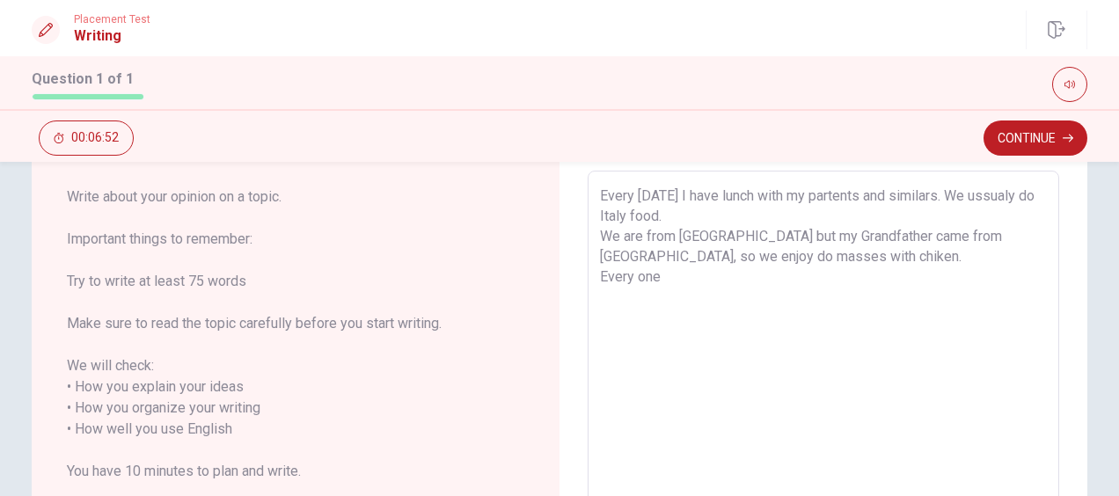
click at [709, 223] on textarea "Every [DATE] I have lunch with my partents and similars. We ussualy do Italy fo…" at bounding box center [823, 419] width 447 height 467
click at [686, 264] on textarea "Every [DATE] I have lunch with my partents and similars. We ussualy do Italy fo…" at bounding box center [823, 419] width 447 height 467
click at [682, 276] on textarea "Every [DATE] I have lunch with my partents and similars. We ussualy do Italy fo…" at bounding box center [823, 419] width 447 height 467
click at [623, 269] on textarea "Every [DATE] I have lunch with my partents and similars. We ussualy do Italy fo…" at bounding box center [823, 419] width 447 height 467
click at [632, 272] on textarea "Every [DATE] I have lunch with my partents and similars. We ussualy do Italy fo…" at bounding box center [823, 419] width 447 height 467
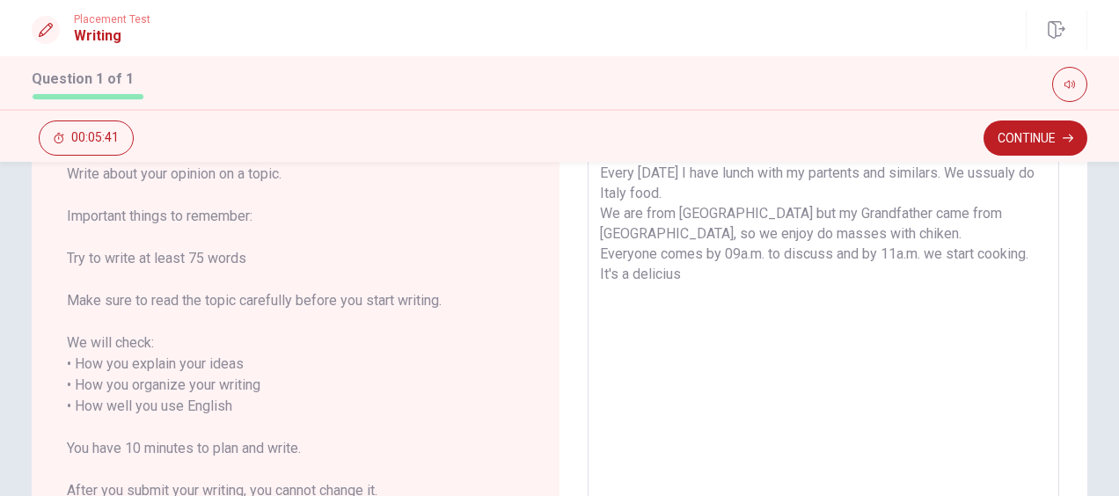
scroll to position [82, 0]
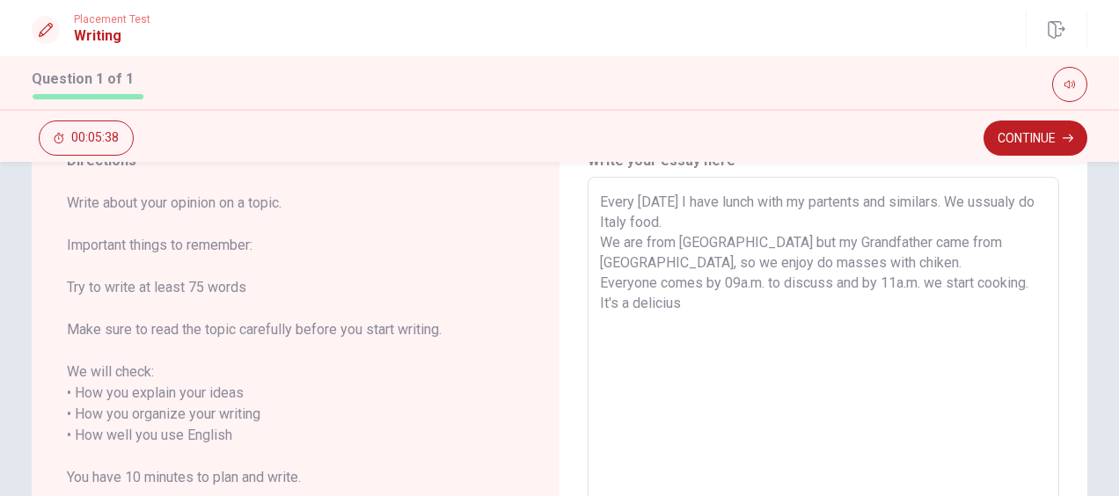
drag, startPoint x: 719, startPoint y: 308, endPoint x: 739, endPoint y: 314, distance: 21.1
click at [739, 314] on textarea "Every [DATE] I have lunch with my partents and similars. We ussualy do Italy fo…" at bounding box center [823, 425] width 447 height 467
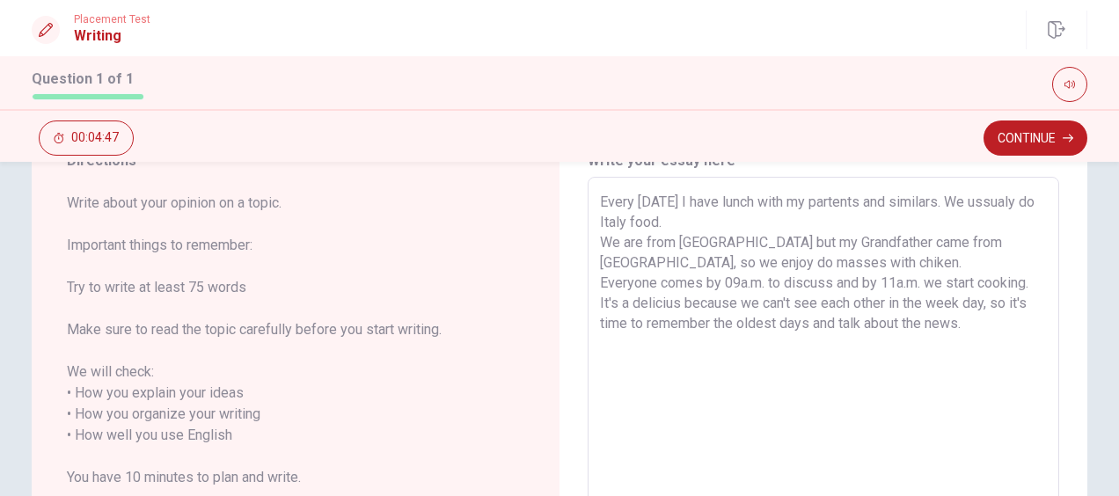
click at [1054, 115] on div "Continue 00:04:47" at bounding box center [559, 135] width 1119 height 53
click at [1050, 131] on button "Continue" at bounding box center [1035, 137] width 104 height 35
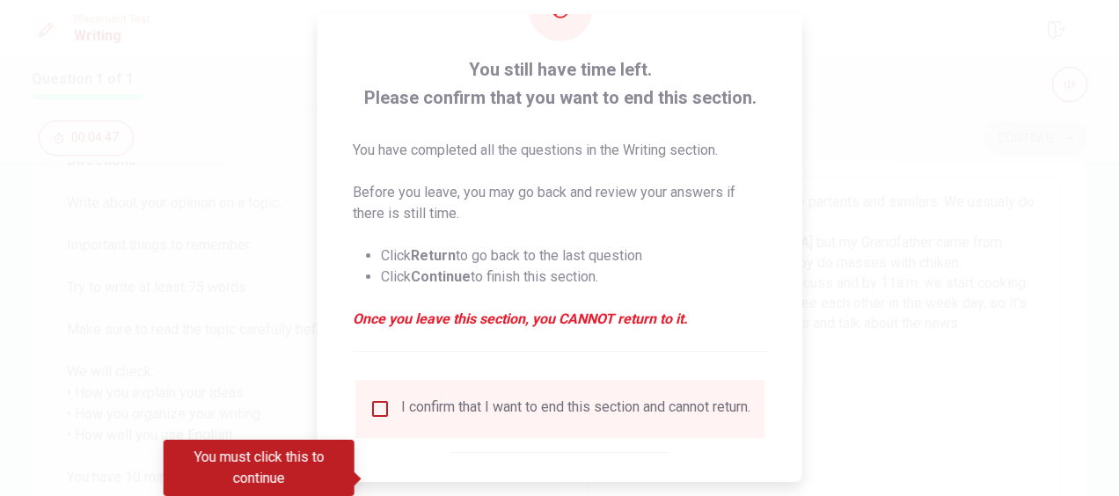
scroll to position [160, 0]
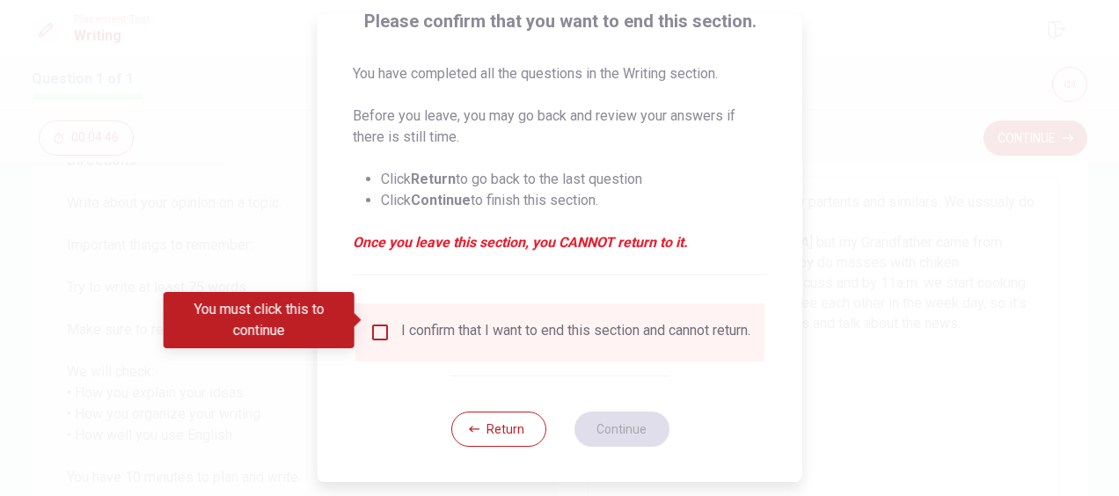
click at [394, 322] on div "I confirm that I want to end this section and cannot return." at bounding box center [559, 332] width 381 height 21
click at [369, 322] on input "You must click this to continue" at bounding box center [379, 332] width 21 height 21
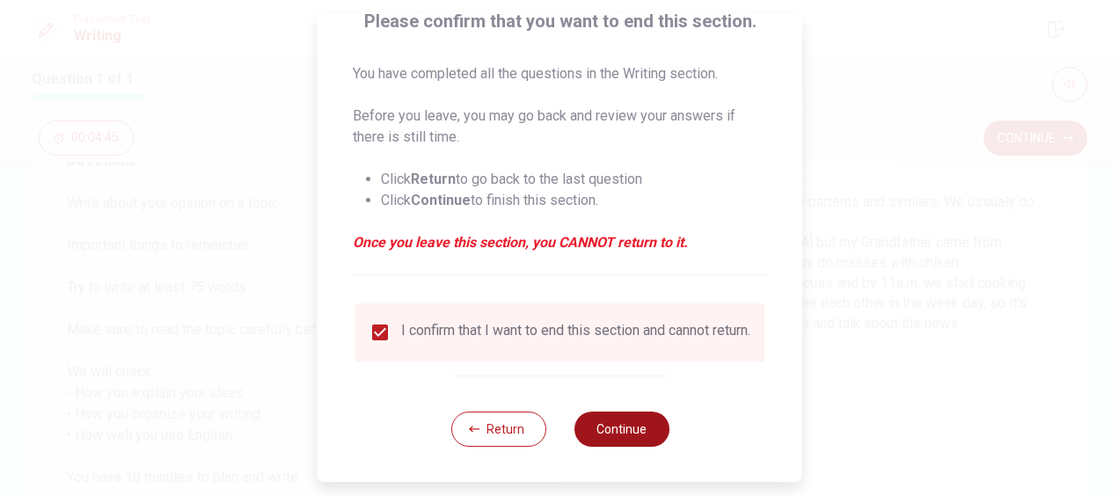
click at [608, 429] on button "Continue" at bounding box center [620, 429] width 95 height 35
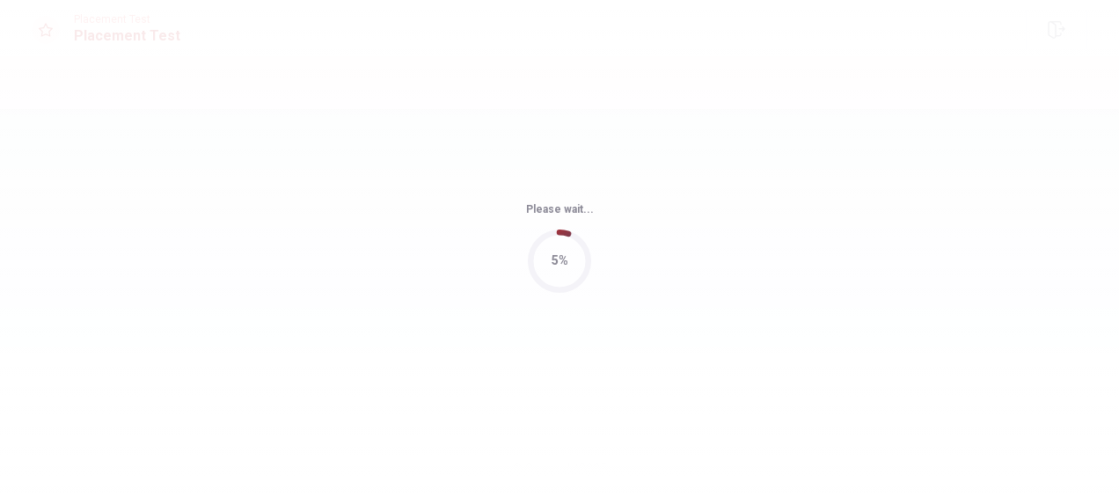
scroll to position [0, 0]
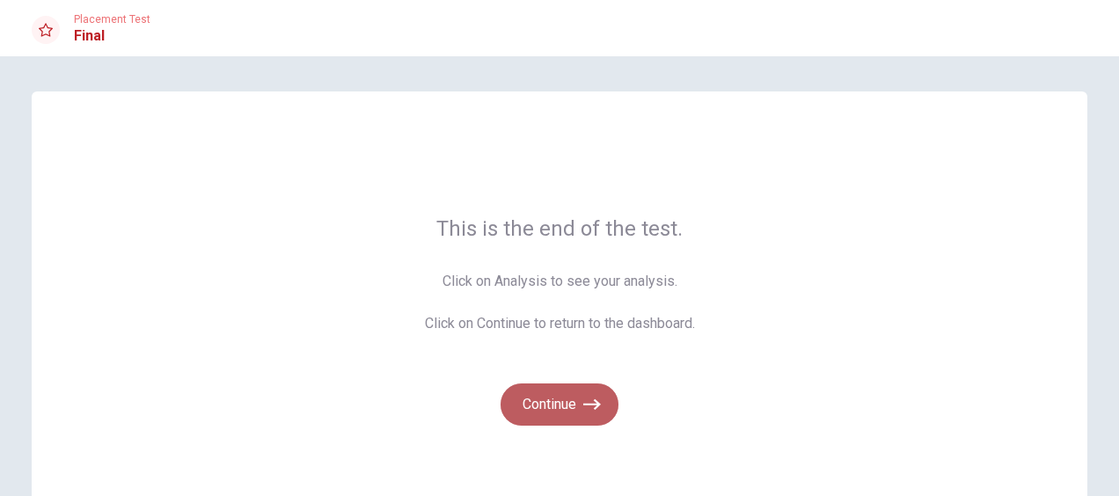
click at [583, 401] on icon "button" at bounding box center [592, 405] width 18 height 18
